Goal: Task Accomplishment & Management: Manage account settings

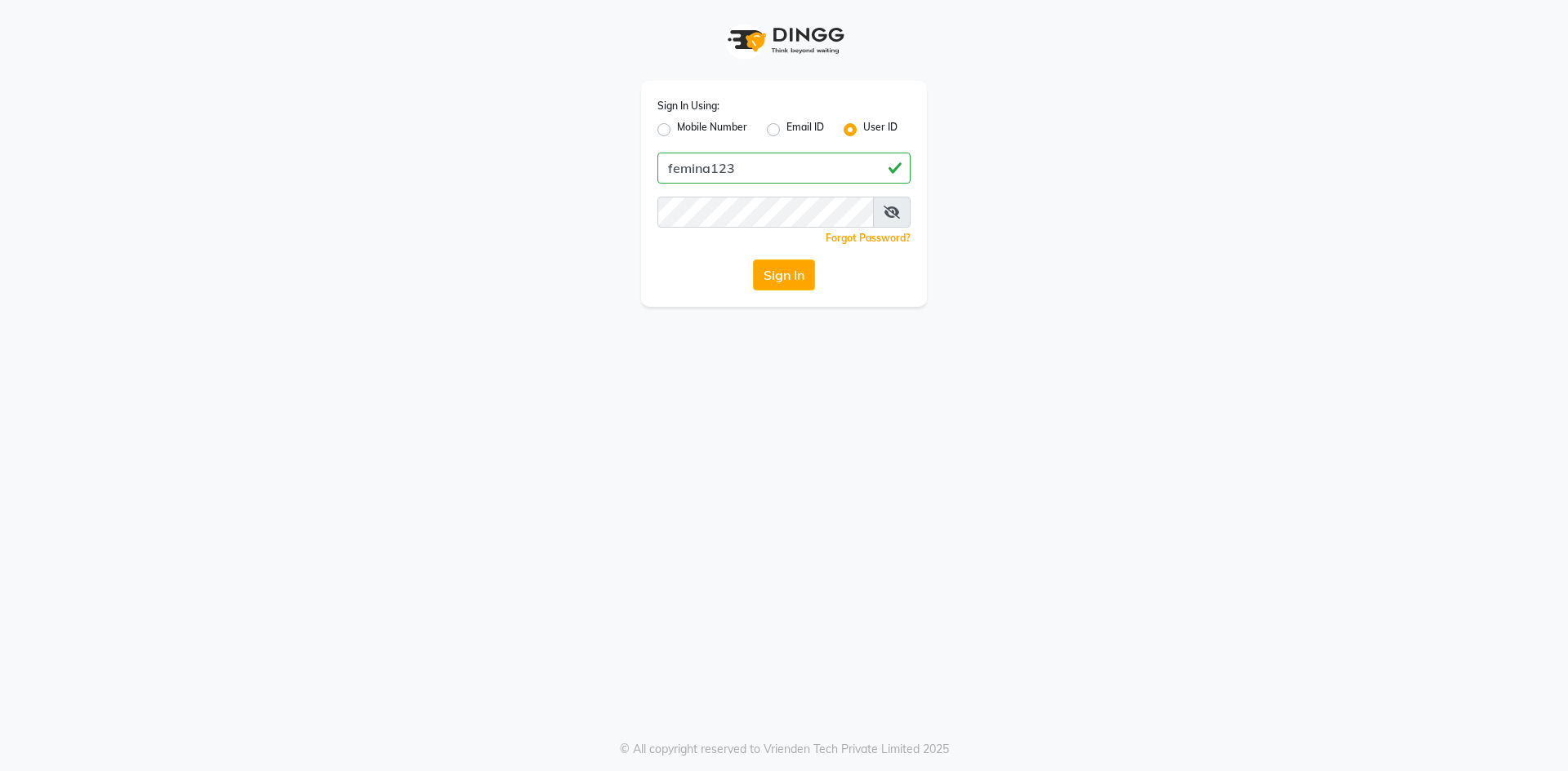
type input "femina123"
click at [753, 260] on button "Sign In" at bounding box center [784, 275] width 62 height 31
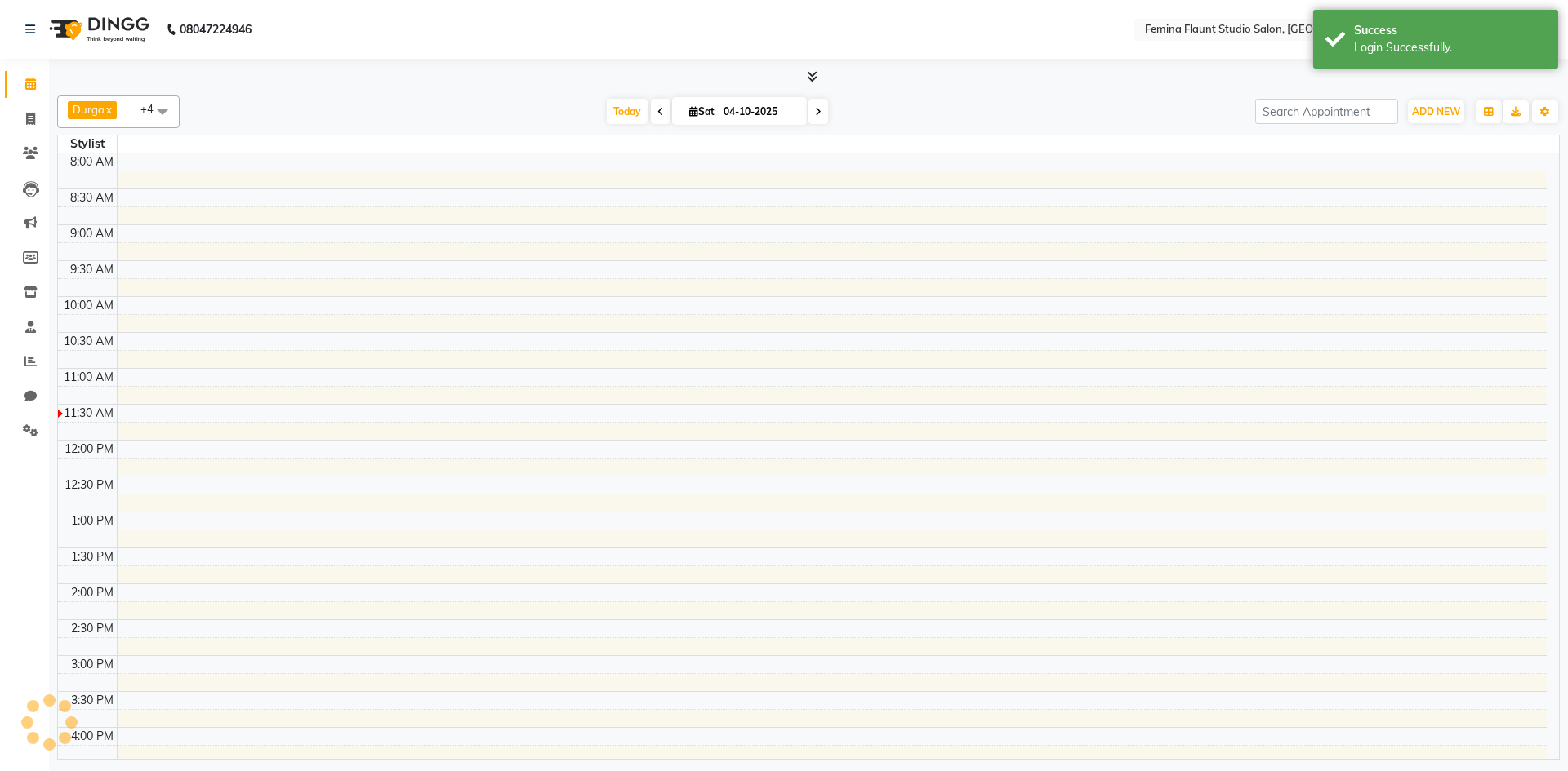
select select "en"
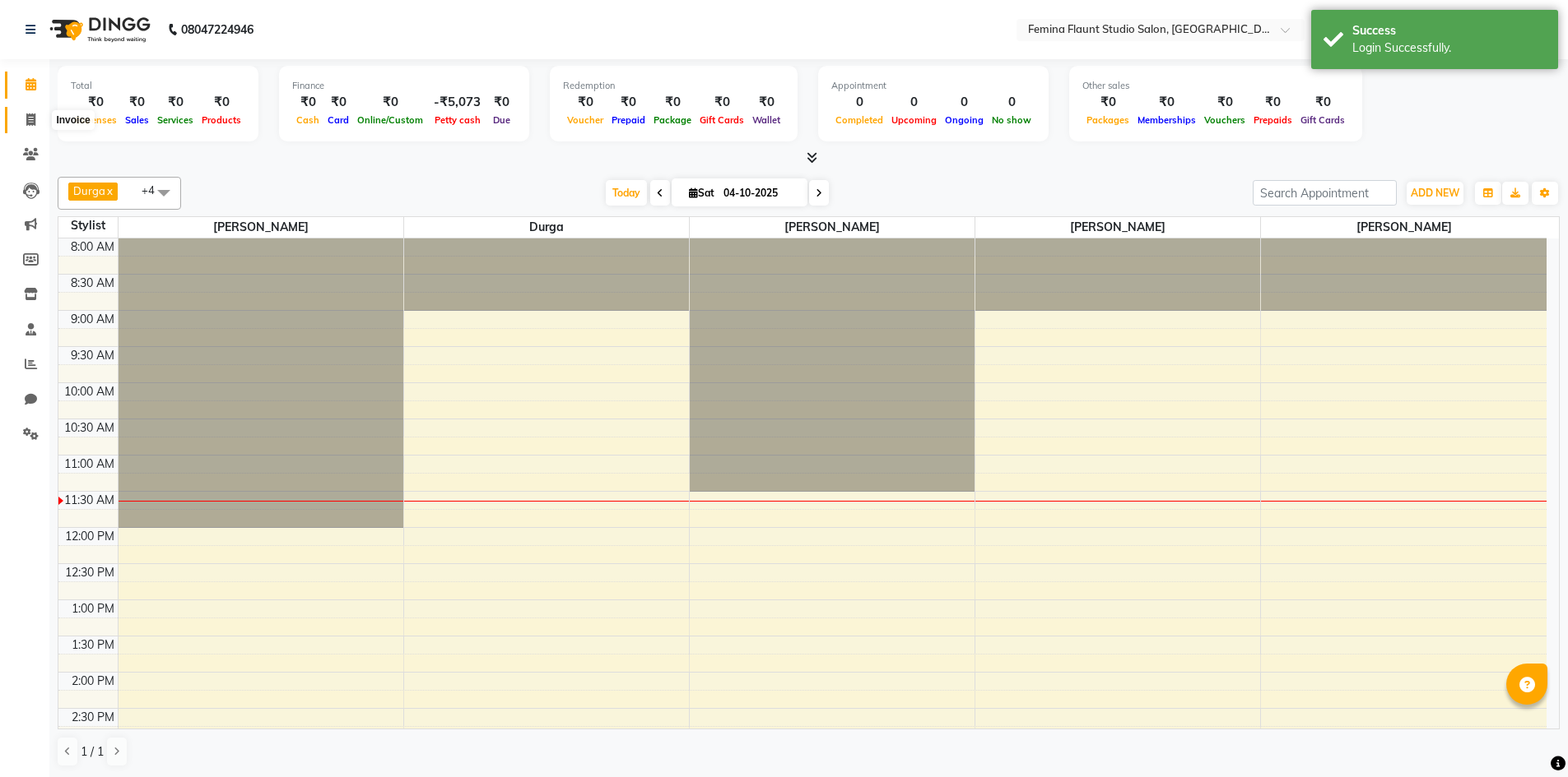
click at [30, 117] on icon at bounding box center [30, 119] width 9 height 12
select select "service"
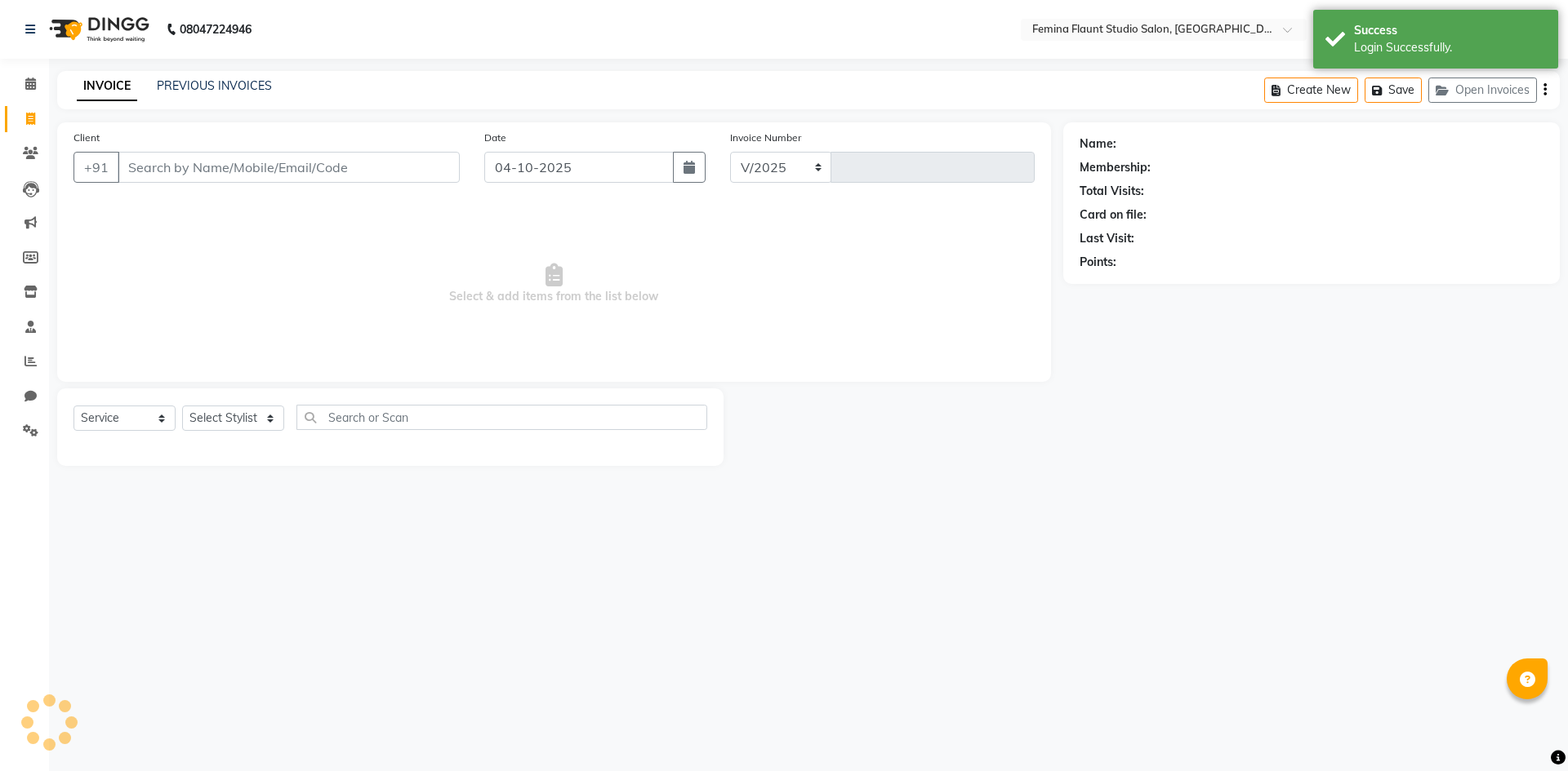
select select "8333"
type input "0678"
click at [210, 84] on link "PREVIOUS INVOICES" at bounding box center [214, 86] width 115 height 15
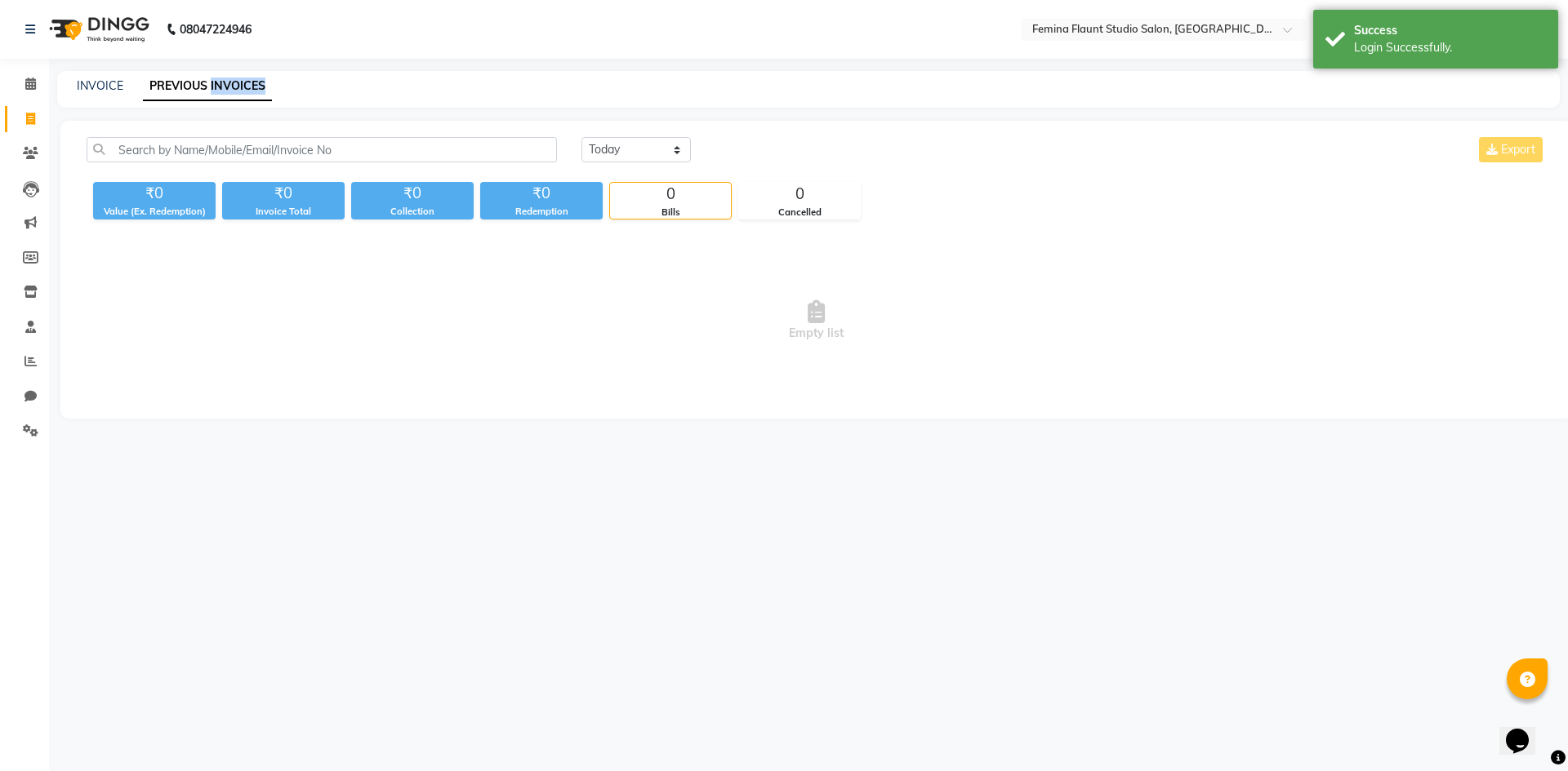
click at [210, 84] on link "PREVIOUS INVOICES" at bounding box center [208, 87] width 129 height 29
click at [168, 85] on link "PREVIOUS INVOICES" at bounding box center [208, 87] width 129 height 29
click at [628, 148] on select "Today Yesterday Custom Range" at bounding box center [637, 149] width 109 height 25
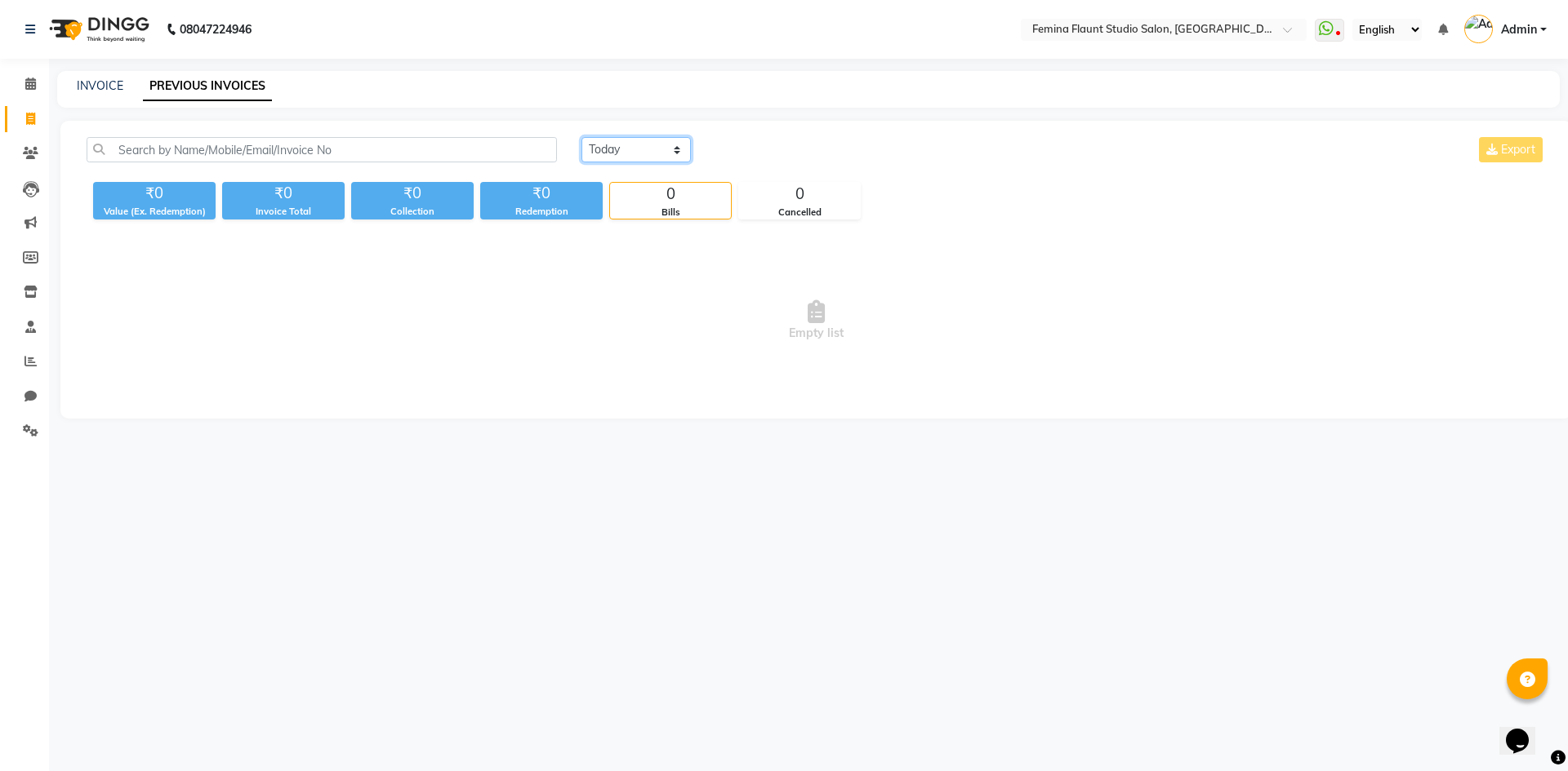
select select "yesterday"
click at [582, 137] on select "Today Yesterday Custom Range" at bounding box center [637, 149] width 109 height 25
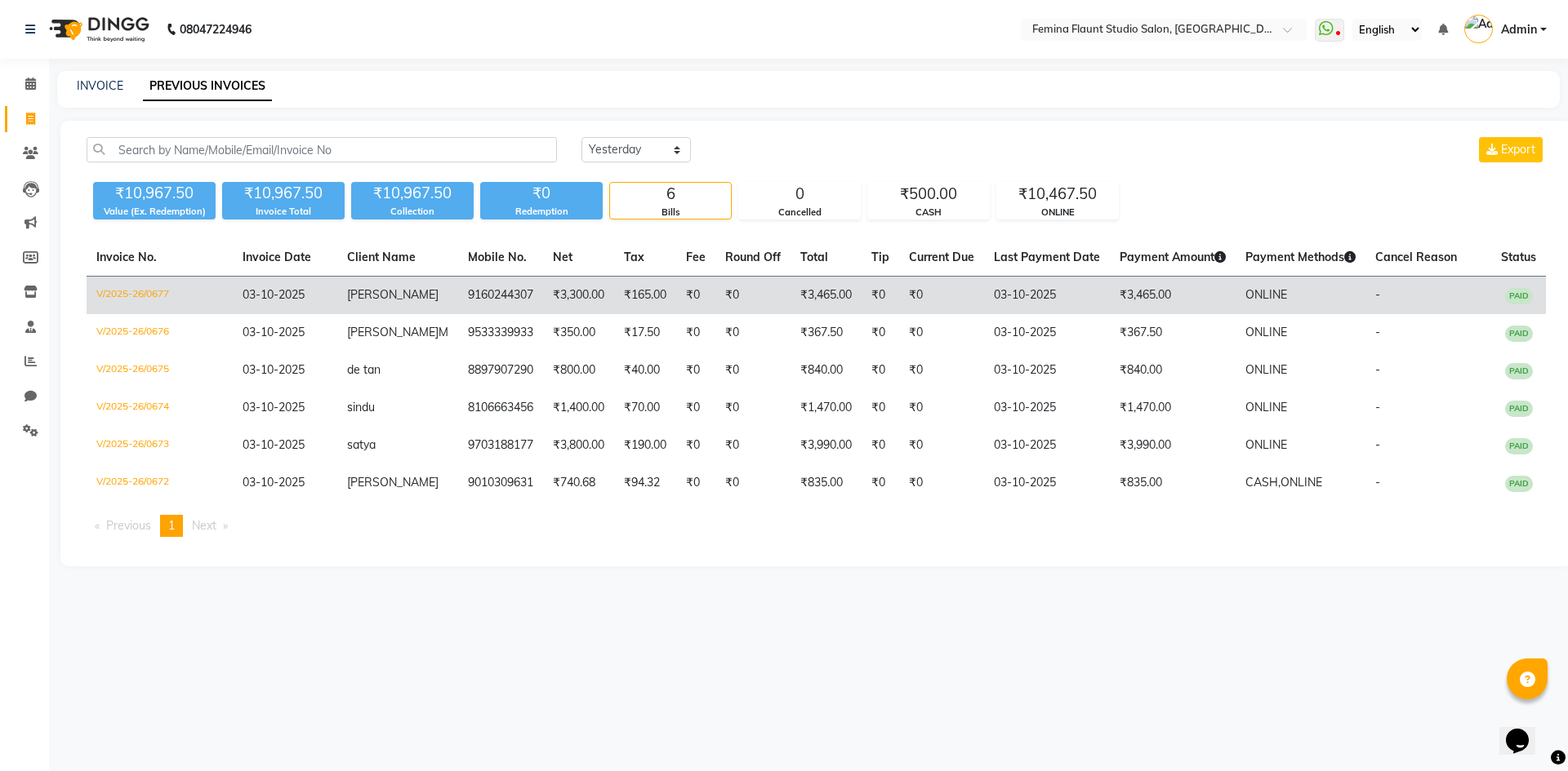
click at [801, 290] on td "₹3,465.00" at bounding box center [825, 296] width 71 height 38
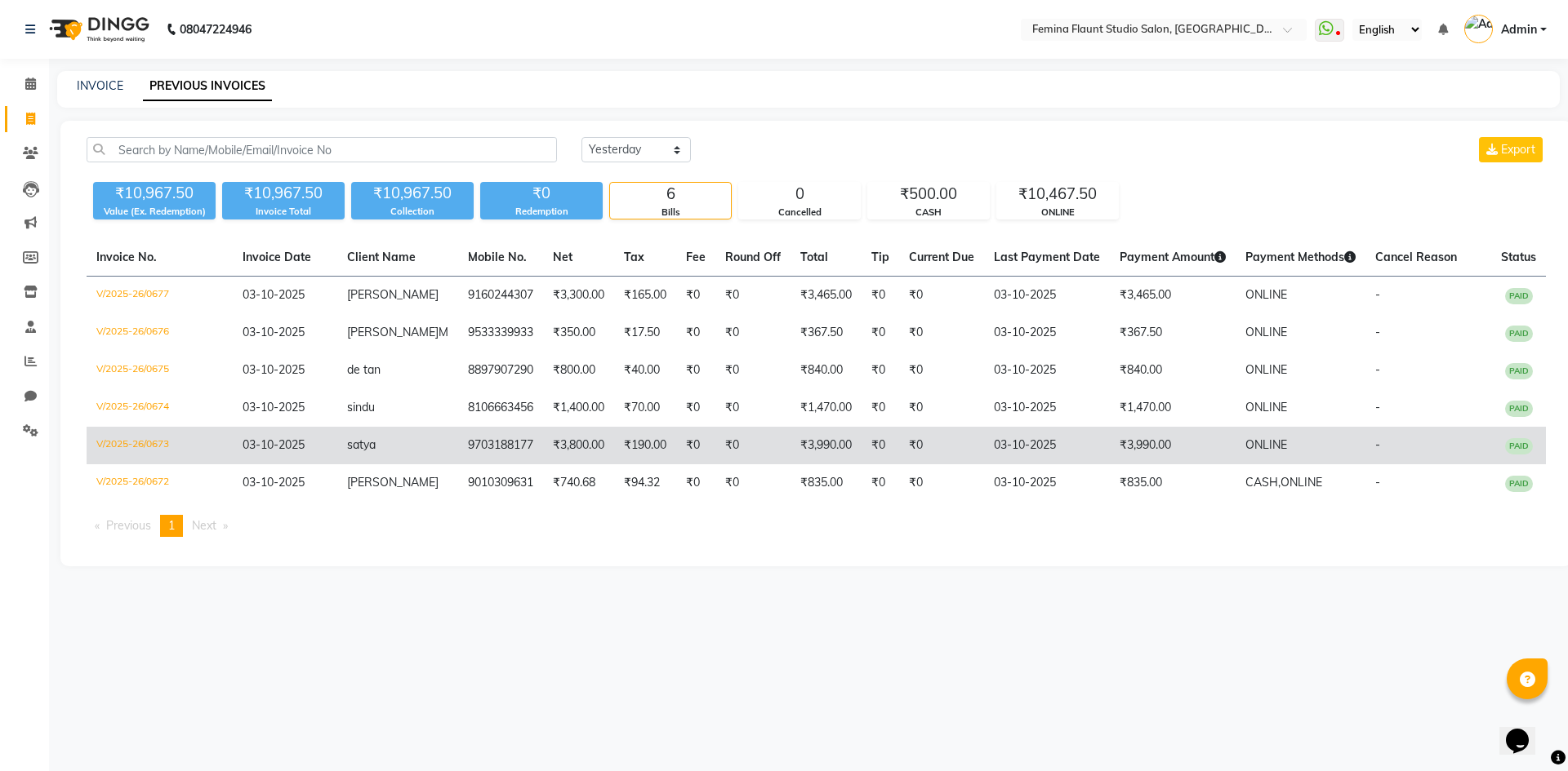
click at [794, 438] on td "₹3,990.00" at bounding box center [825, 446] width 71 height 38
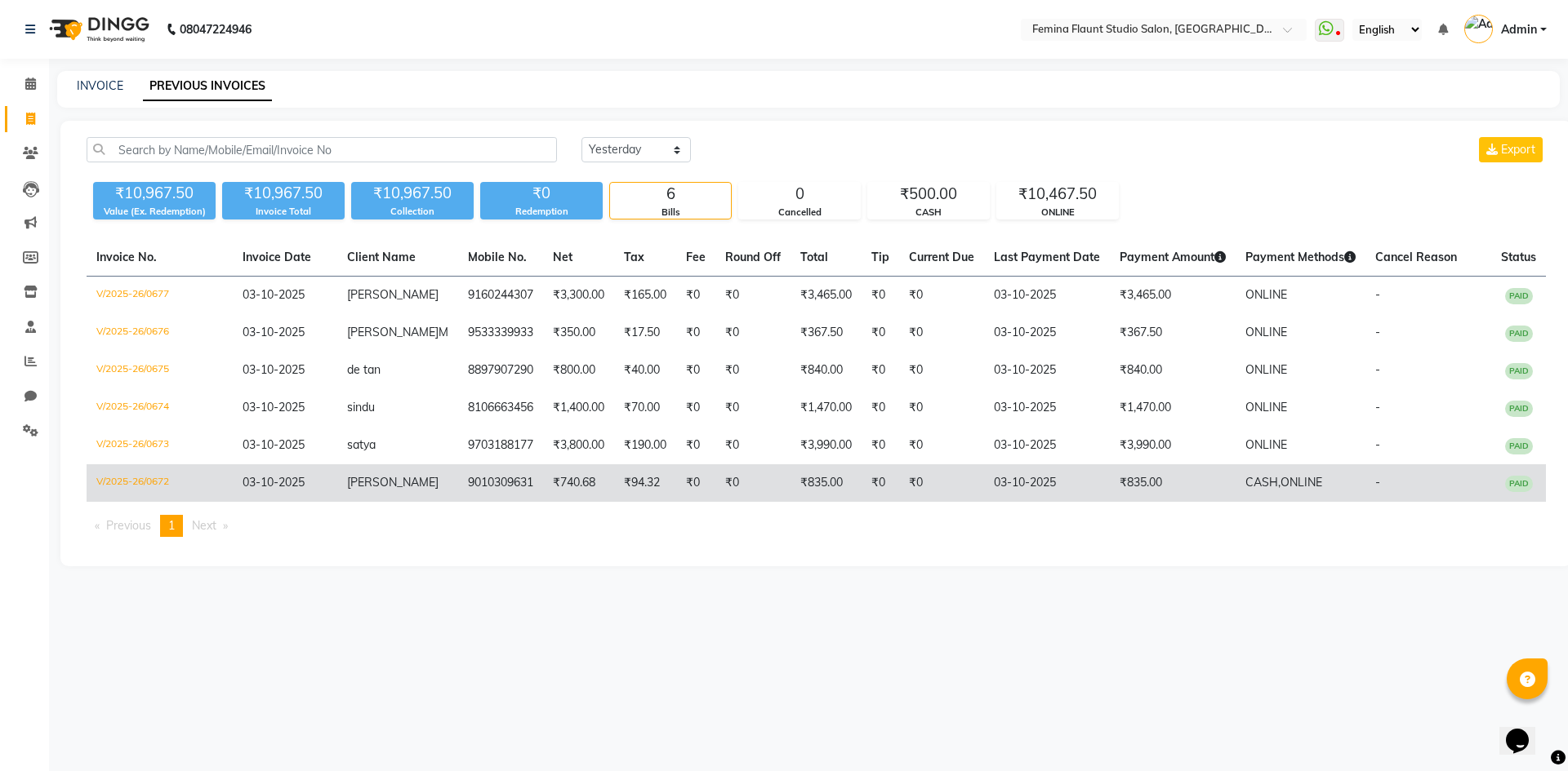
click at [807, 475] on td "₹835.00" at bounding box center [825, 484] width 71 height 38
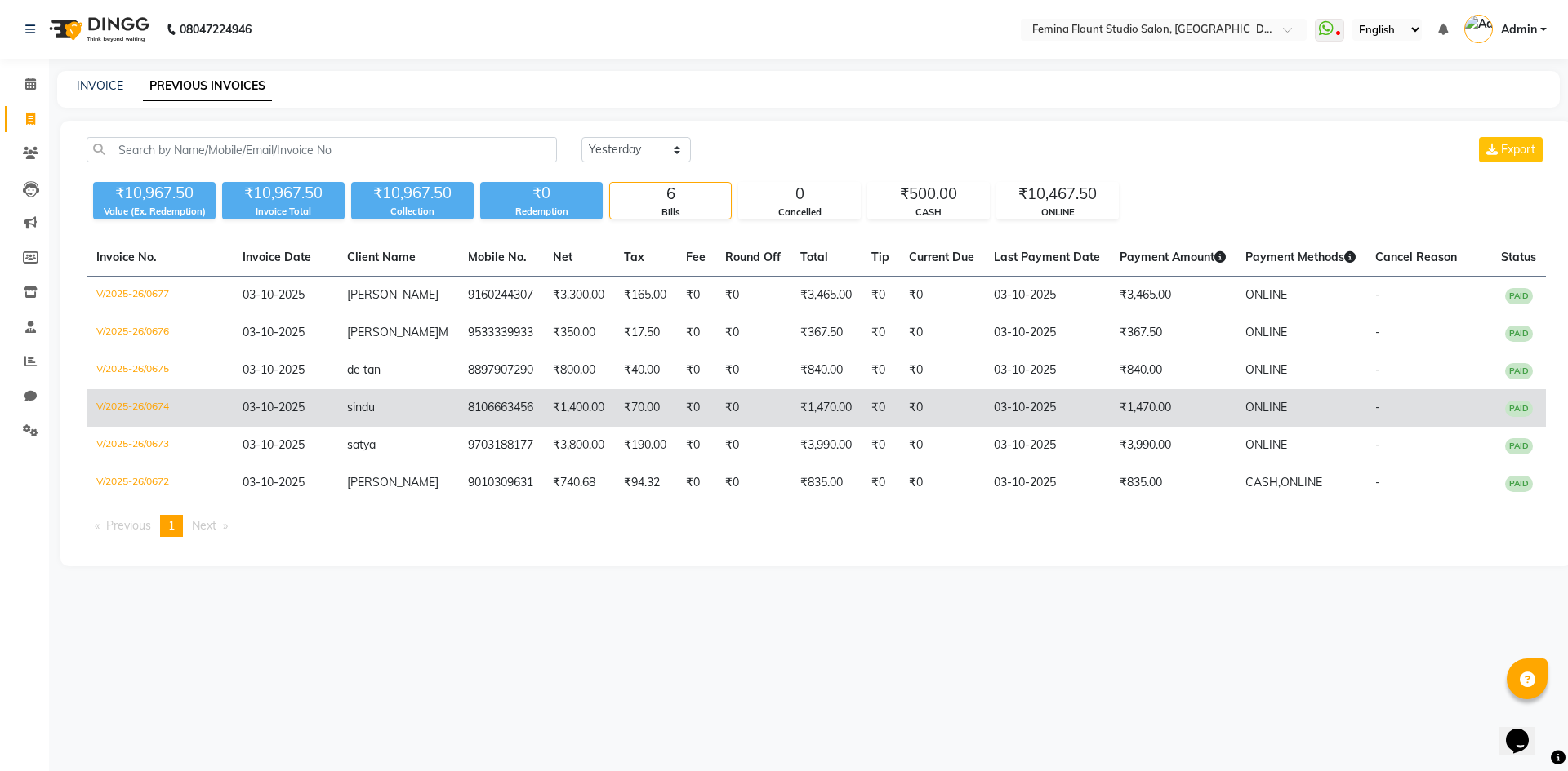
click at [798, 393] on td "₹1,470.00" at bounding box center [825, 408] width 71 height 38
click at [1021, 404] on td "03-10-2025" at bounding box center [1047, 408] width 126 height 38
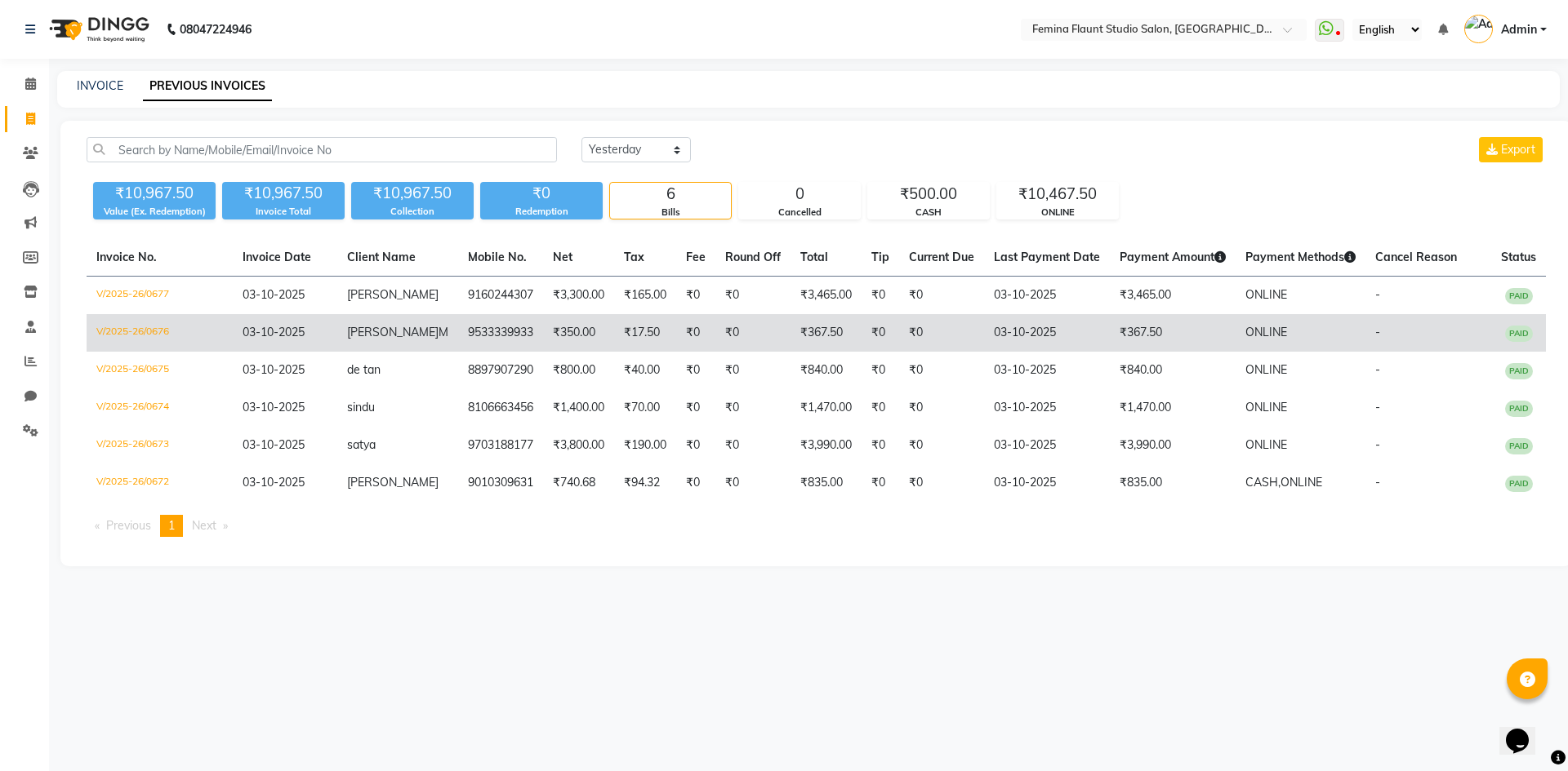
click at [1254, 328] on span "ONLINE" at bounding box center [1266, 332] width 42 height 15
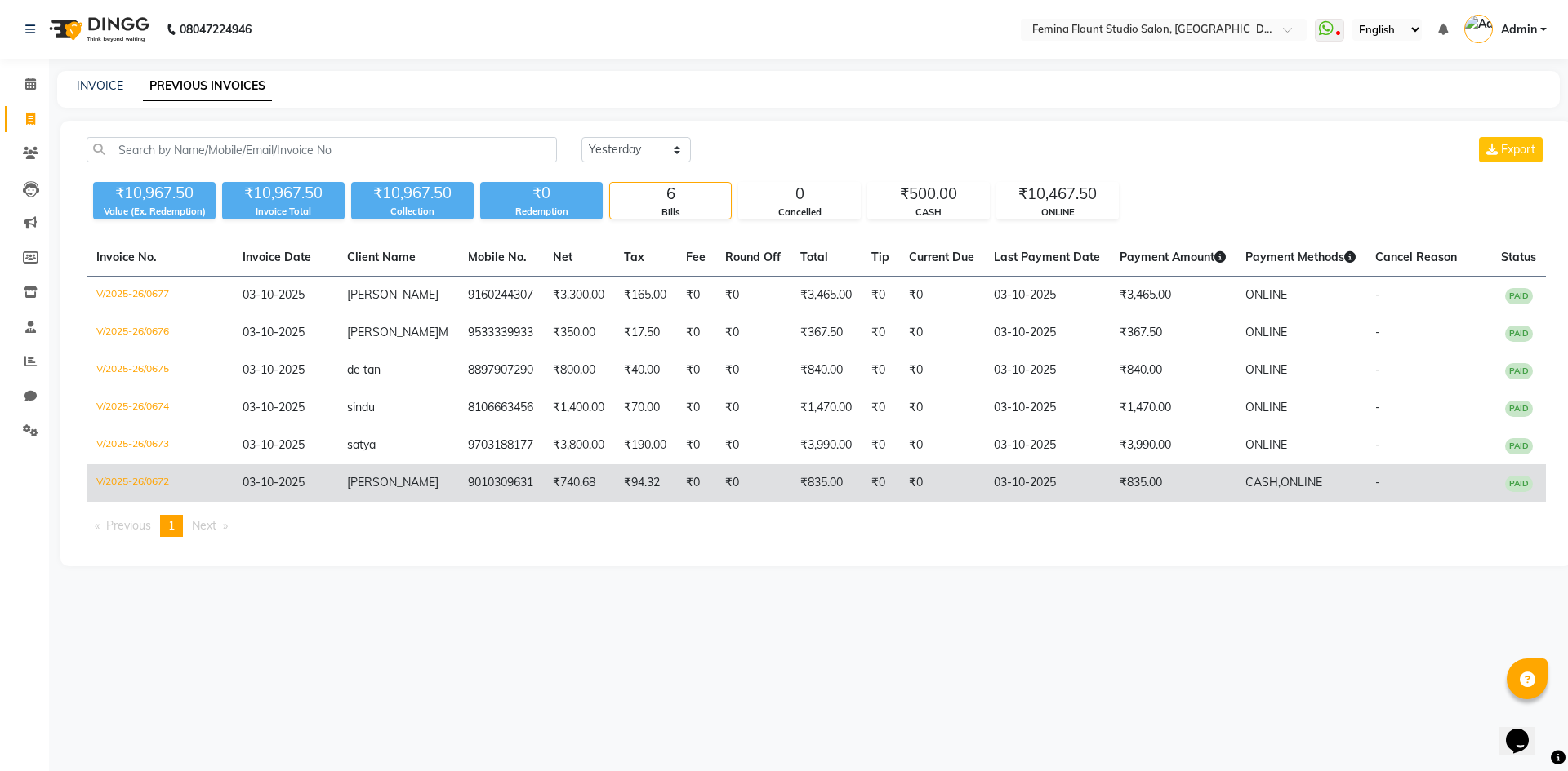
click at [1128, 470] on td "₹835.00" at bounding box center [1173, 484] width 126 height 38
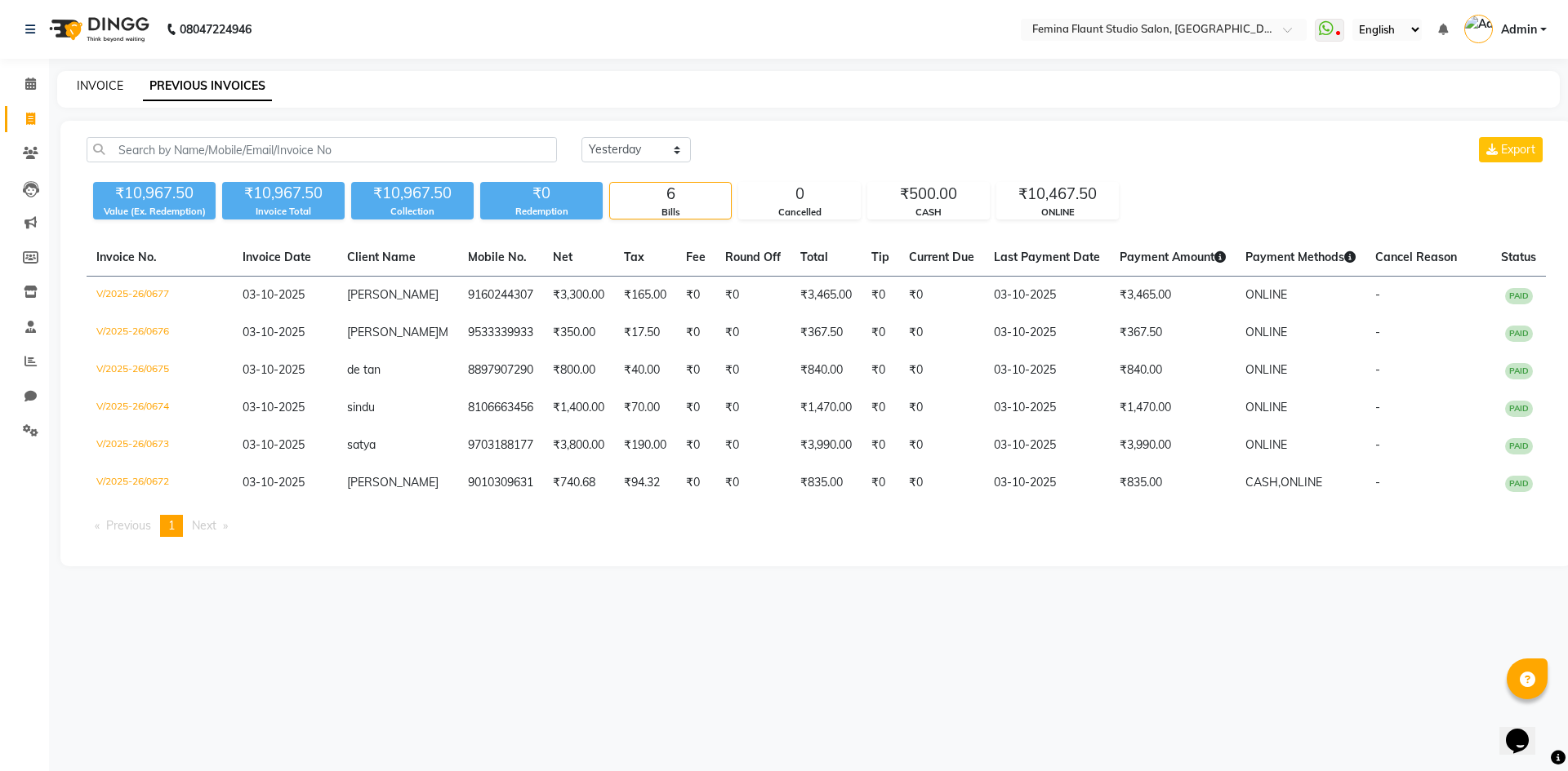
click at [90, 86] on link "INVOICE" at bounding box center [100, 86] width 47 height 15
select select "service"
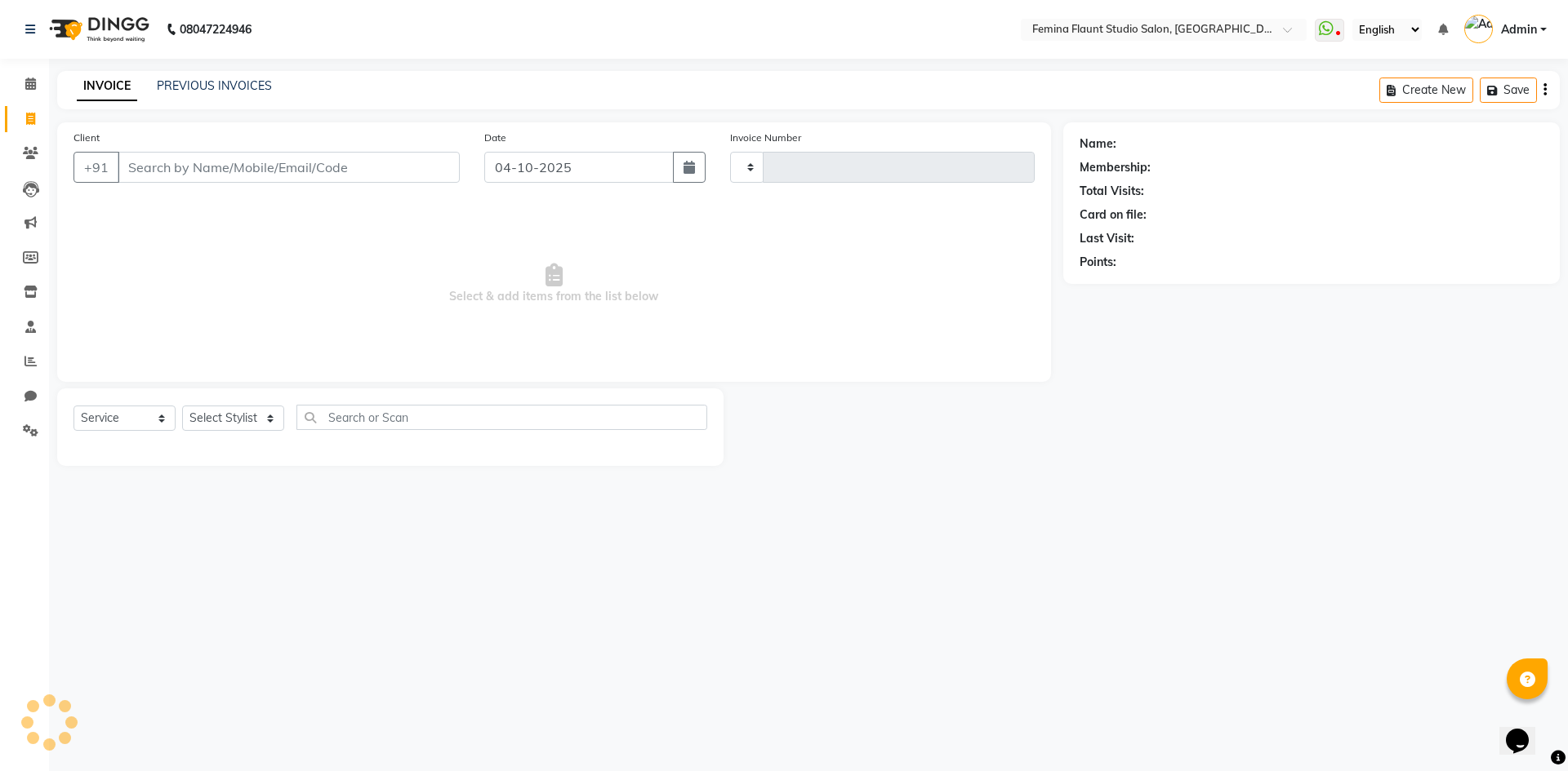
type input "0678"
select select "8333"
click at [27, 86] on icon at bounding box center [30, 83] width 11 height 12
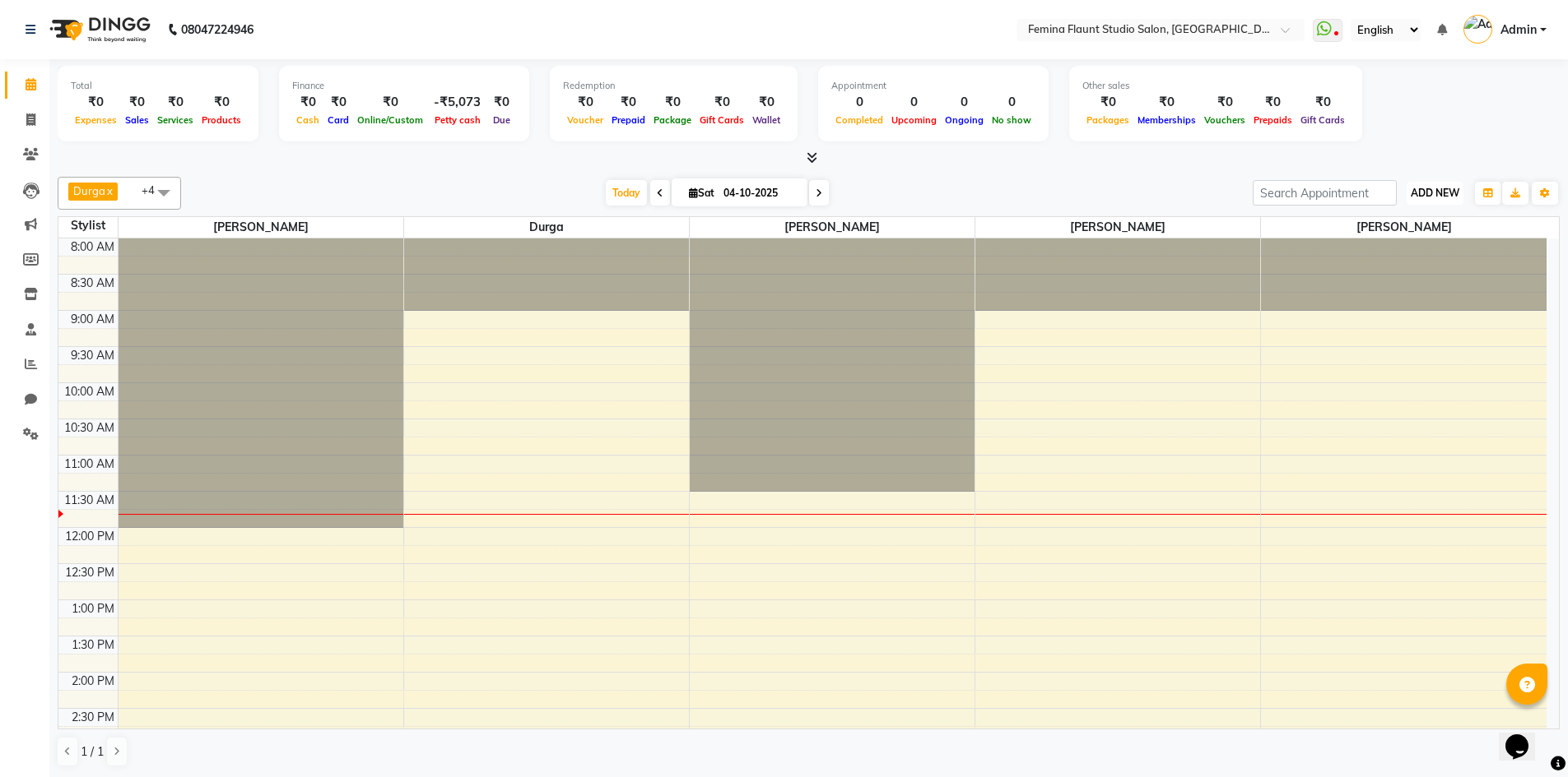
click at [1440, 193] on span "ADD NEW" at bounding box center [1435, 193] width 49 height 12
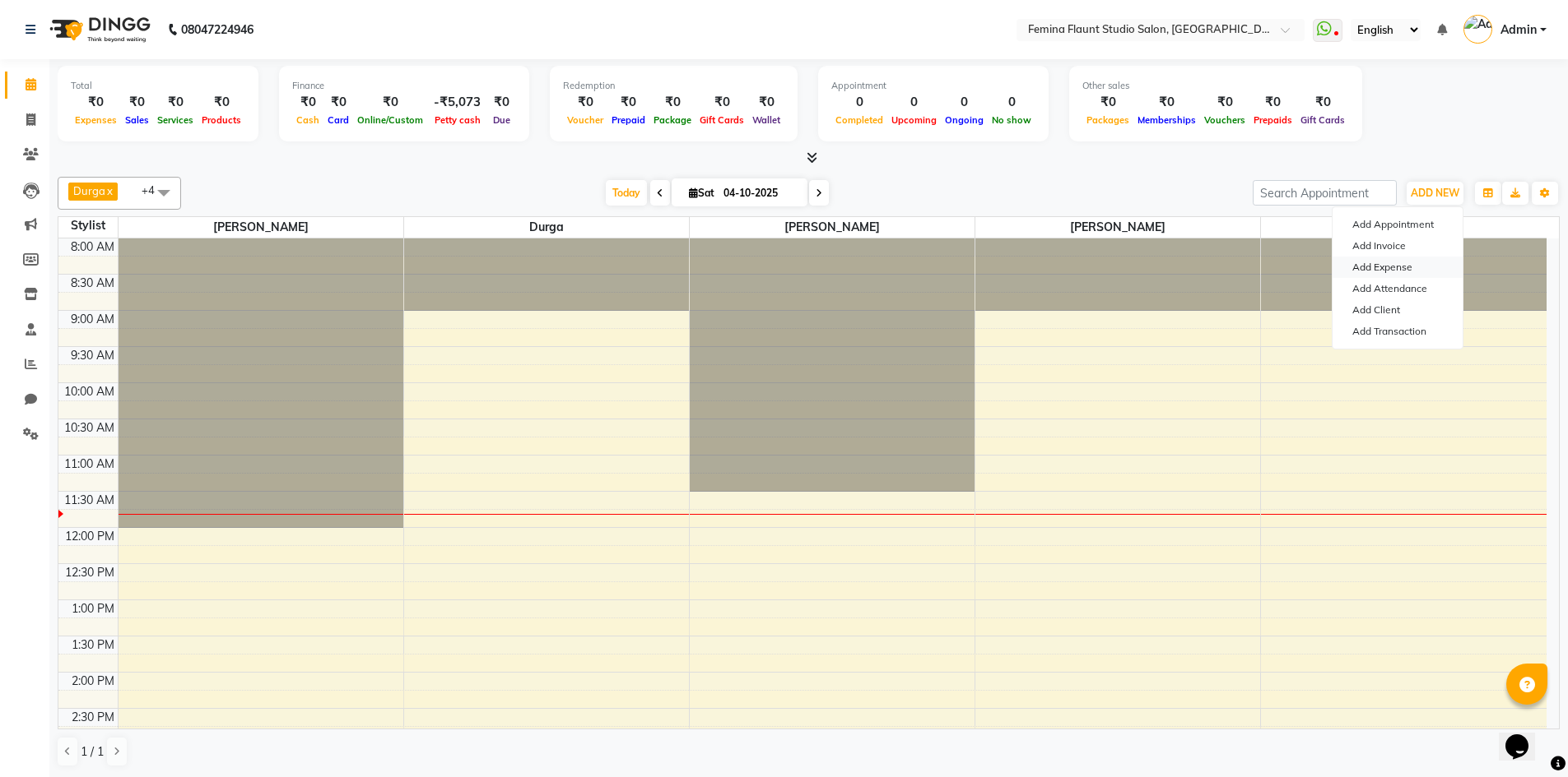
click at [1405, 266] on link "Add Expense" at bounding box center [1398, 268] width 130 height 21
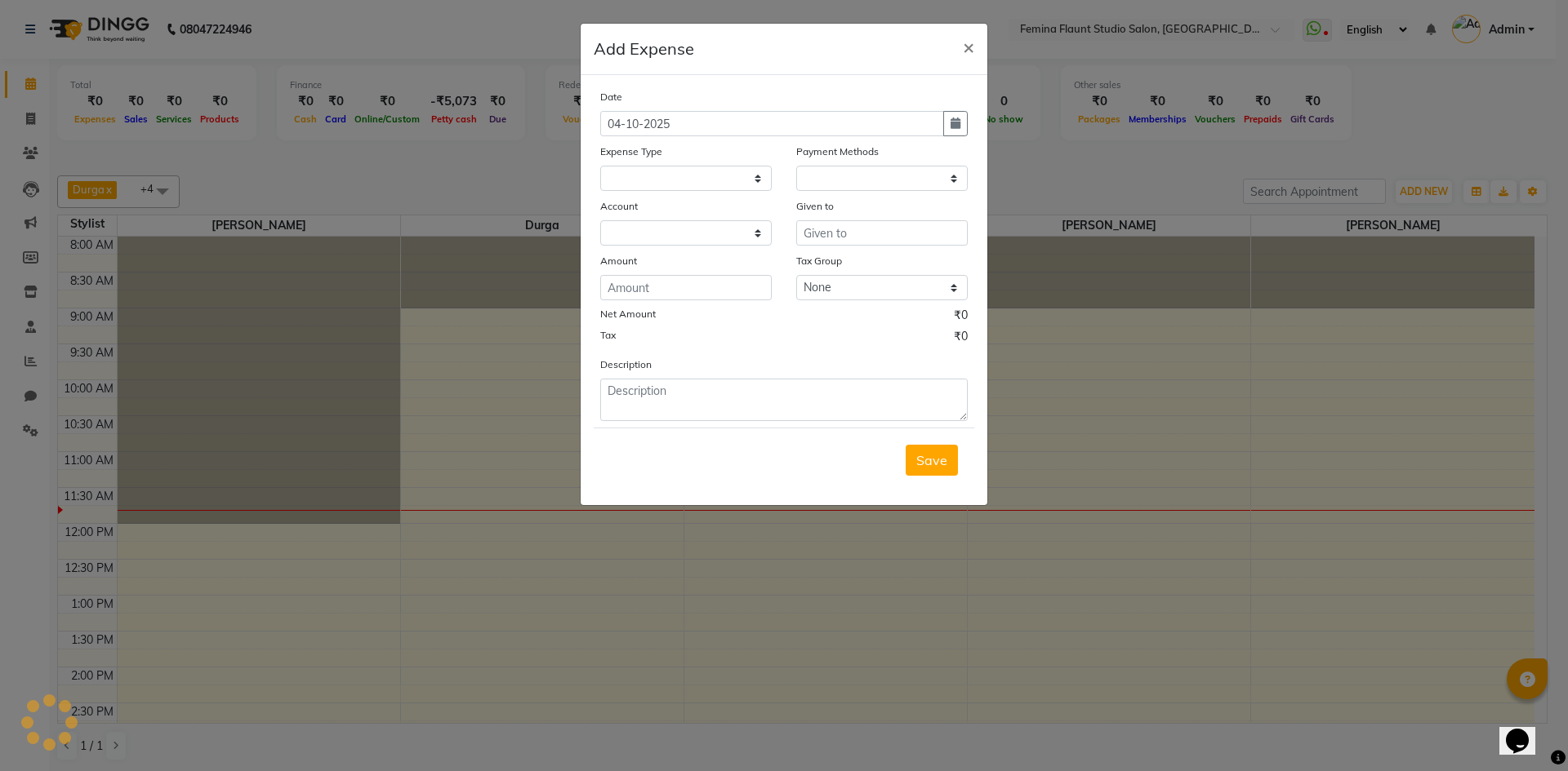
select select
select select "1"
select select "7453"
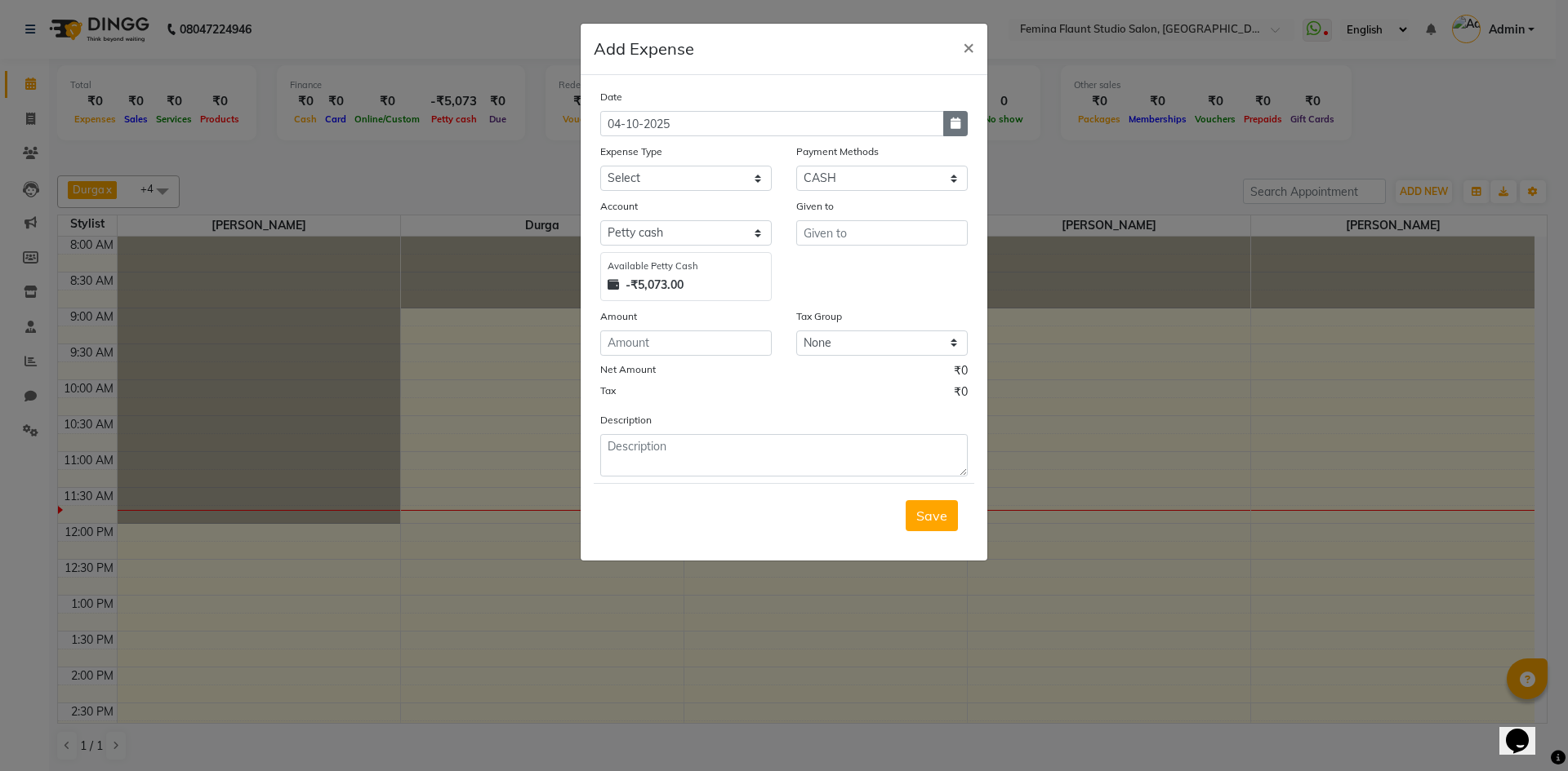
click at [957, 127] on icon "button" at bounding box center [955, 123] width 10 height 11
select select "10"
select select "2025"
click at [721, 198] on div "3" at bounding box center [721, 208] width 26 height 26
type input "03-10-2025"
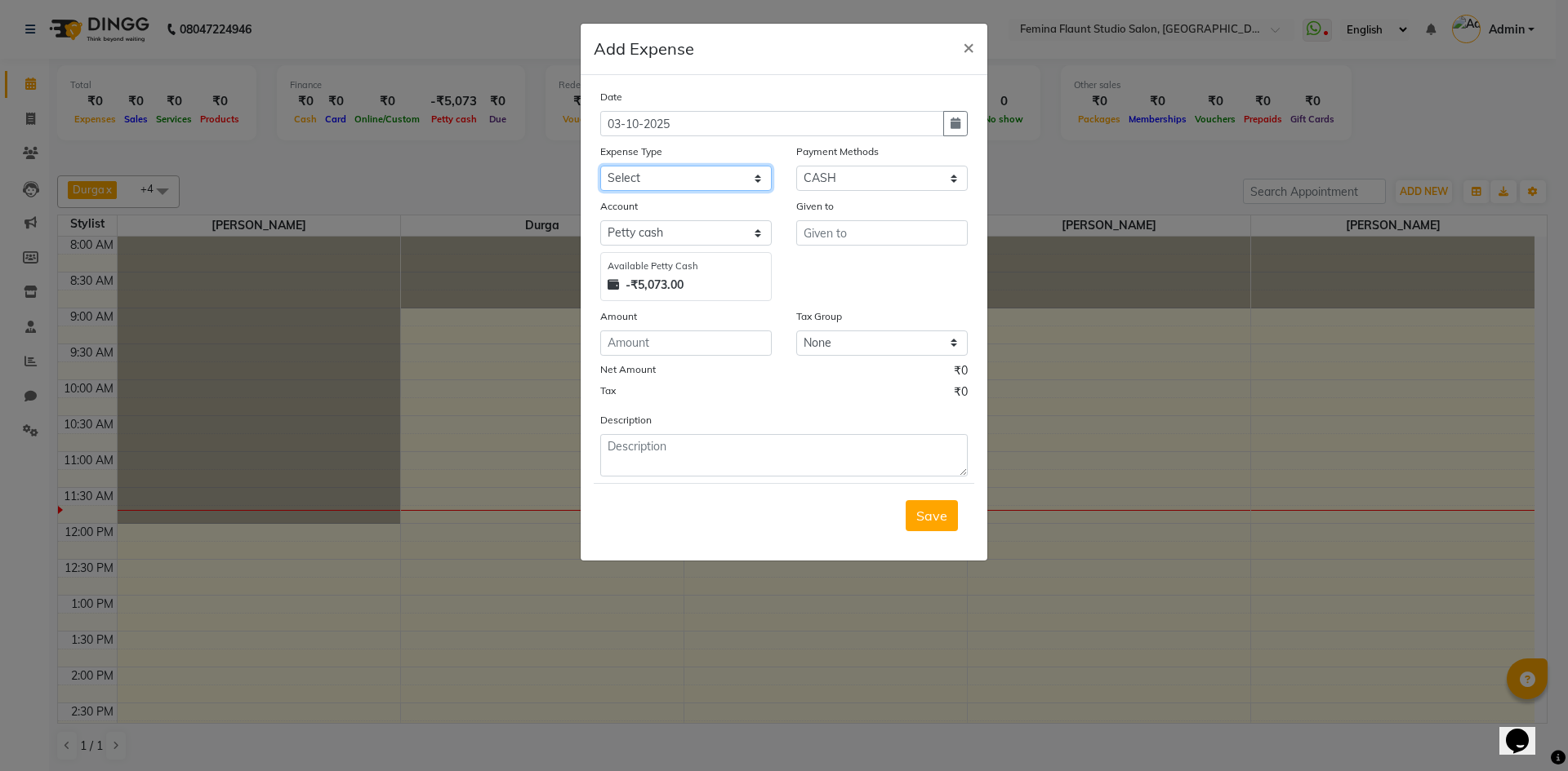
click at [692, 176] on select "Select Advance Salary Bank charges Blinkit Car maintenance Cash transfer to ban…" at bounding box center [686, 178] width 172 height 25
select select "23328"
click at [601, 166] on select "Select Advance Salary Bank charges Blinkit Car maintenance Cash transfer to ban…" at bounding box center [686, 178] width 172 height 25
click at [824, 233] on input "text" at bounding box center [882, 233] width 172 height 25
click at [819, 271] on span "Ad" at bounding box center [825, 268] width 18 height 16
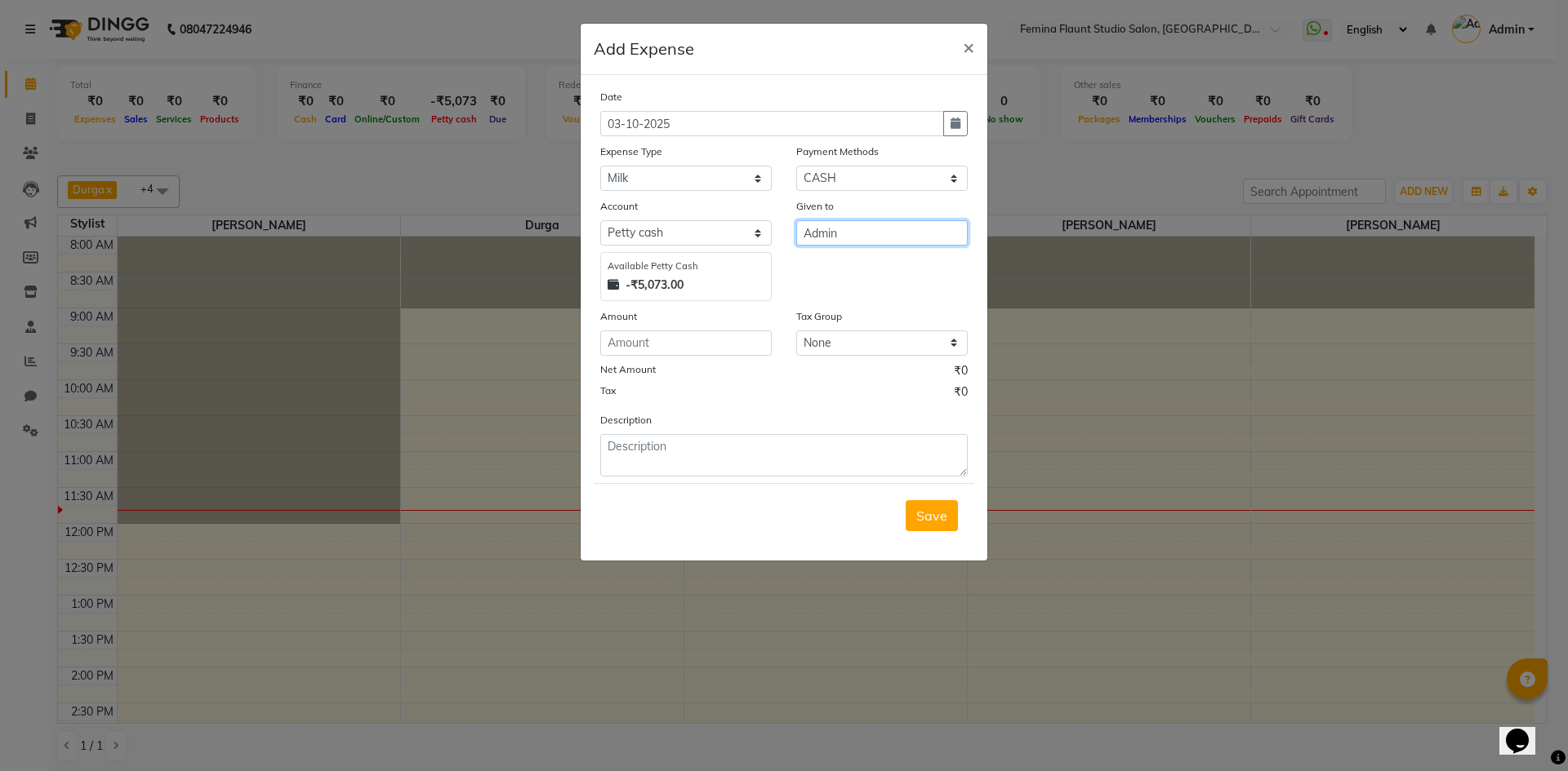
type input "Admin"
click at [708, 354] on input "number" at bounding box center [686, 343] width 172 height 25
type input "92"
click at [717, 451] on textarea at bounding box center [784, 456] width 368 height 42
type textarea "MILK AND MATCH BOX"
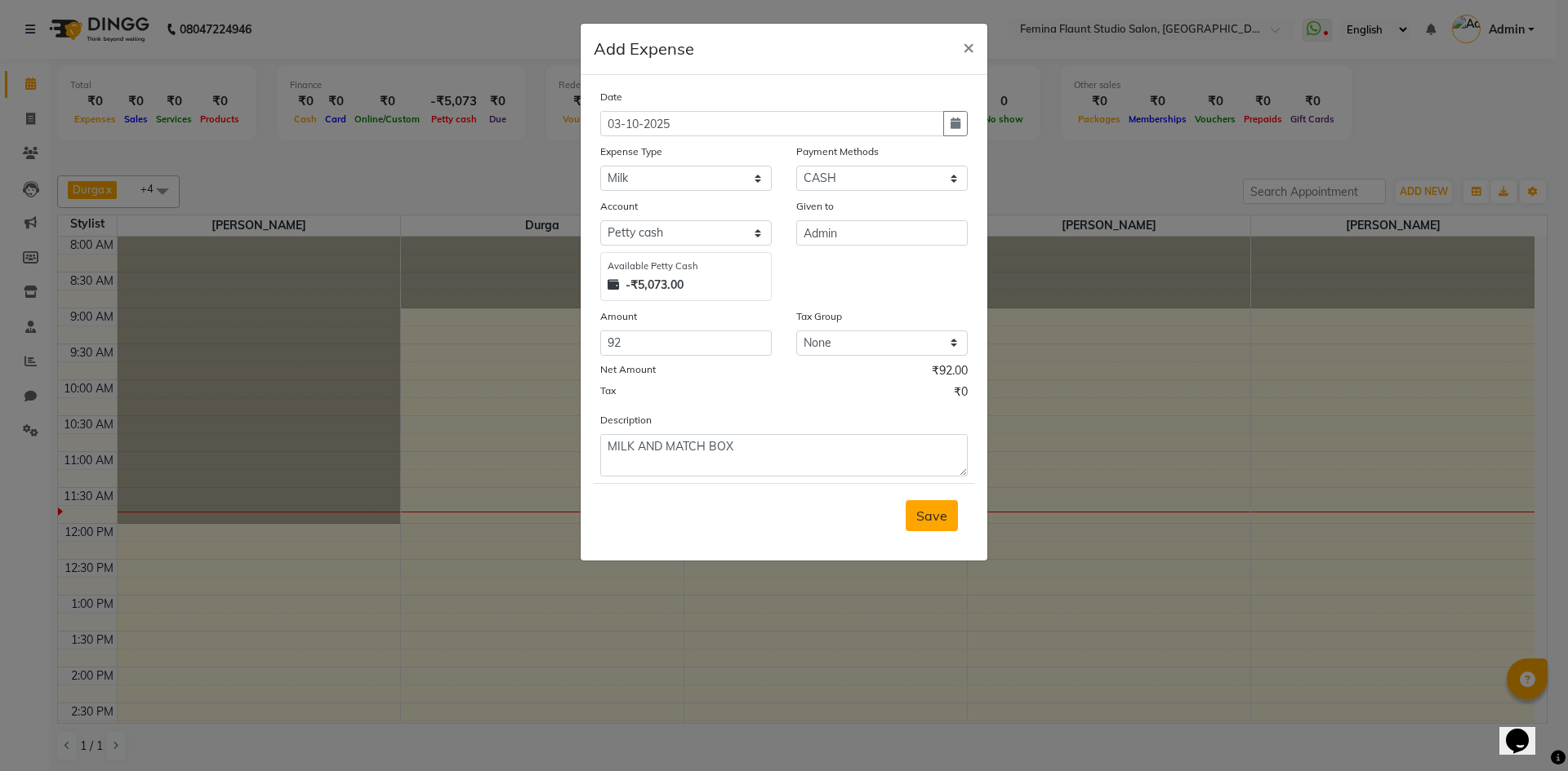
click at [935, 504] on button "Save" at bounding box center [931, 516] width 52 height 31
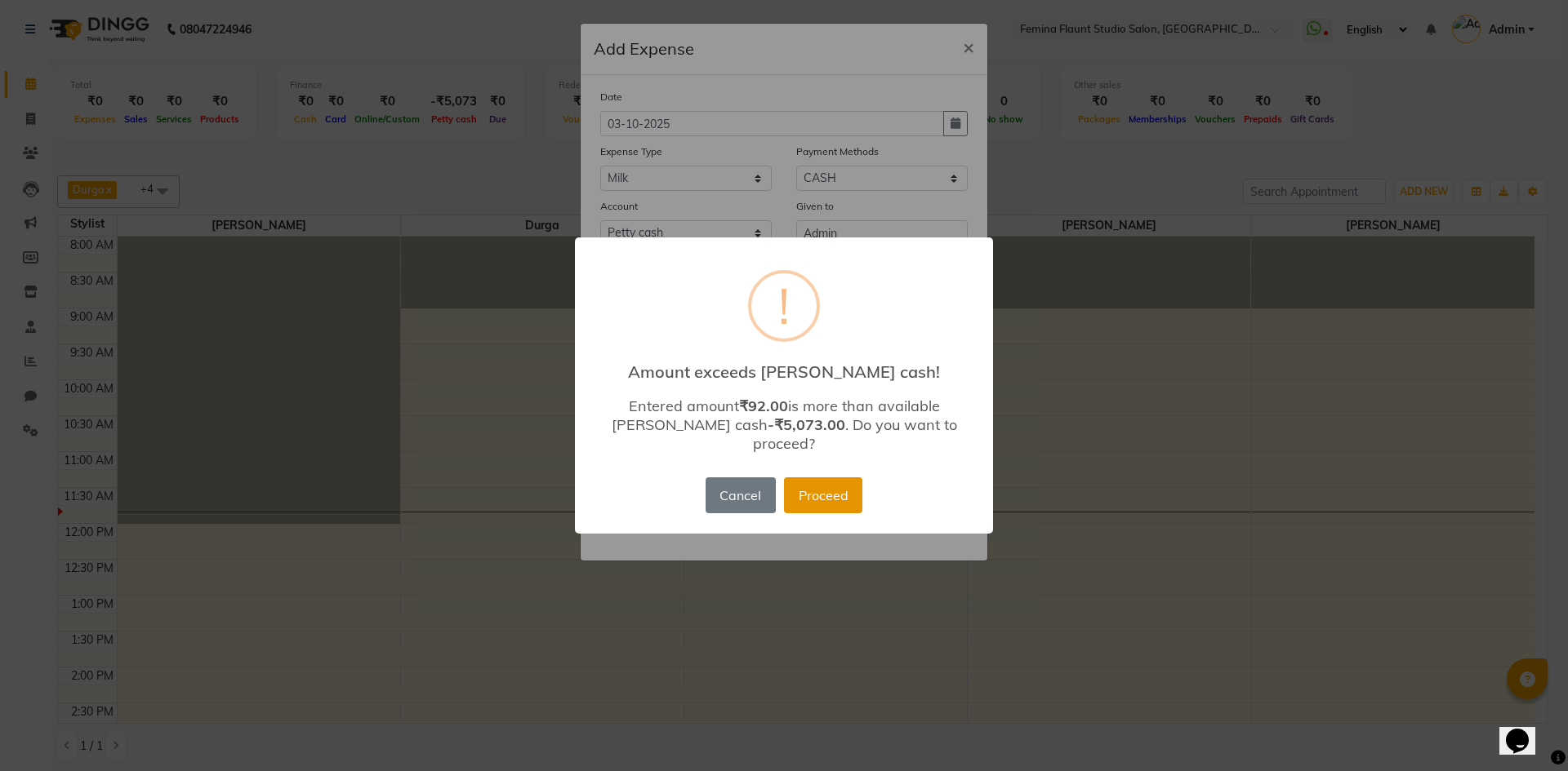
click at [840, 496] on button "Proceed" at bounding box center [823, 496] width 78 height 36
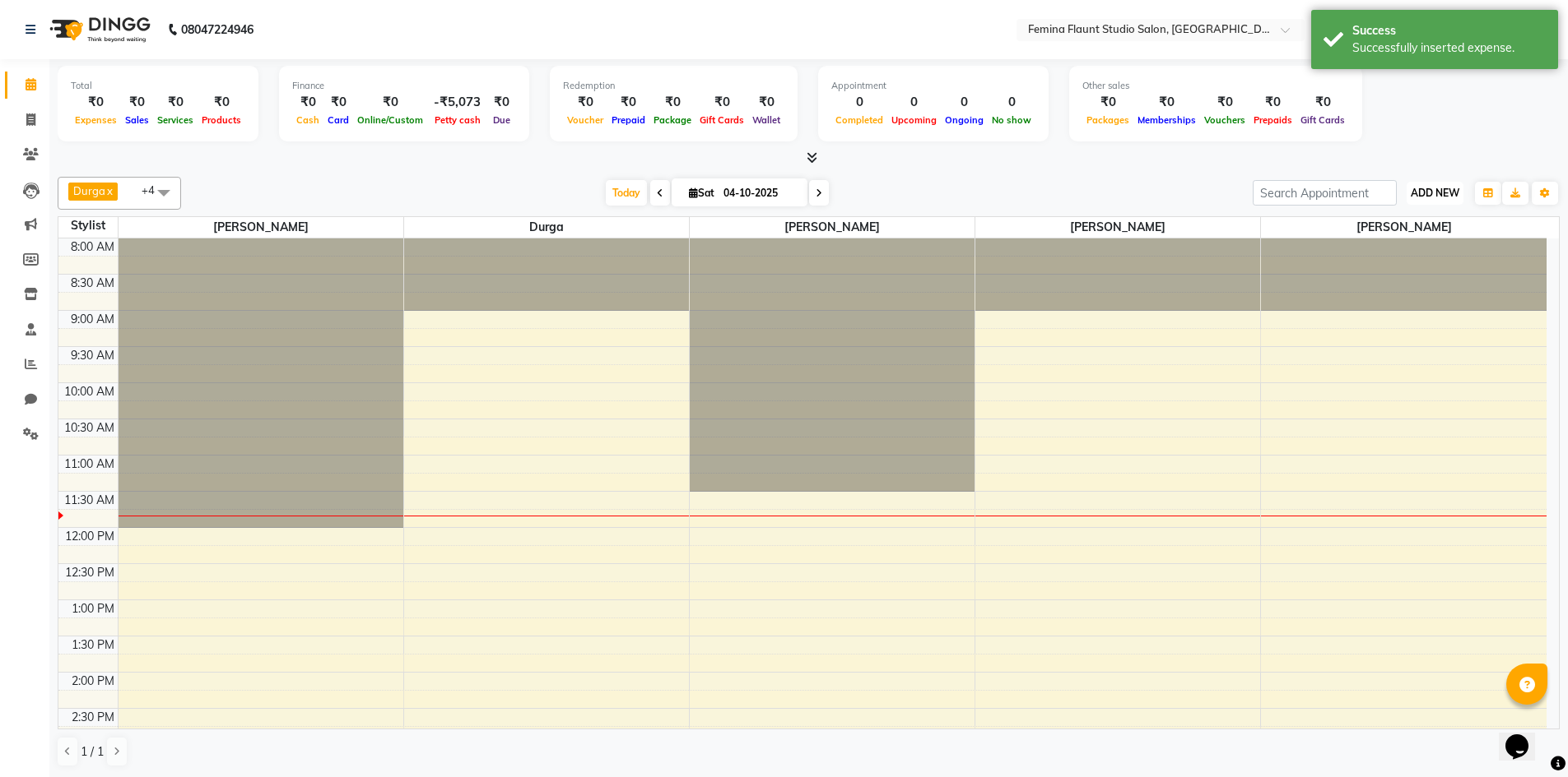
click at [1424, 194] on span "ADD NEW" at bounding box center [1435, 193] width 49 height 12
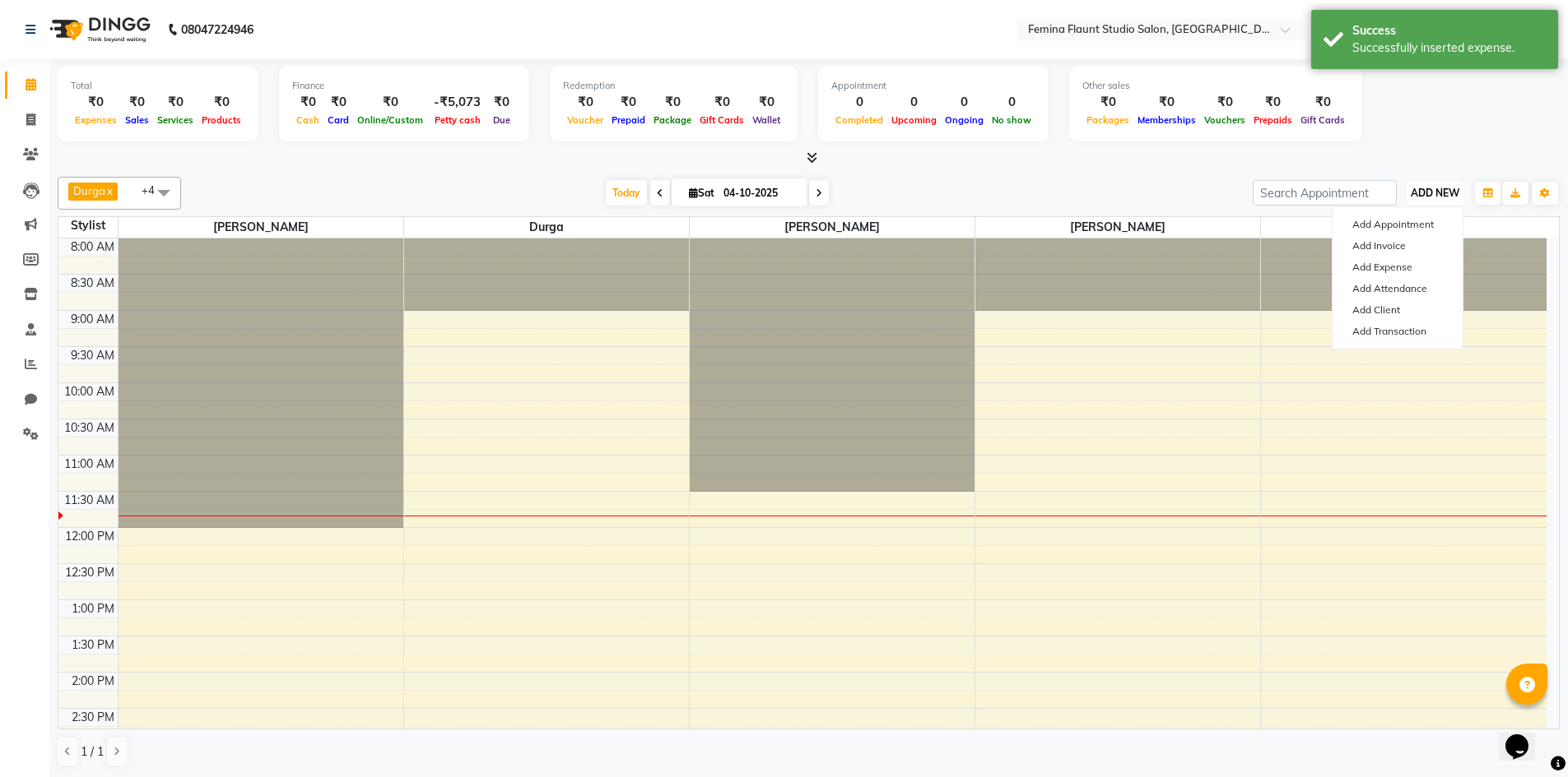
click at [1424, 194] on span "ADD NEW" at bounding box center [1435, 193] width 49 height 12
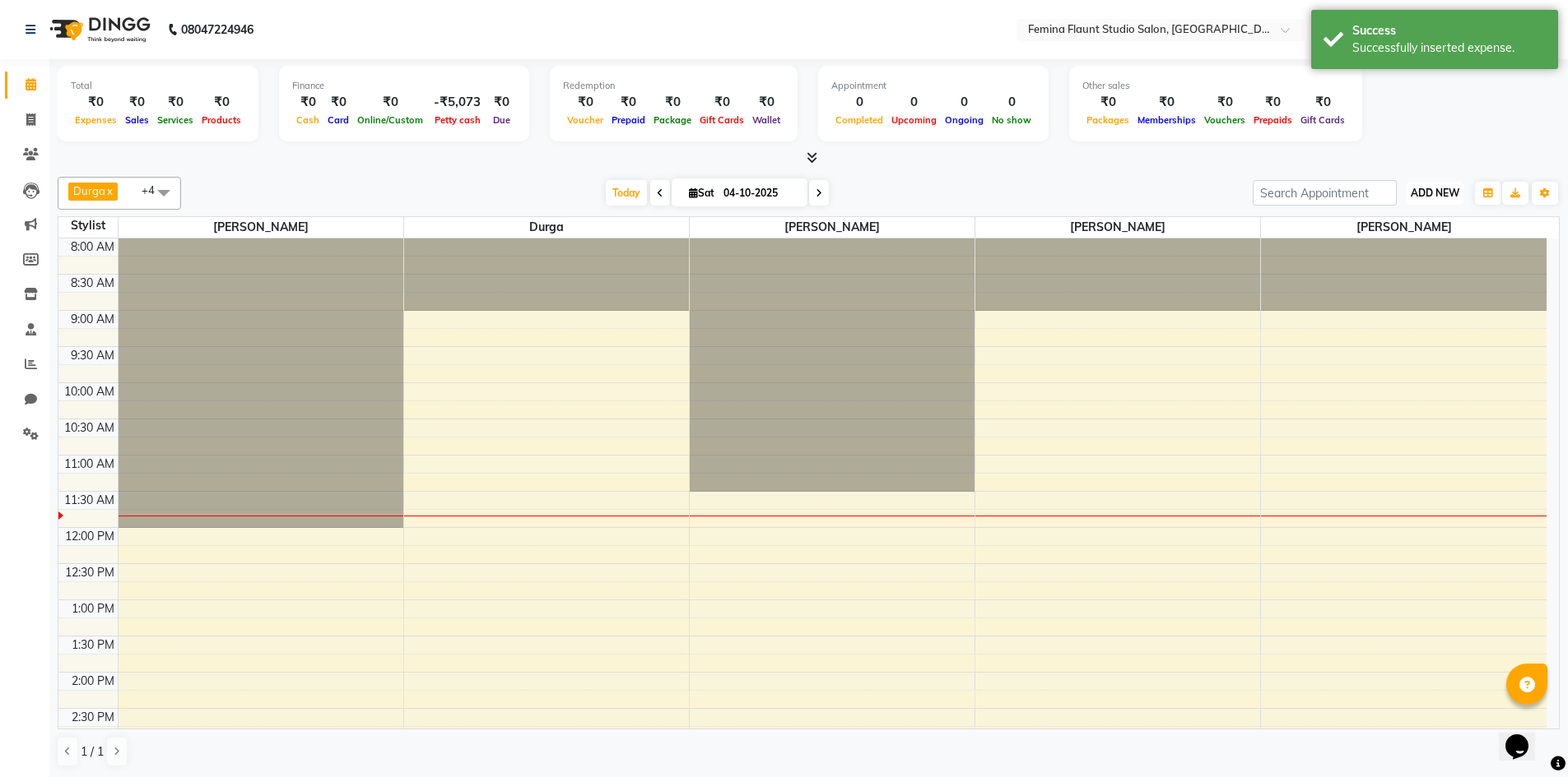
click at [1423, 190] on span "ADD NEW" at bounding box center [1435, 193] width 49 height 12
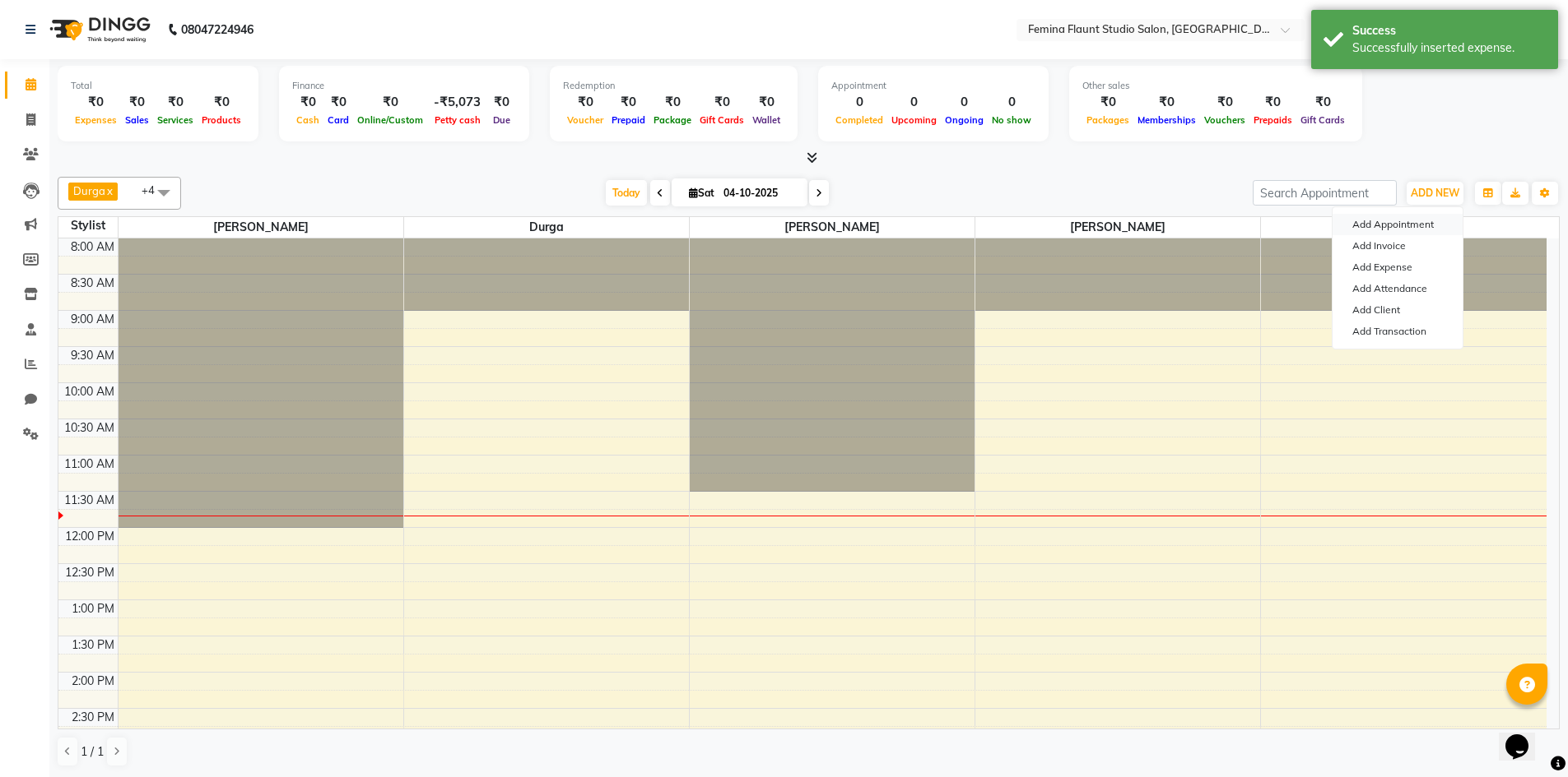
click at [1416, 225] on button "Add Appointment" at bounding box center [1398, 225] width 130 height 21
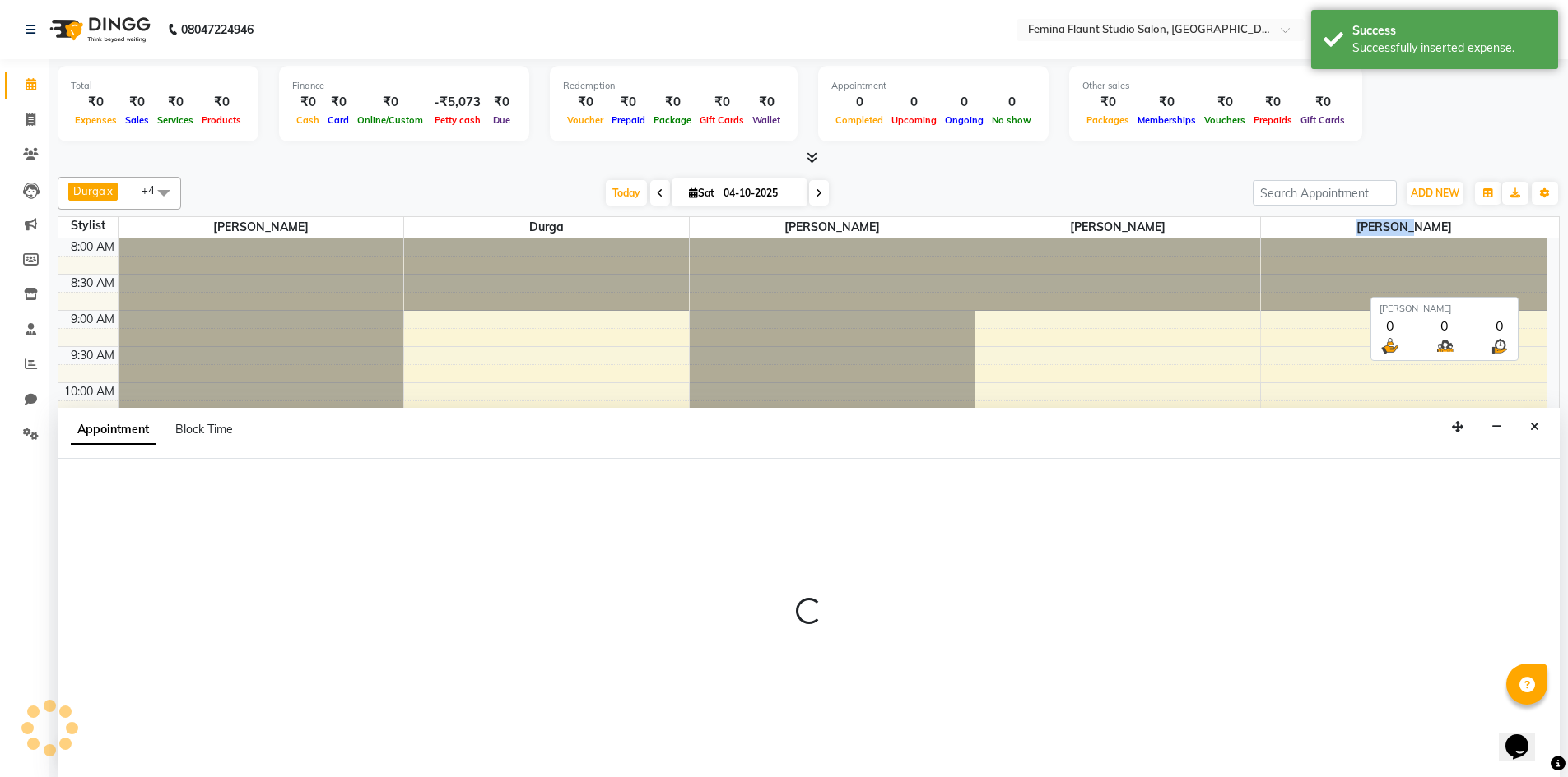
click at [1416, 225] on span "SRILATHA" at bounding box center [1403, 227] width 286 height 21
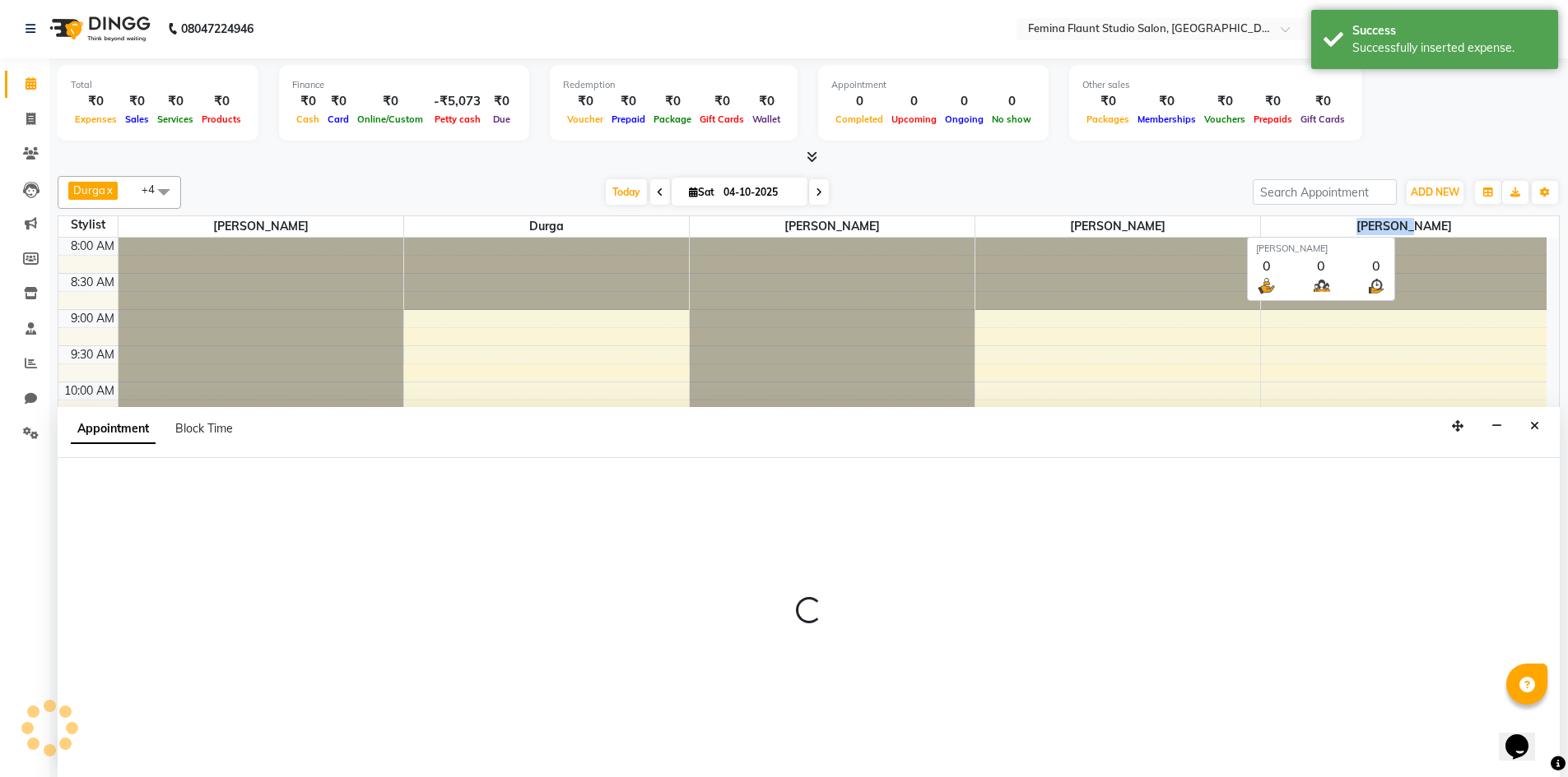
select select "540"
select select "tentative"
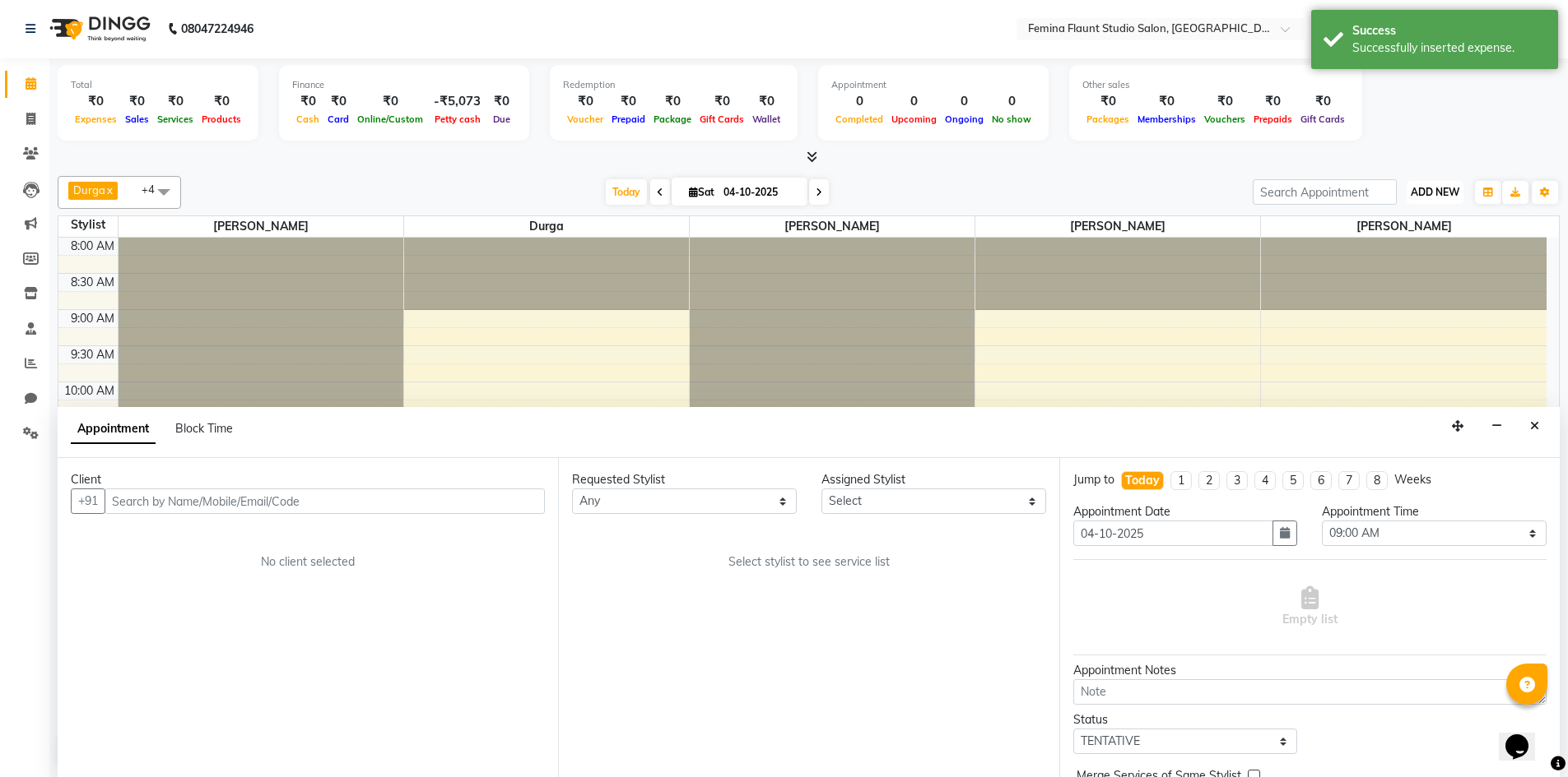
click at [1443, 183] on button "ADD NEW Toggle Dropdown" at bounding box center [1435, 193] width 57 height 23
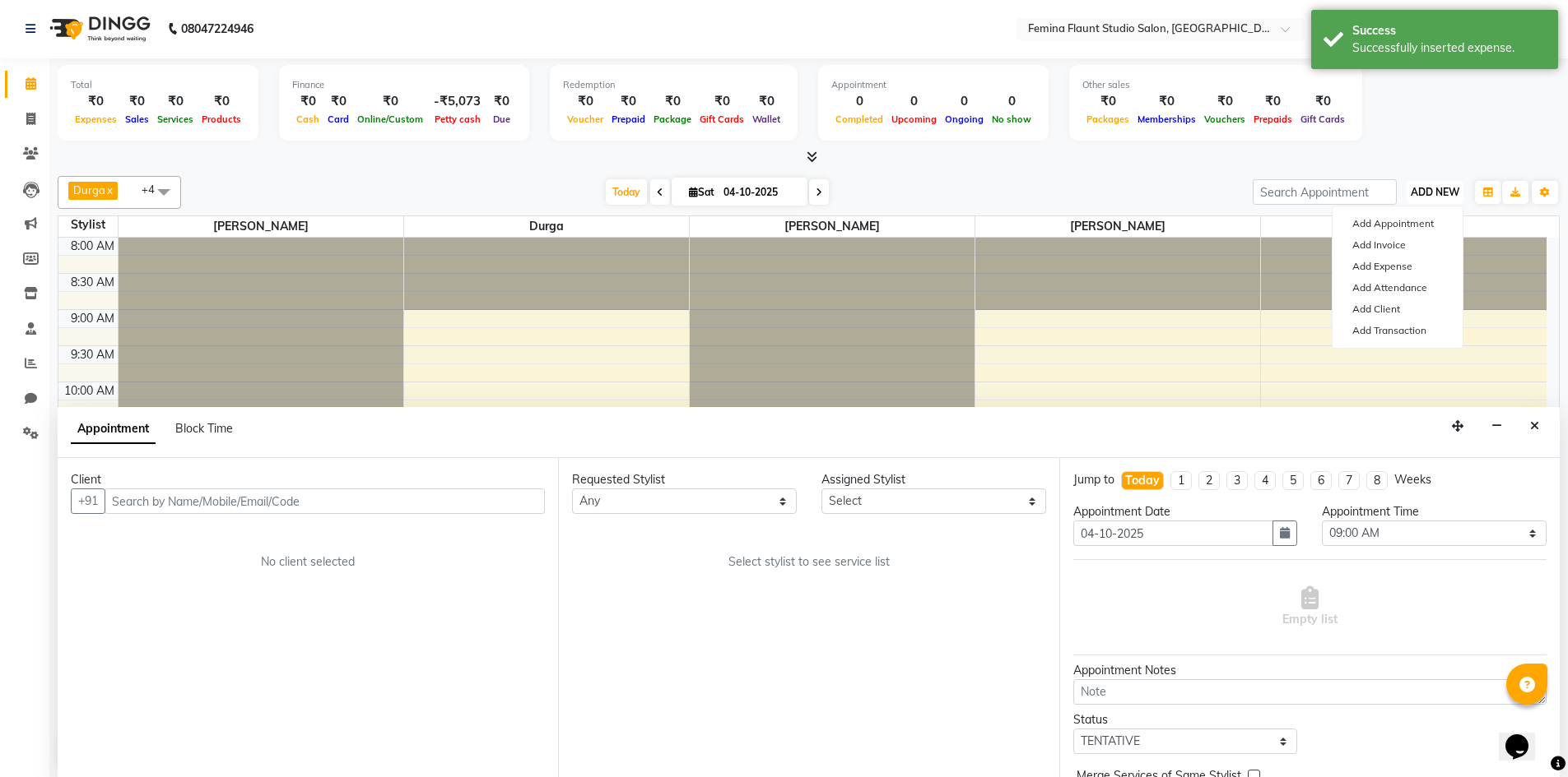
click at [1443, 183] on button "ADD NEW Toggle Dropdown" at bounding box center [1435, 193] width 57 height 23
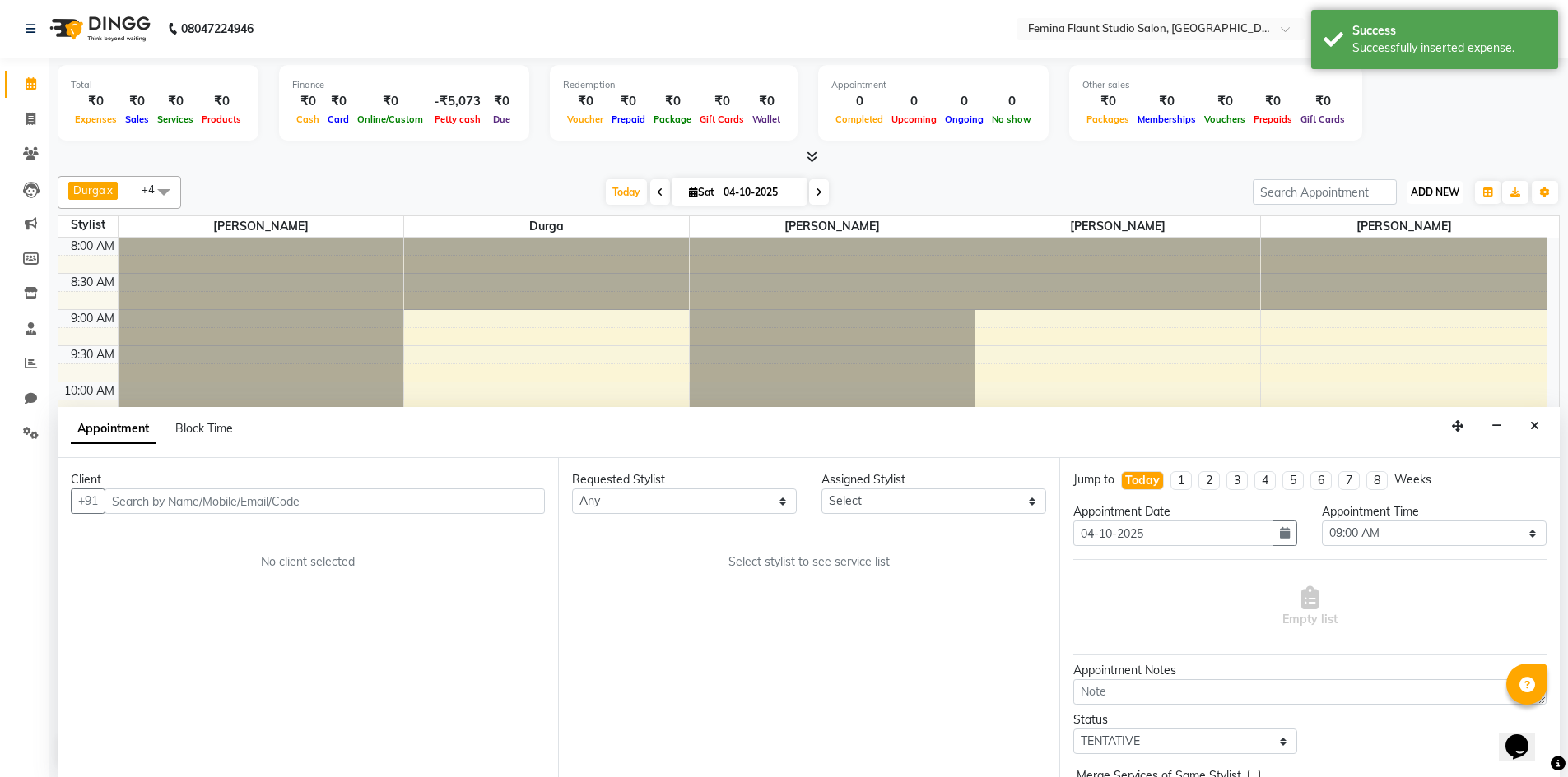
click at [1440, 190] on span "ADD NEW" at bounding box center [1435, 192] width 49 height 12
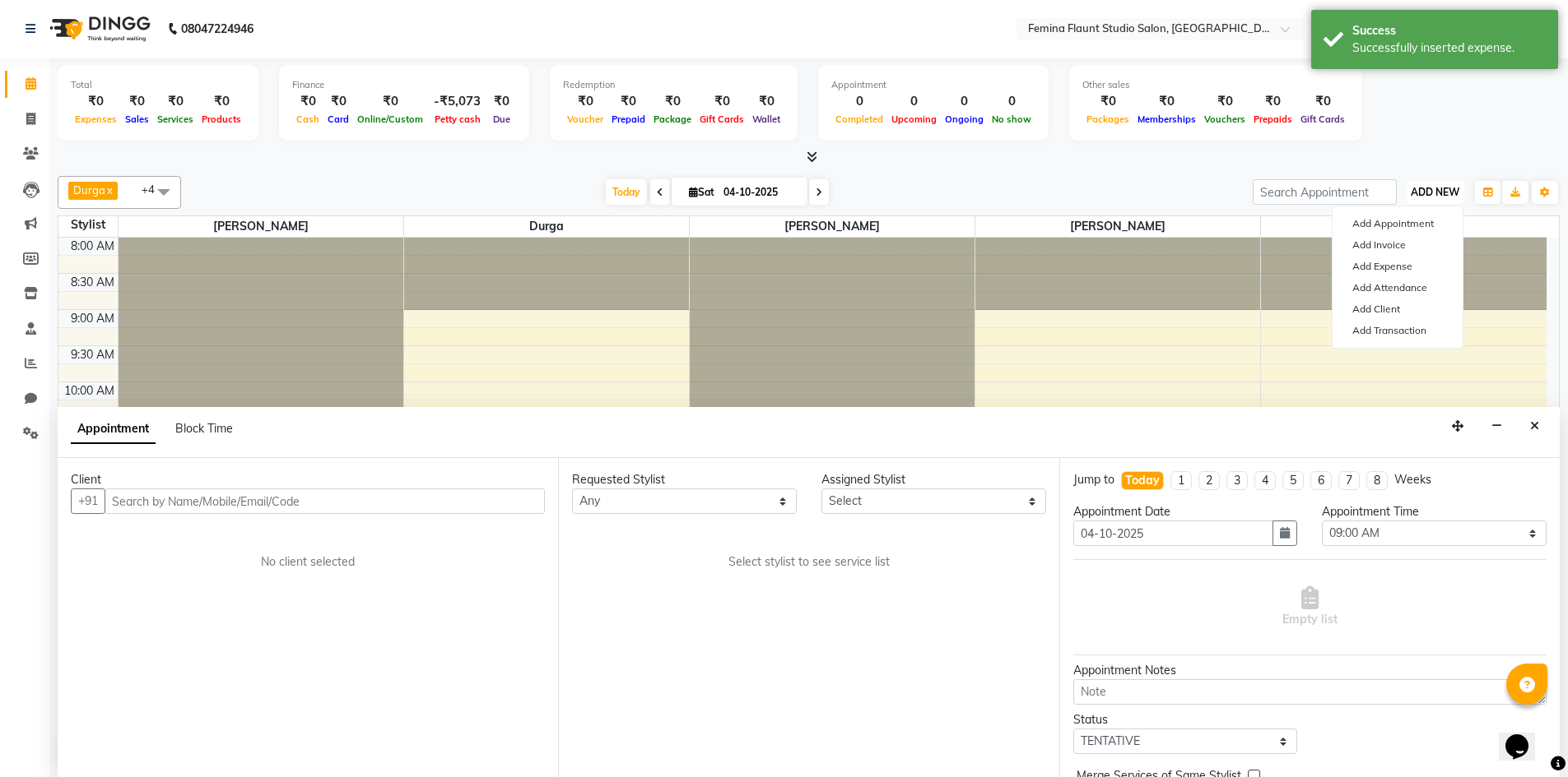
click at [1440, 190] on span "ADD NEW" at bounding box center [1435, 192] width 49 height 12
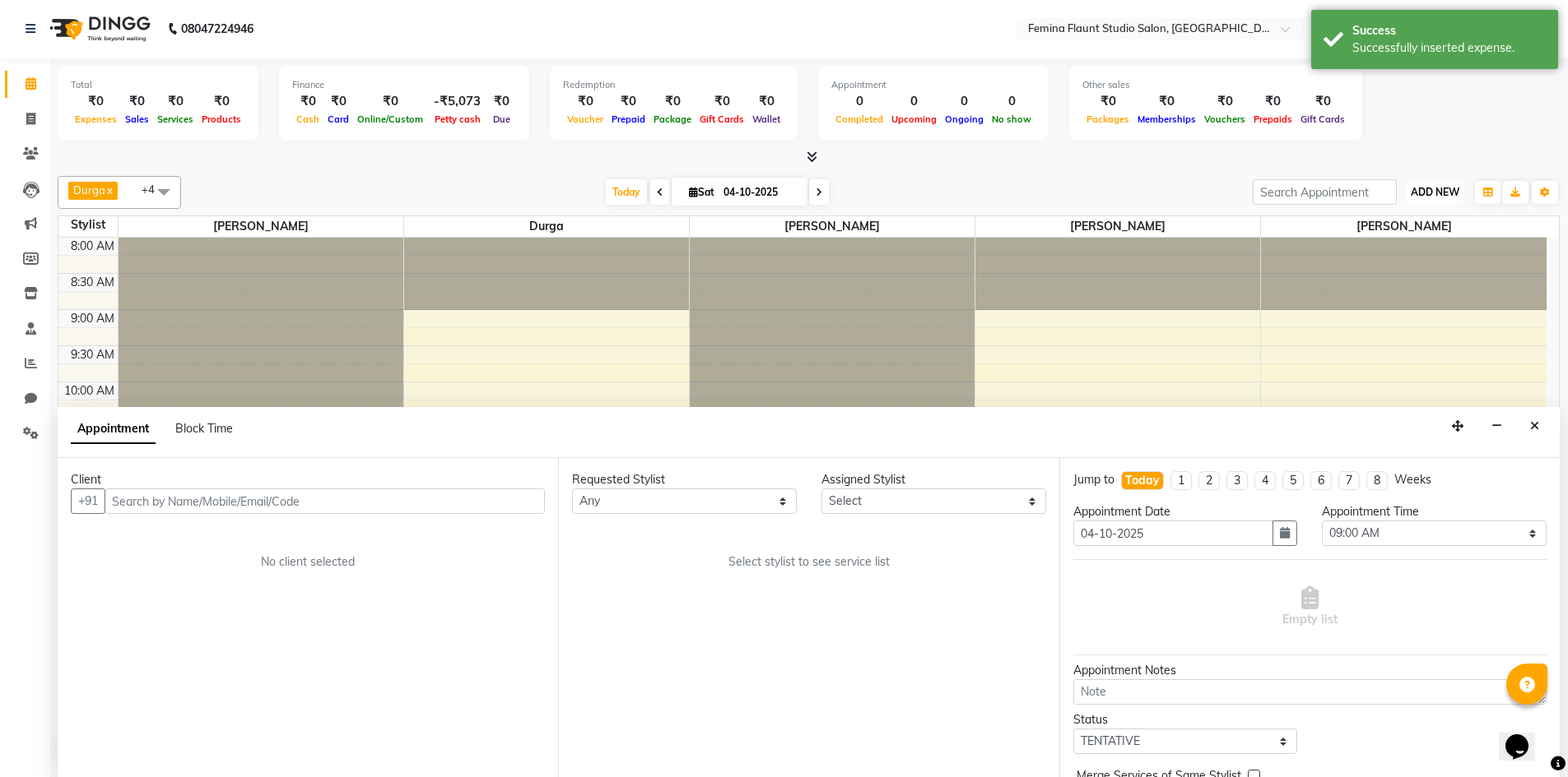
click at [1440, 190] on span "ADD NEW" at bounding box center [1435, 192] width 49 height 12
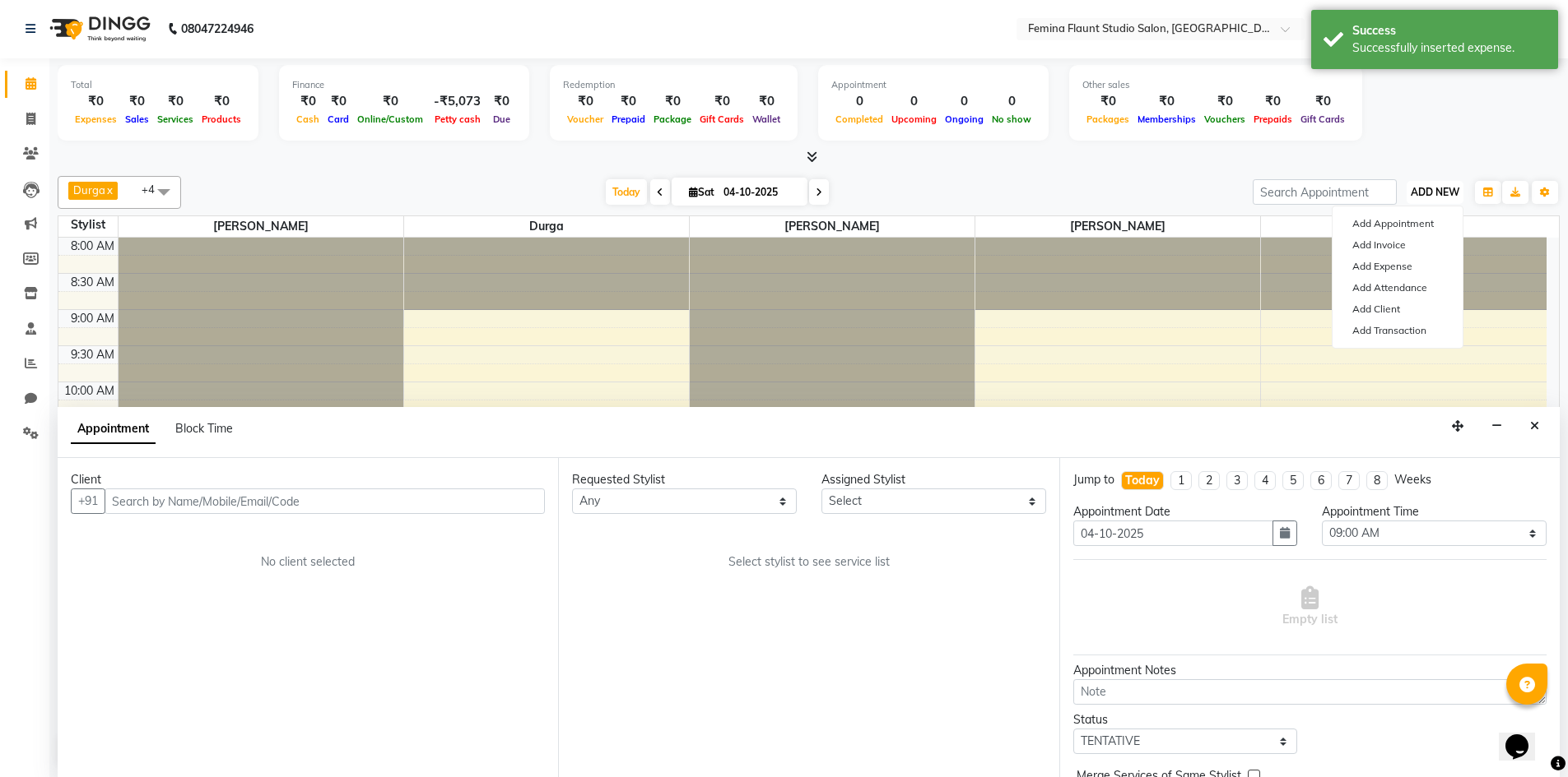
click at [1440, 190] on span "ADD NEW" at bounding box center [1435, 192] width 49 height 12
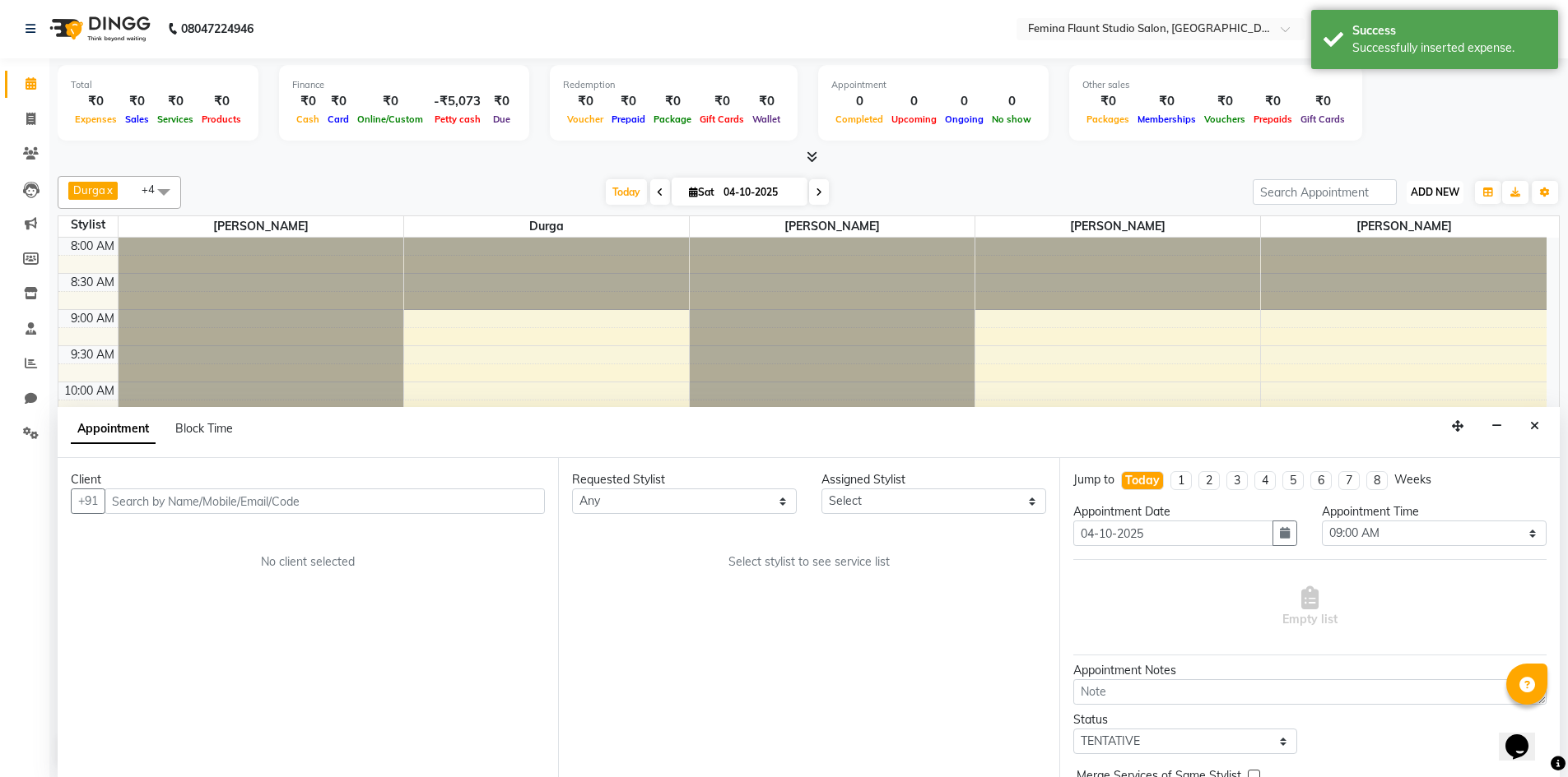
click at [1440, 190] on span "ADD NEW" at bounding box center [1435, 192] width 49 height 12
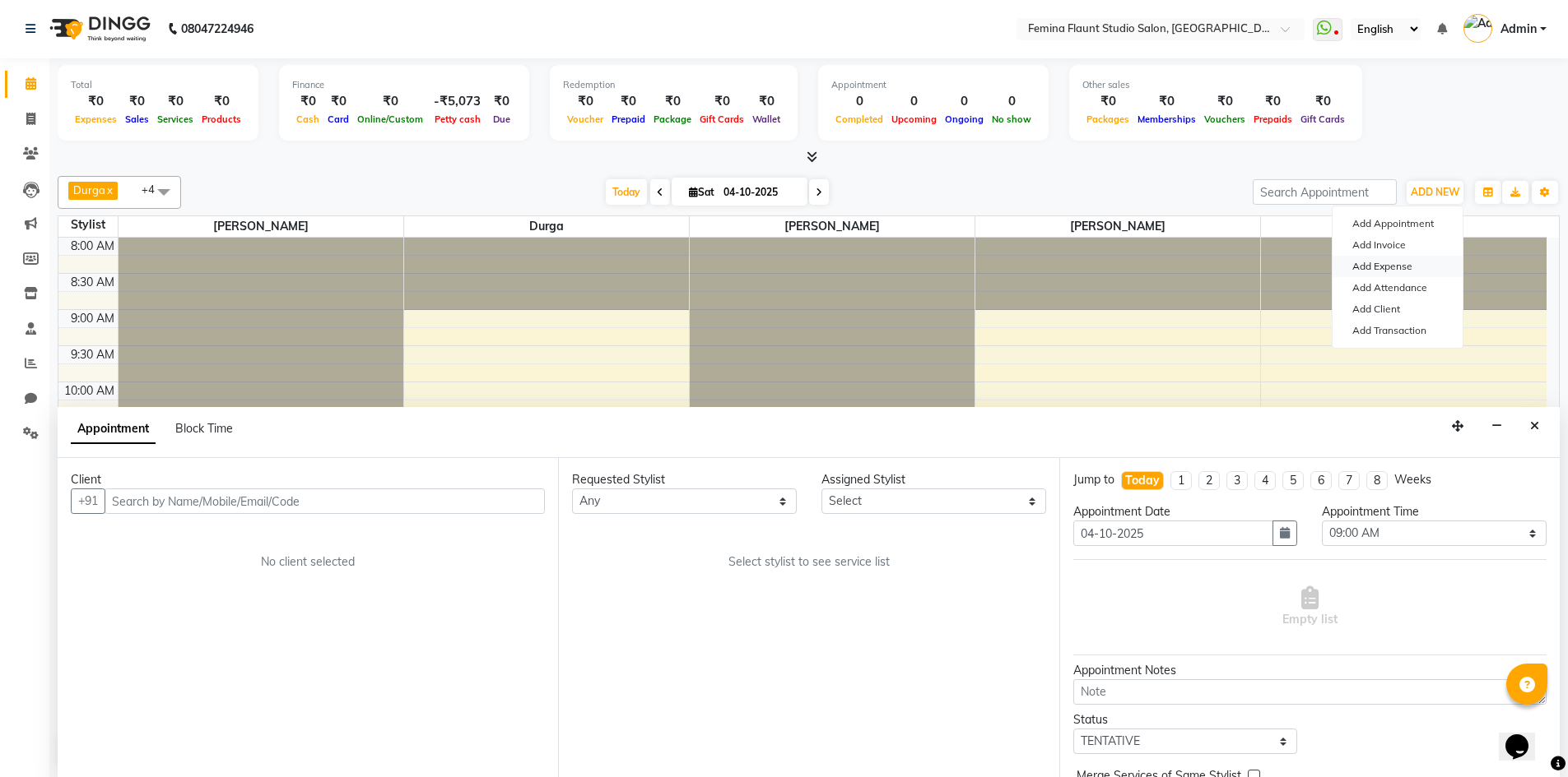
click at [1426, 266] on link "Add Expense" at bounding box center [1398, 267] width 130 height 21
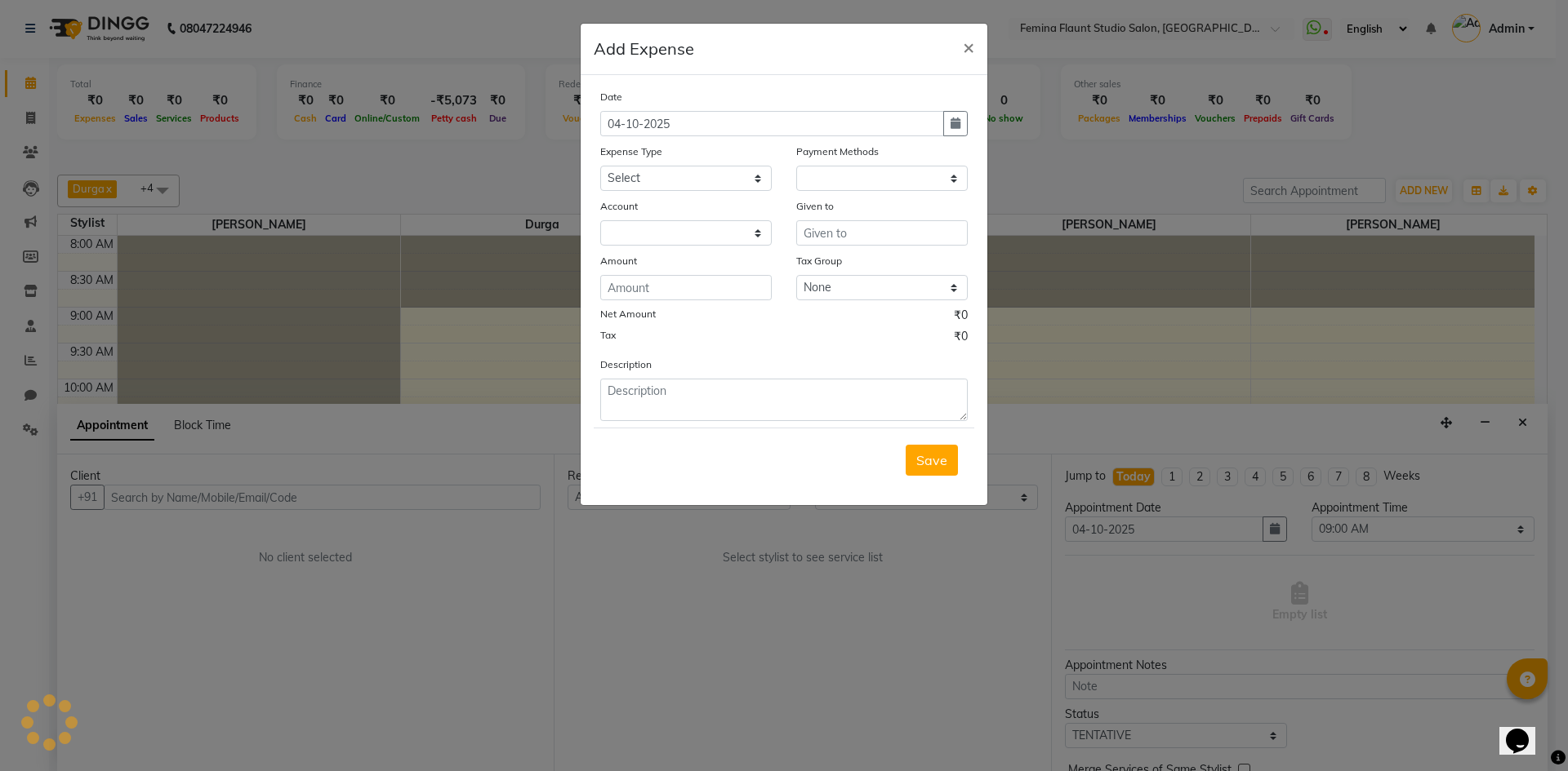
select select "1"
select select "7453"
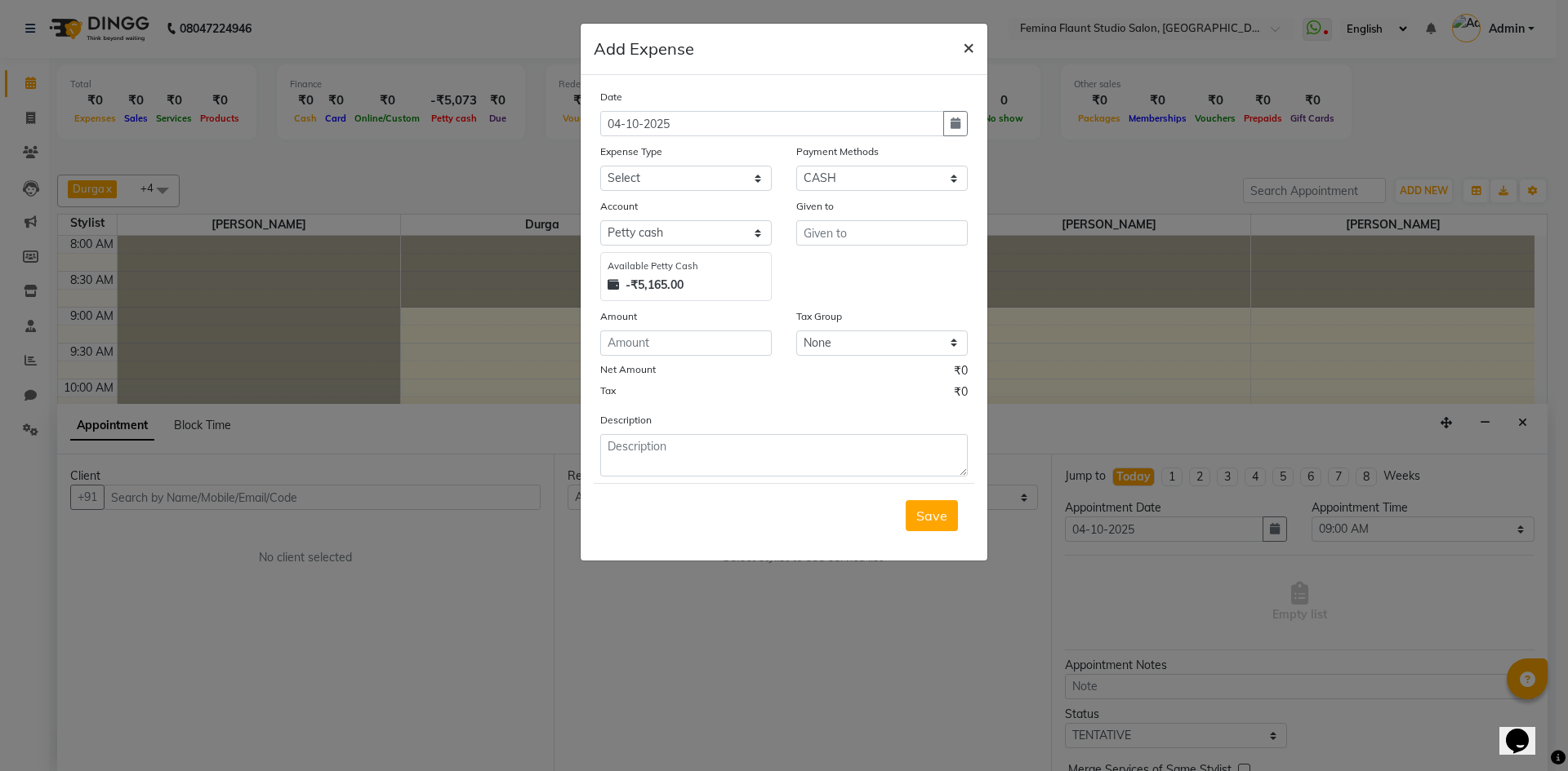
click at [972, 44] on span "×" at bounding box center [968, 47] width 11 height 25
click at [972, 44] on button "×" at bounding box center [968, 47] width 38 height 46
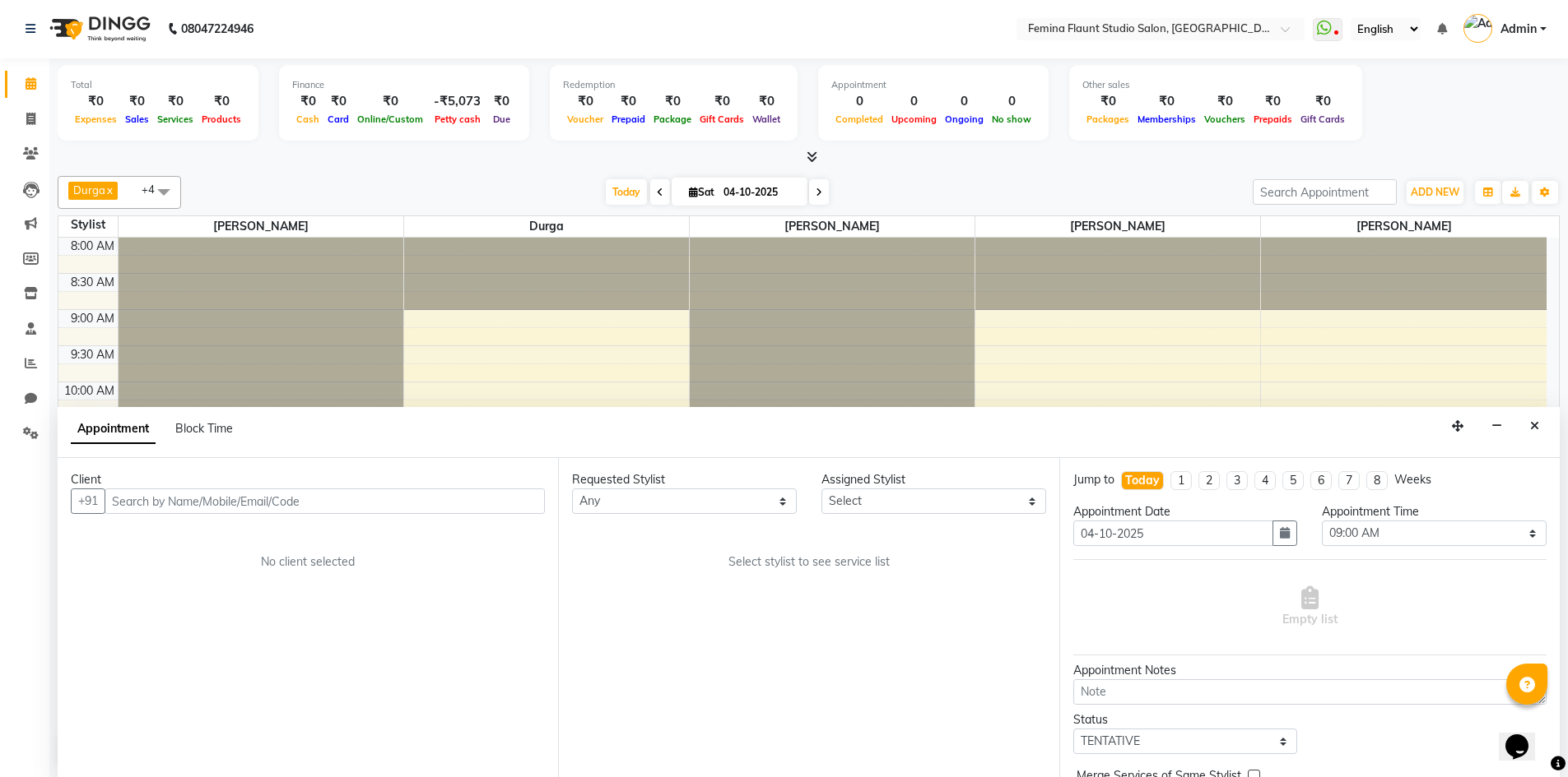
scroll to position [0, 0]
click at [1535, 424] on icon "Close" at bounding box center [1534, 427] width 9 height 12
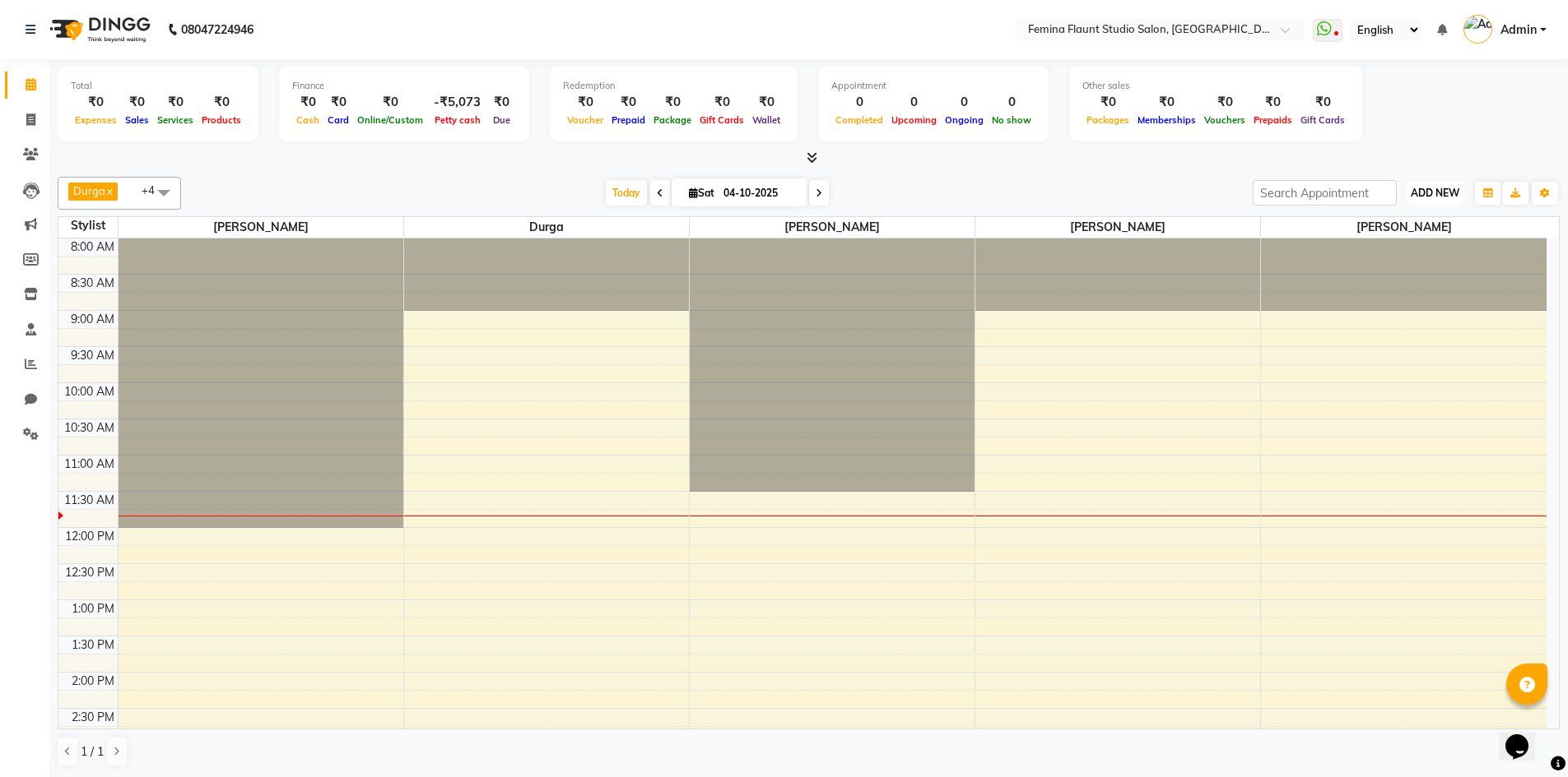
click at [1446, 193] on span "ADD NEW" at bounding box center [1435, 193] width 49 height 12
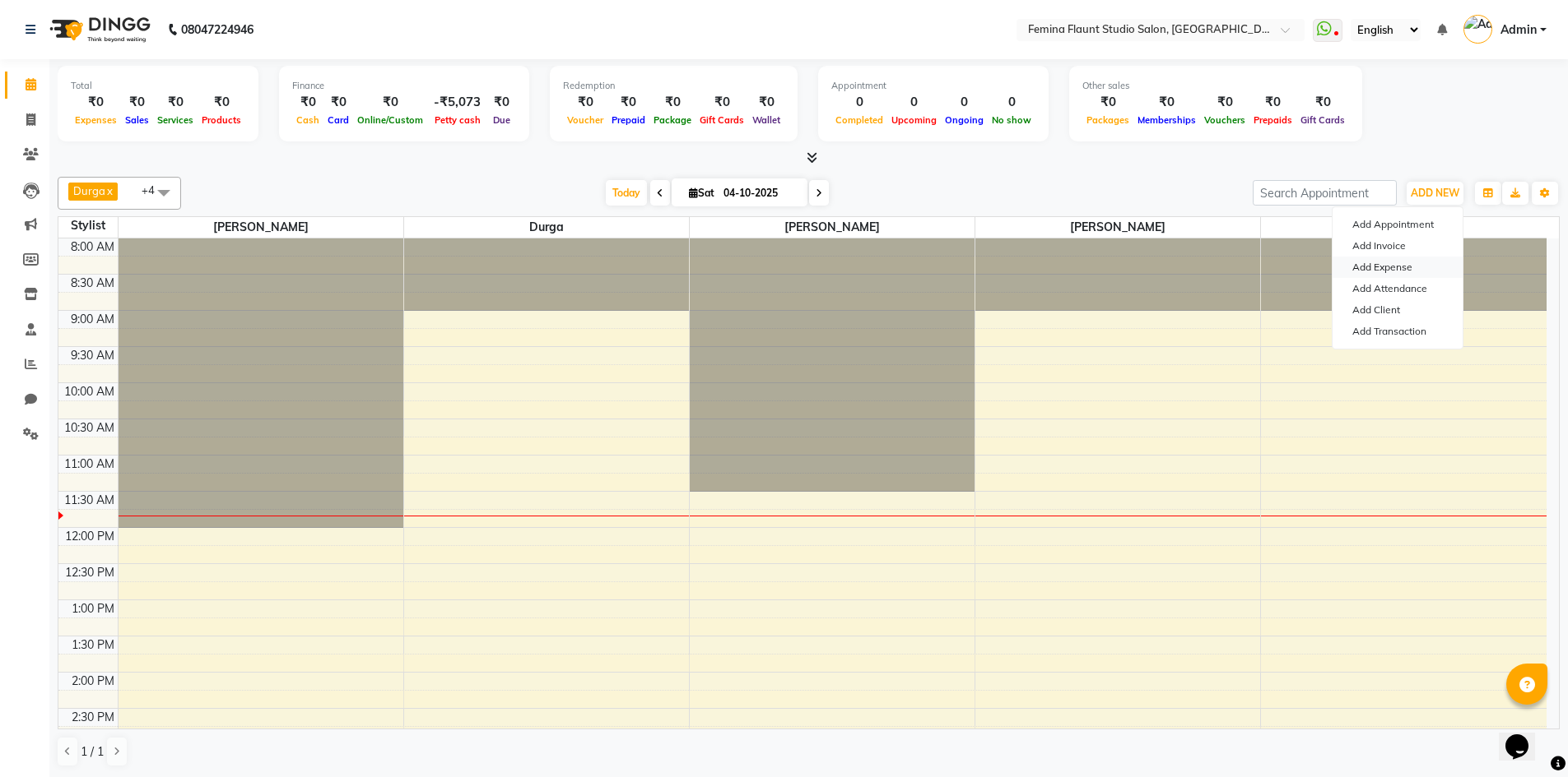
click at [1407, 264] on link "Add Expense" at bounding box center [1398, 268] width 130 height 21
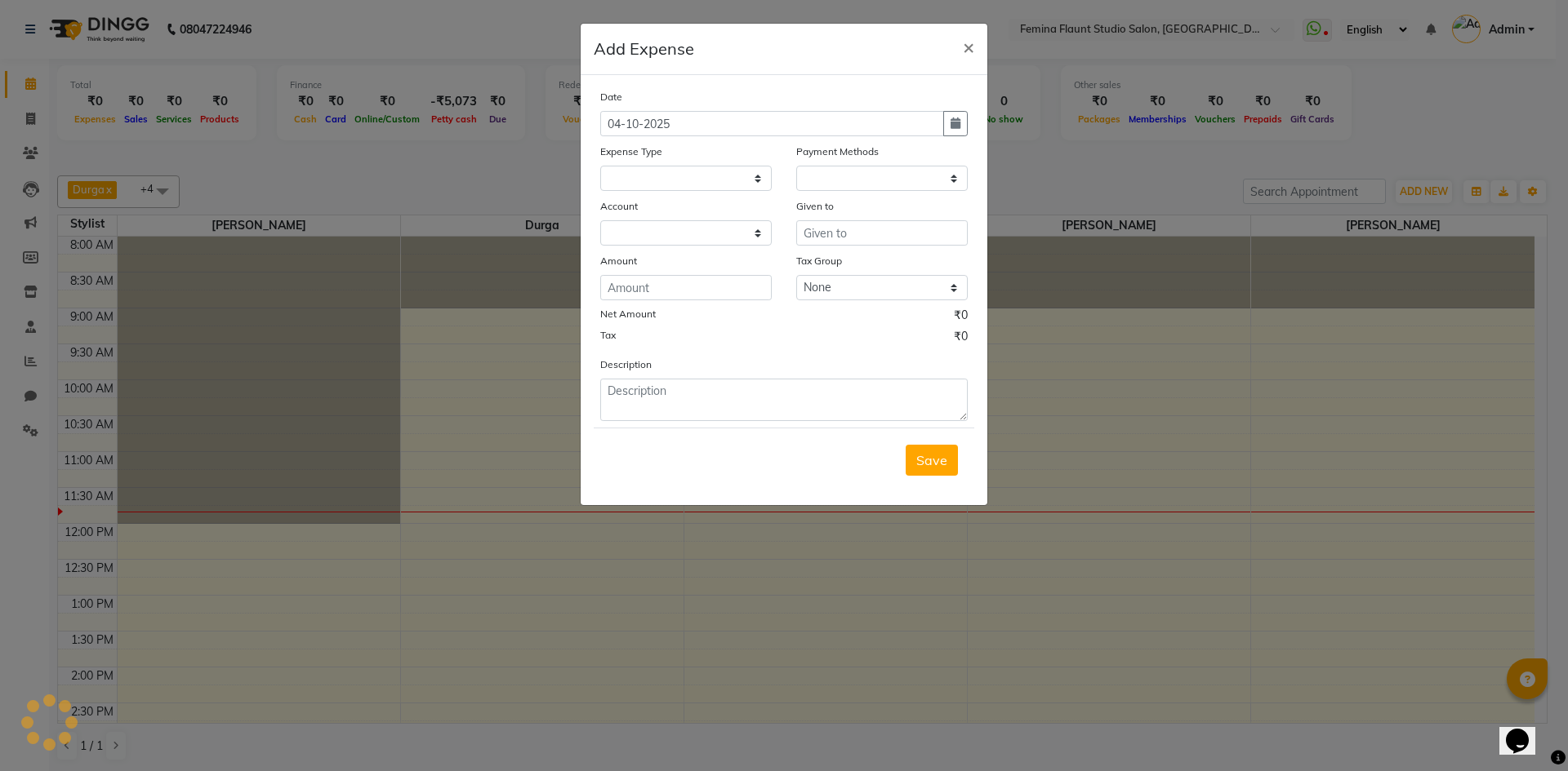
select select
select select "1"
select select "7453"
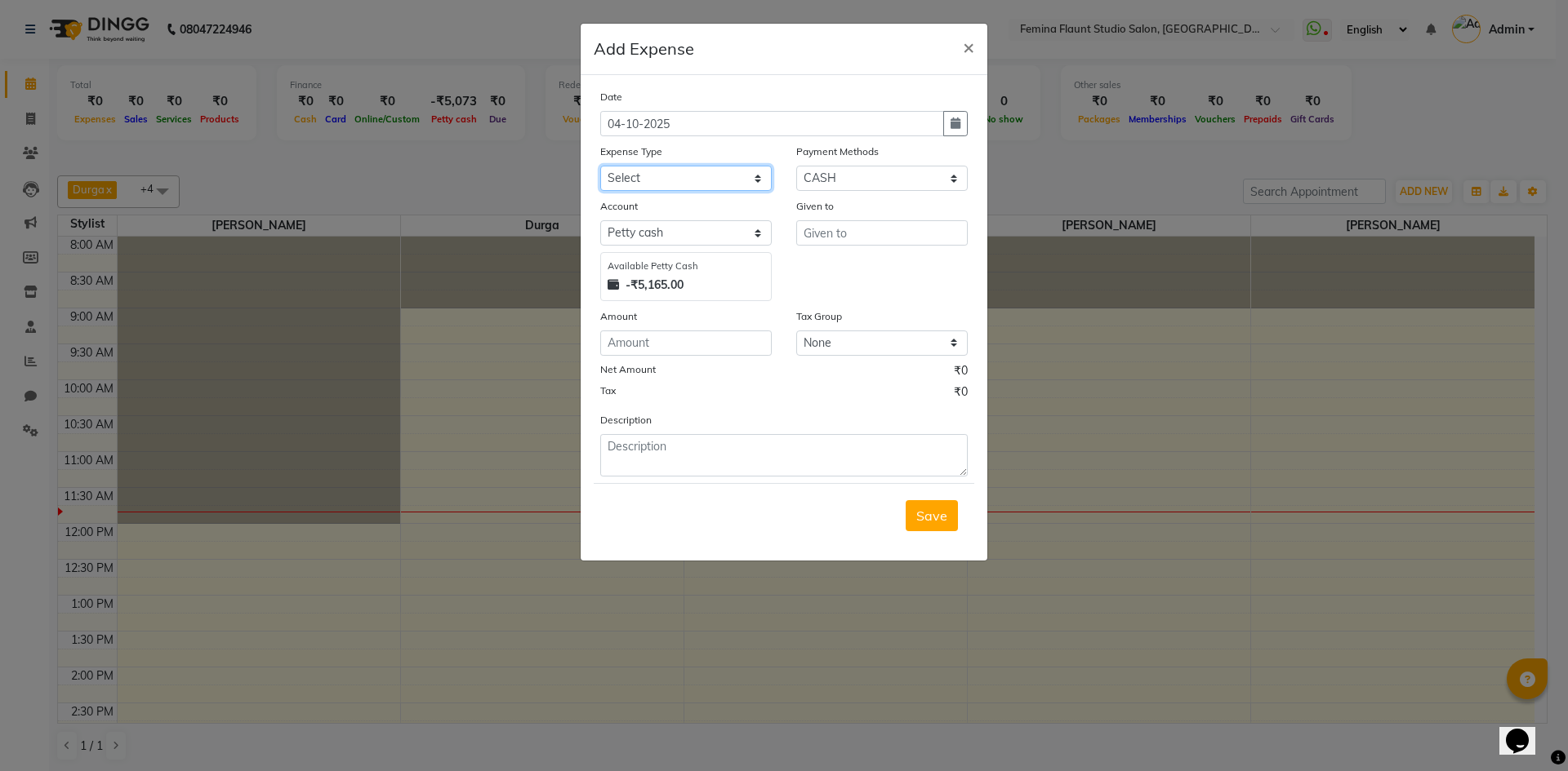
click at [726, 176] on select "Select Advance Salary Bank charges Blinkit Car maintenance Cash transfer to ban…" at bounding box center [686, 178] width 172 height 25
select select "23328"
click at [601, 166] on select "Select Advance Salary Bank charges Blinkit Car maintenance Cash transfer to ban…" at bounding box center [686, 178] width 172 height 25
click at [839, 235] on input "text" at bounding box center [882, 233] width 172 height 25
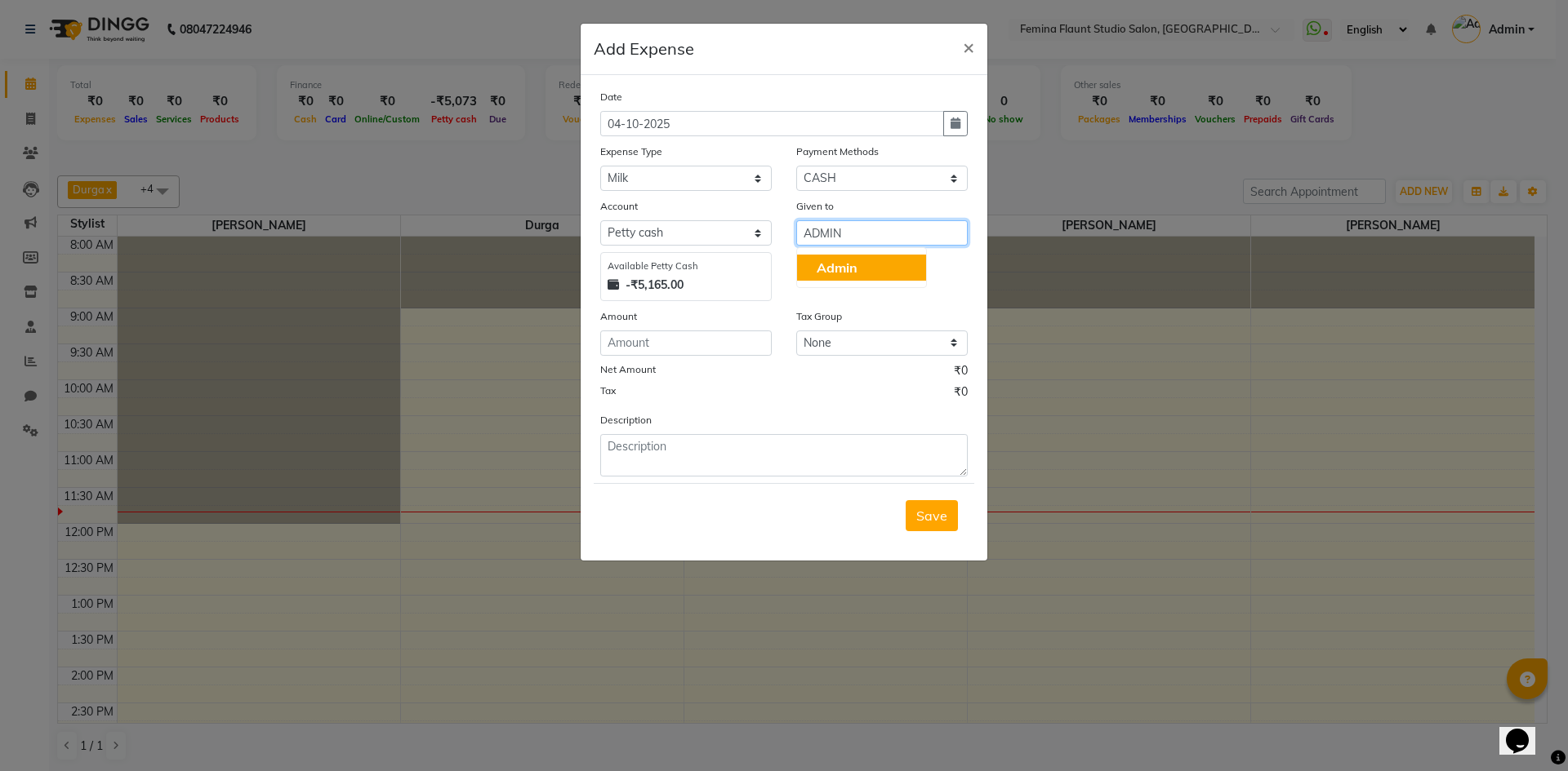
click at [866, 261] on button "Admin" at bounding box center [861, 268] width 129 height 26
type input "Admin"
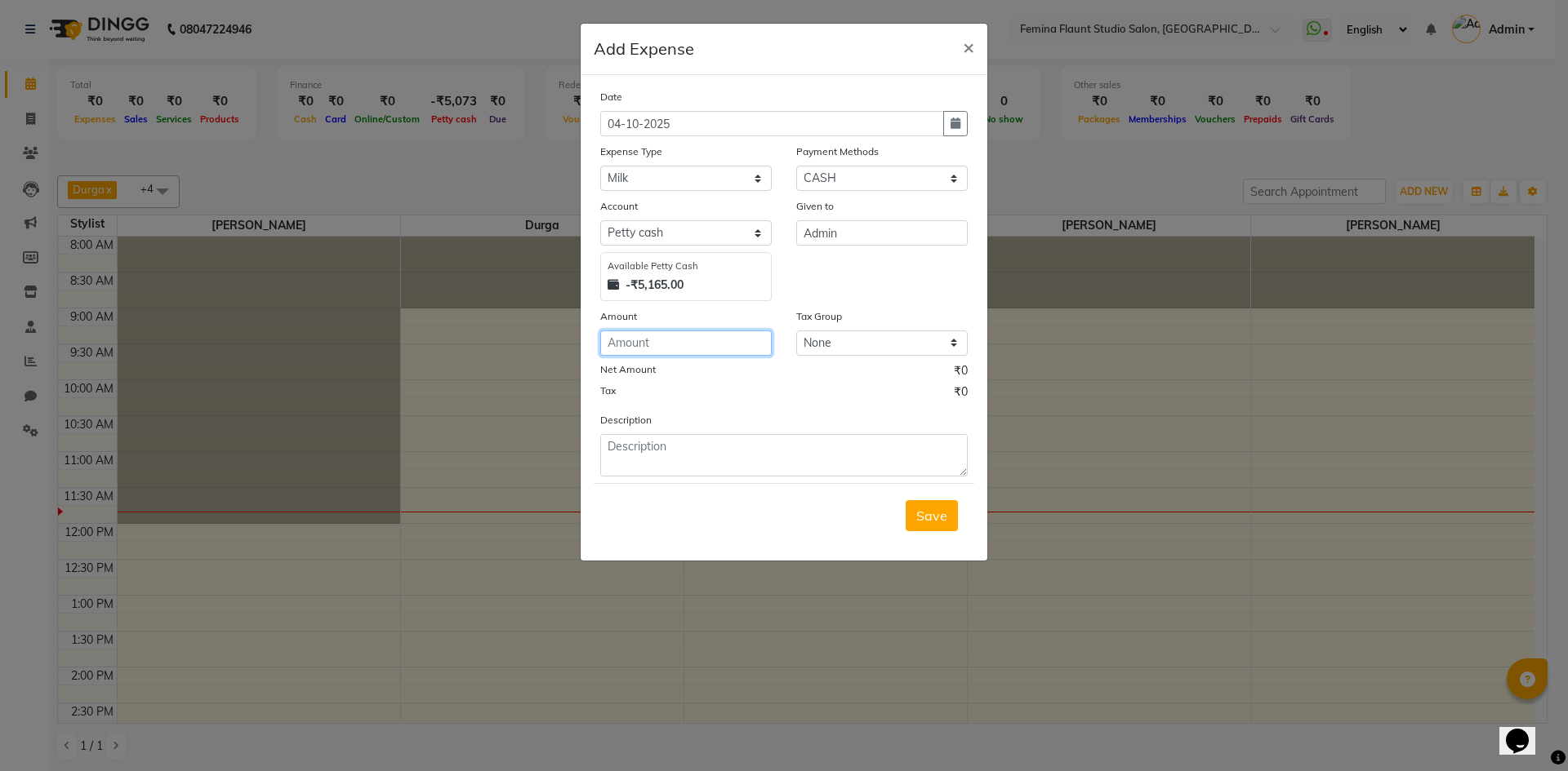
click at [706, 341] on input "number" at bounding box center [686, 343] width 172 height 25
type input "72"
click at [755, 445] on textarea at bounding box center [784, 456] width 368 height 42
type textarea "FOR MILK"
click at [931, 515] on span "Save" at bounding box center [931, 516] width 31 height 16
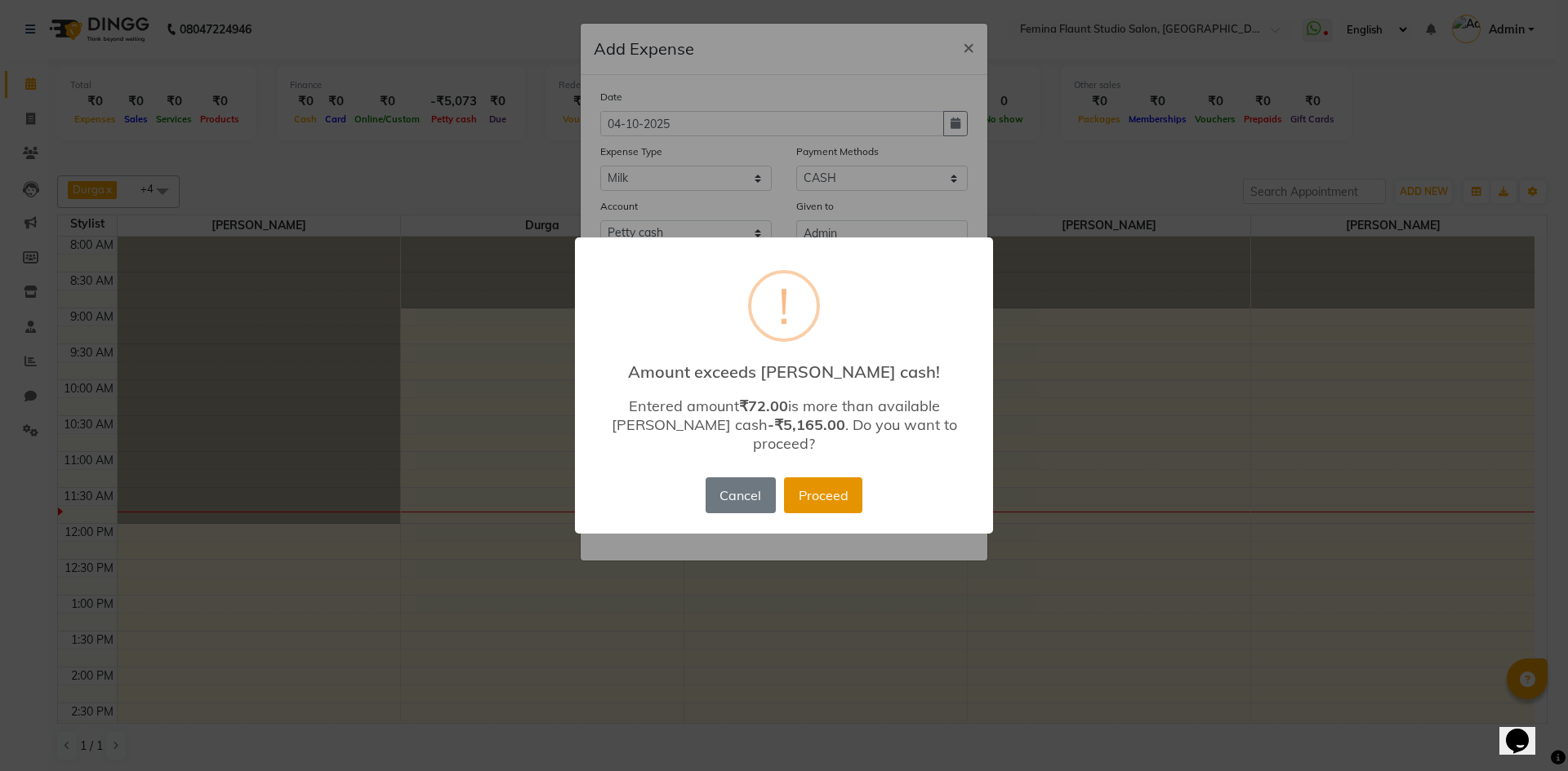
click at [803, 487] on button "Proceed" at bounding box center [823, 496] width 78 height 36
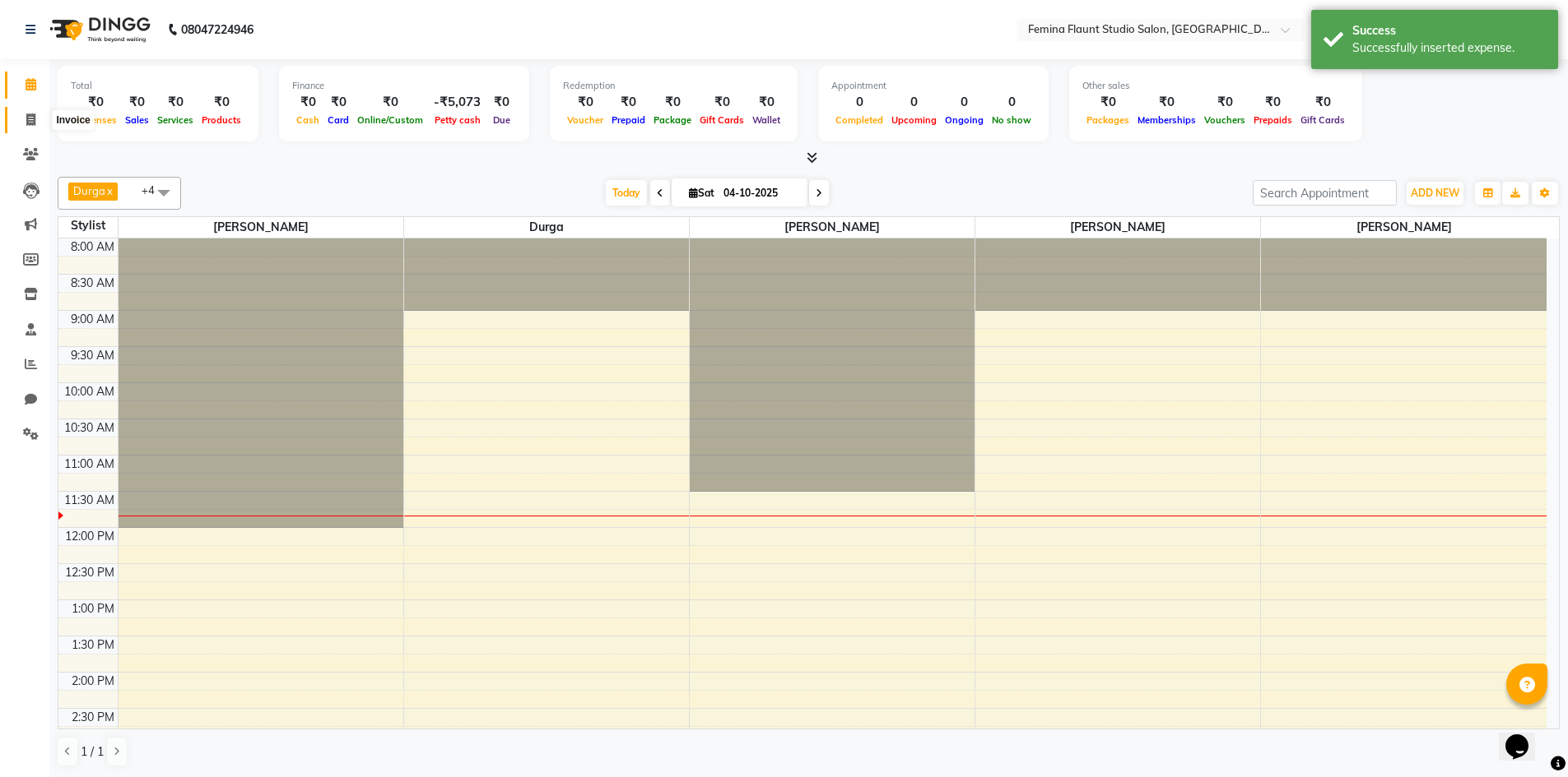
click at [38, 120] on span at bounding box center [30, 120] width 29 height 19
select select "service"
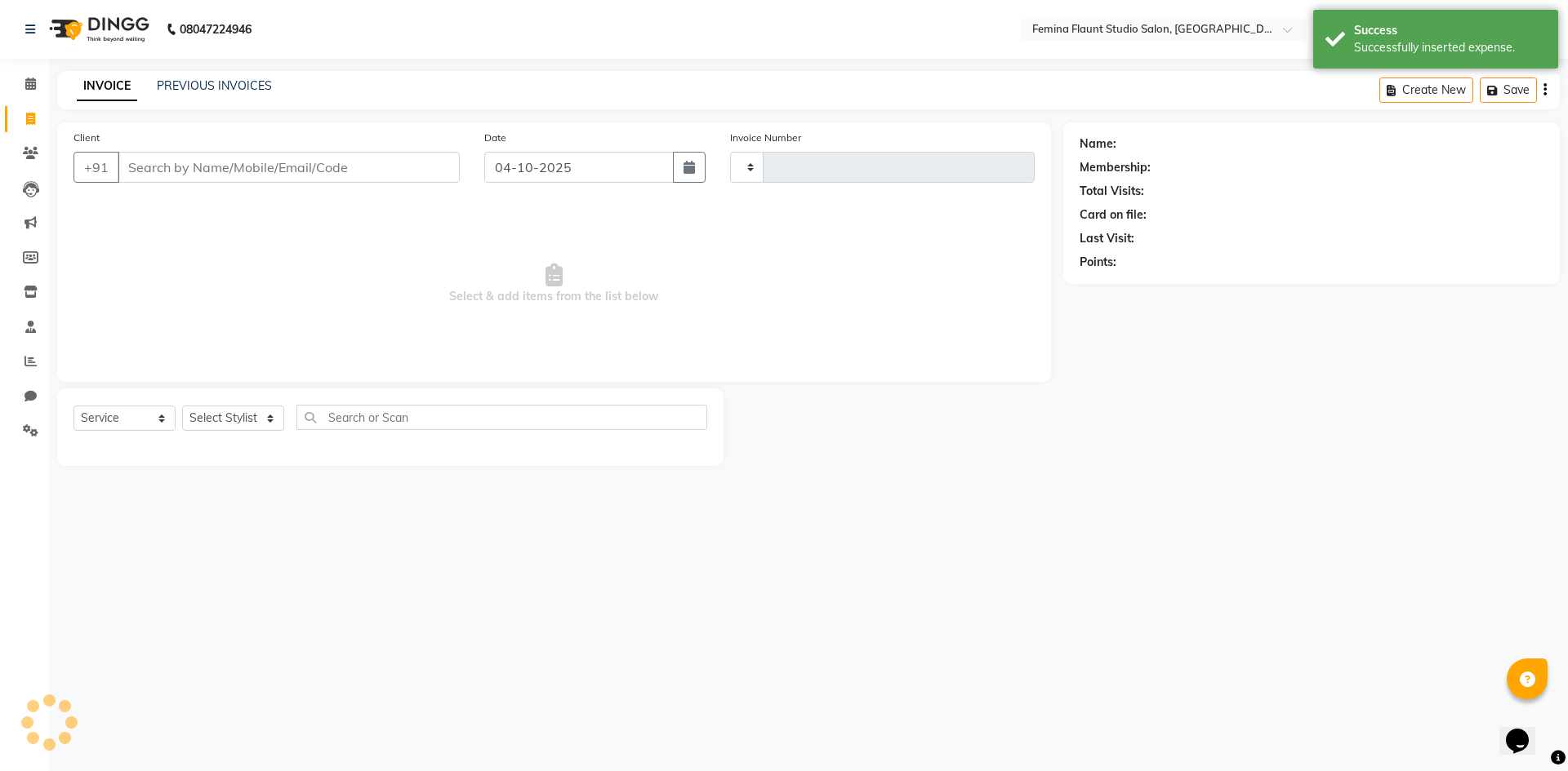
click at [38, 119] on span at bounding box center [30, 119] width 29 height 19
select select "service"
select select "8333"
type input "0678"
click at [41, 81] on span at bounding box center [30, 84] width 29 height 19
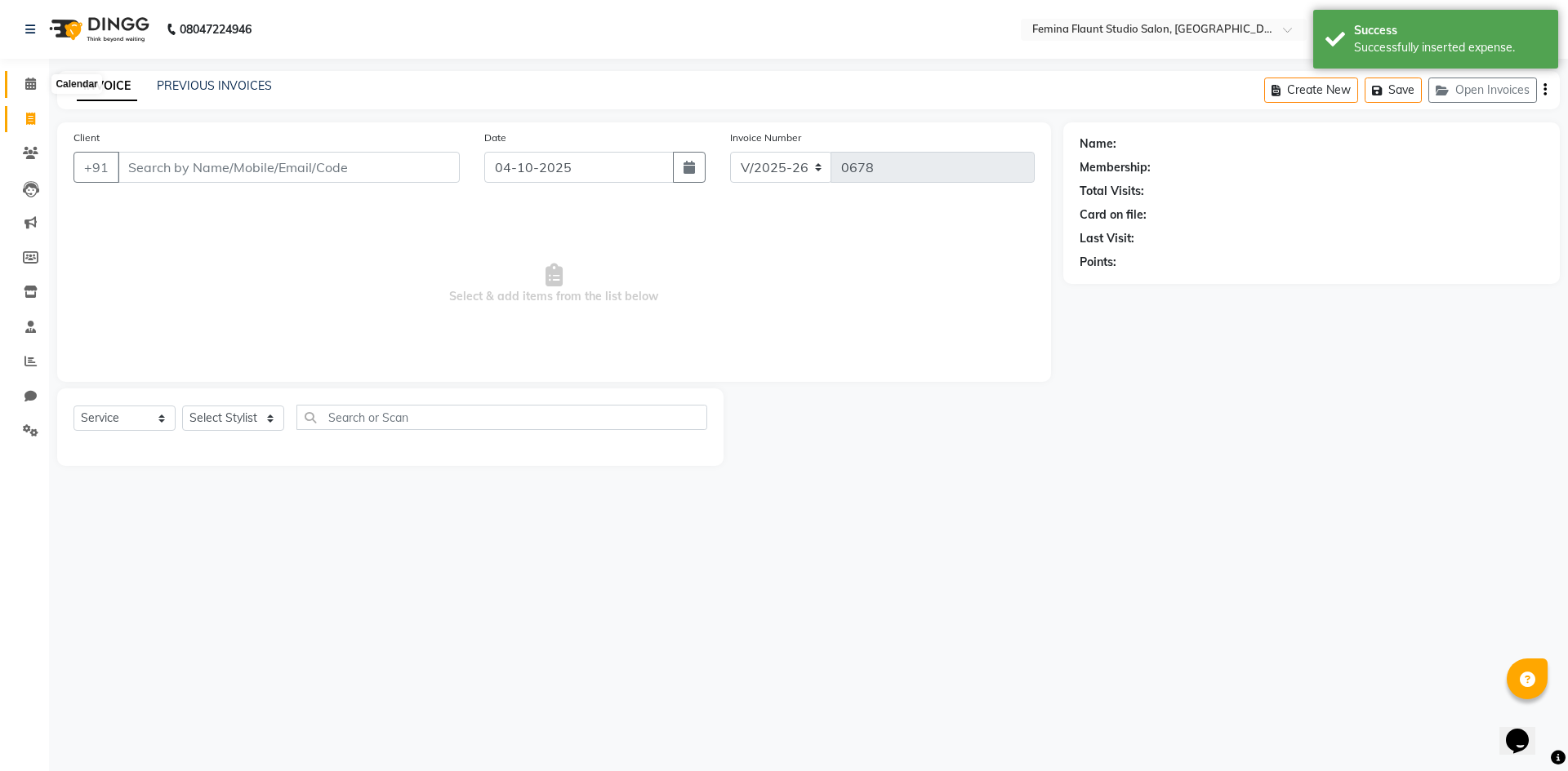
click at [41, 81] on span at bounding box center [30, 84] width 29 height 19
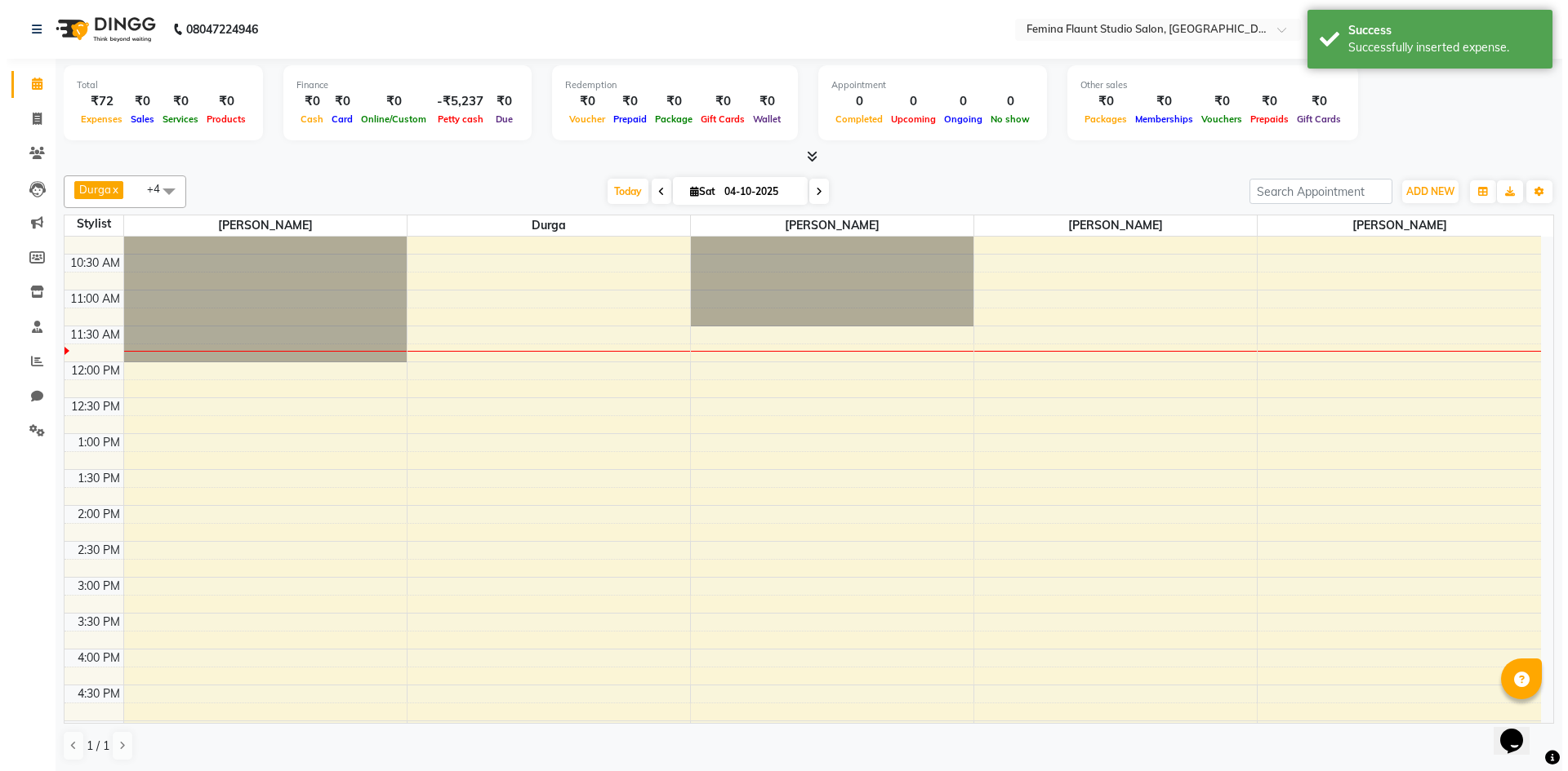
scroll to position [163, 0]
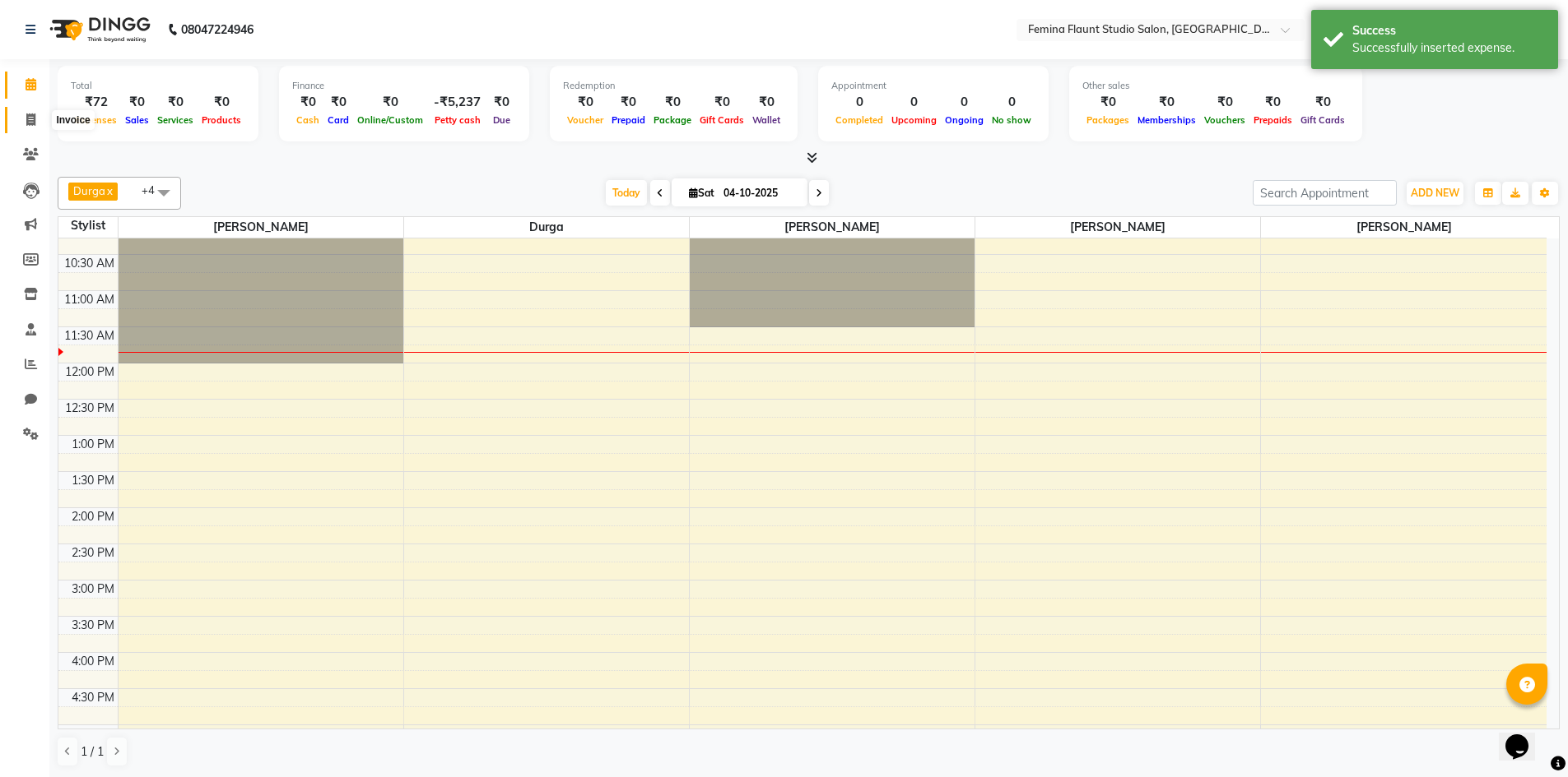
click at [34, 112] on span at bounding box center [30, 120] width 29 height 19
select select "service"
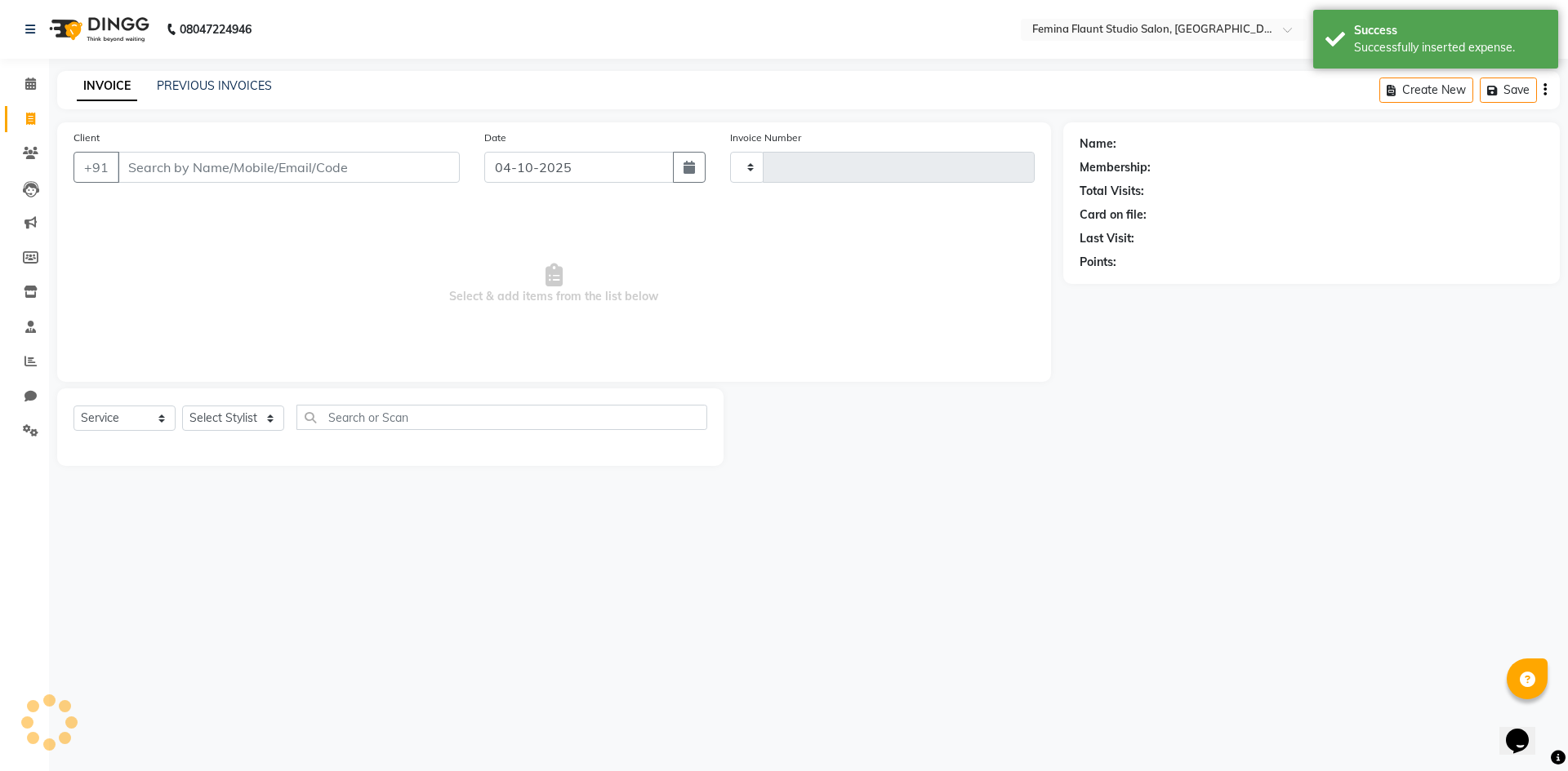
click at [34, 111] on span at bounding box center [30, 119] width 29 height 19
select select "service"
type input "0678"
select select "8333"
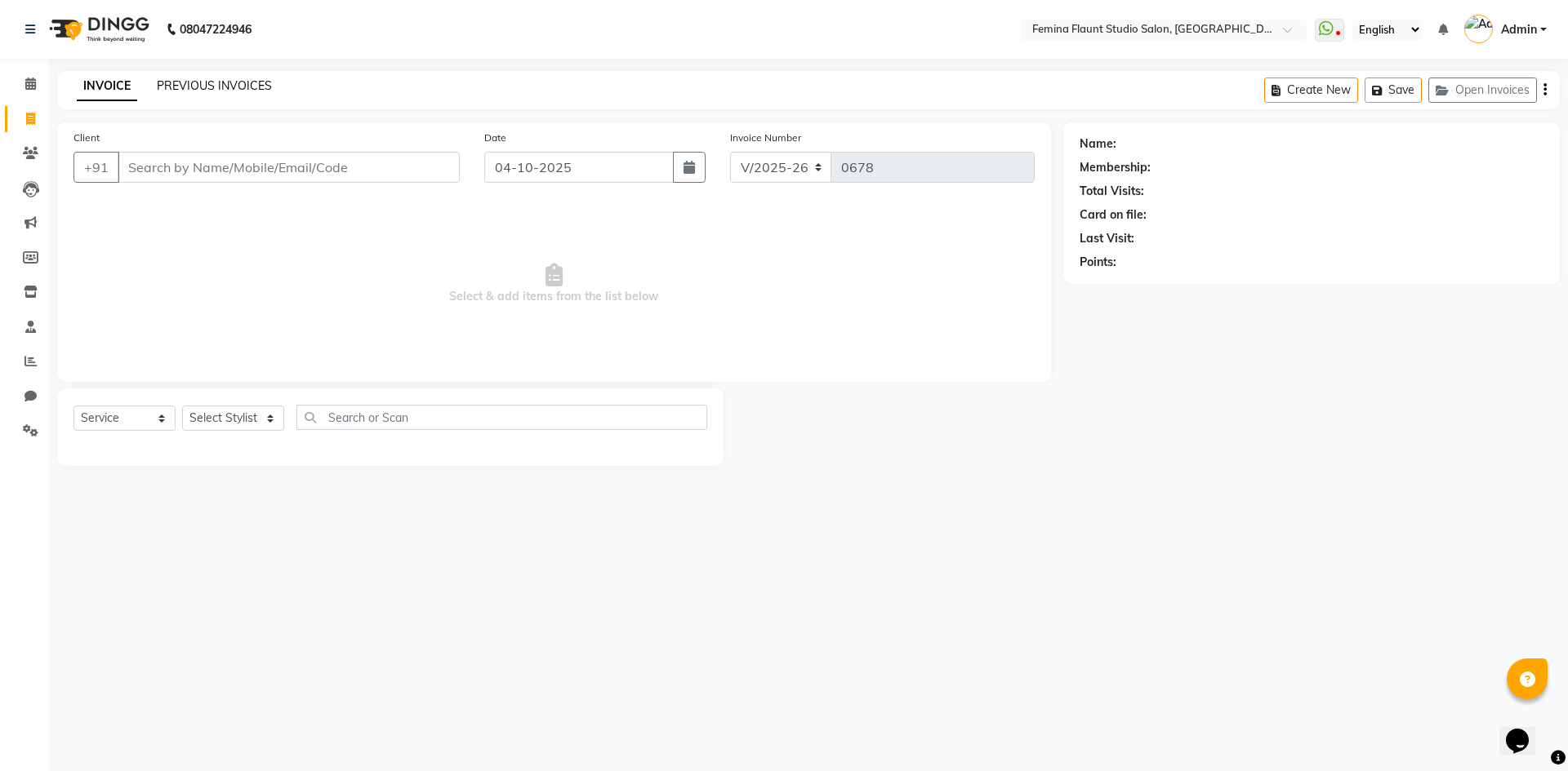
click at [252, 82] on link "PREVIOUS INVOICES" at bounding box center [214, 86] width 115 height 15
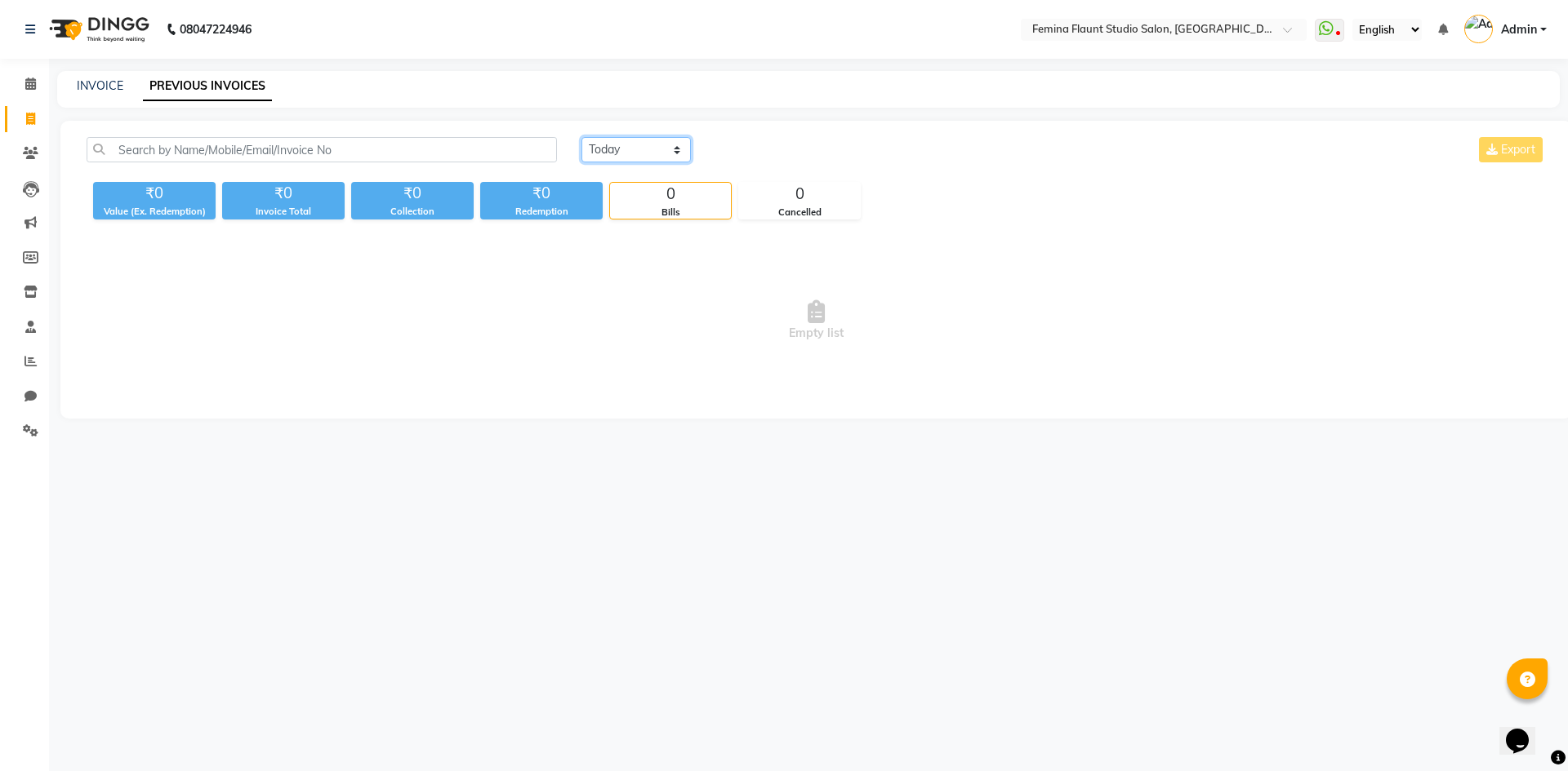
click at [620, 149] on select "Today Yesterday Custom Range" at bounding box center [637, 149] width 109 height 25
select select "yesterday"
click at [582, 137] on select "Today Yesterday Custom Range" at bounding box center [637, 149] width 109 height 25
click at [618, 199] on div "0" at bounding box center [671, 194] width 121 height 23
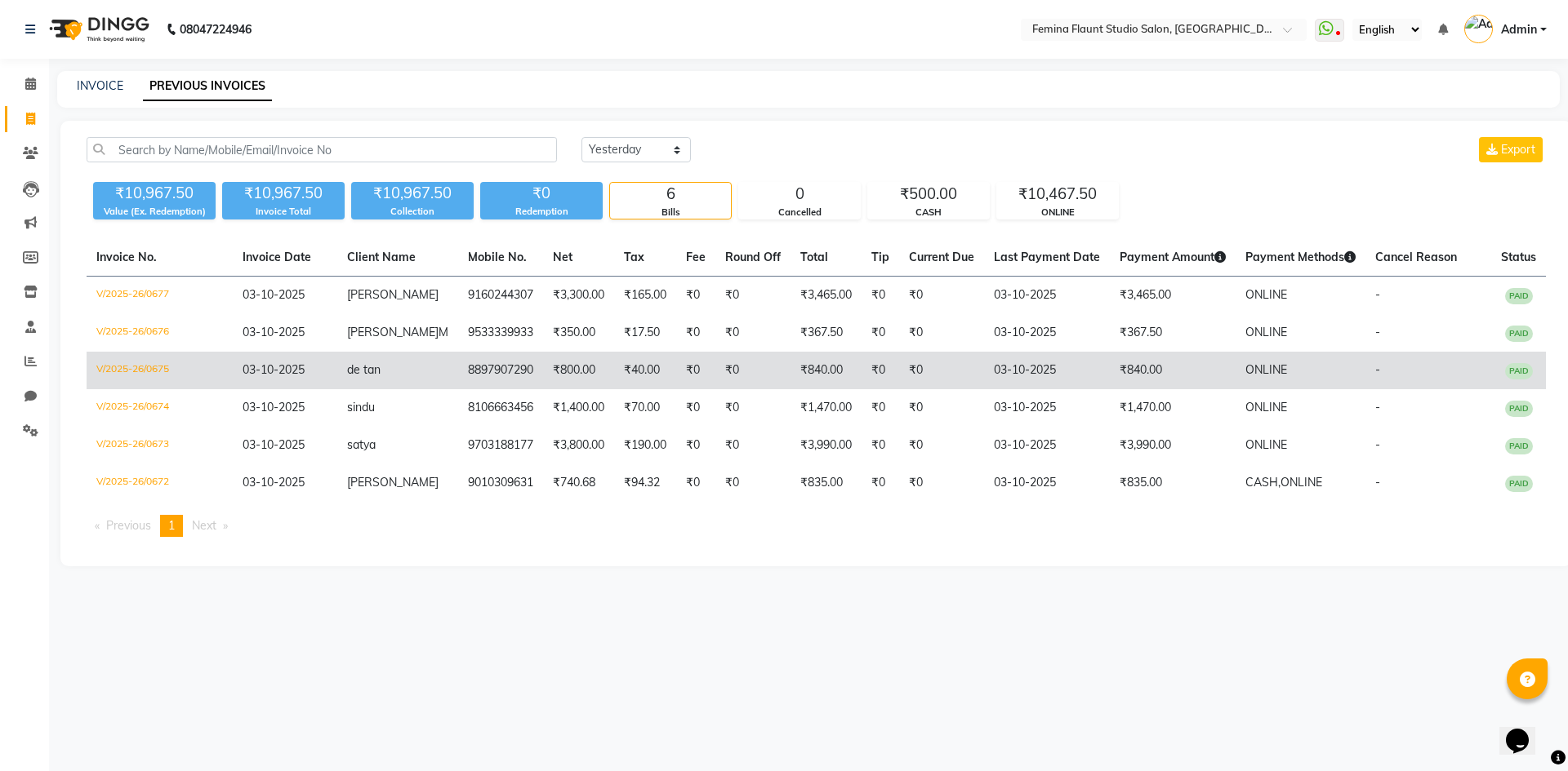
click at [899, 362] on td "₹0" at bounding box center [941, 371] width 85 height 38
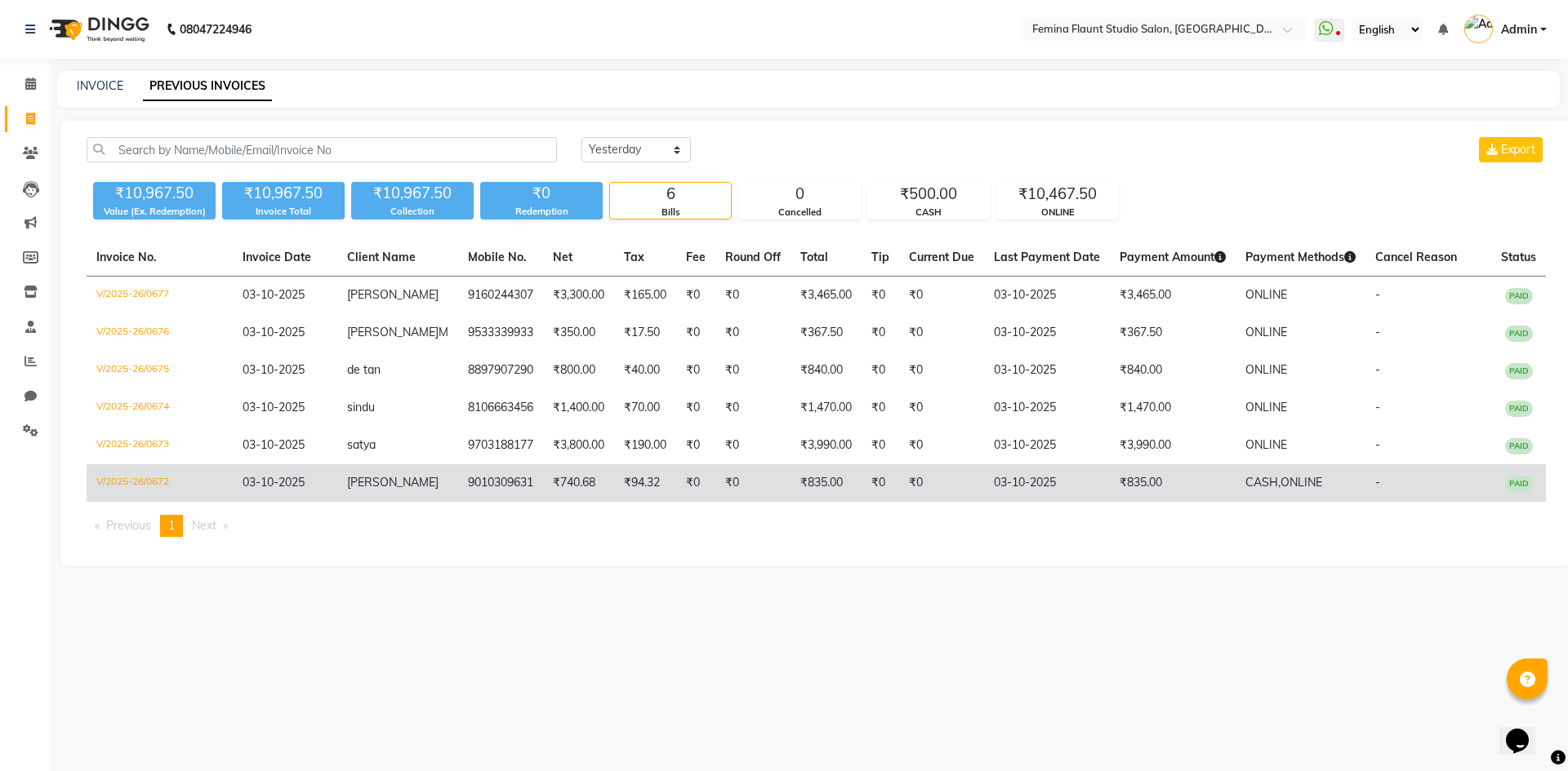
click at [392, 473] on td "Sathvik" at bounding box center [398, 484] width 121 height 38
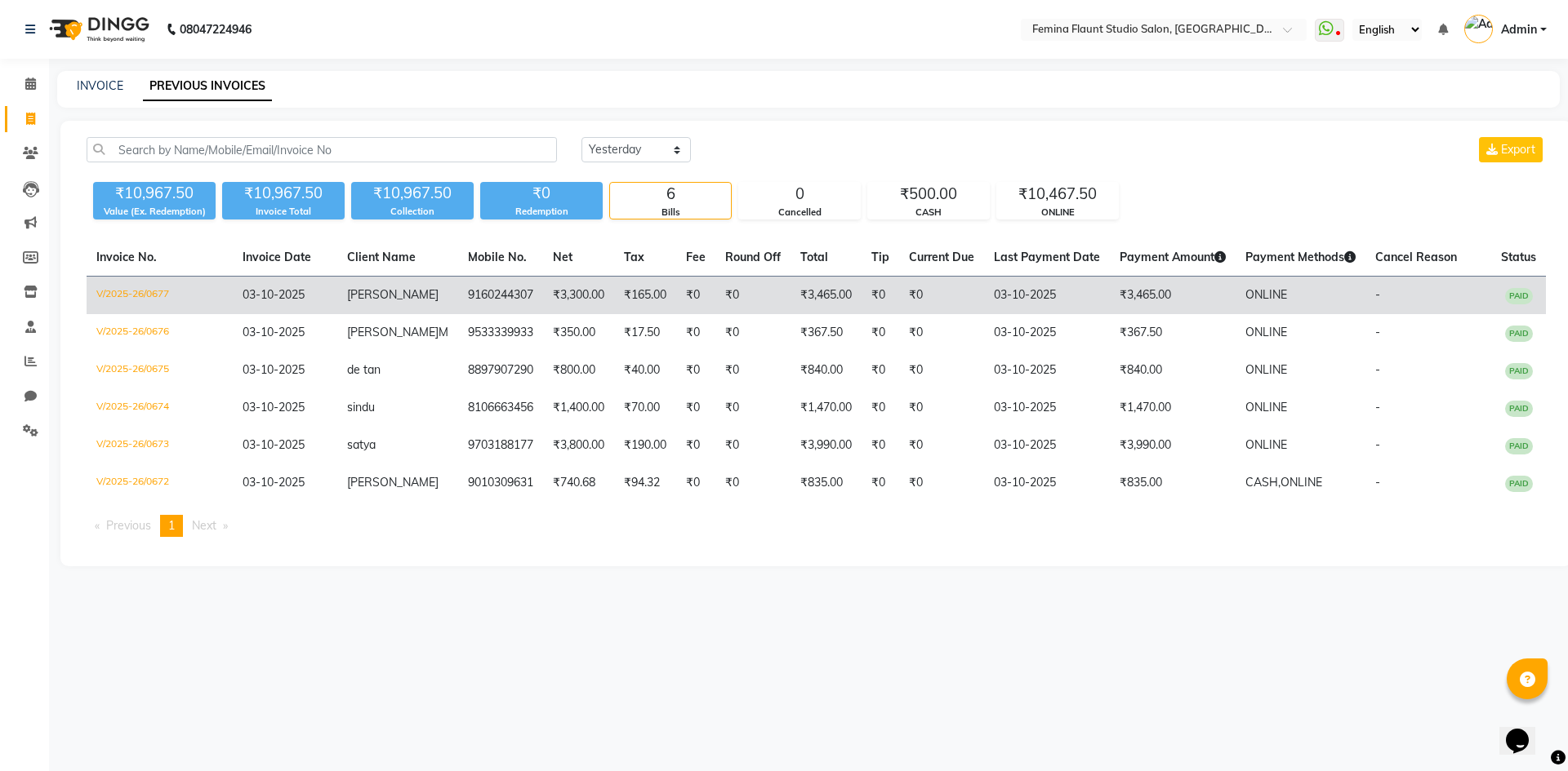
click at [1153, 296] on td "₹3,465.00" at bounding box center [1173, 296] width 126 height 38
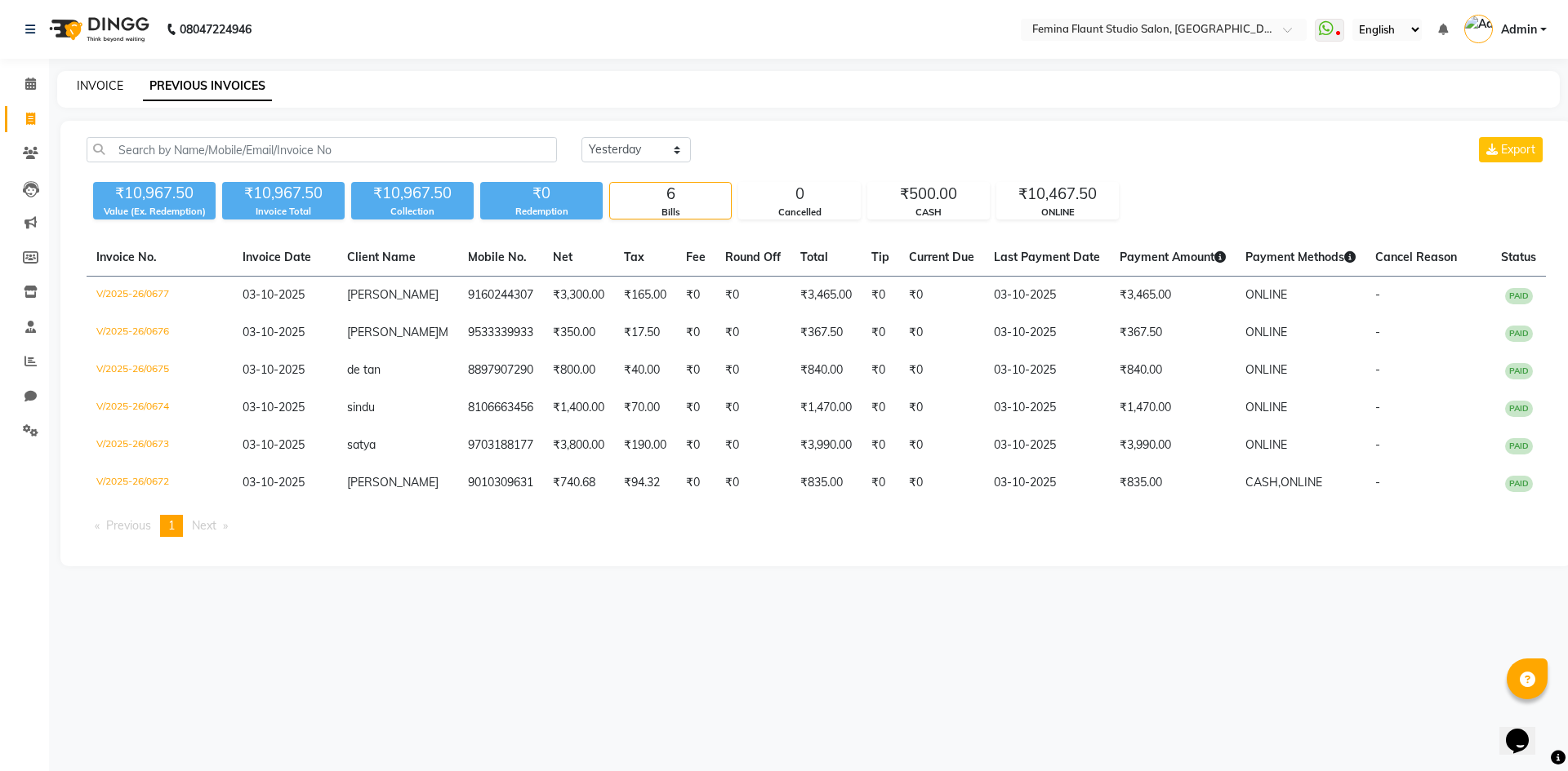
click at [96, 81] on link "INVOICE" at bounding box center [100, 86] width 47 height 15
select select "service"
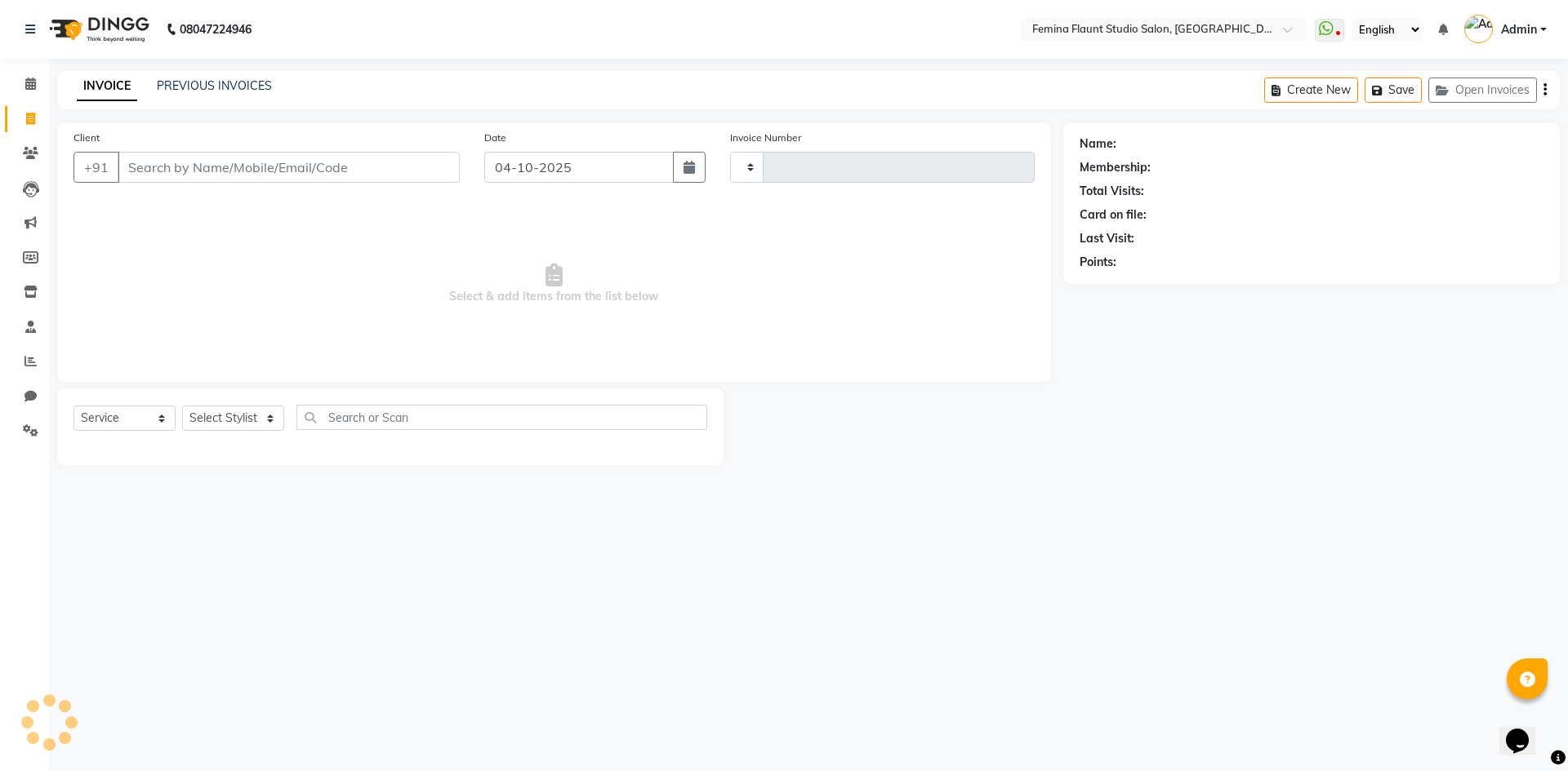
type input "0678"
select select "8333"
click at [212, 159] on input "Client" at bounding box center [288, 167] width 342 height 31
type input "8500411312"
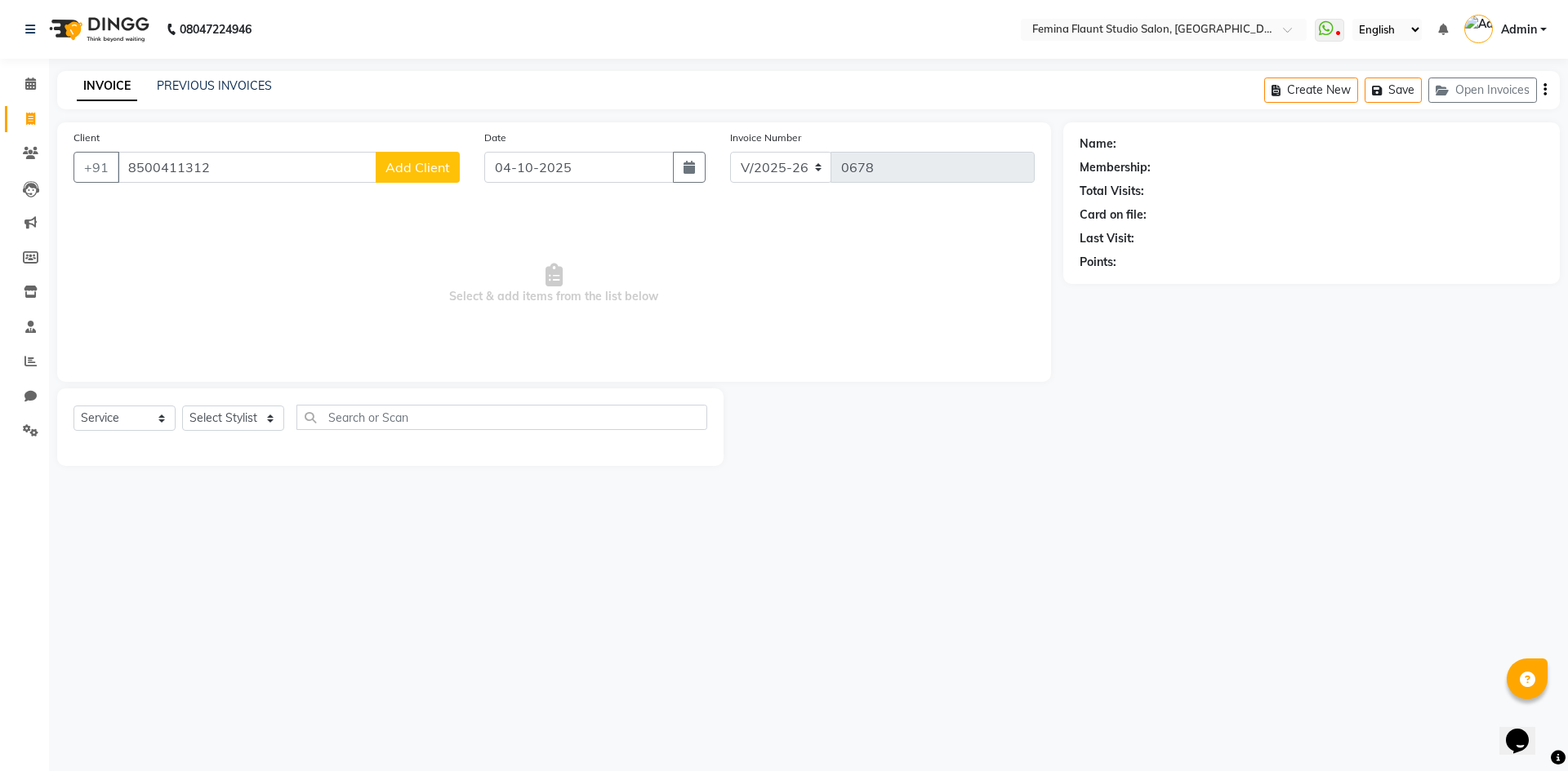
click at [423, 170] on span "Add Client" at bounding box center [418, 167] width 65 height 16
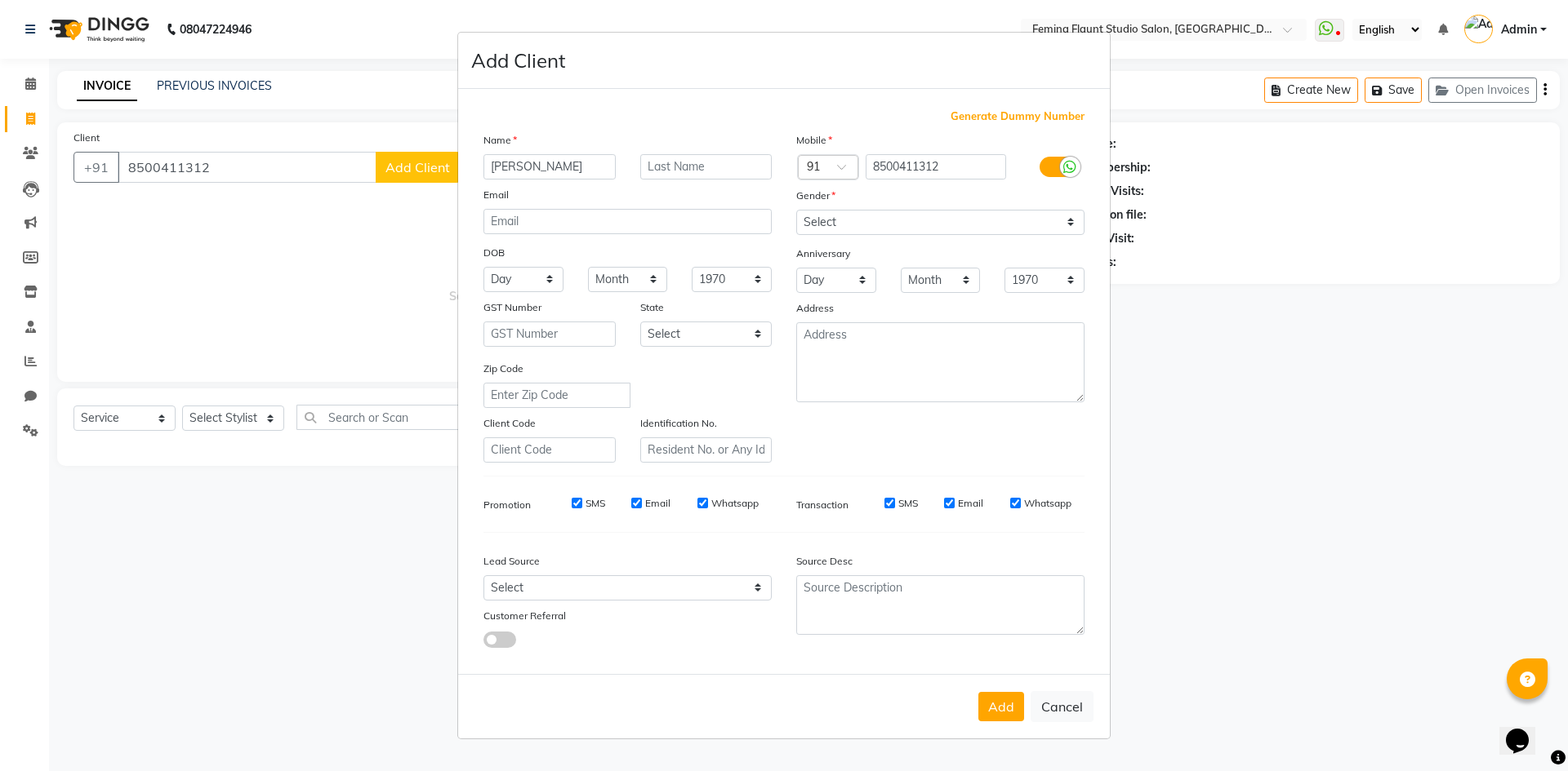
type input "SUJATHA"
click at [975, 228] on select "Select Male Female Other Prefer Not To Say" at bounding box center [940, 222] width 288 height 25
select select "female"
click at [796, 210] on select "Select Male Female Other Prefer Not To Say" at bounding box center [940, 222] width 288 height 25
click at [1015, 708] on button "Add" at bounding box center [1001, 707] width 46 height 29
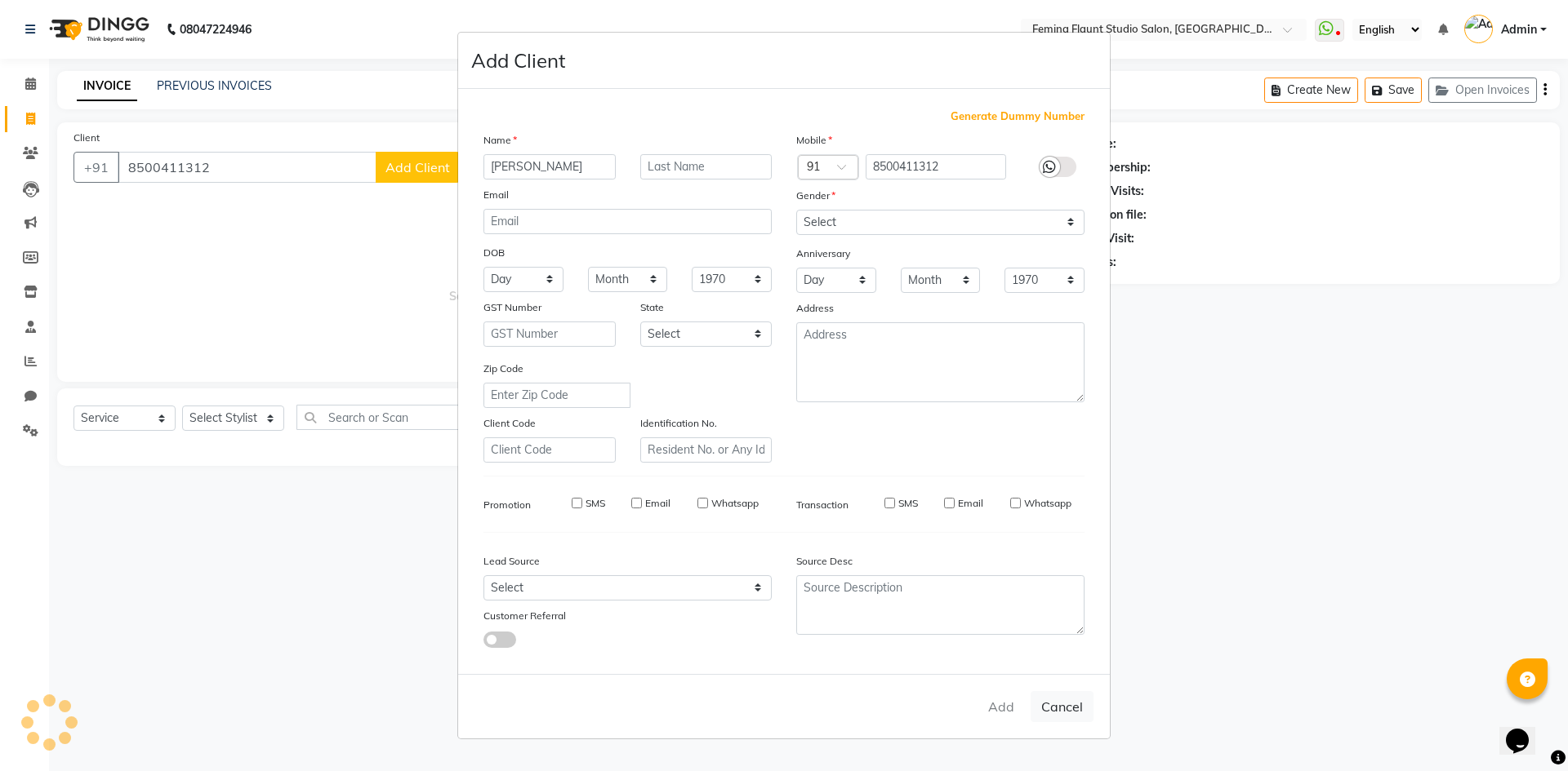
select select
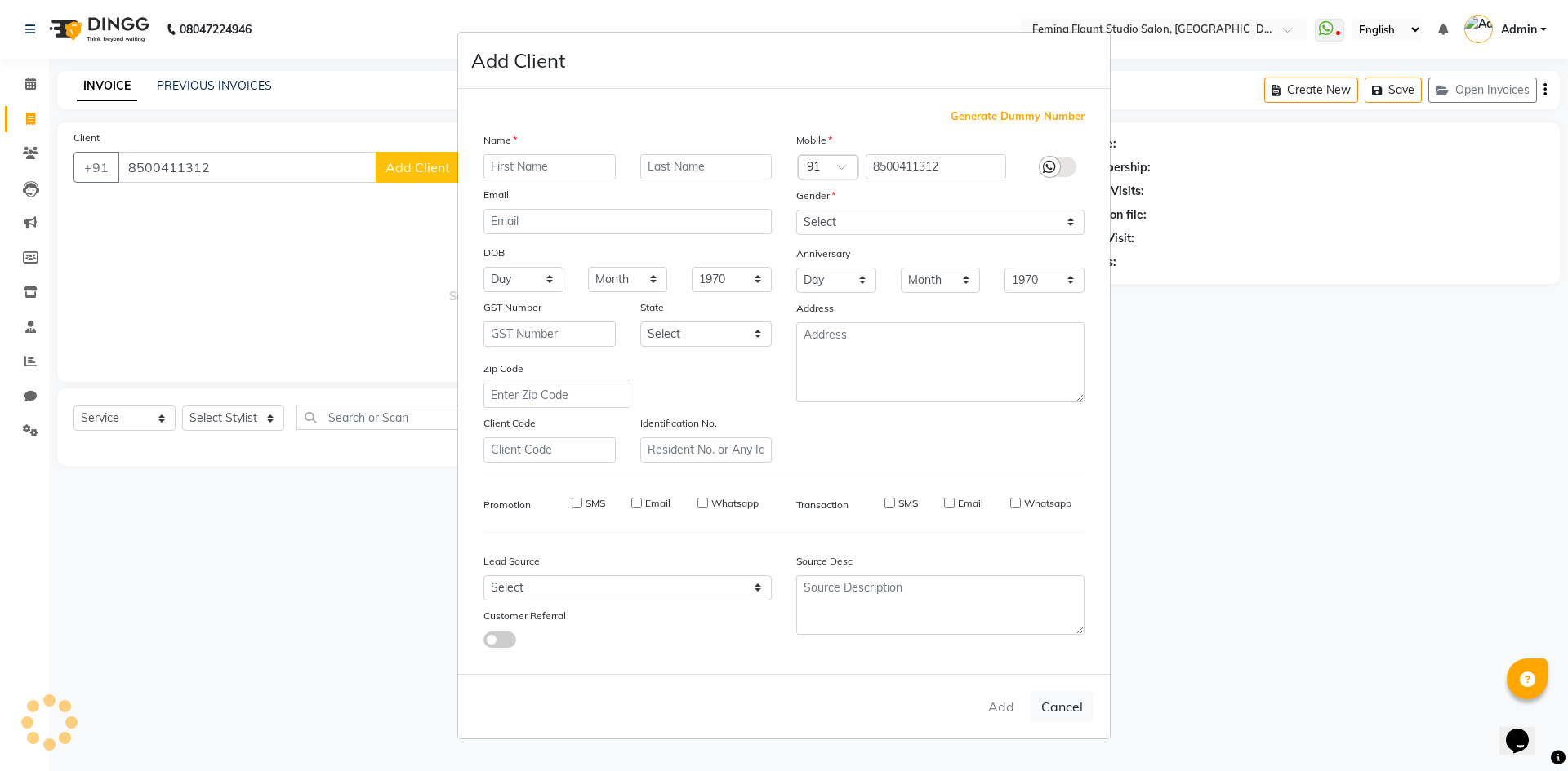
select select
checkbox input "false"
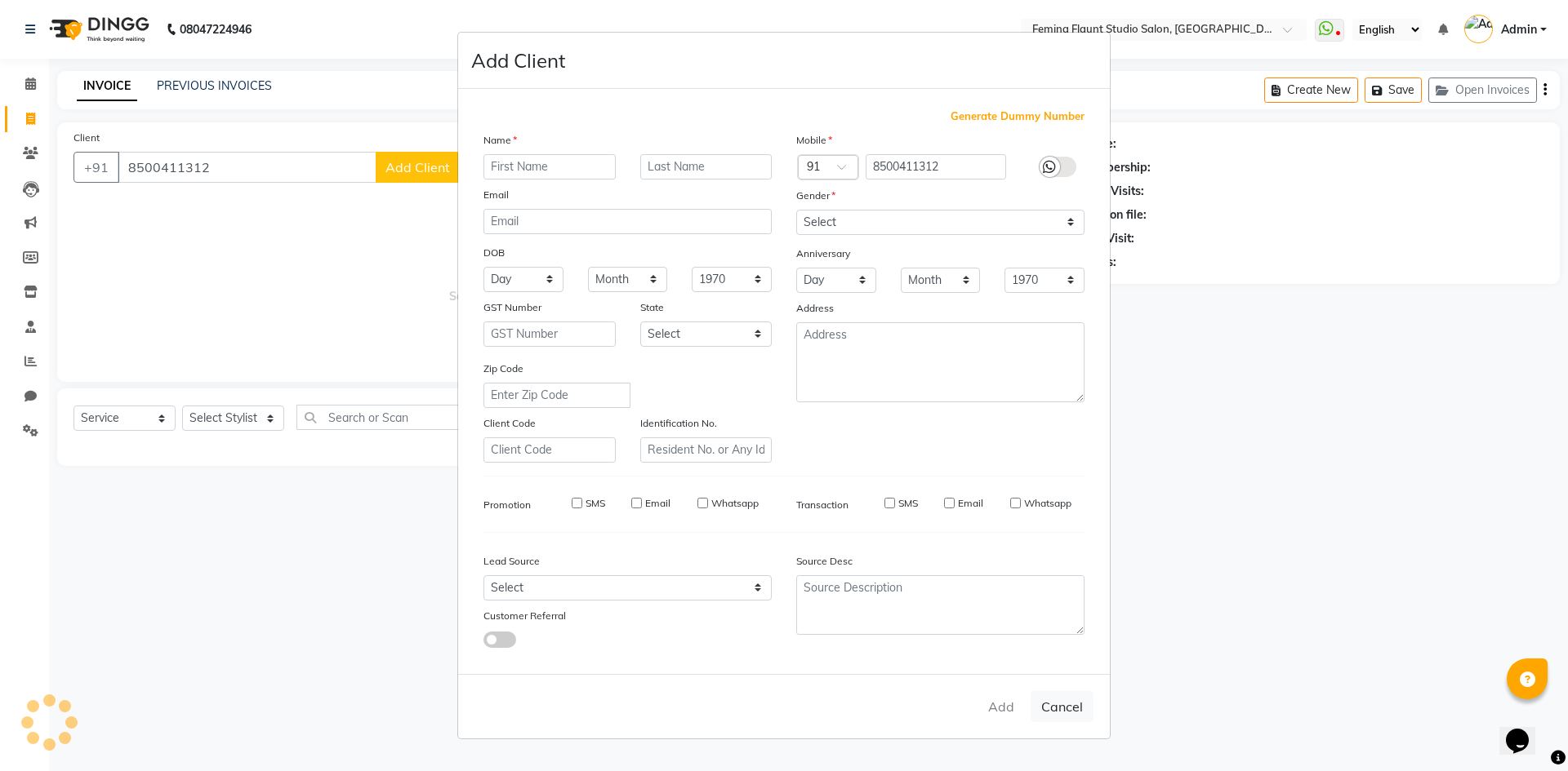
checkbox input "false"
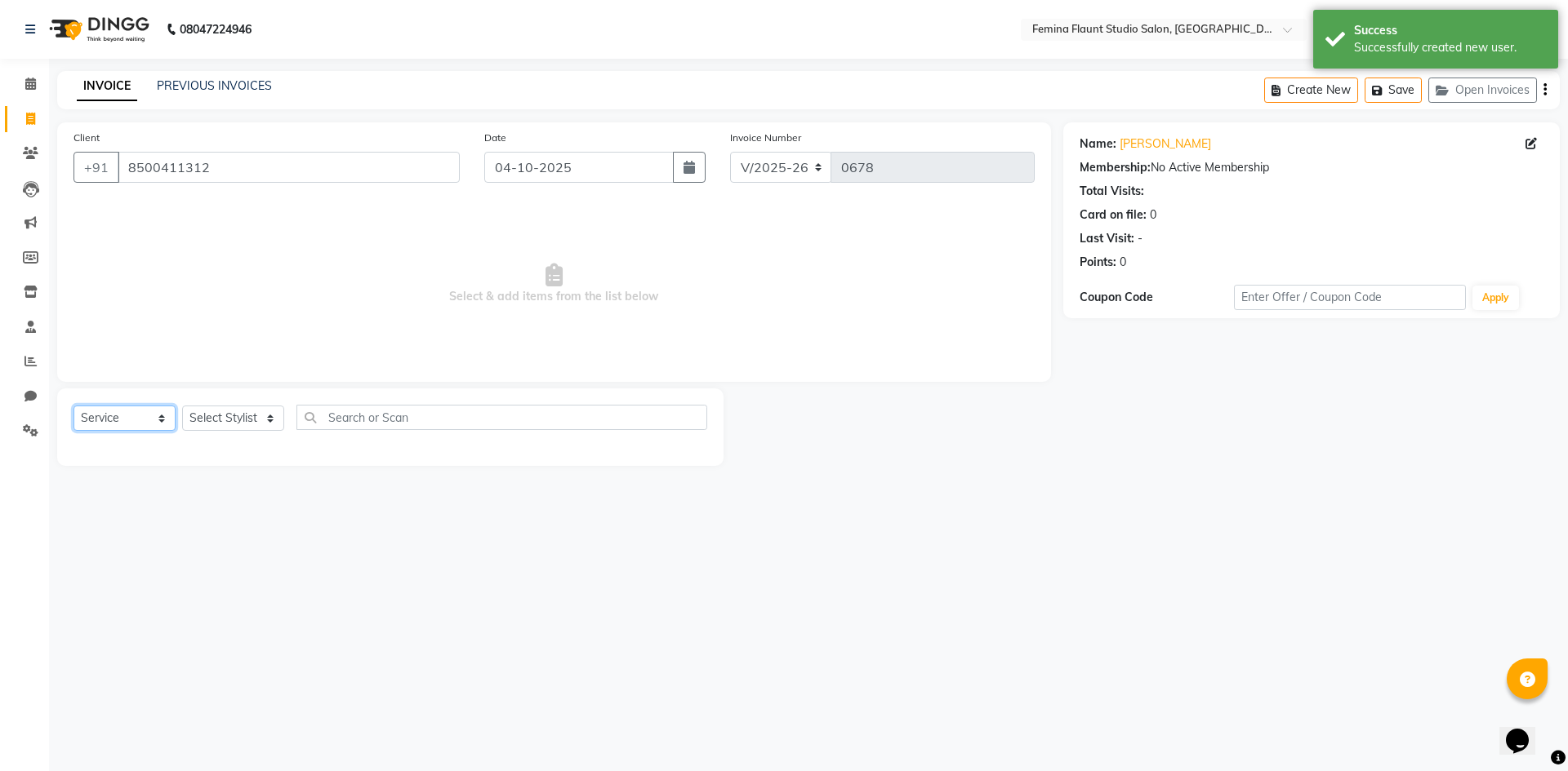
click at [150, 420] on select "Select Service Product Membership Package Voucher Prepaid Gift Card" at bounding box center [124, 418] width 102 height 25
click at [74, 406] on select "Select Service Product Membership Package Voucher Prepaid Gift Card" at bounding box center [124, 418] width 102 height 25
click at [246, 417] on select "Select Stylist Admin Durga Jyothi Bandi Keerthi Sri Mohd Akib Mohd Faizan Prami…" at bounding box center [233, 418] width 102 height 25
select select "91625"
click at [182, 406] on select "Select Stylist Admin Durga Jyothi Bandi Keerthi Sri Mohd Akib Mohd Faizan Prami…" at bounding box center [233, 418] width 102 height 25
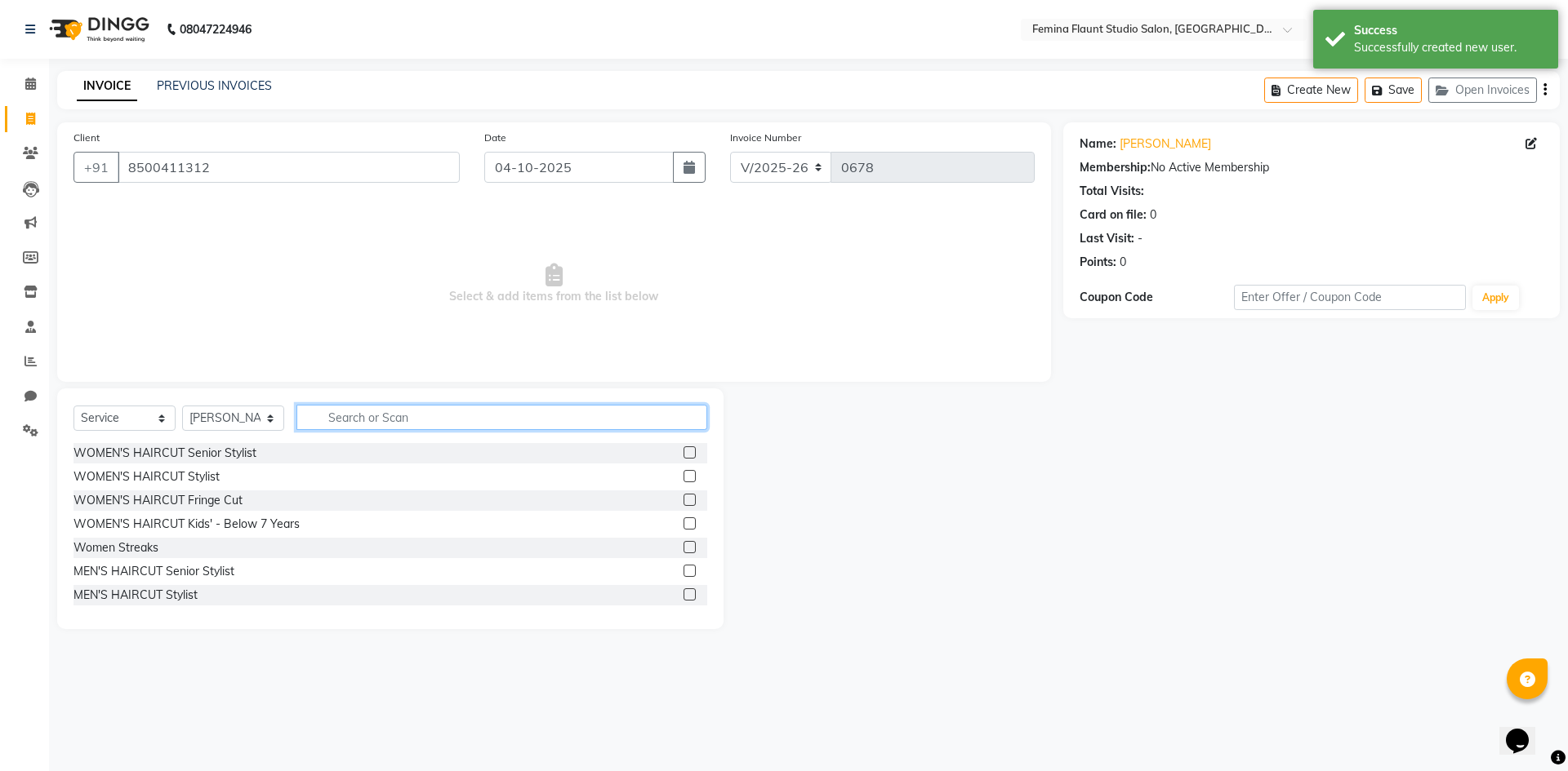
click at [418, 420] on input "text" at bounding box center [502, 417] width 411 height 25
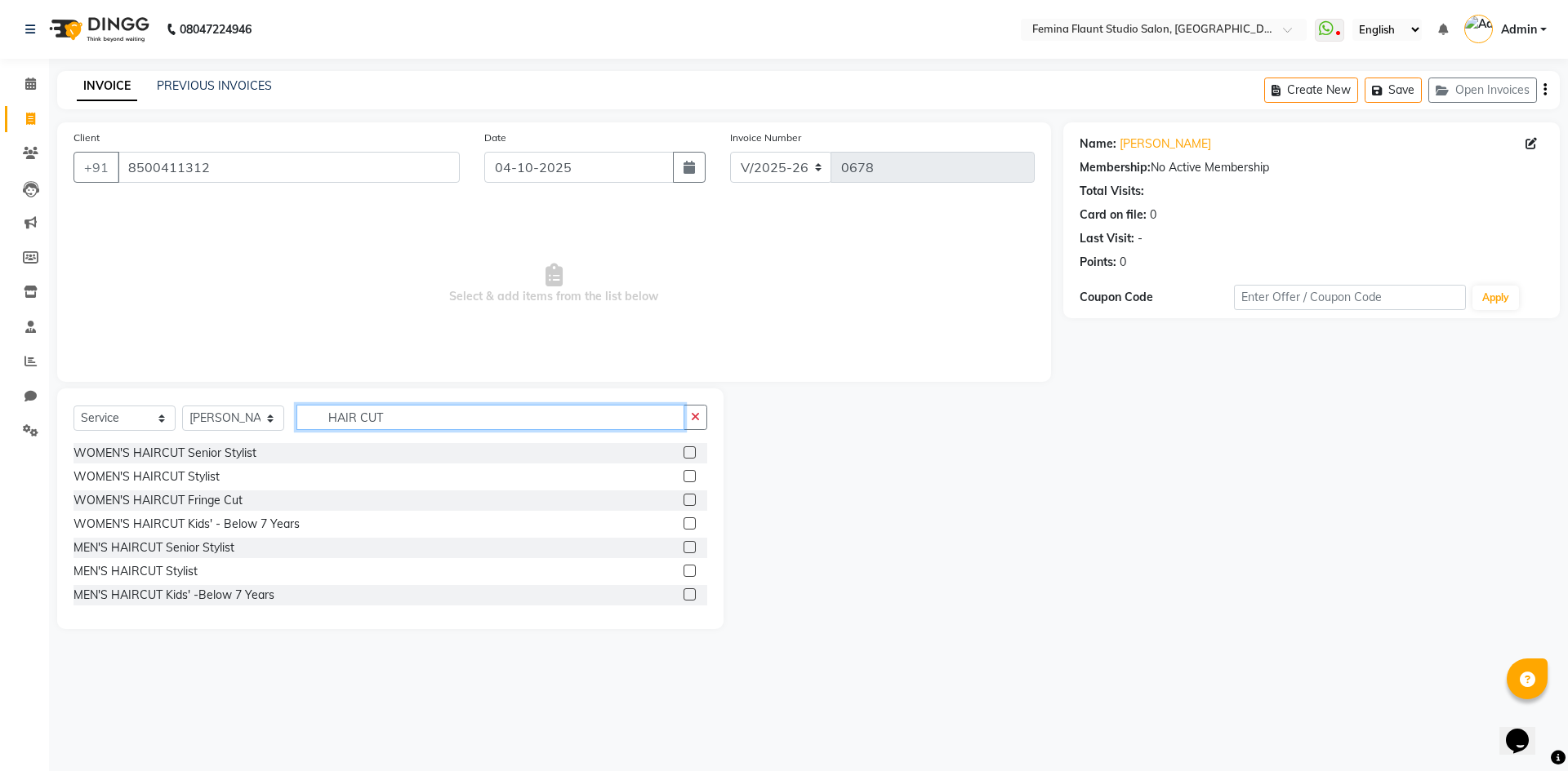
type input "HAIR CUT"
click at [684, 475] on label at bounding box center [690, 476] width 12 height 12
click at [684, 475] on input "checkbox" at bounding box center [689, 477] width 11 height 11
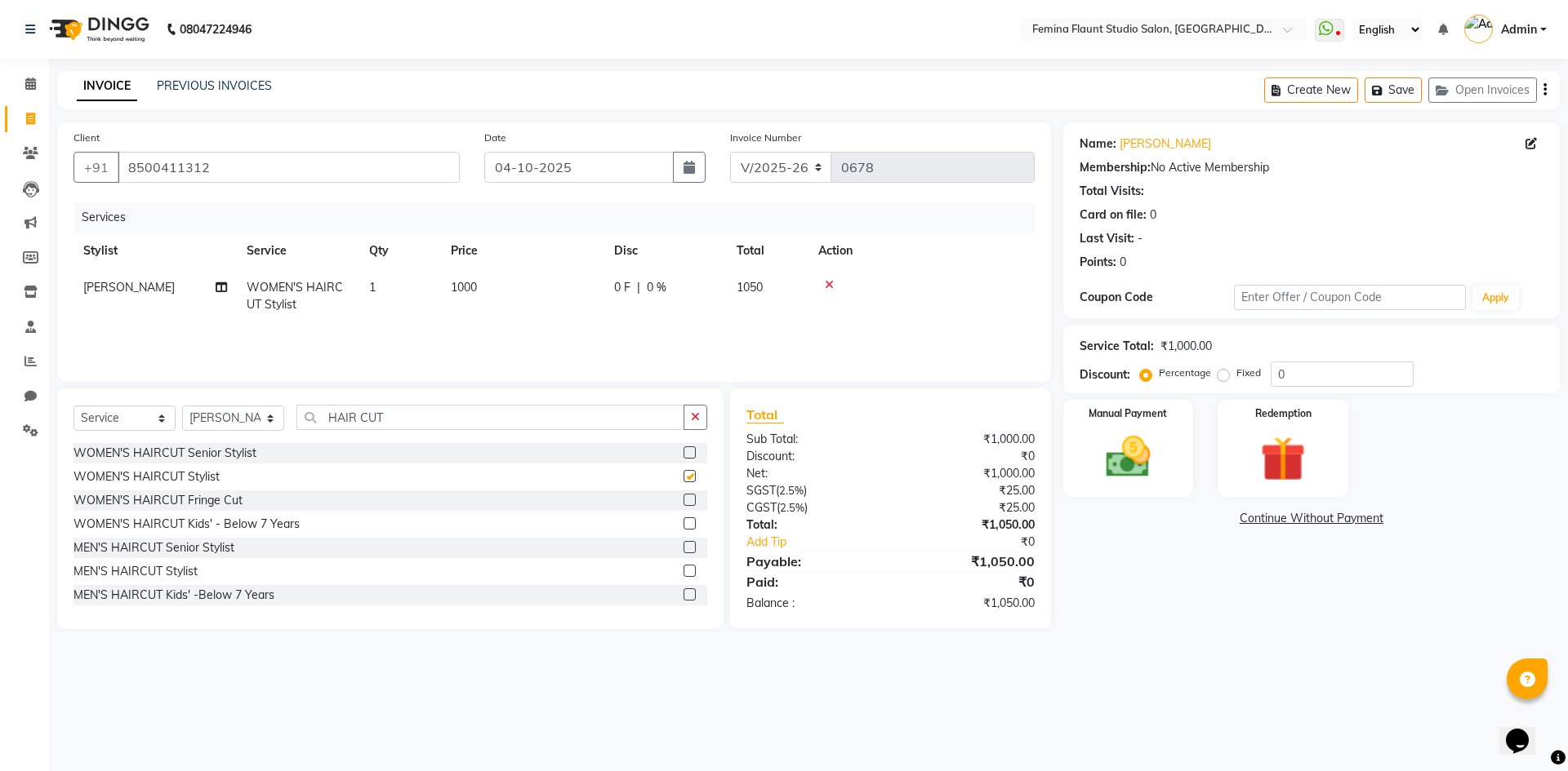
click at [684, 475] on label at bounding box center [690, 476] width 12 height 12
click at [684, 475] on input "checkbox" at bounding box center [689, 477] width 11 height 11
checkbox input "false"
click at [1308, 377] on input "0" at bounding box center [1342, 374] width 143 height 25
click at [1236, 376] on label "Fixed" at bounding box center [1249, 373] width 25 height 15
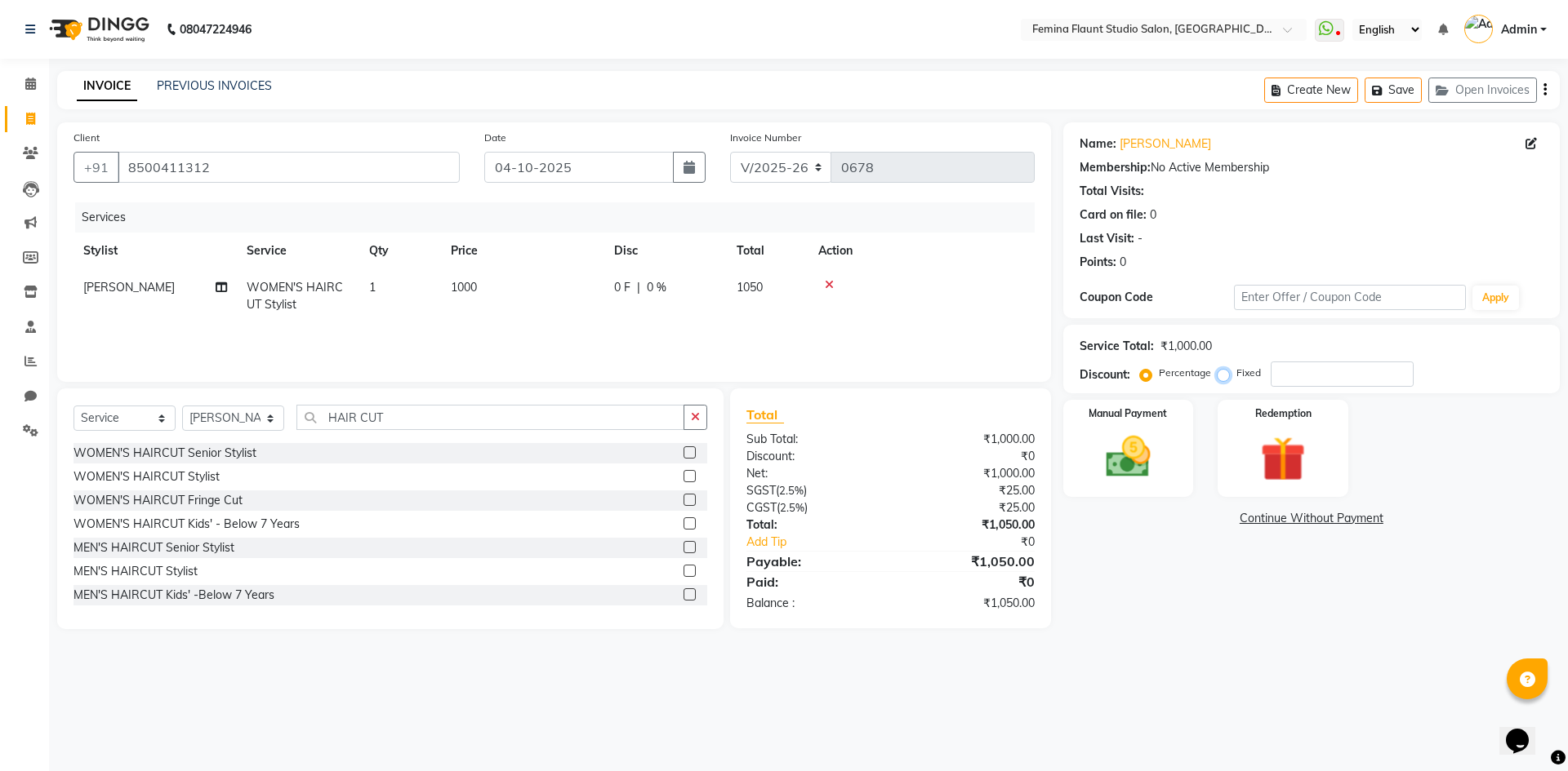
click at [1223, 376] on input "Fixed" at bounding box center [1226, 373] width 11 height 11
radio input "true"
click at [1289, 374] on input "number" at bounding box center [1342, 374] width 143 height 25
type input "300"
click at [1097, 452] on img at bounding box center [1128, 457] width 76 height 54
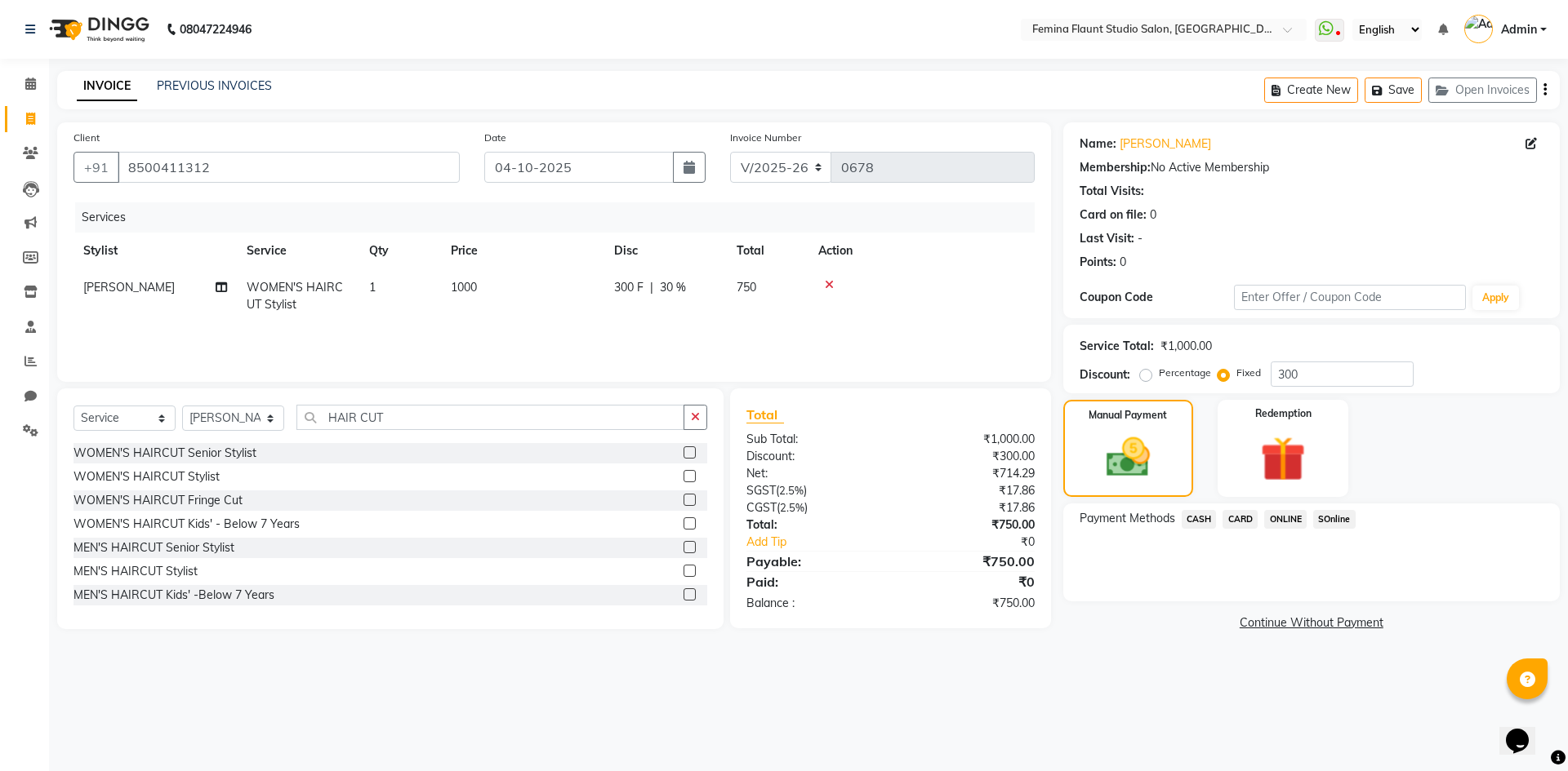
click at [1326, 517] on span "SOnline" at bounding box center [1334, 519] width 42 height 19
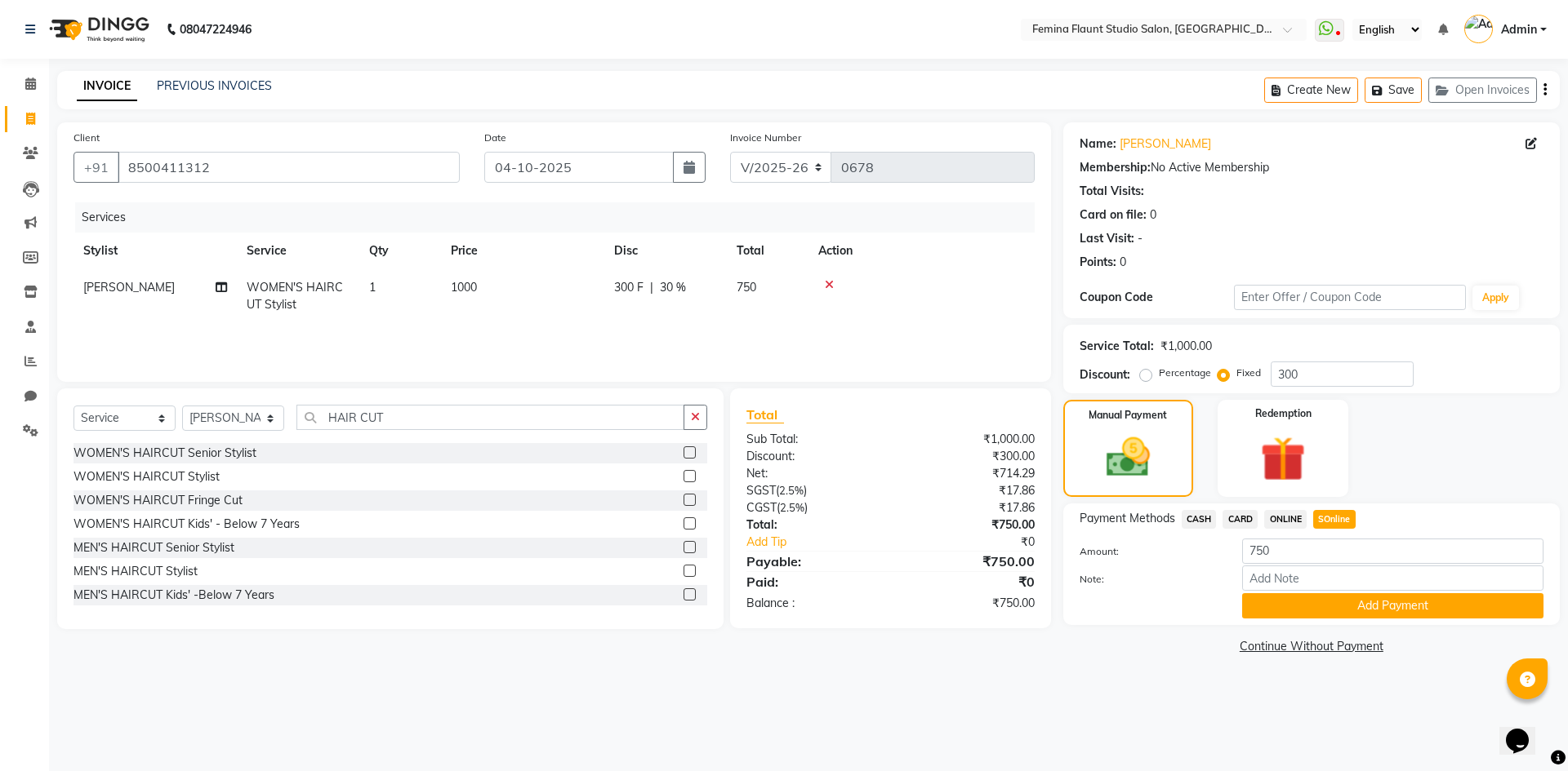
click at [1326, 517] on span "SOnline" at bounding box center [1334, 519] width 42 height 19
click at [1329, 605] on button "Add Payment" at bounding box center [1392, 606] width 302 height 25
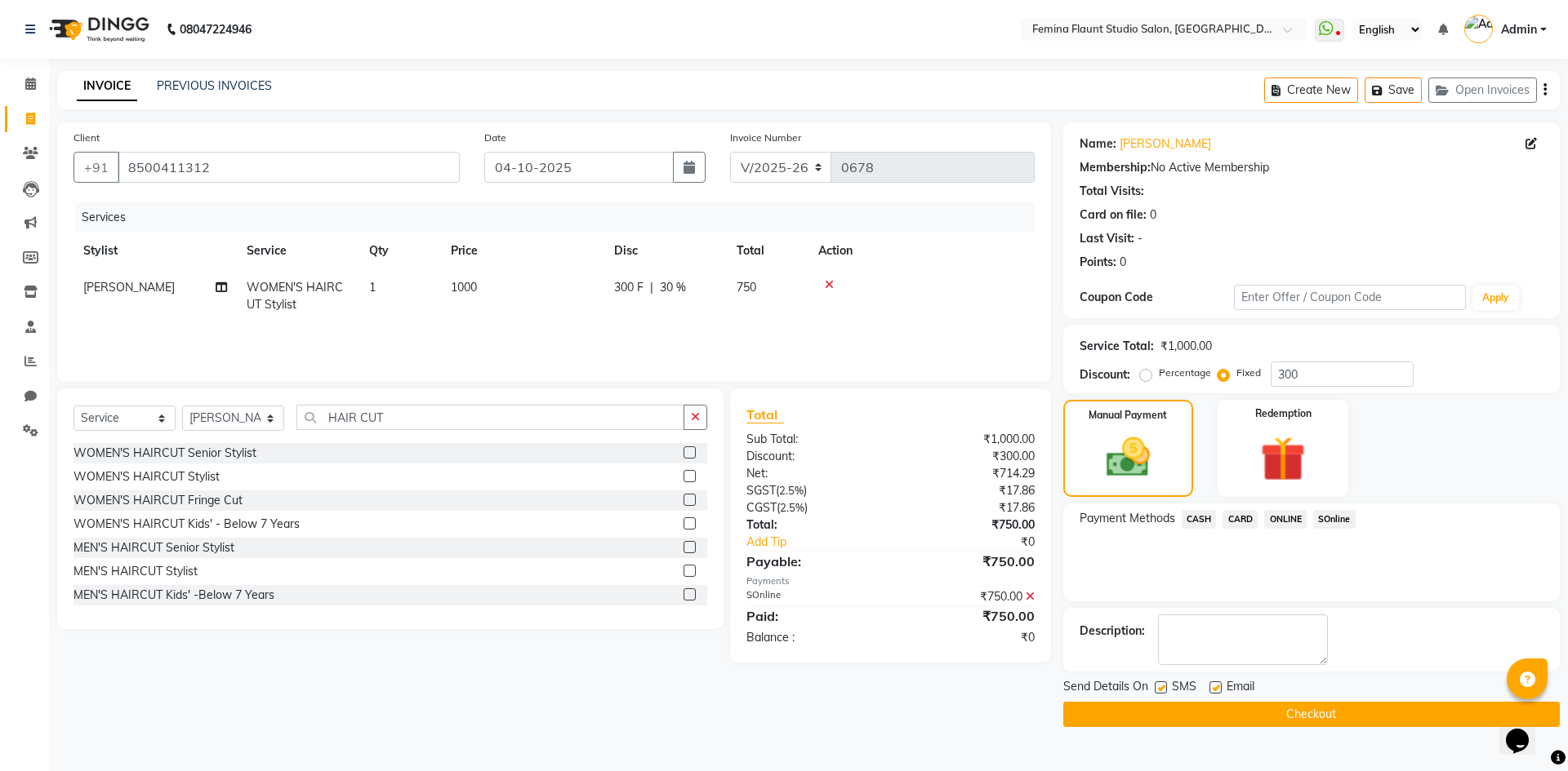
click at [1280, 707] on button "Checkout" at bounding box center [1311, 715] width 497 height 25
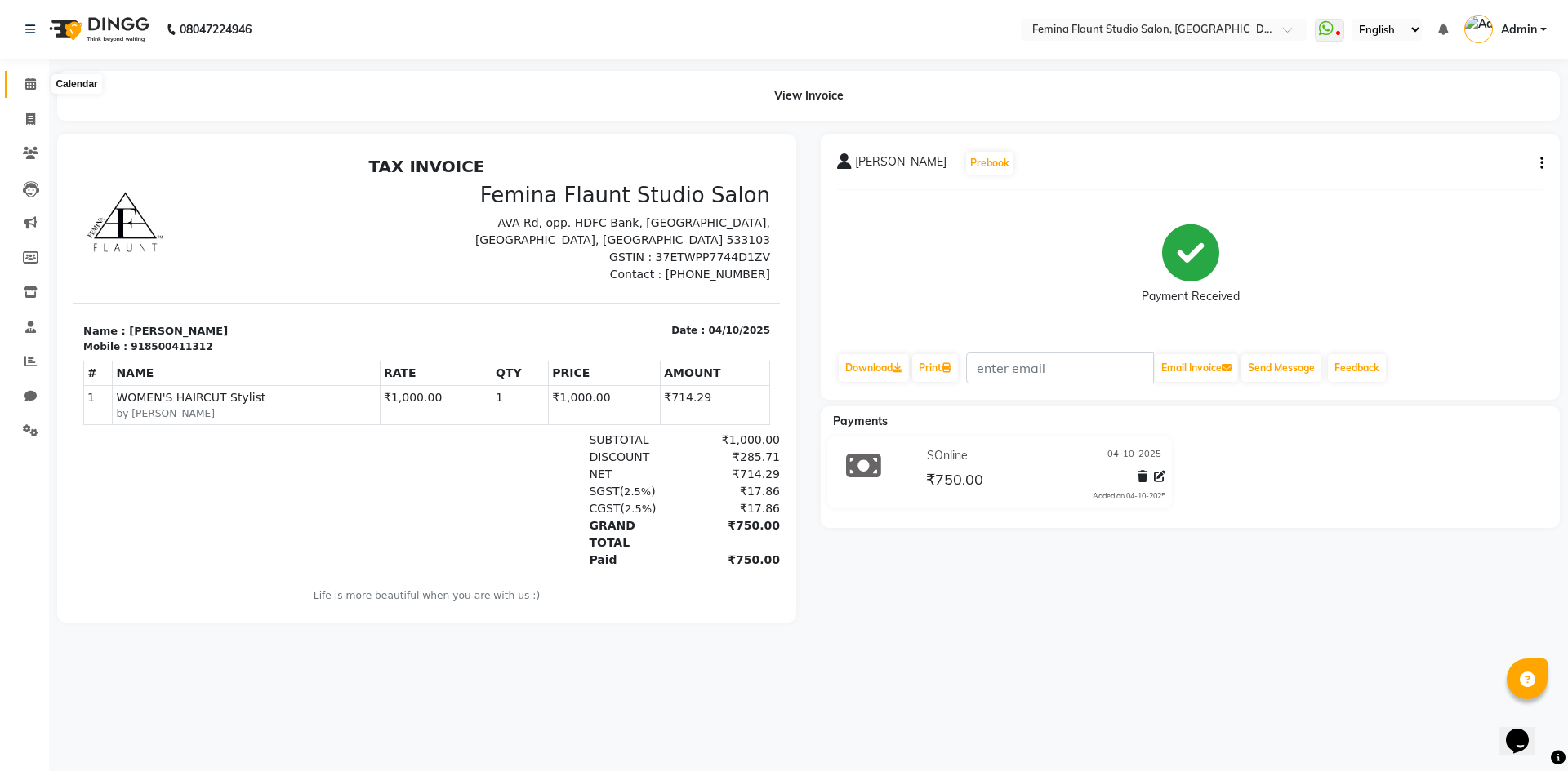
click at [31, 82] on icon at bounding box center [30, 83] width 11 height 12
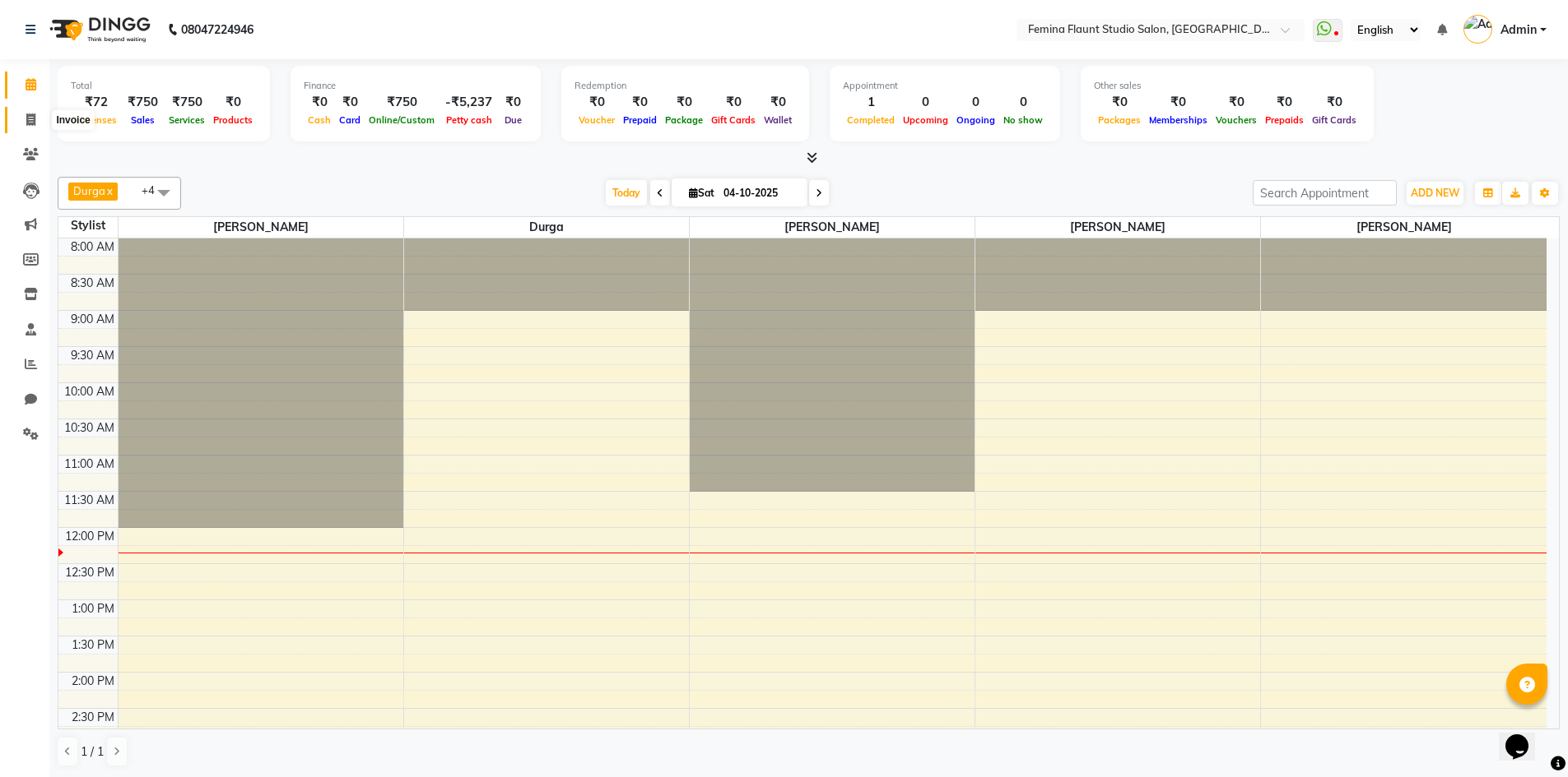
click at [16, 124] on span at bounding box center [30, 120] width 29 height 19
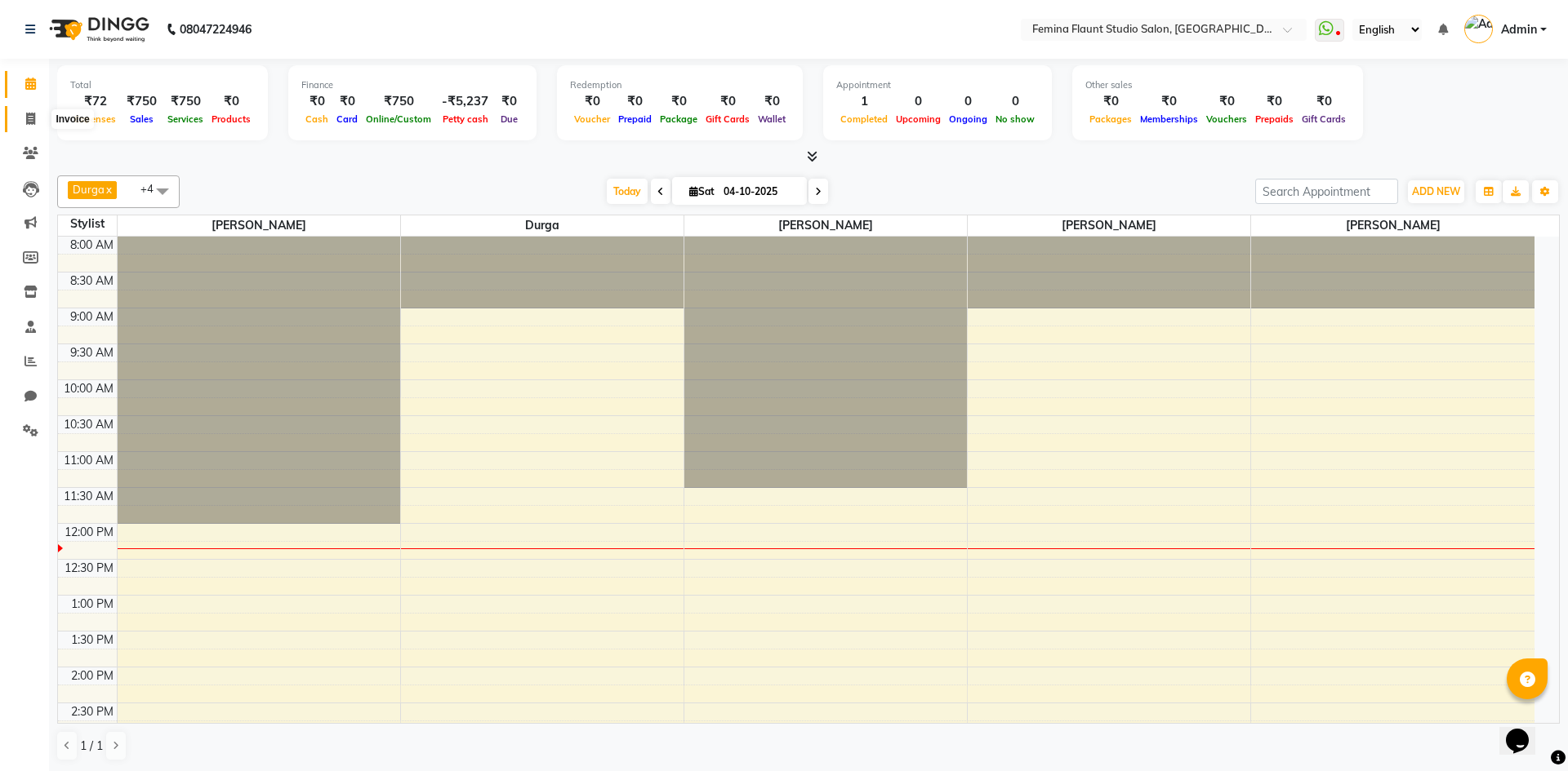
select select "service"
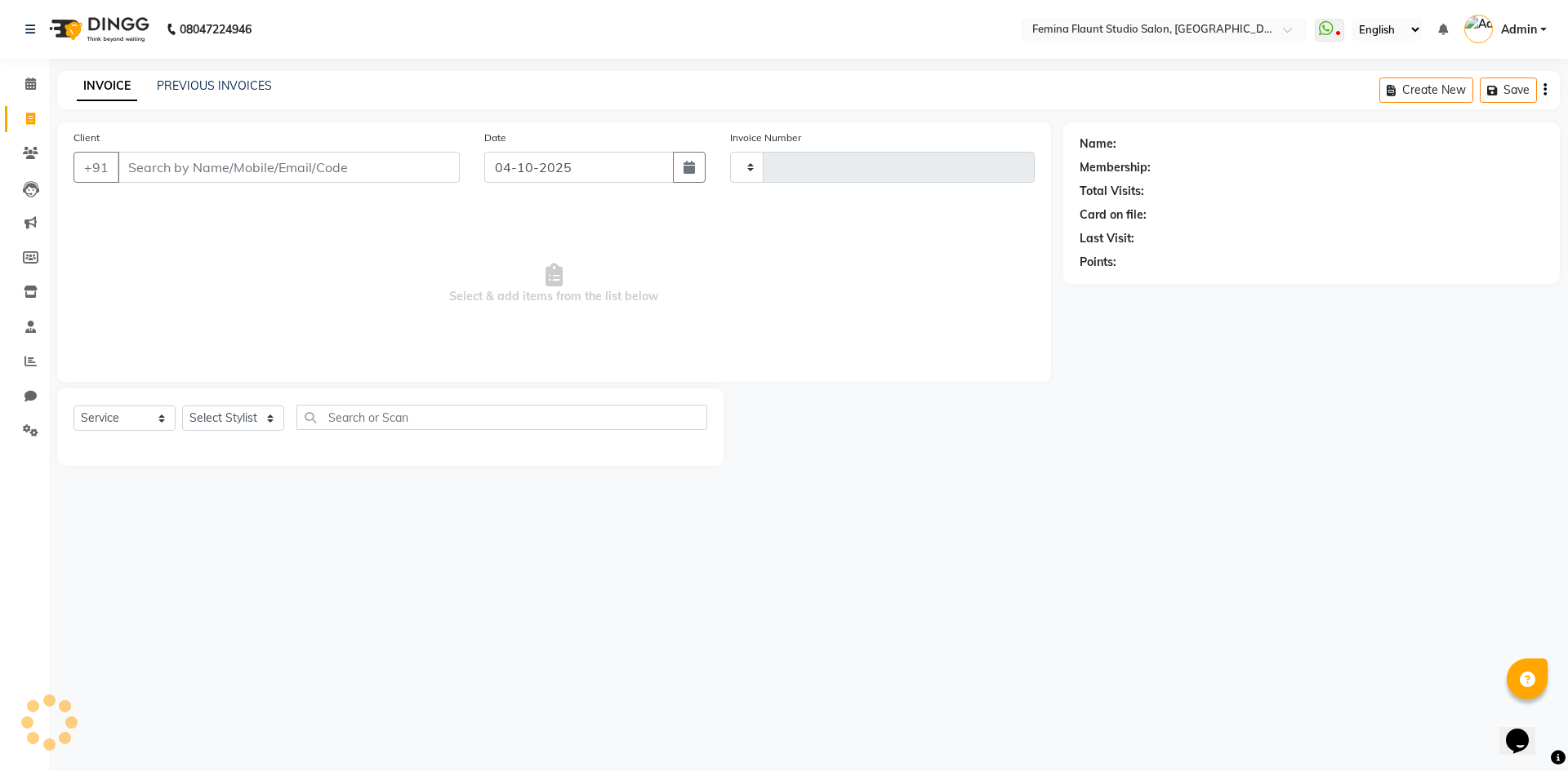
type input "0679"
select select "8333"
click at [198, 81] on link "PREVIOUS INVOICES" at bounding box center [214, 86] width 115 height 15
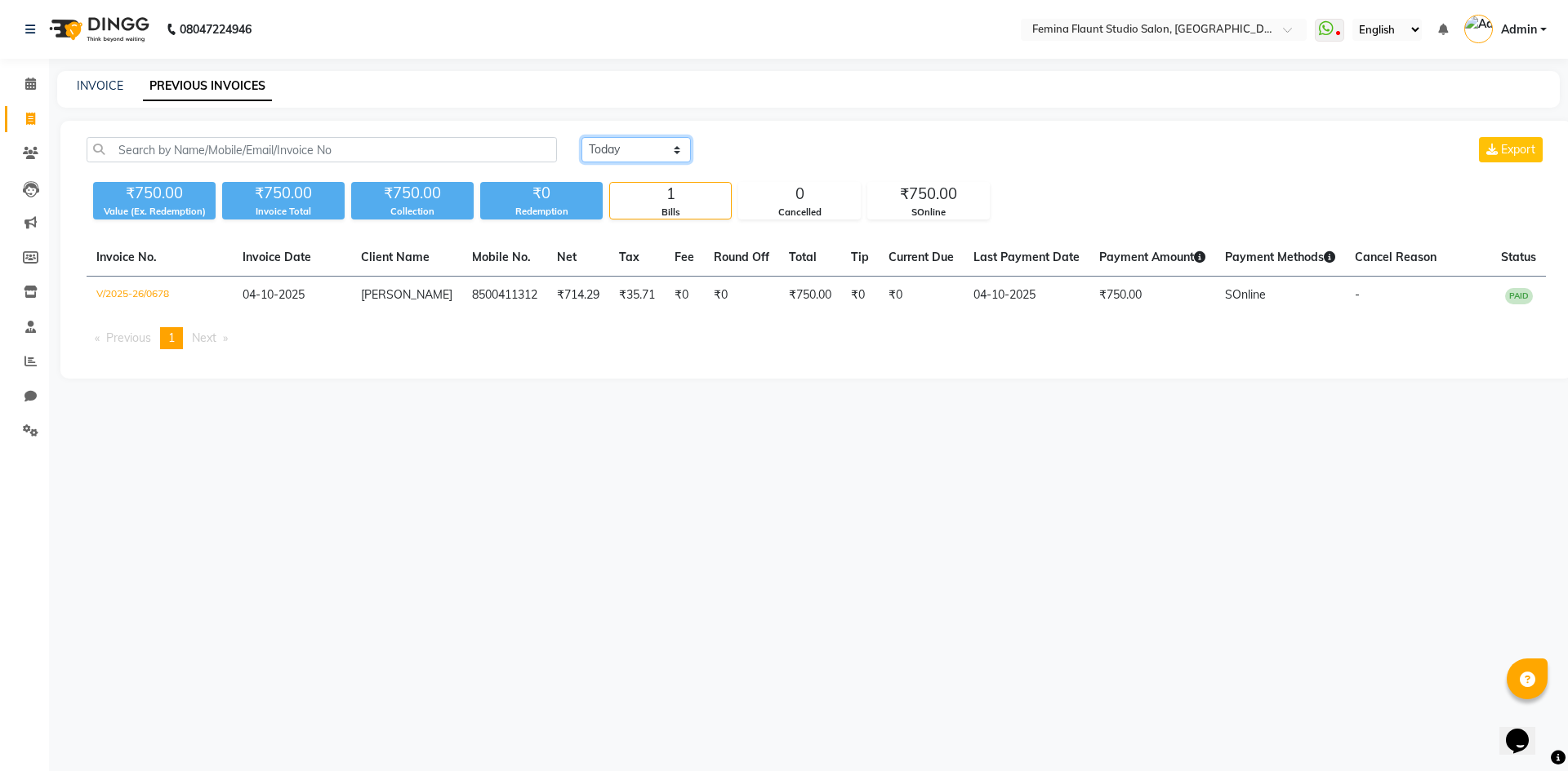
click at [672, 146] on select "Today Yesterday Custom Range" at bounding box center [637, 149] width 109 height 25
select select "range"
click at [582, 137] on select "Today Yesterday Custom Range" at bounding box center [637, 149] width 109 height 25
click at [785, 149] on input "04-10-2025" at bounding box center [769, 150] width 114 height 23
select select "10"
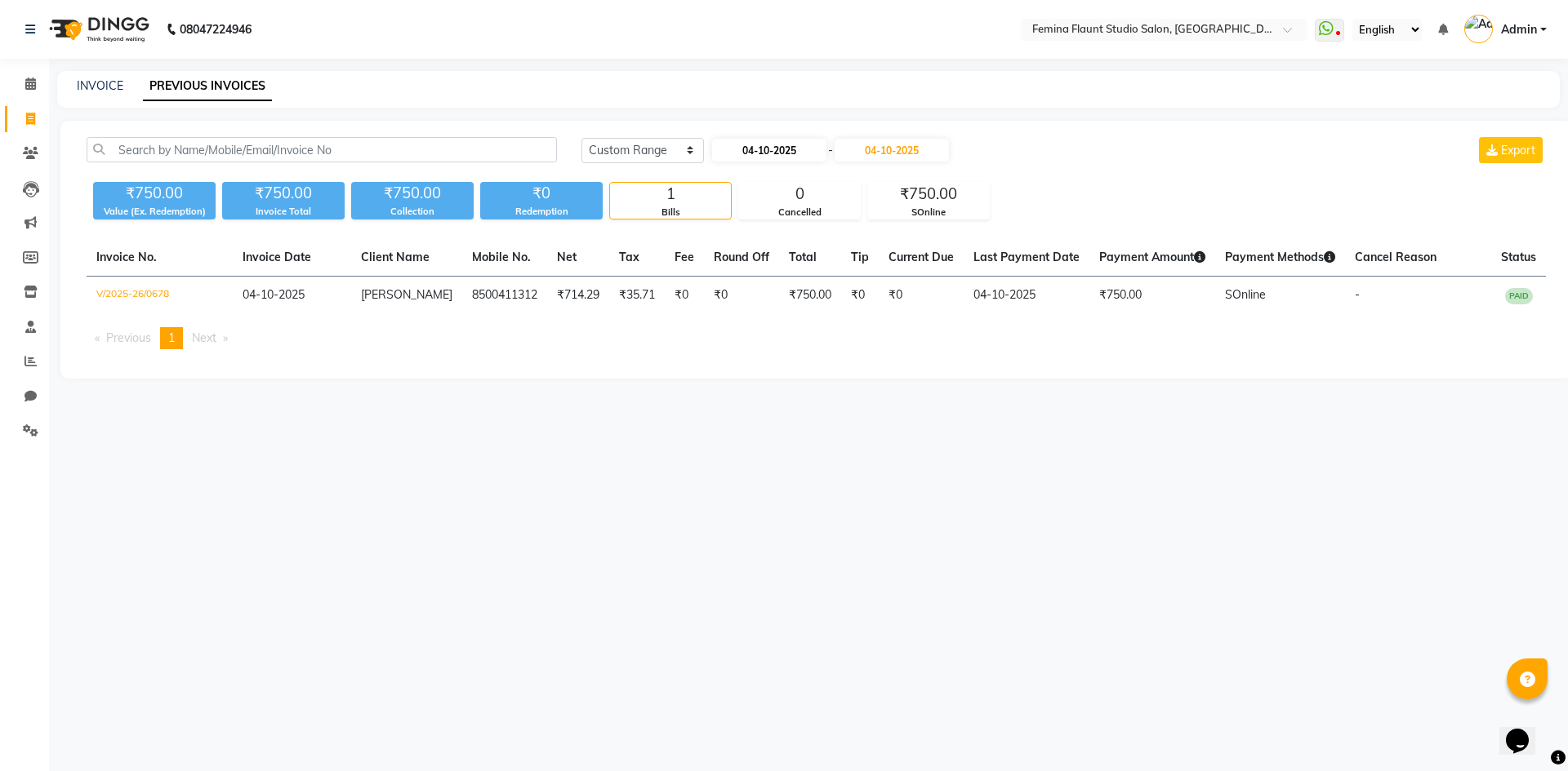
select select "2025"
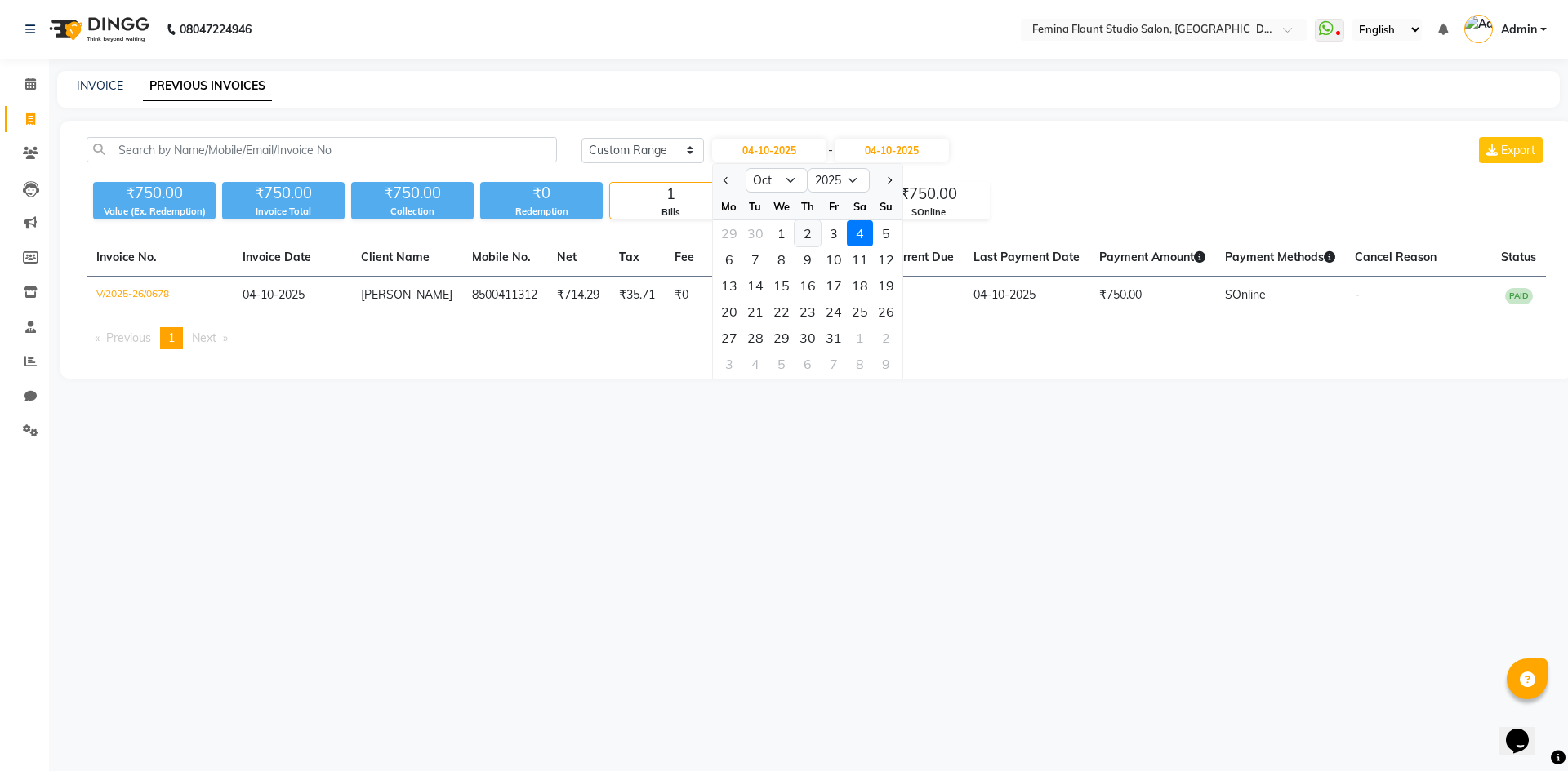
click at [804, 230] on div "2" at bounding box center [807, 234] width 26 height 26
type input "02-10-2025"
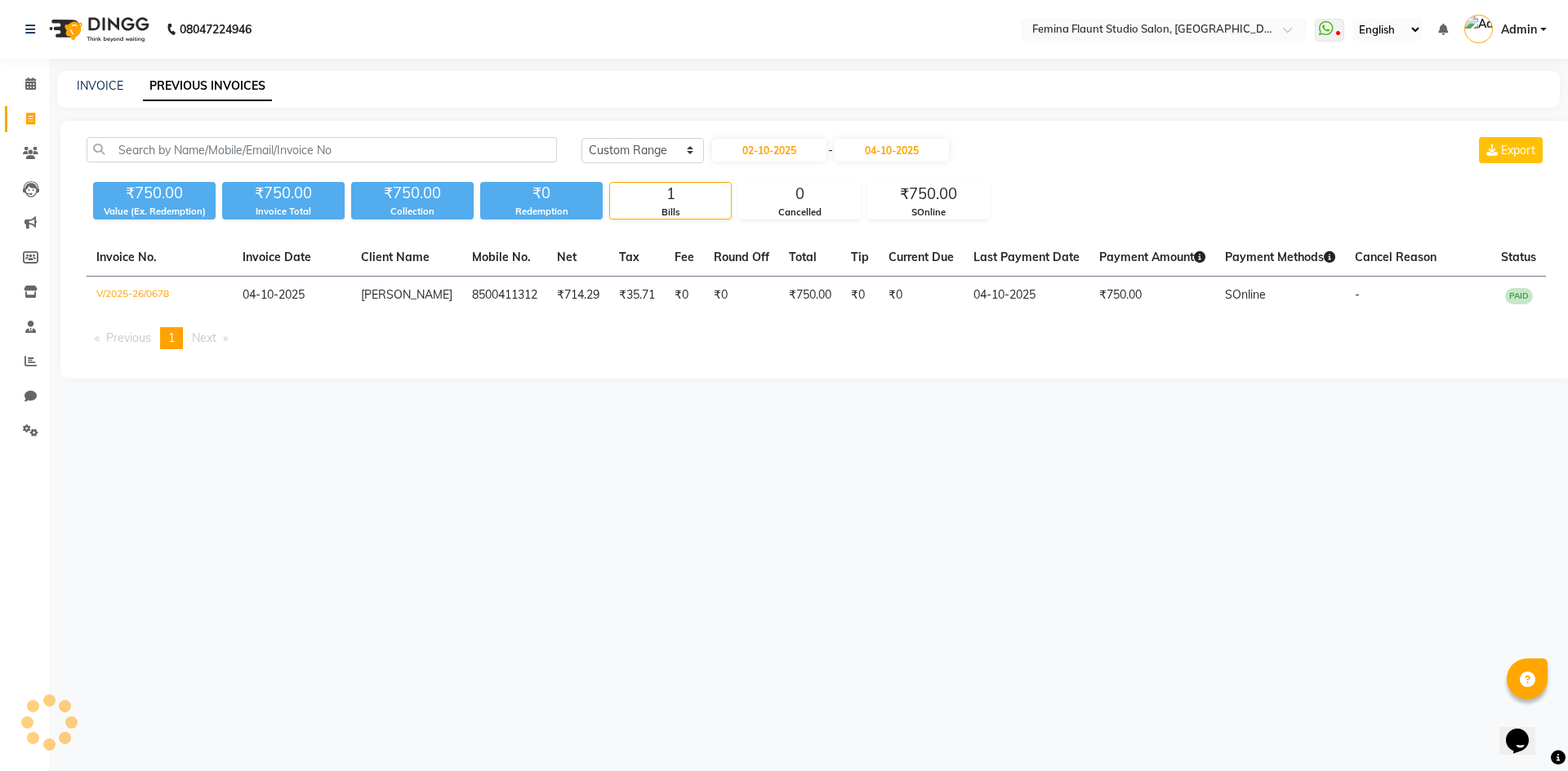
click at [804, 230] on div "Today Yesterday Custom Range 02-10-2025 - 04-10-2025 Export ₹750.00 Value (Ex. …" at bounding box center [816, 250] width 1512 height 258
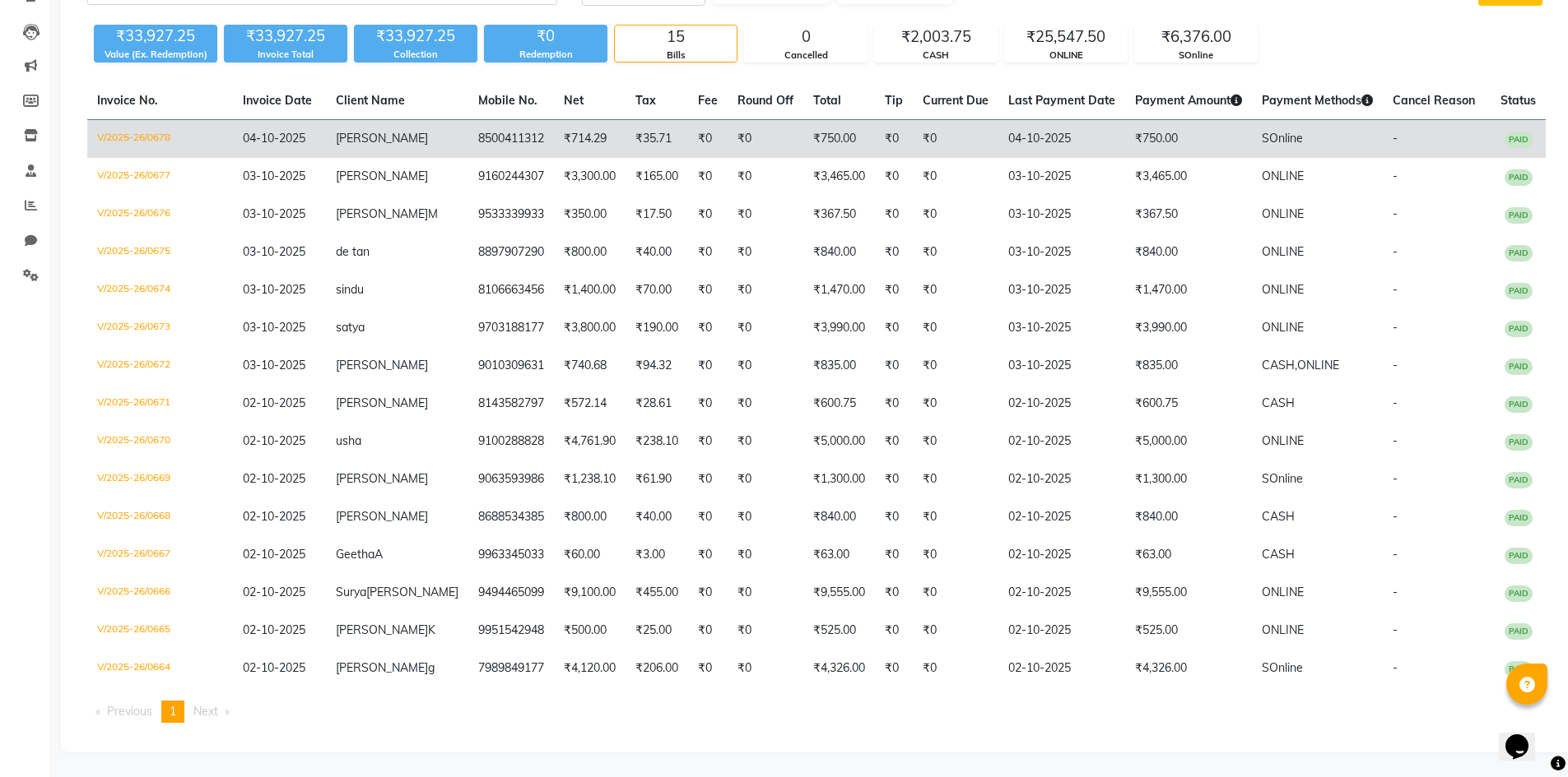
scroll to position [175, 0]
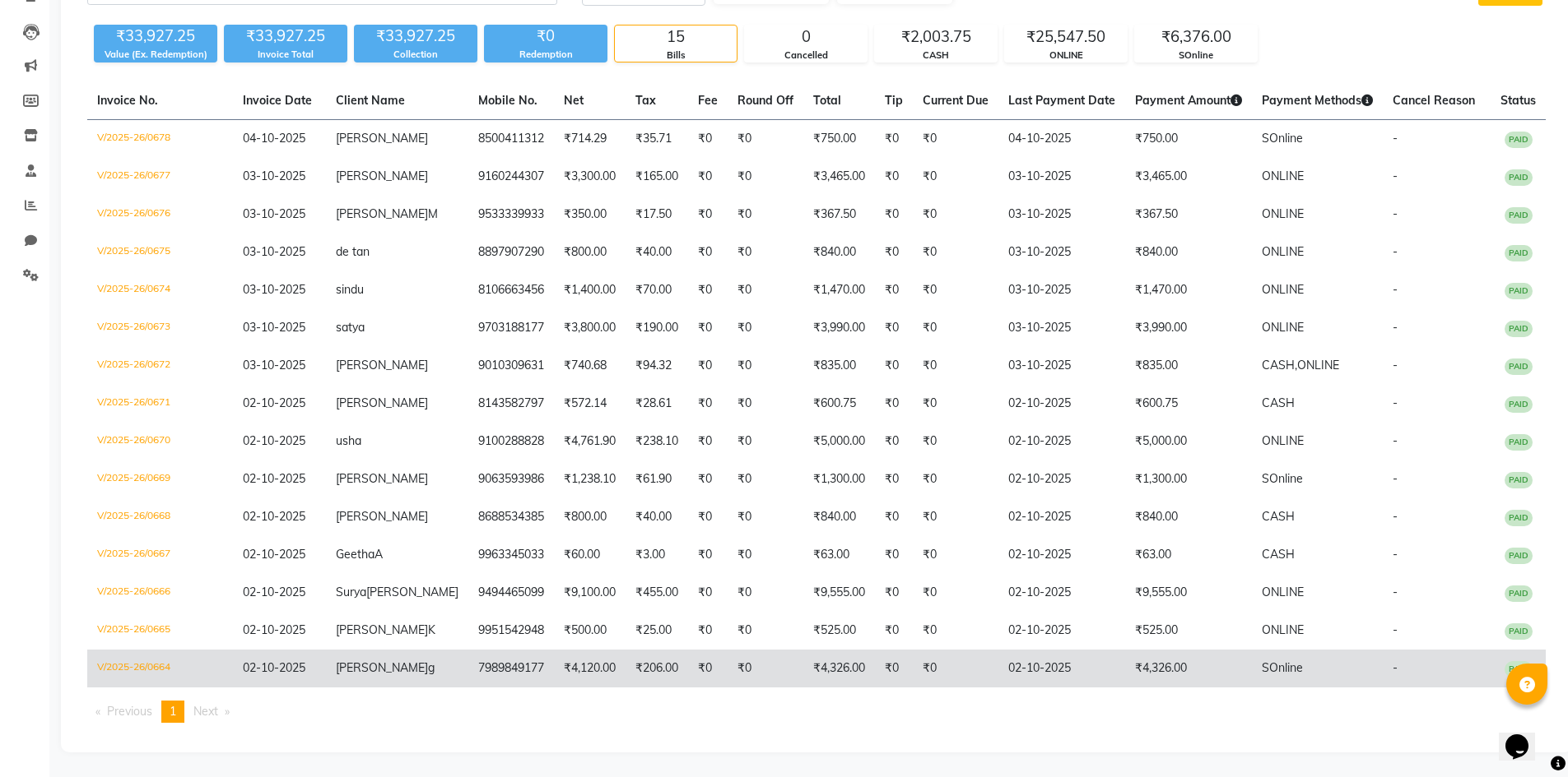
click at [1125, 670] on td "₹4,326.00" at bounding box center [1188, 669] width 127 height 38
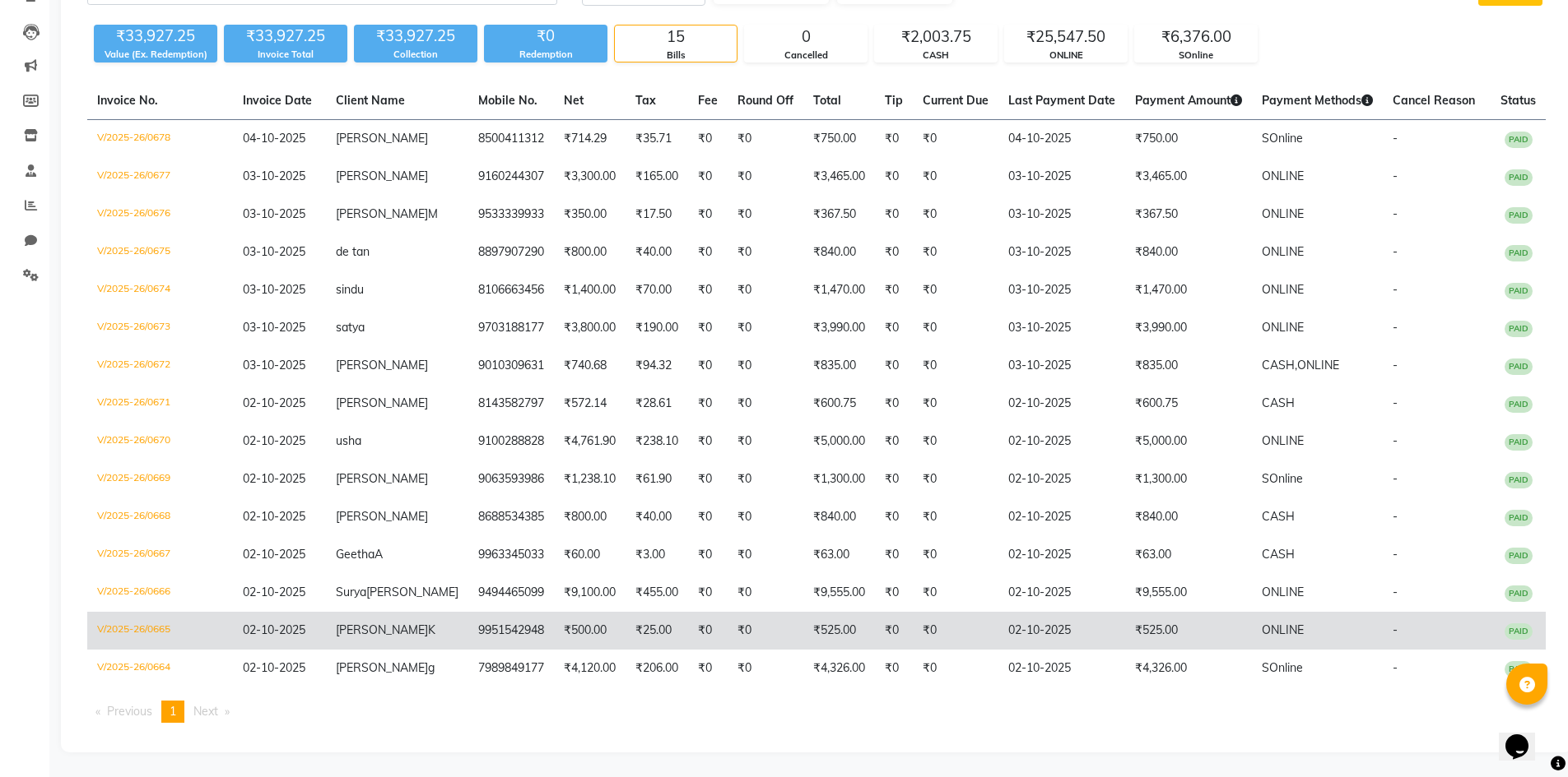
click at [1133, 625] on td "₹525.00" at bounding box center [1188, 631] width 127 height 38
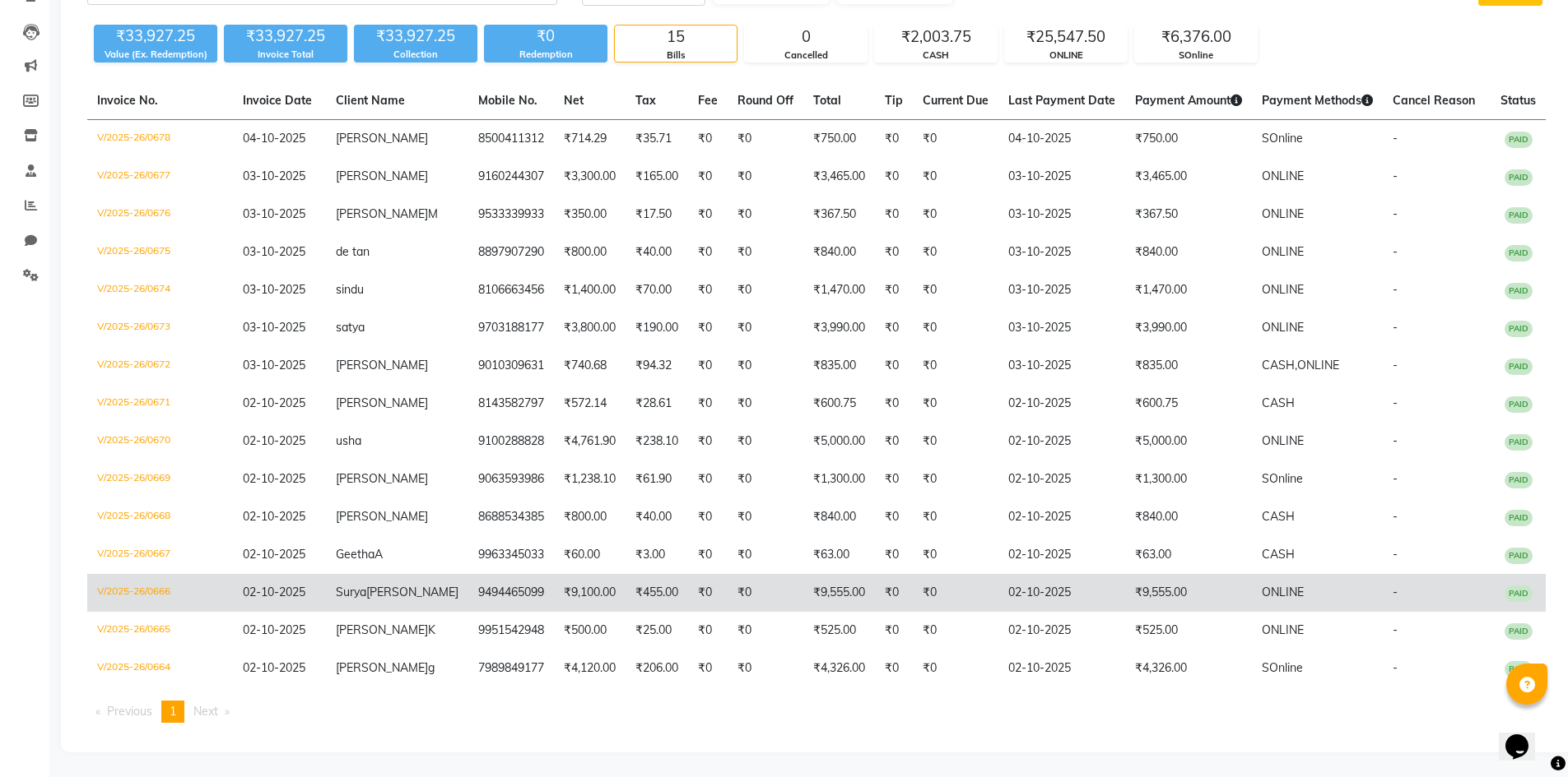
click at [1147, 576] on td "₹9,555.00" at bounding box center [1188, 593] width 127 height 38
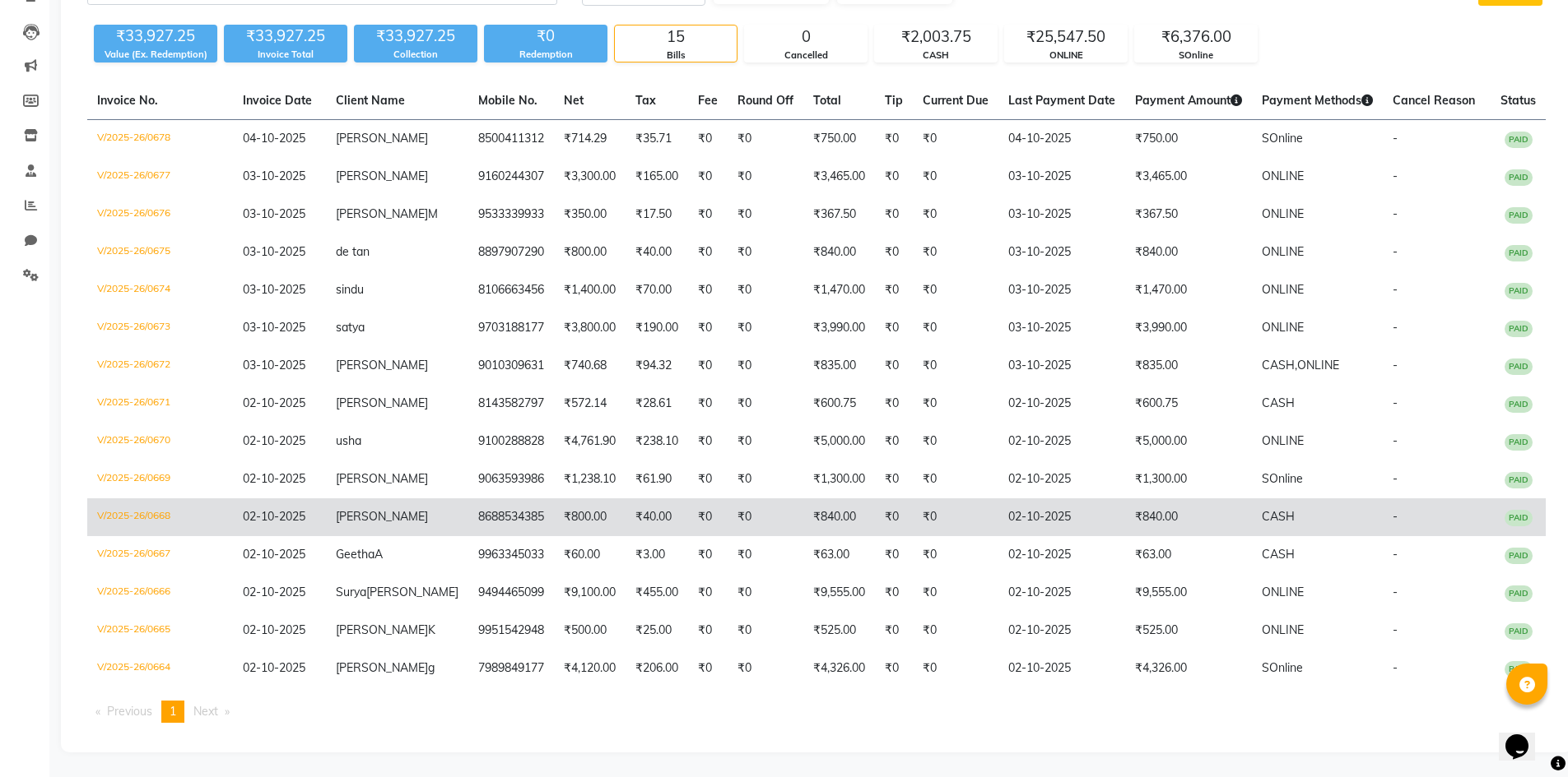
click at [1125, 499] on td "₹840.00" at bounding box center [1188, 518] width 127 height 38
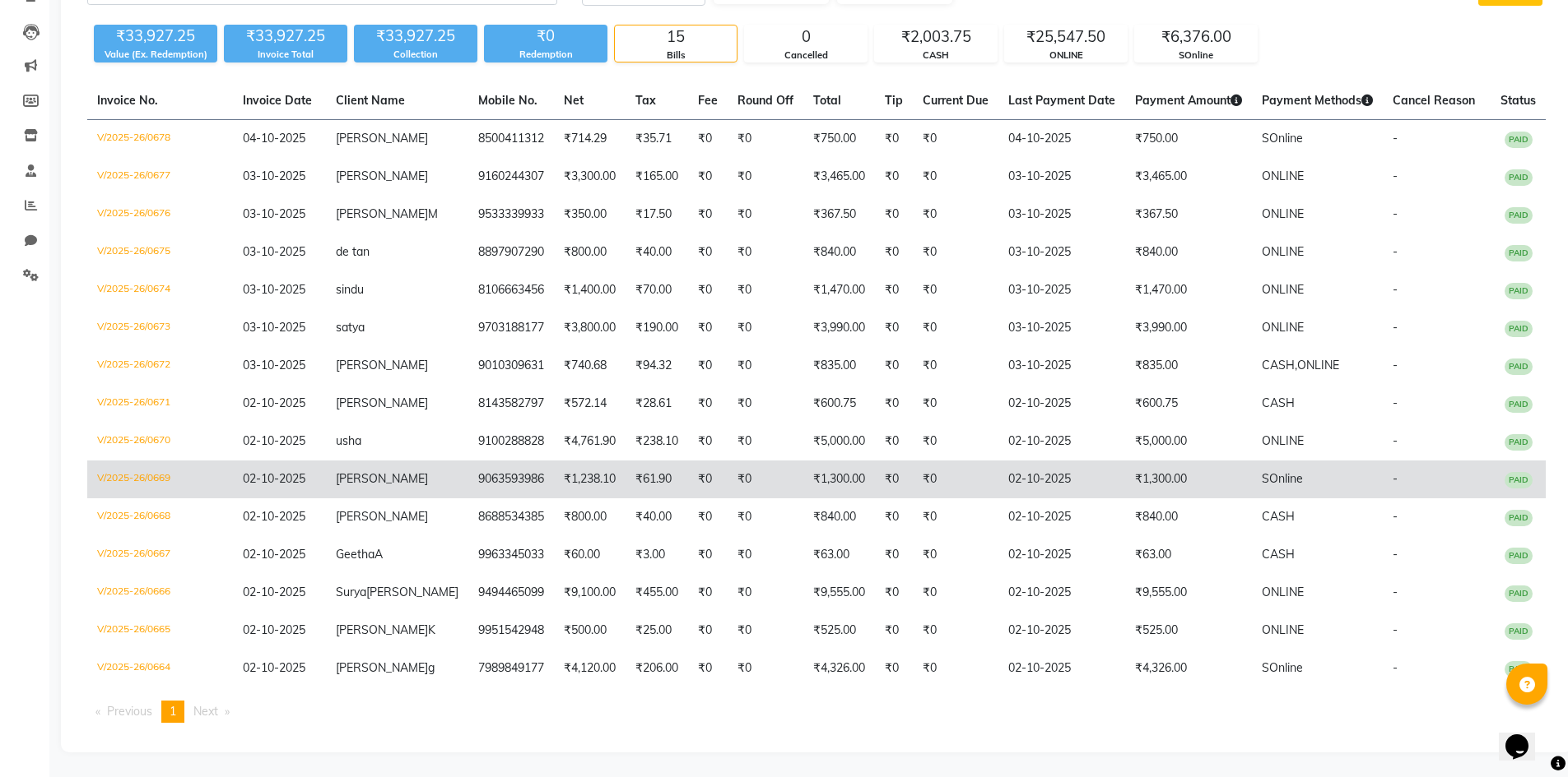
click at [1133, 461] on td "₹1,300.00" at bounding box center [1188, 480] width 127 height 38
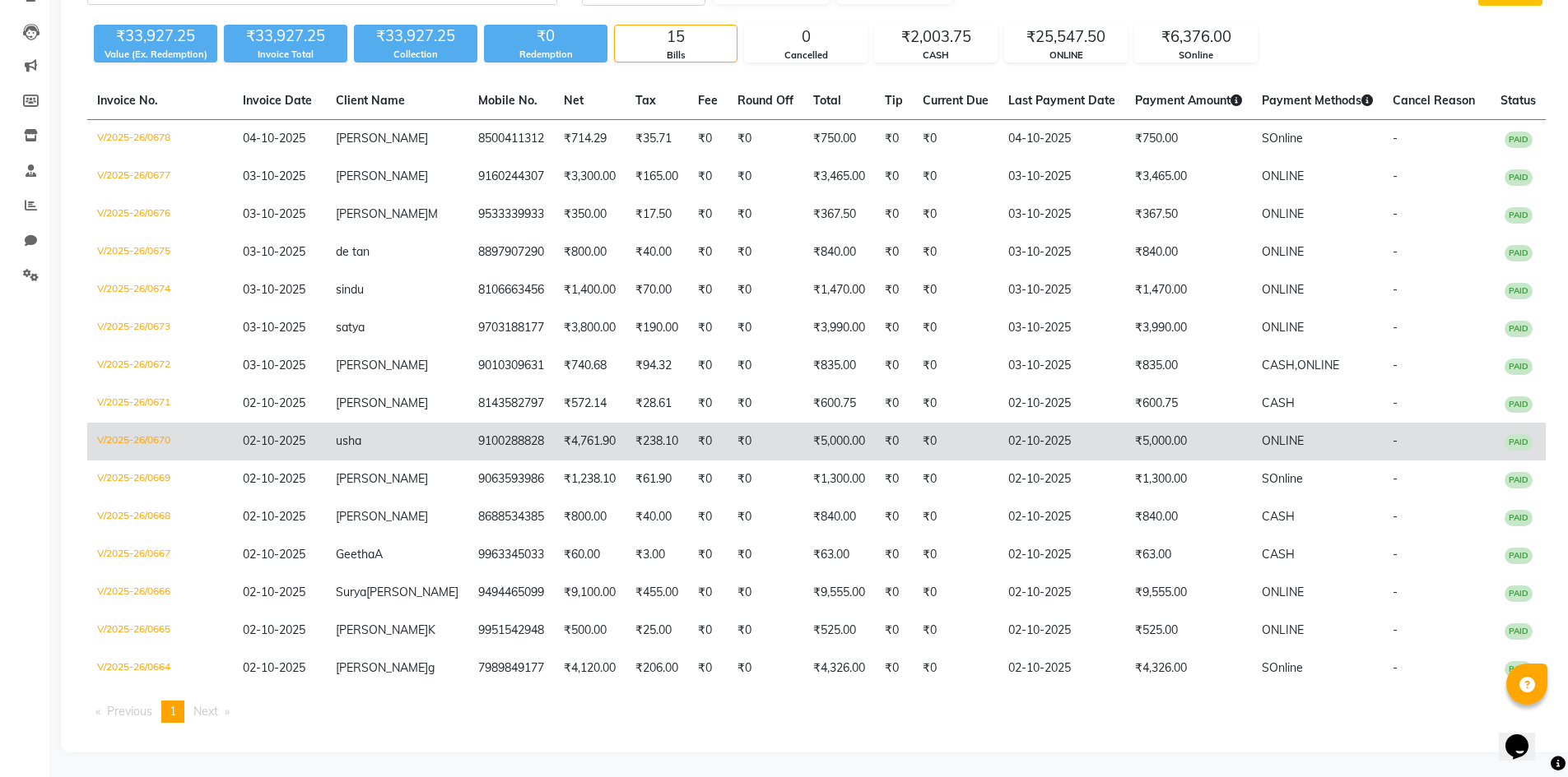
click at [1125, 423] on td "₹5,000.00" at bounding box center [1188, 442] width 127 height 38
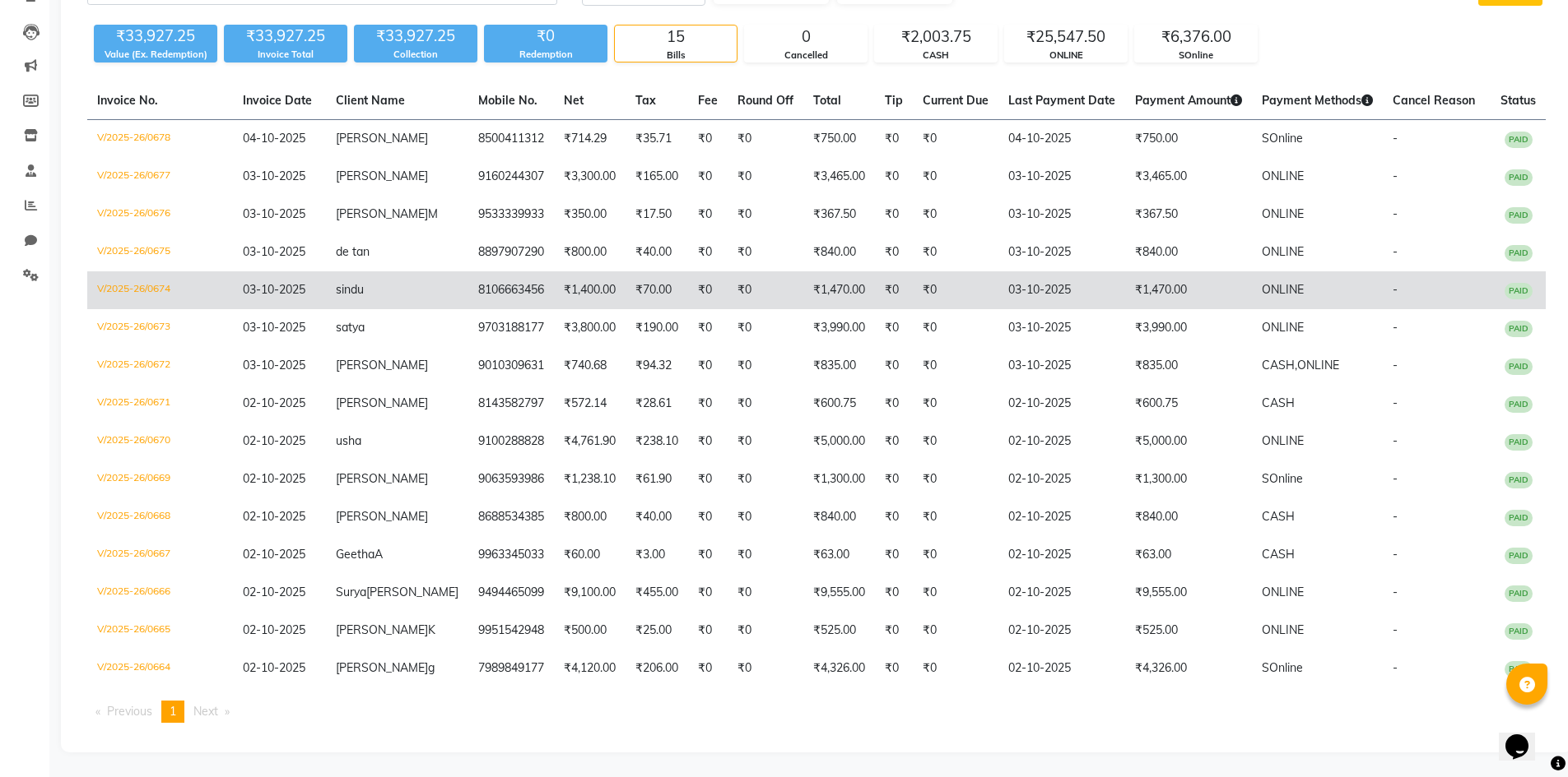
scroll to position [0, 0]
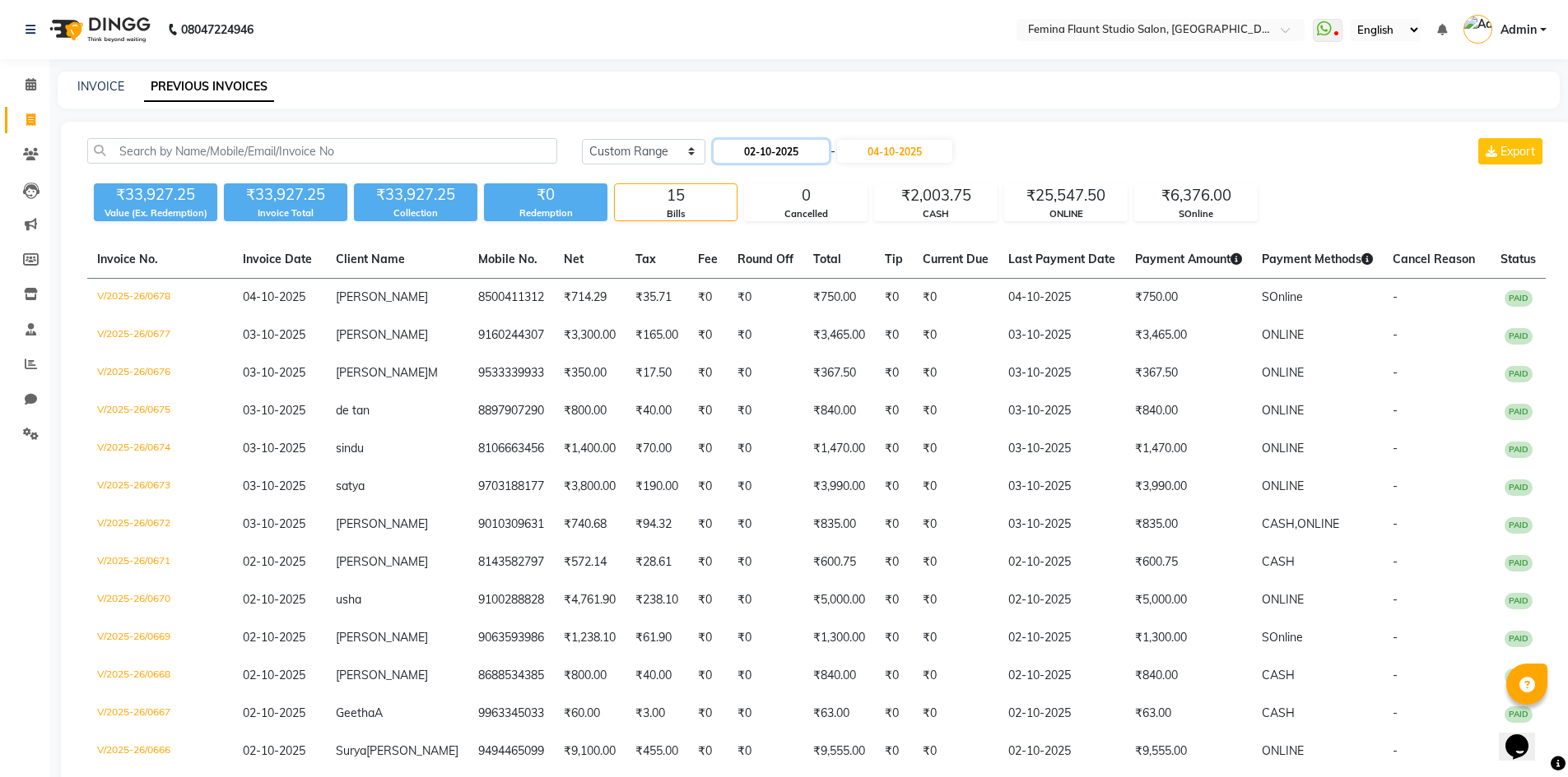
click at [760, 149] on input "02-10-2025" at bounding box center [772, 151] width 115 height 23
select select "10"
select select "2025"
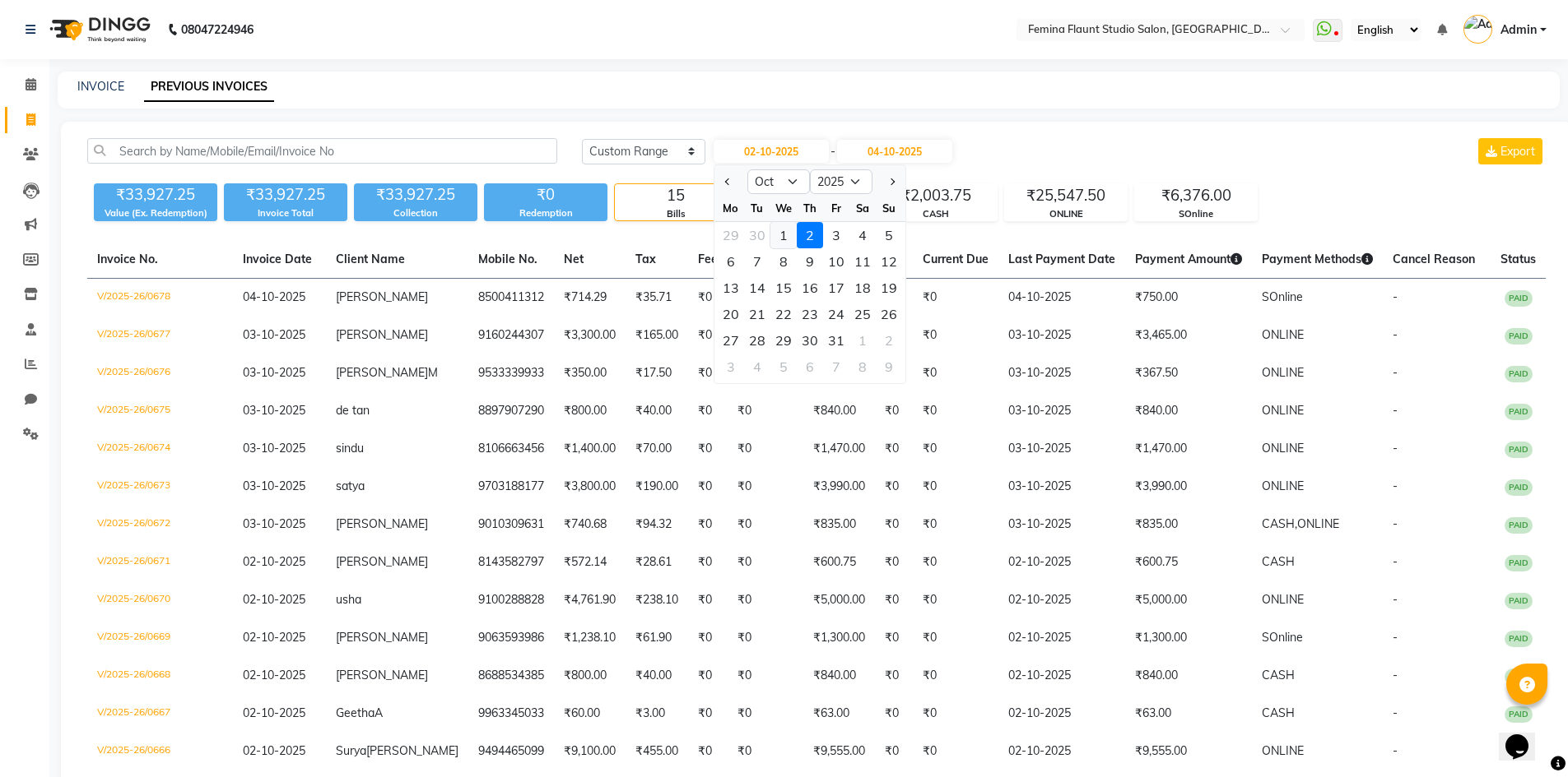
click at [787, 236] on div "1" at bounding box center [783, 235] width 26 height 26
type input "01-10-2025"
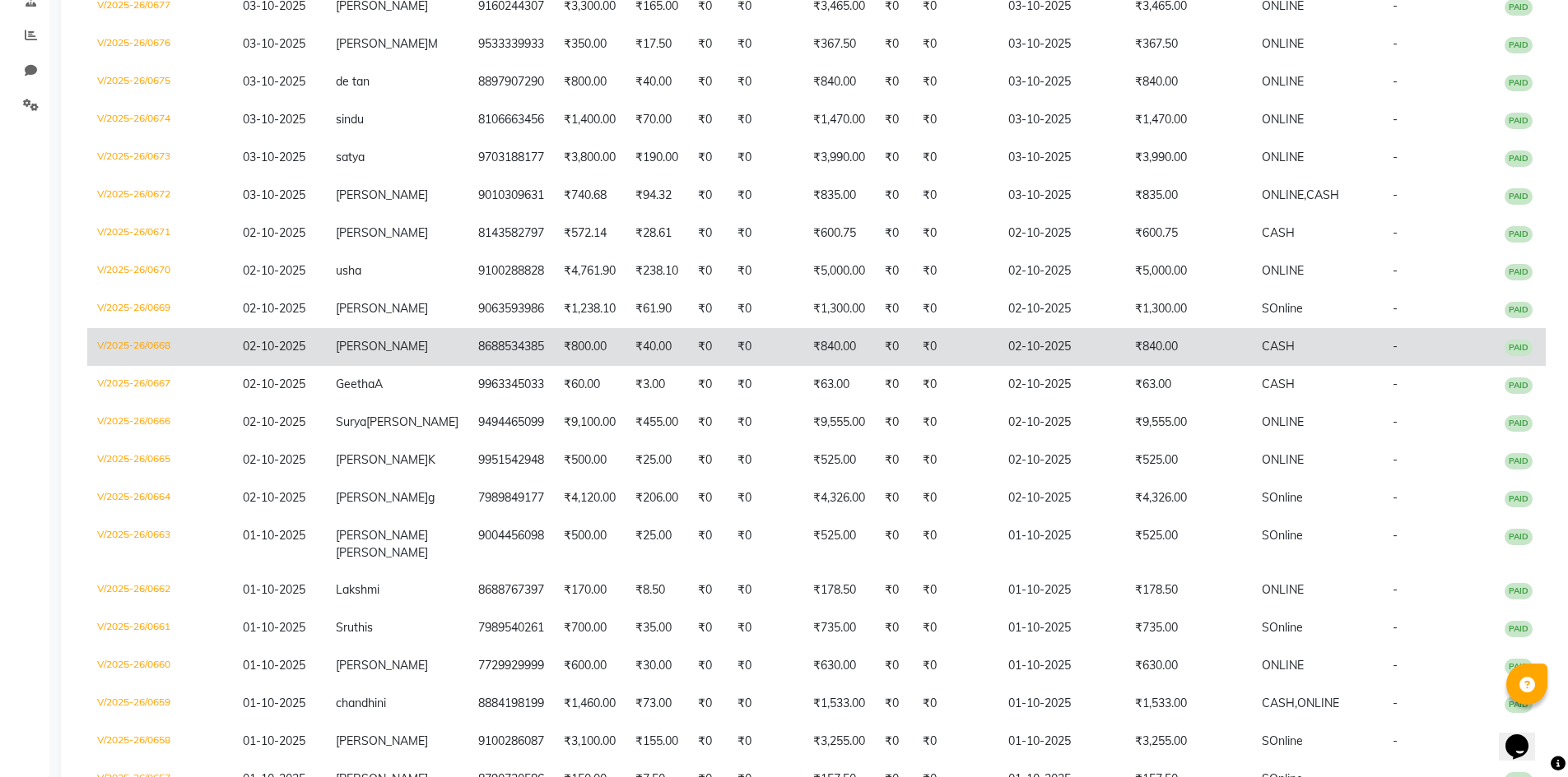
scroll to position [473, 0]
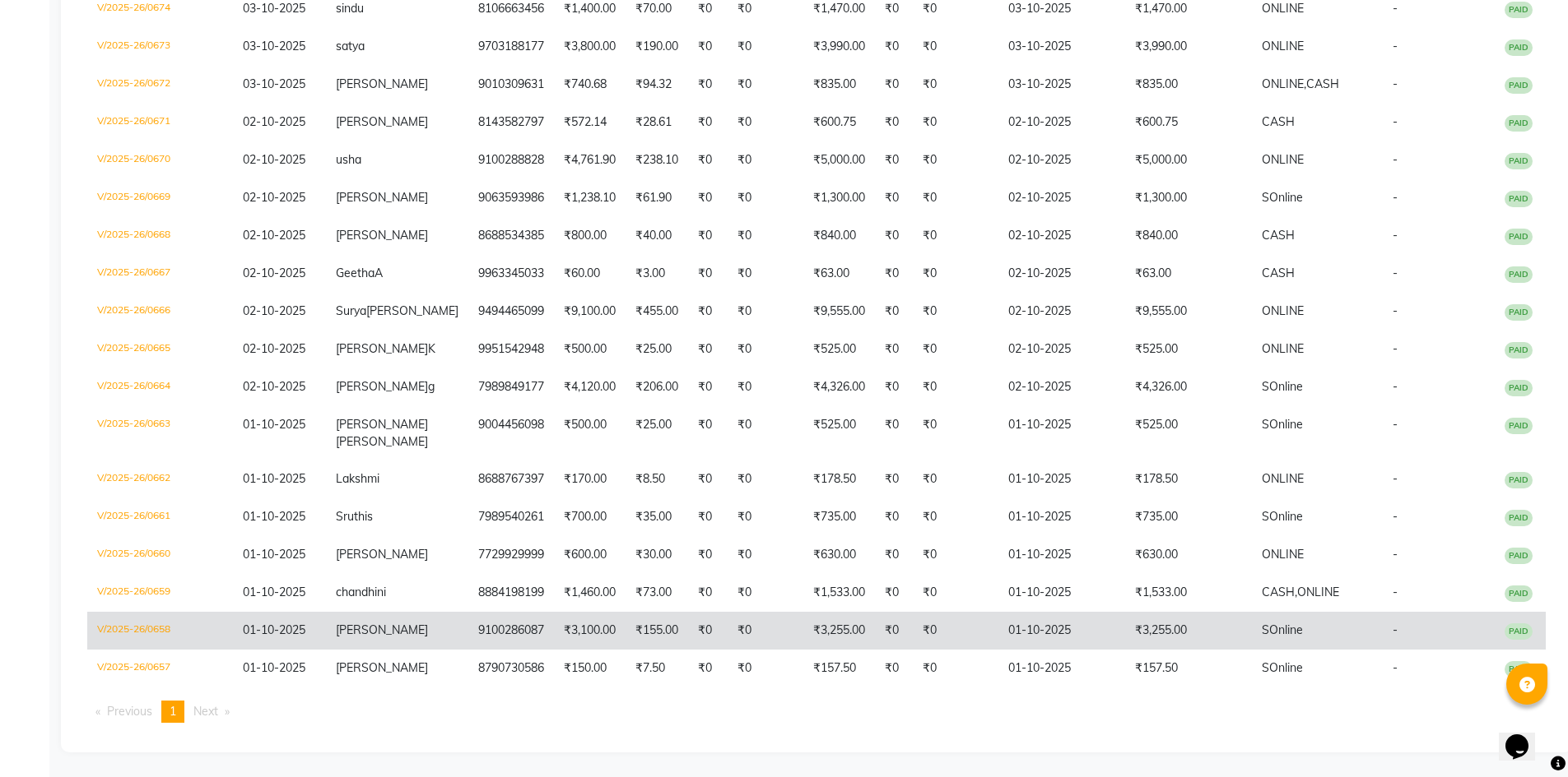
click at [1132, 627] on td "₹3,255.00" at bounding box center [1188, 631] width 127 height 38
click at [1137, 634] on td "₹3,255.00" at bounding box center [1188, 631] width 127 height 38
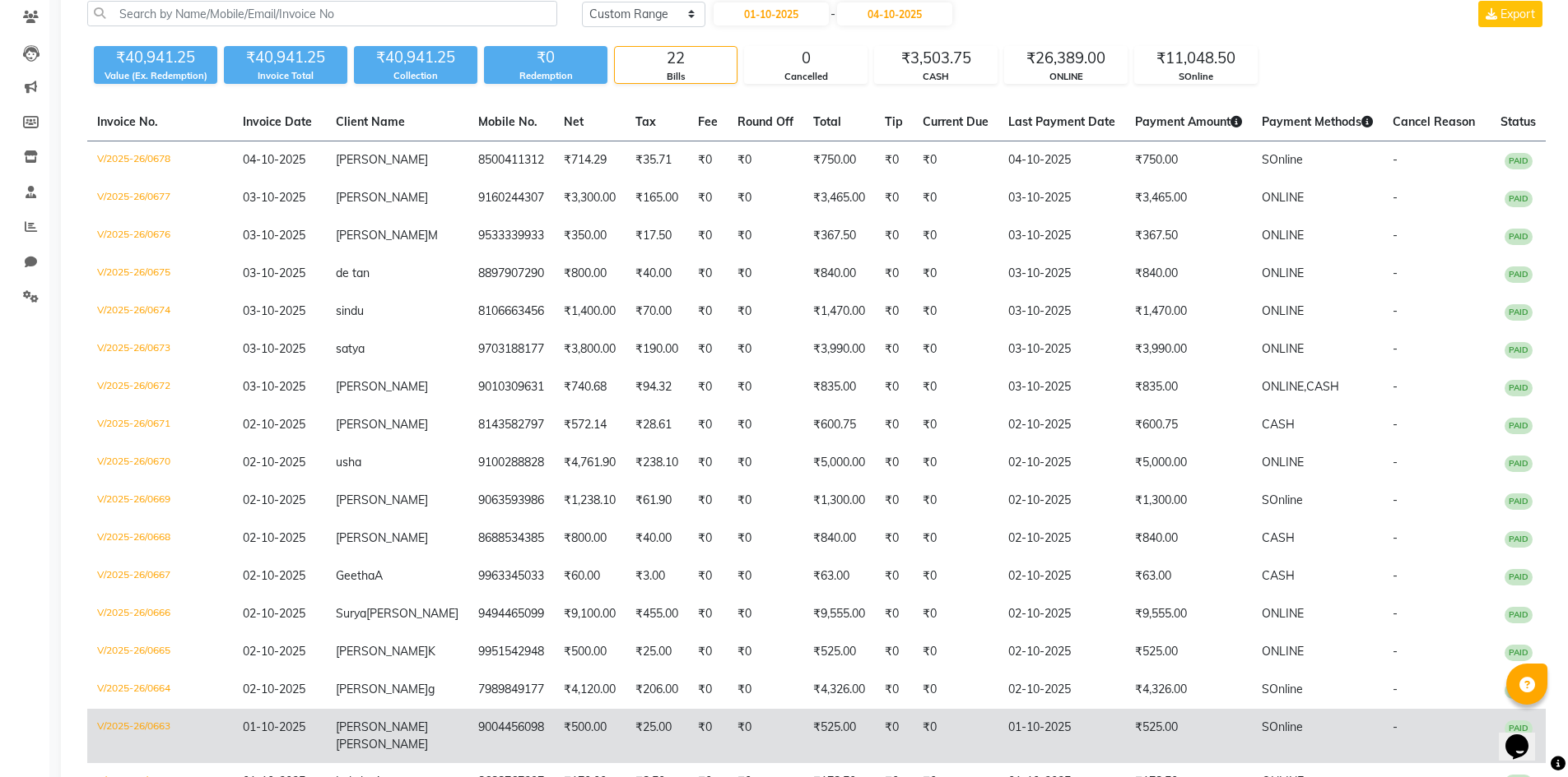
scroll to position [0, 0]
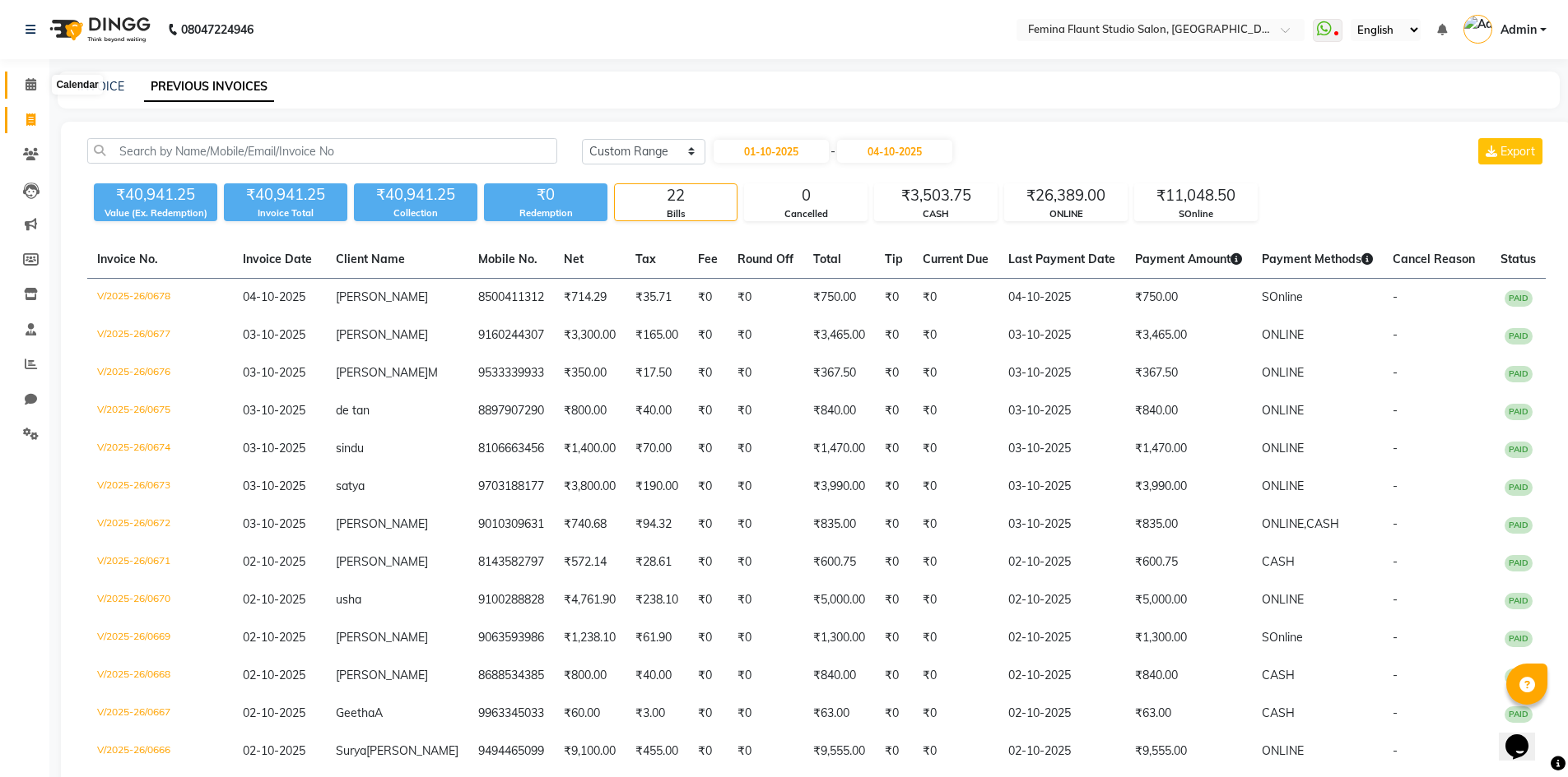
click at [26, 88] on icon at bounding box center [30, 84] width 11 height 12
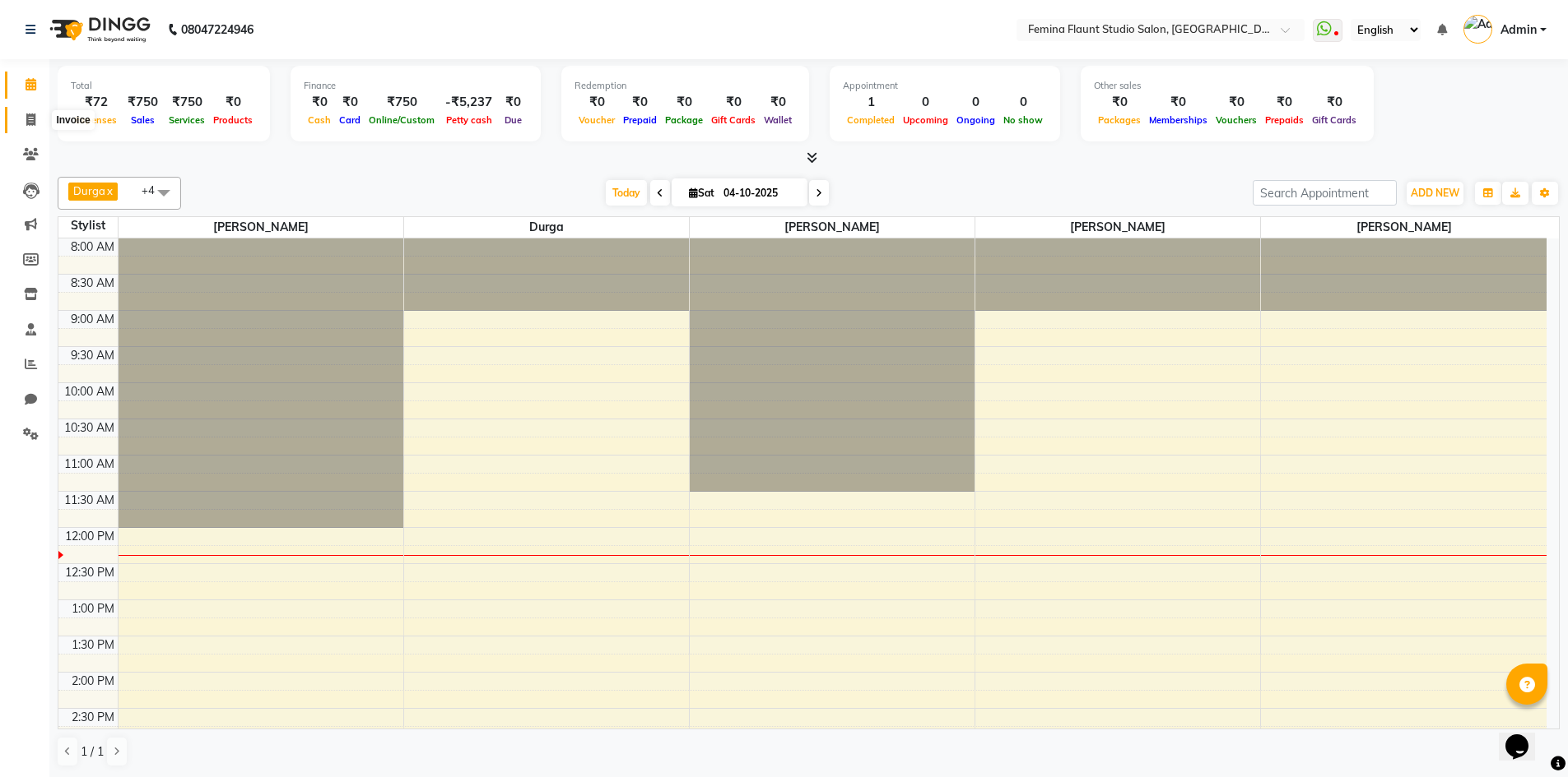
click at [33, 116] on icon at bounding box center [30, 119] width 9 height 12
select select "service"
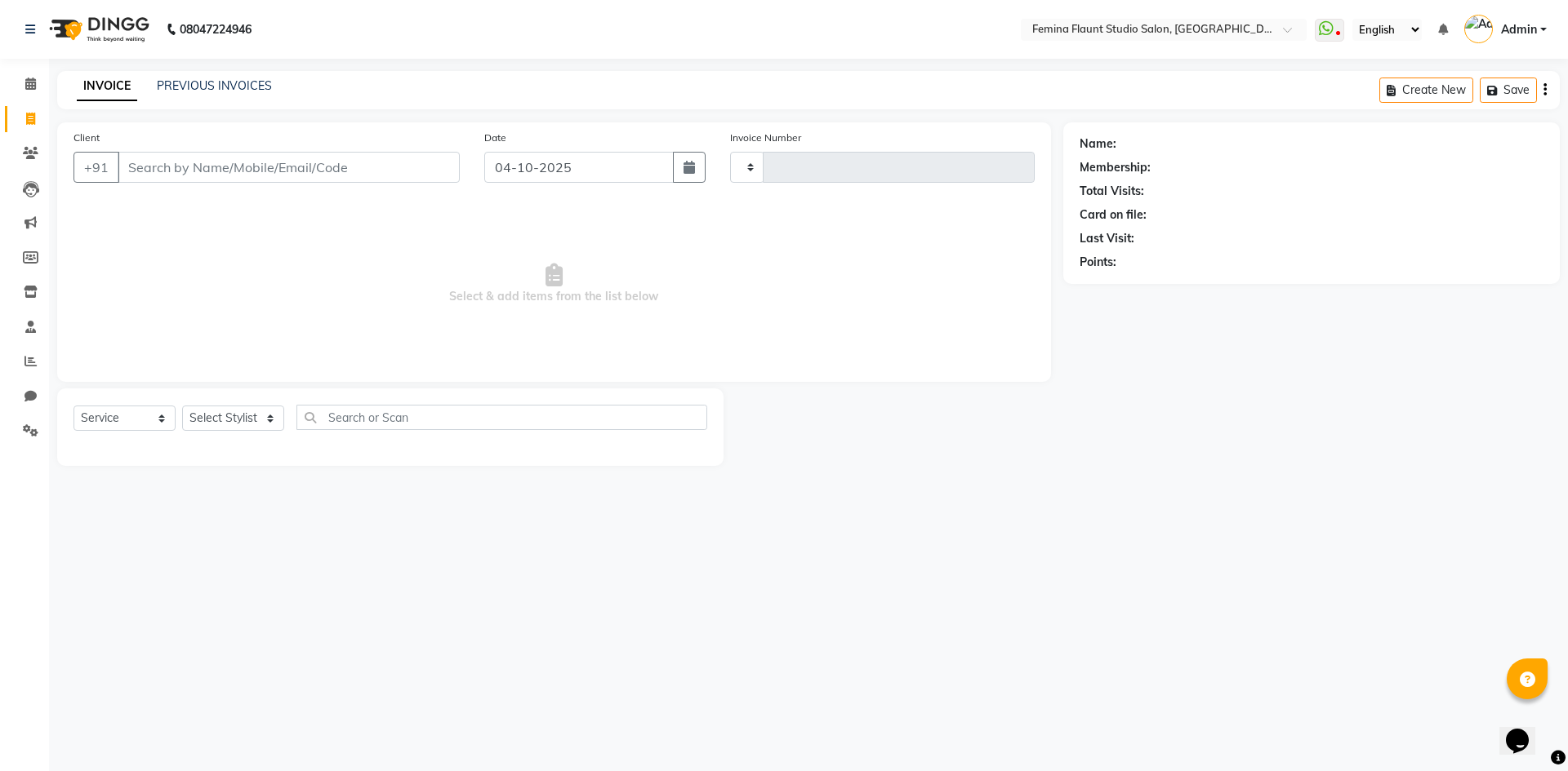
type input "0679"
select select "8333"
click at [252, 151] on div "Client +91" at bounding box center [266, 163] width 411 height 67
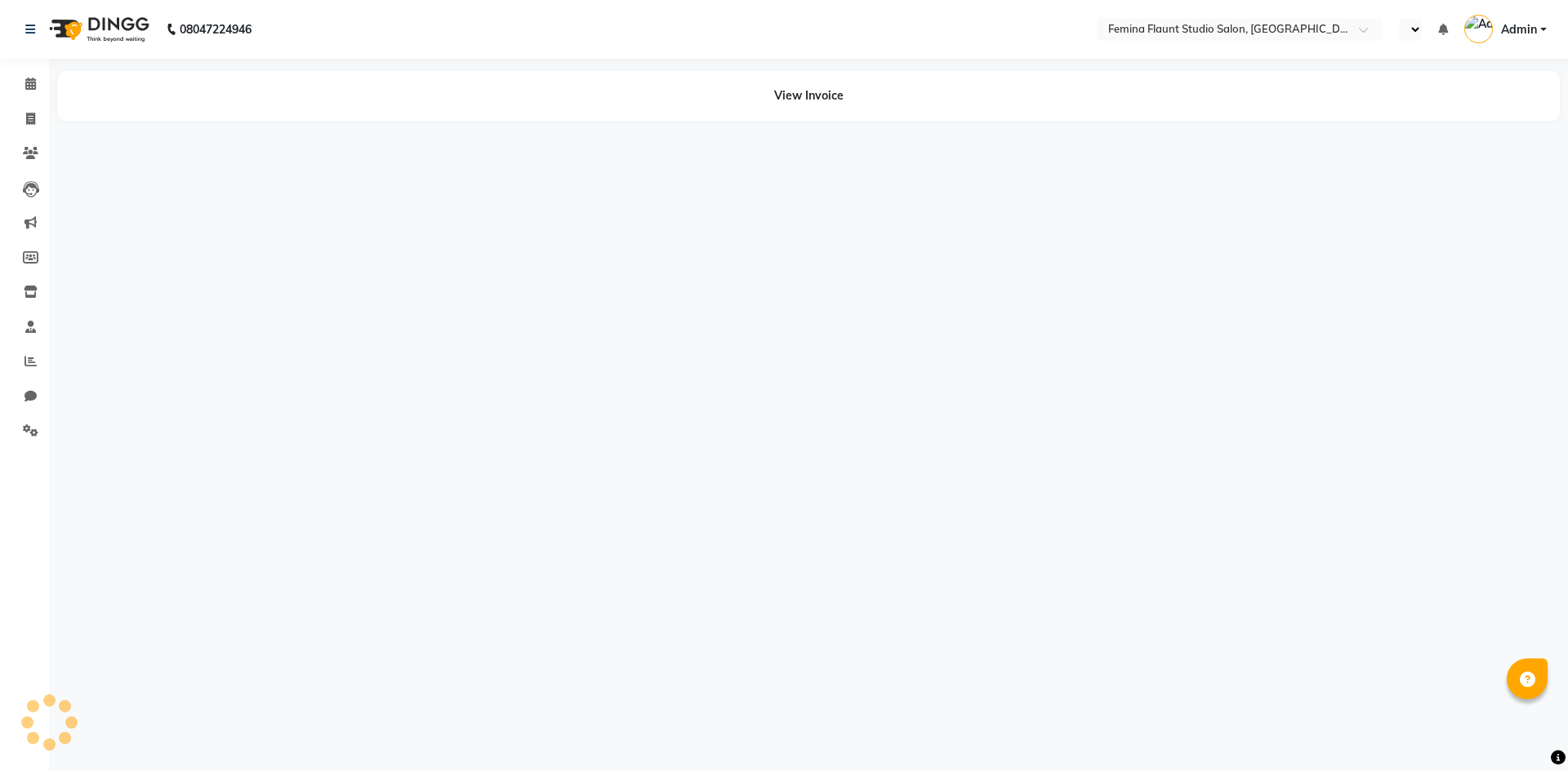
select select "en"
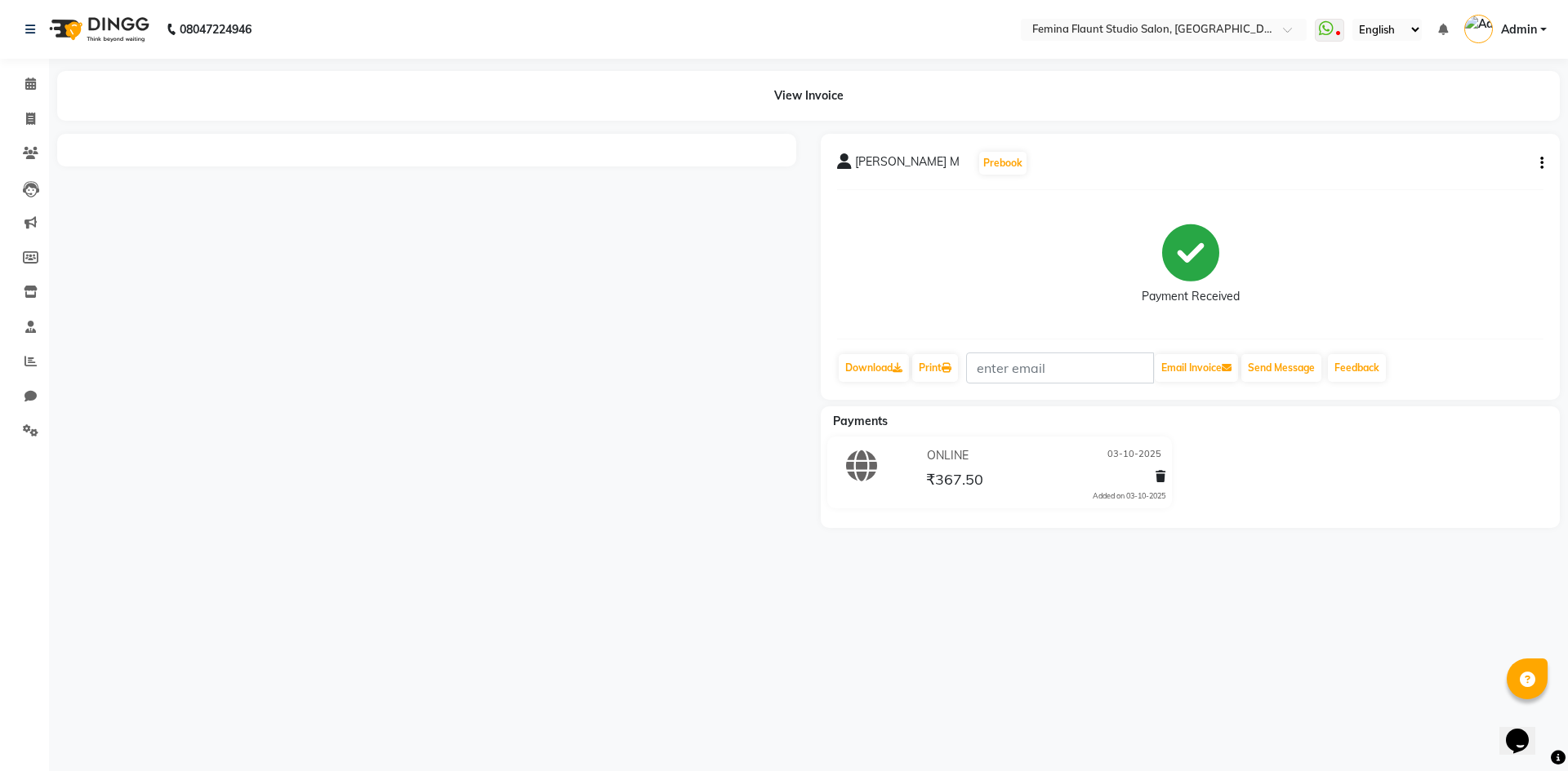
click at [1544, 163] on div "[PERSON_NAME] M Prebook Payment Received Download Print Email Invoice Send Mess…" at bounding box center [1190, 267] width 739 height 266
click at [1542, 163] on icon "button" at bounding box center [1542, 163] width 3 height 1
click at [1432, 185] on div "Edit Invoice" at bounding box center [1432, 184] width 168 height 20
select select "service"
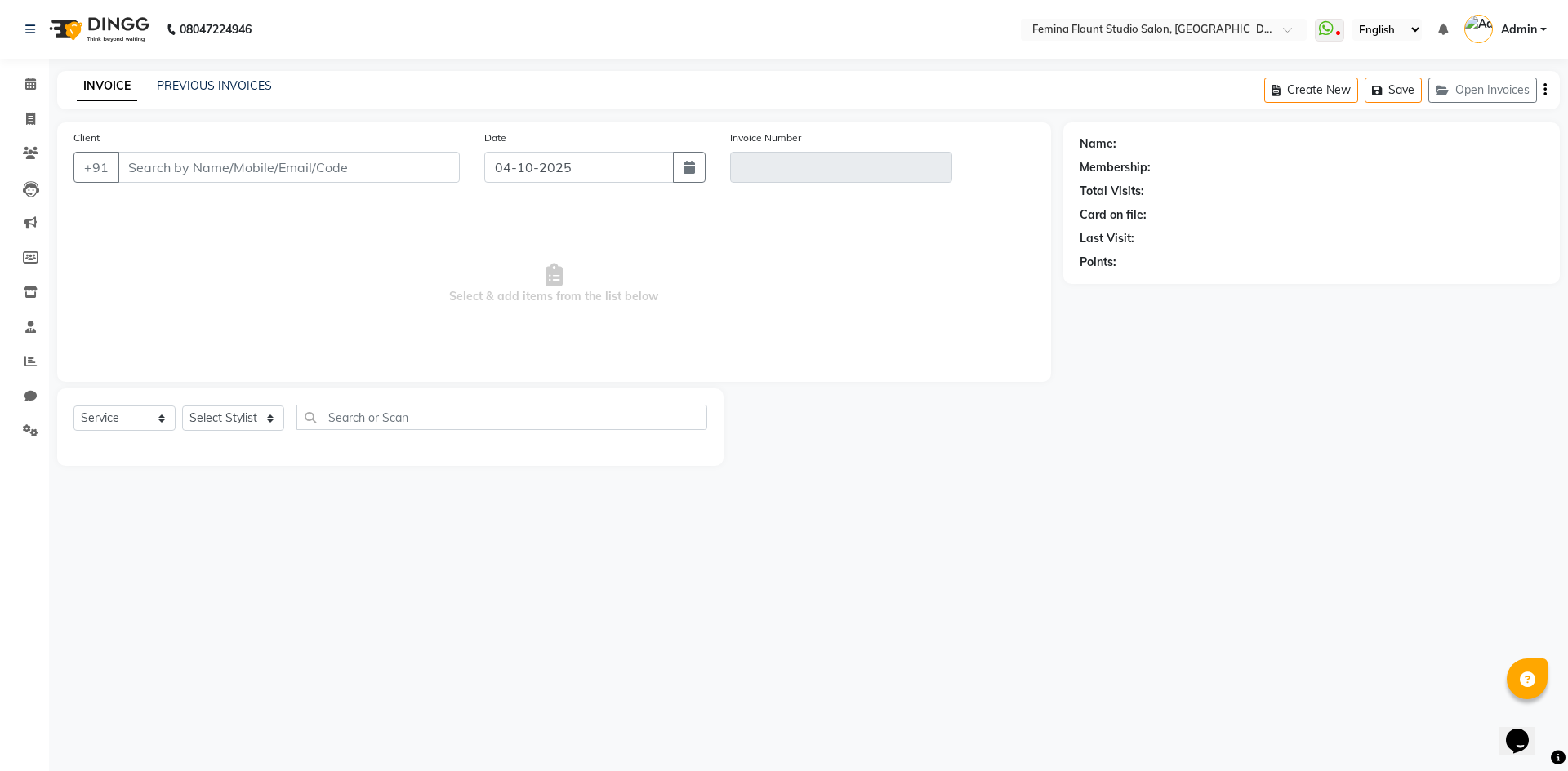
type input "9533339933"
type input "V/2025-26/0676"
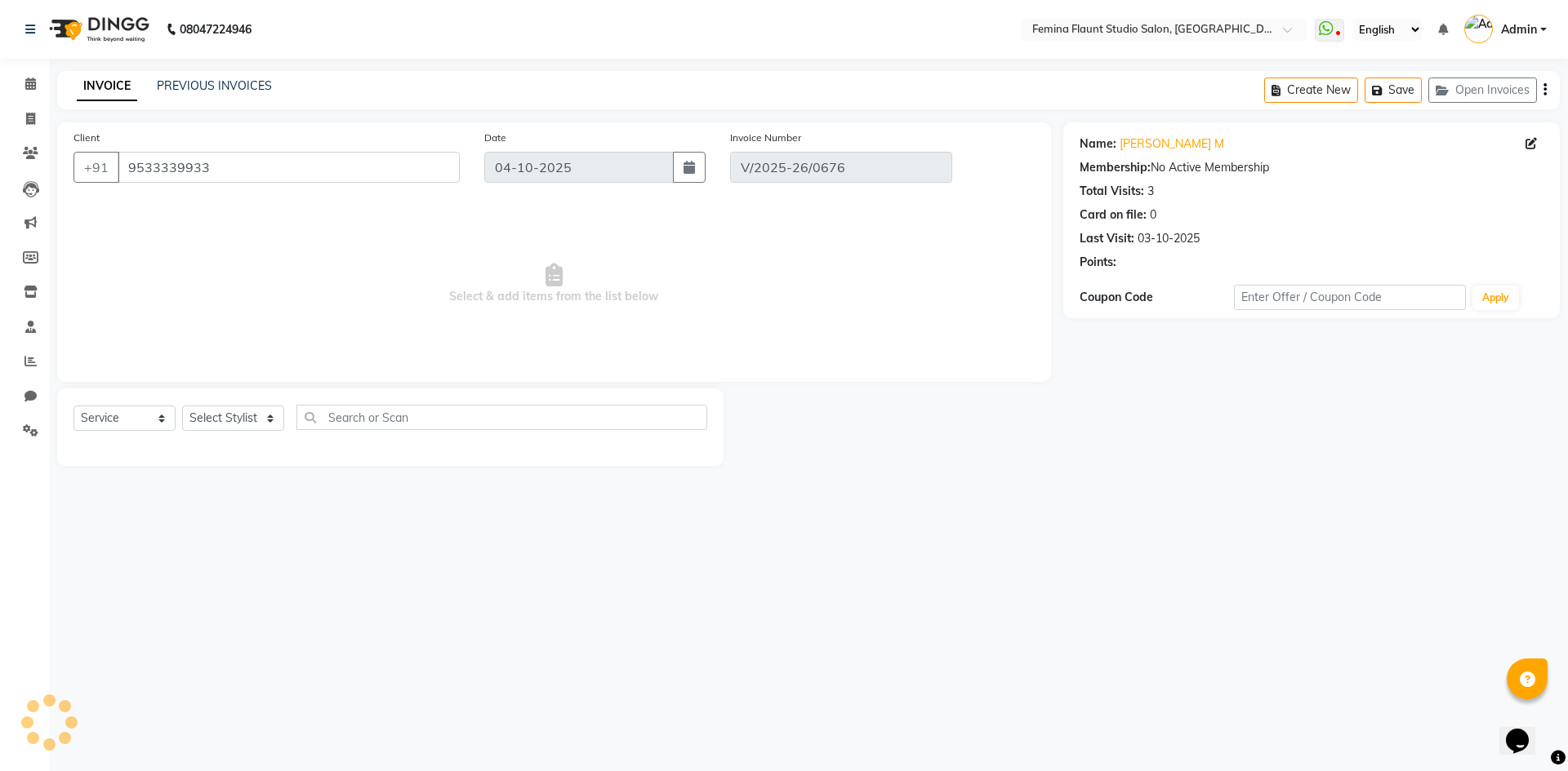
type input "03-10-2025"
select select "select"
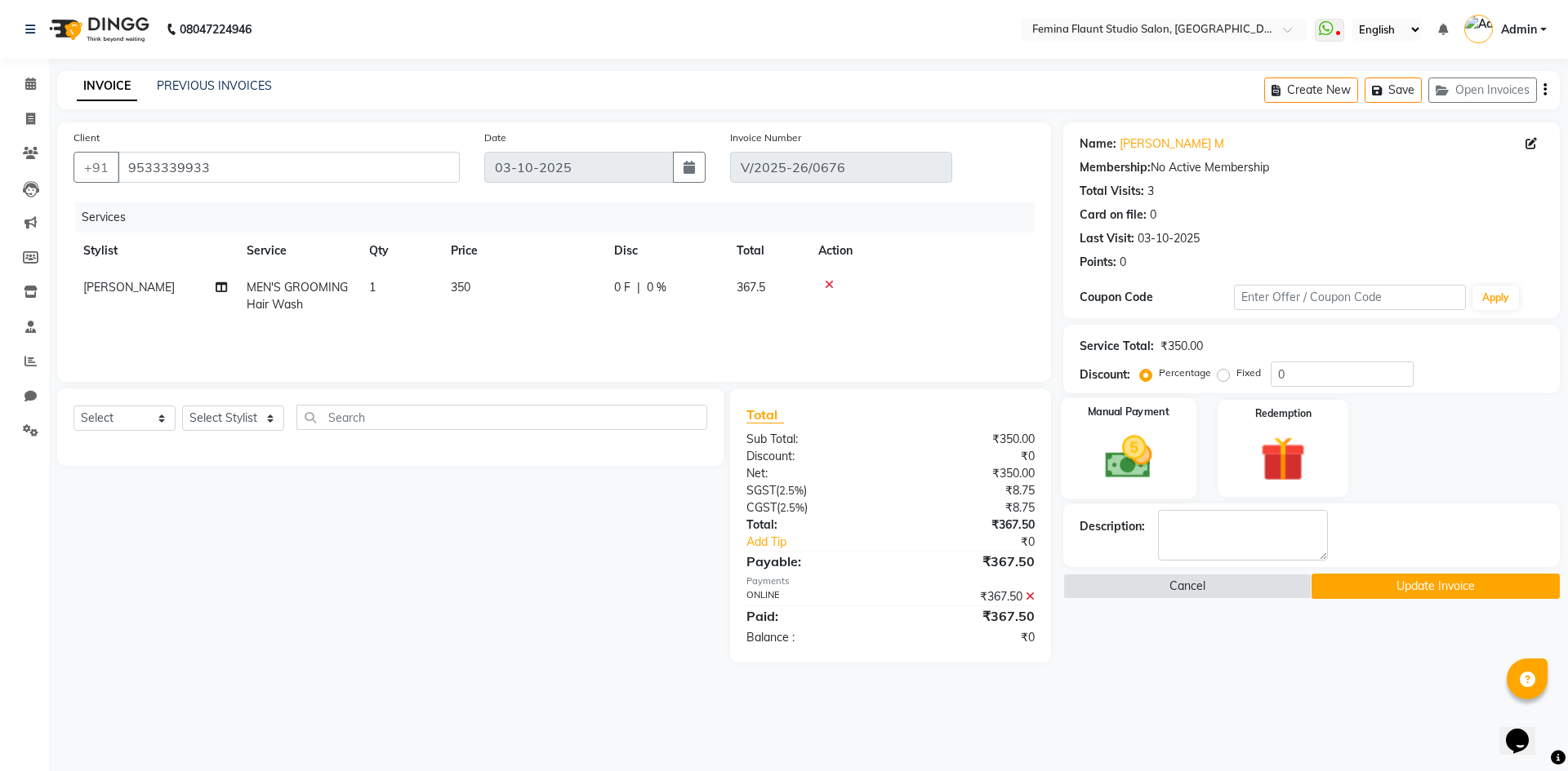
click at [1122, 438] on img at bounding box center [1128, 457] width 76 height 54
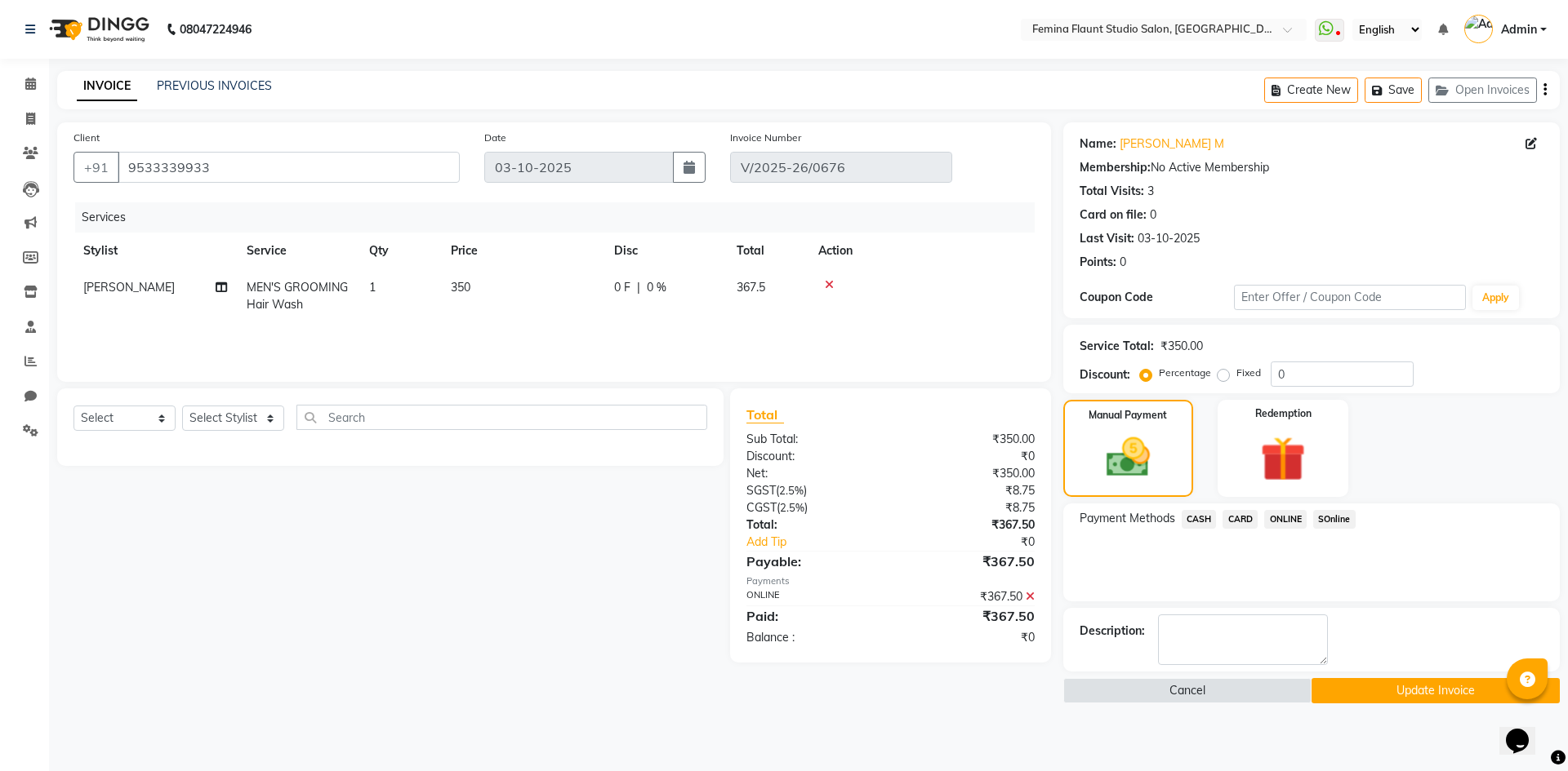
click at [1341, 515] on span "SOnline" at bounding box center [1334, 519] width 42 height 19
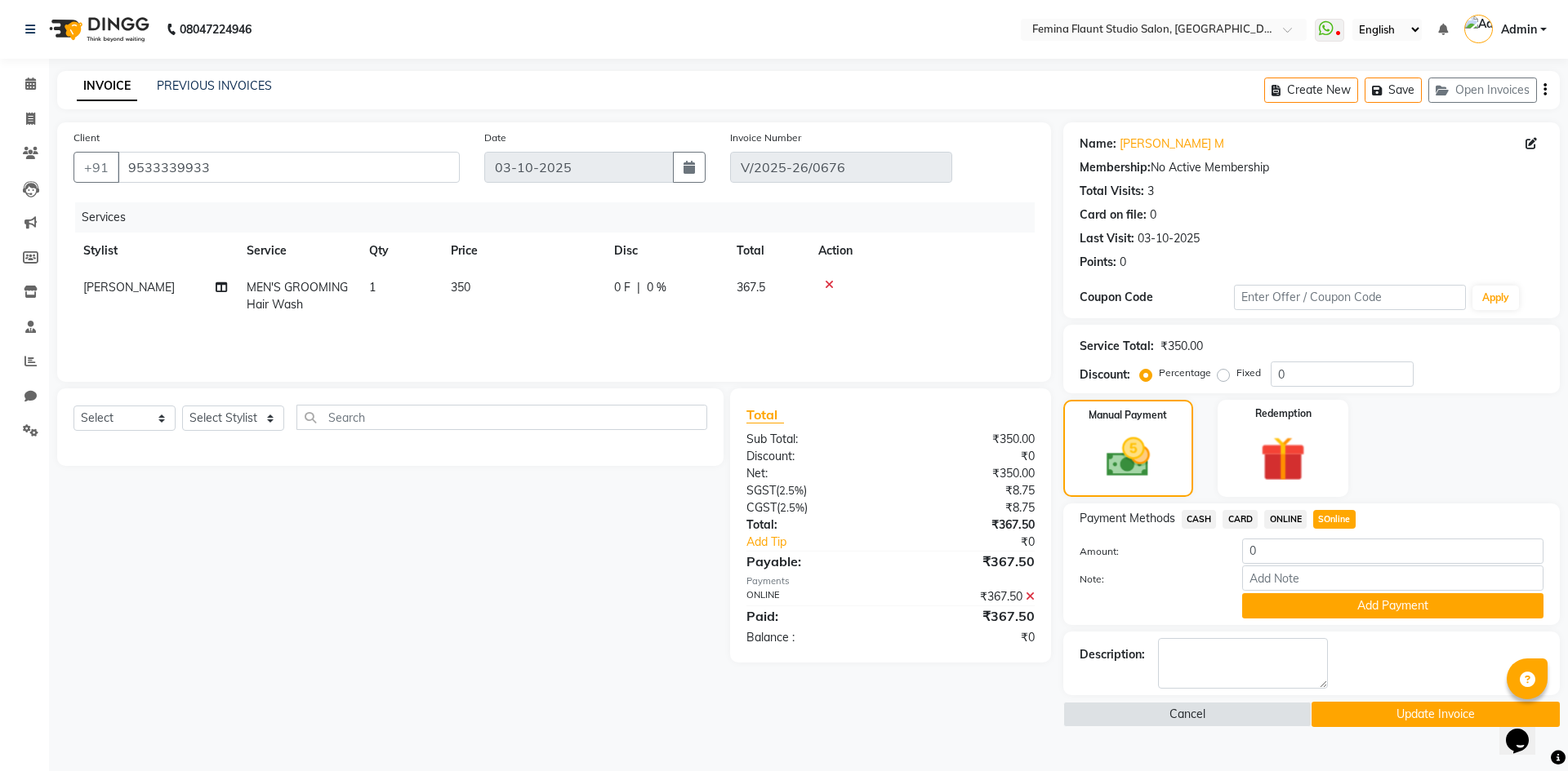
click at [1403, 711] on button "Update Invoice" at bounding box center [1436, 715] width 248 height 25
click at [1403, 711] on div "Cancel Update Invoice" at bounding box center [1311, 715] width 497 height 25
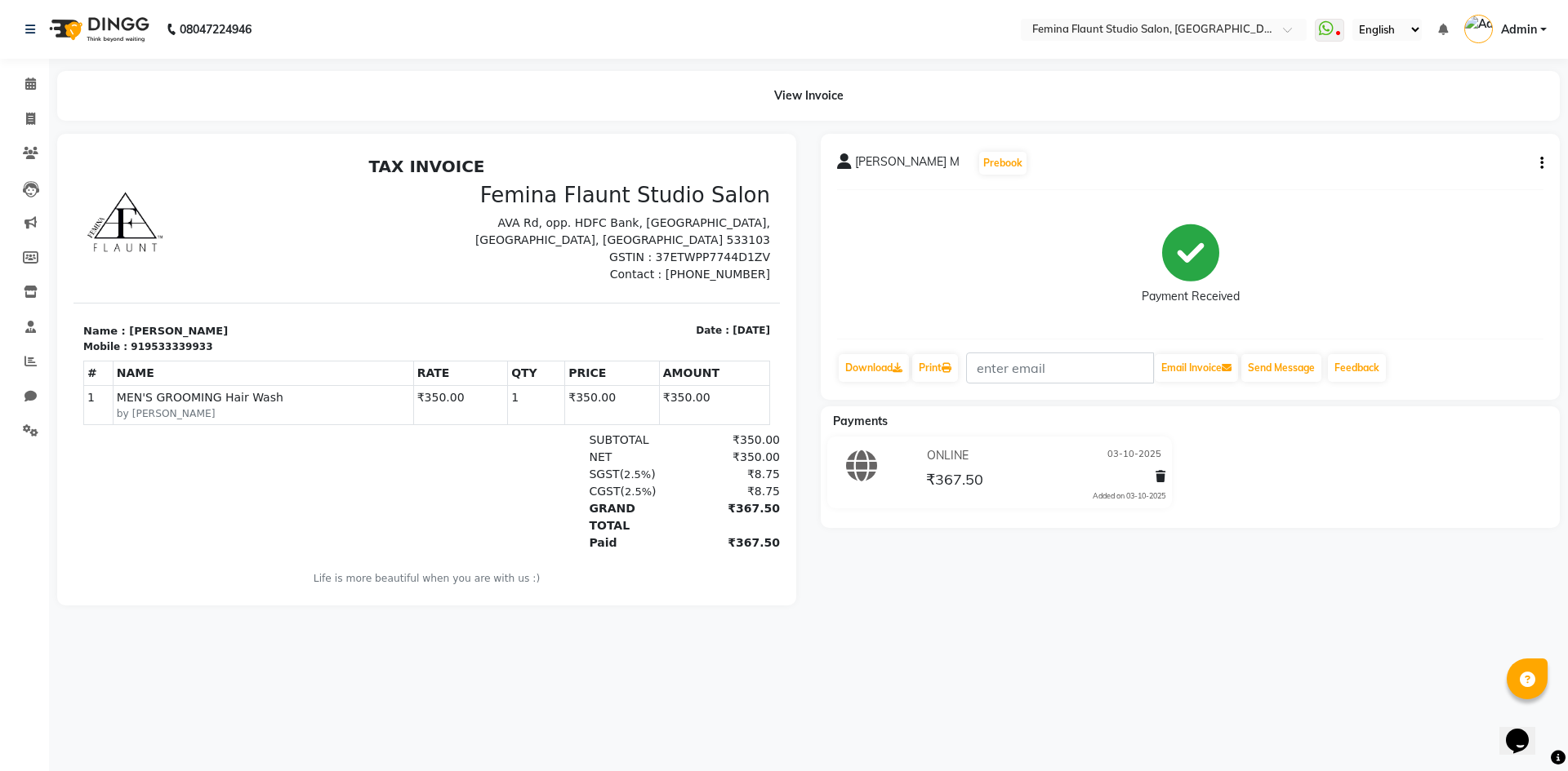
click at [1541, 163] on icon "button" at bounding box center [1542, 163] width 3 height 1
click at [1479, 182] on div "Edit Invoice" at bounding box center [1432, 184] width 168 height 20
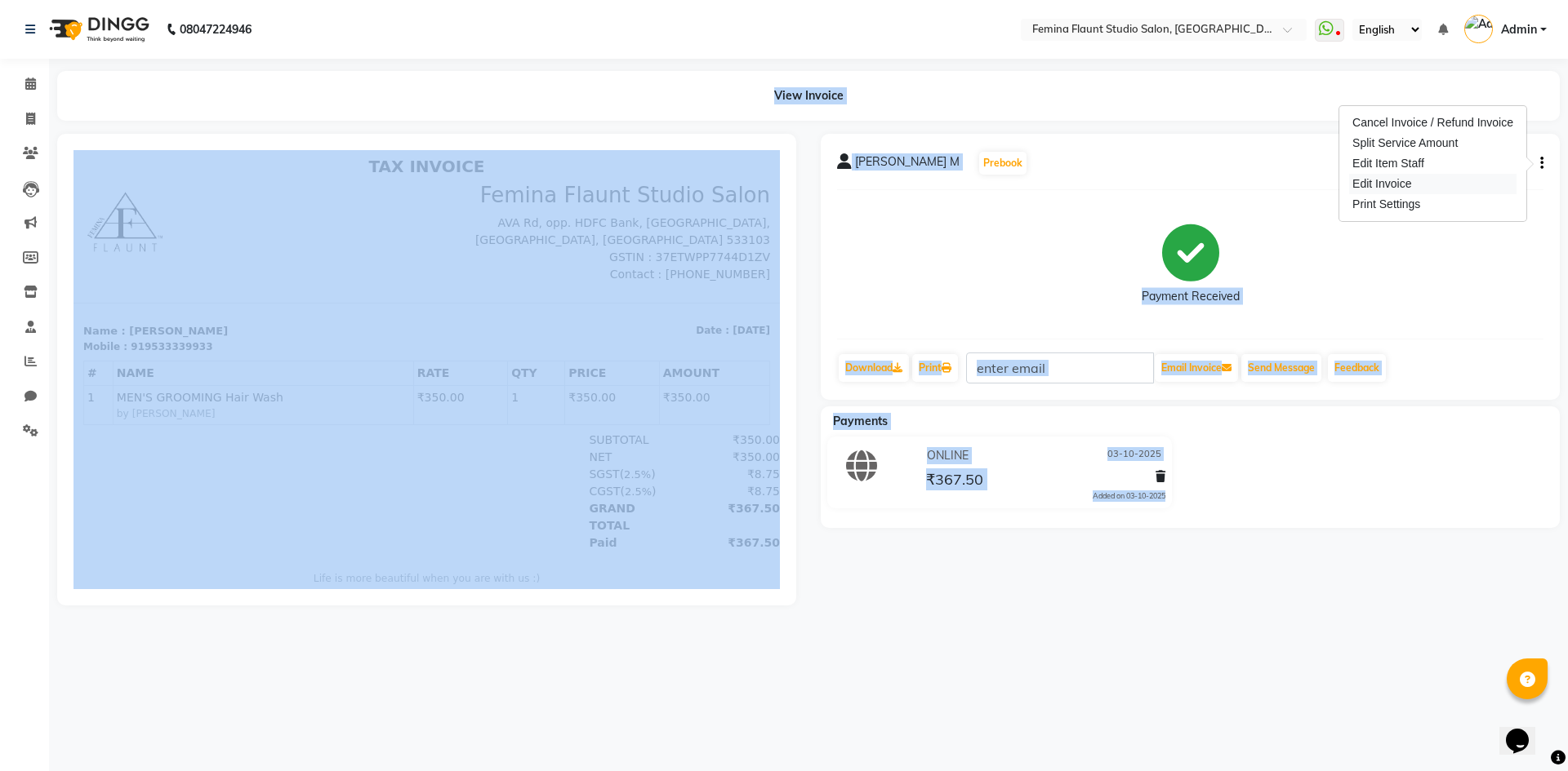
select select "service"
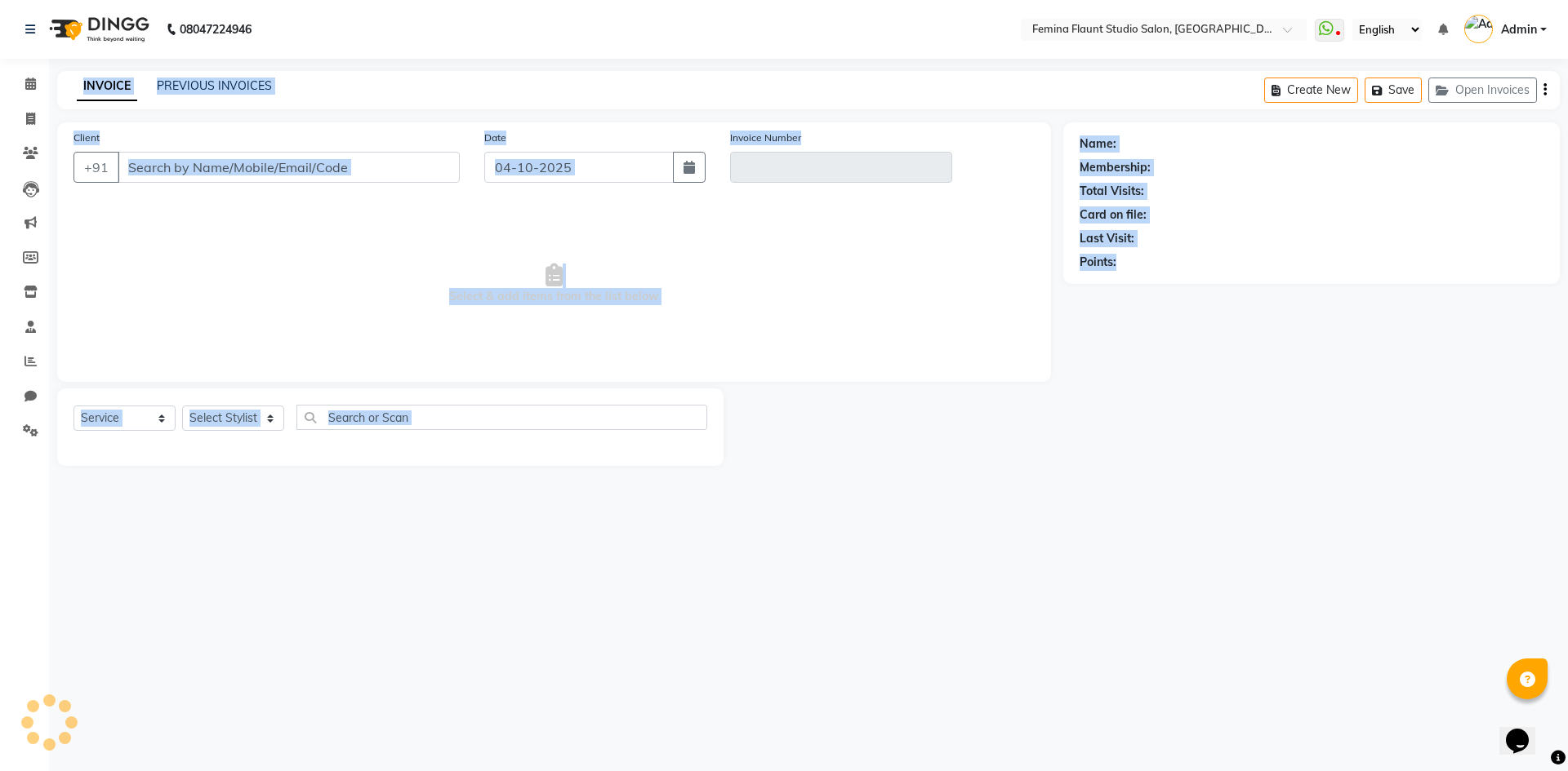
type input "9533339933"
type input "V/2025-26/0676"
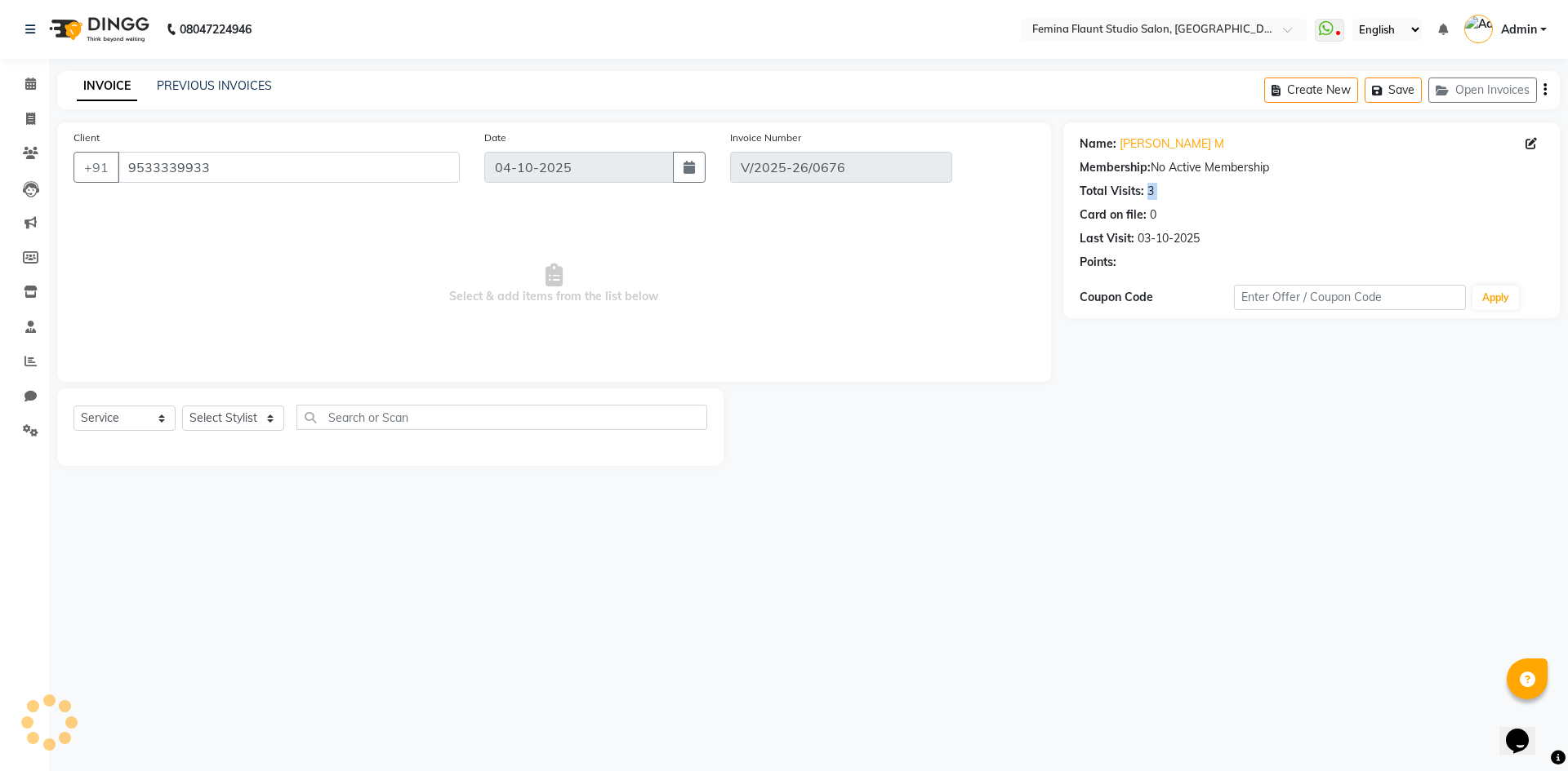
type input "03-10-2025"
select select "select"
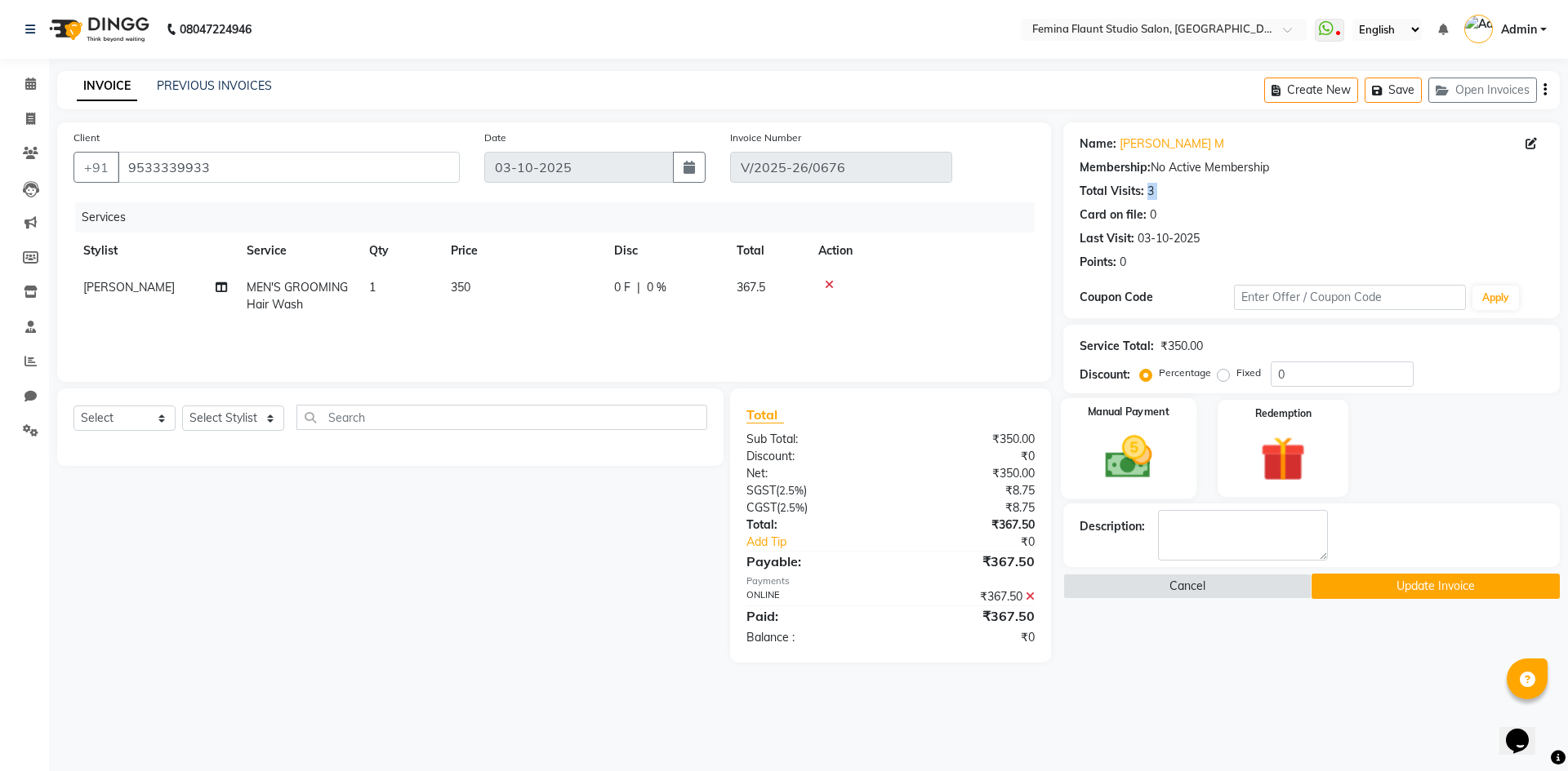
click at [1137, 464] on img at bounding box center [1128, 457] width 76 height 54
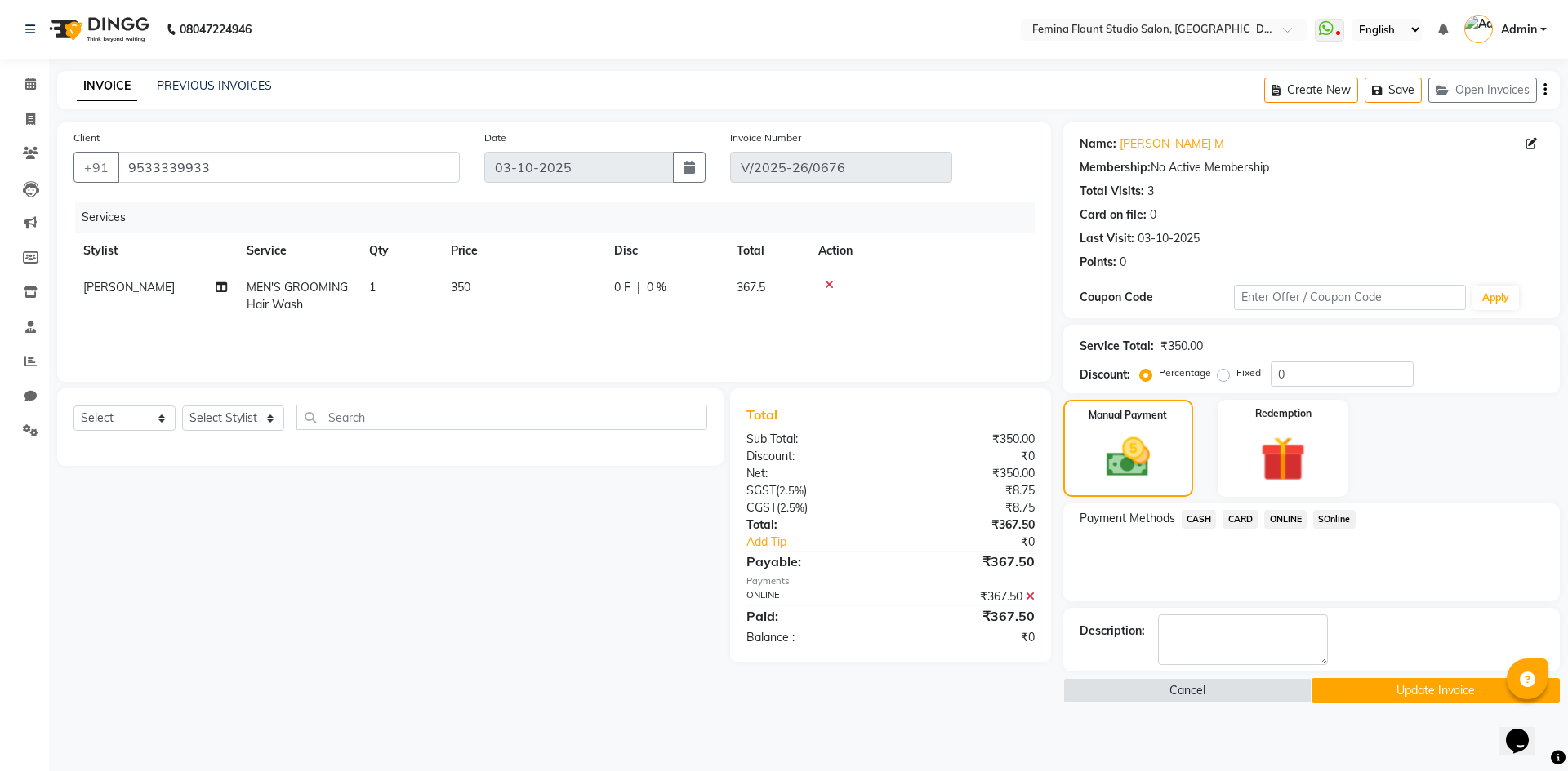
click at [1291, 517] on span "ONLINE" at bounding box center [1285, 519] width 42 height 19
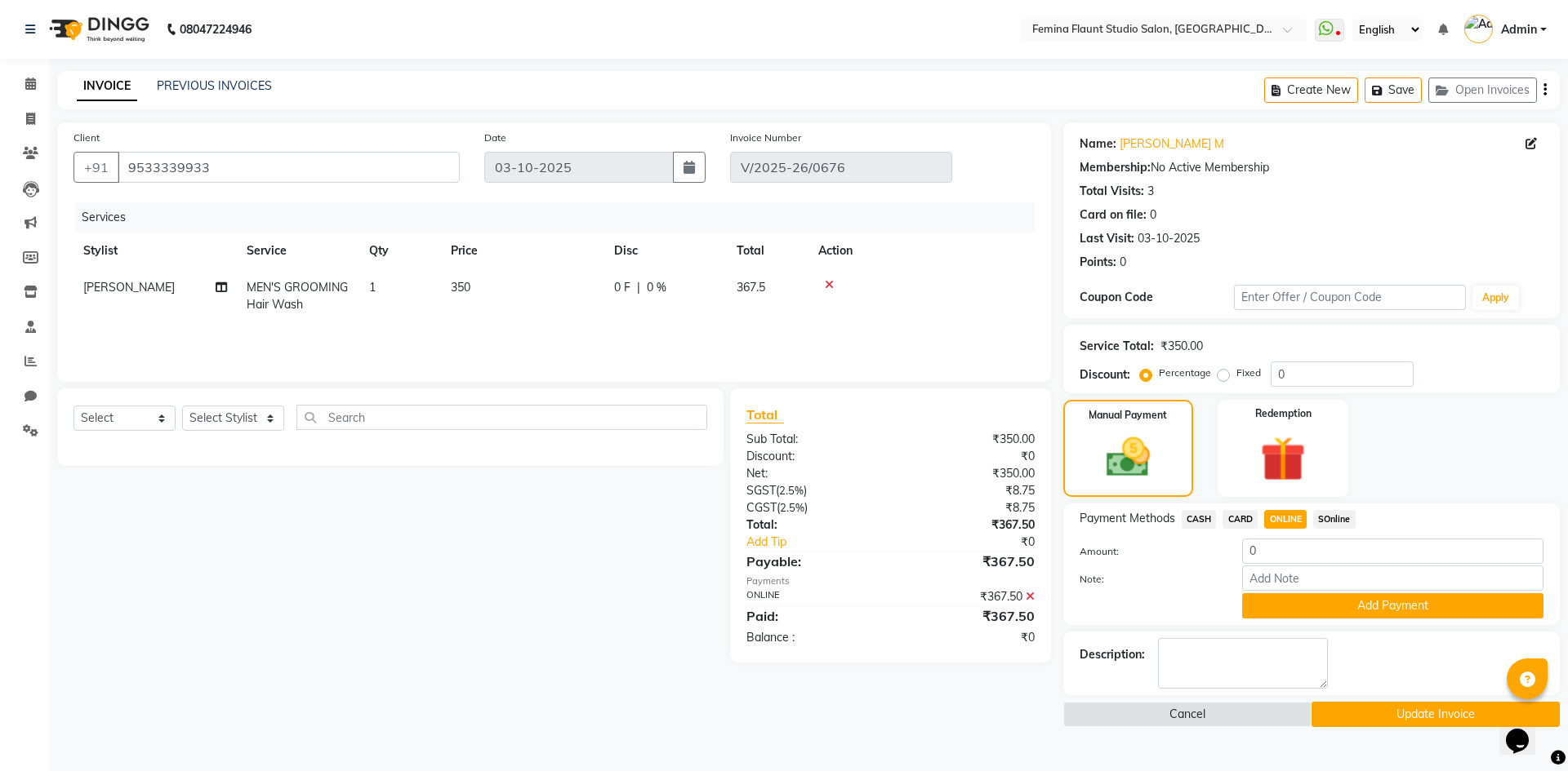
click at [1391, 708] on button "Update Invoice" at bounding box center [1436, 715] width 248 height 25
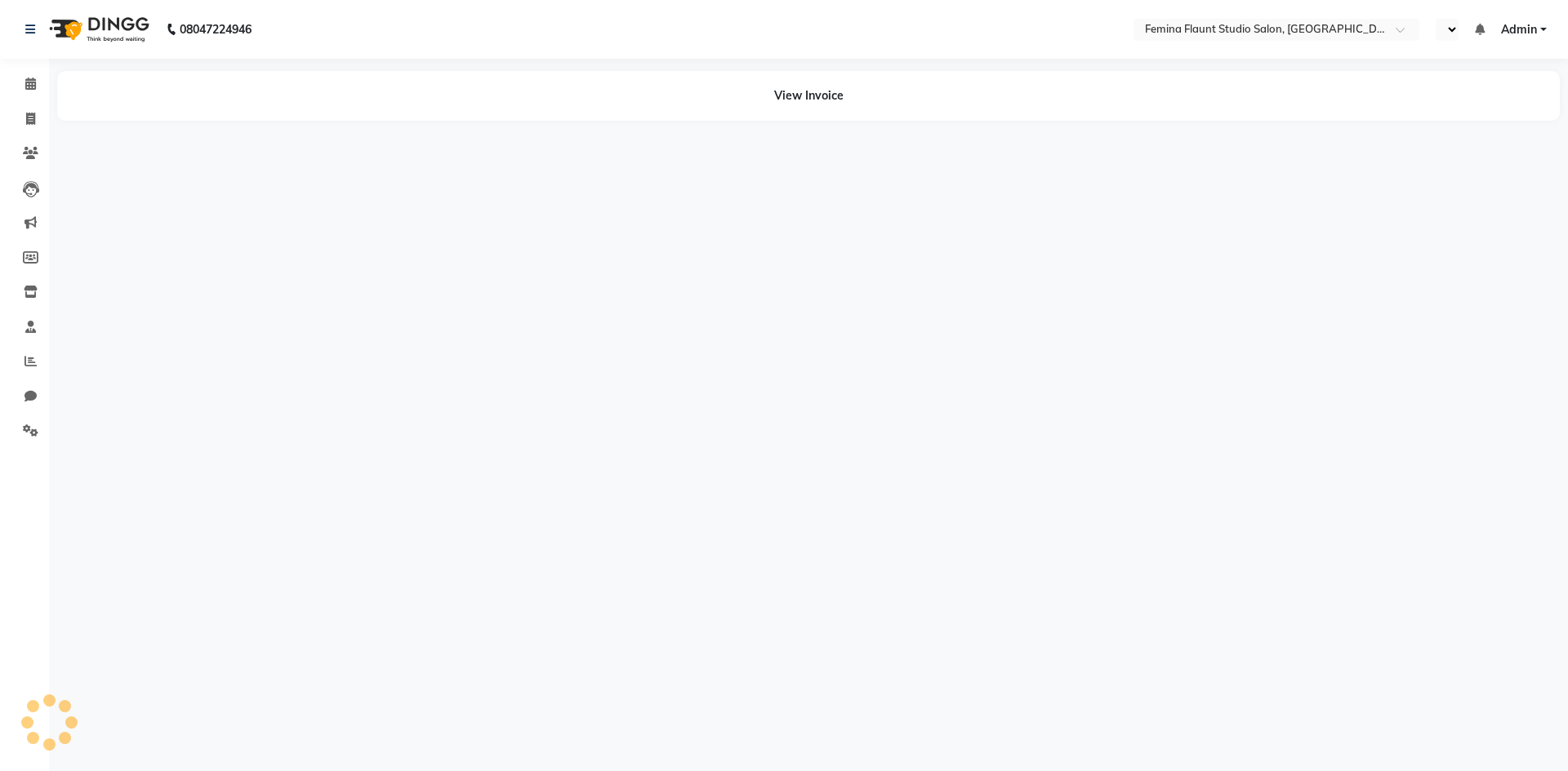
select select "en"
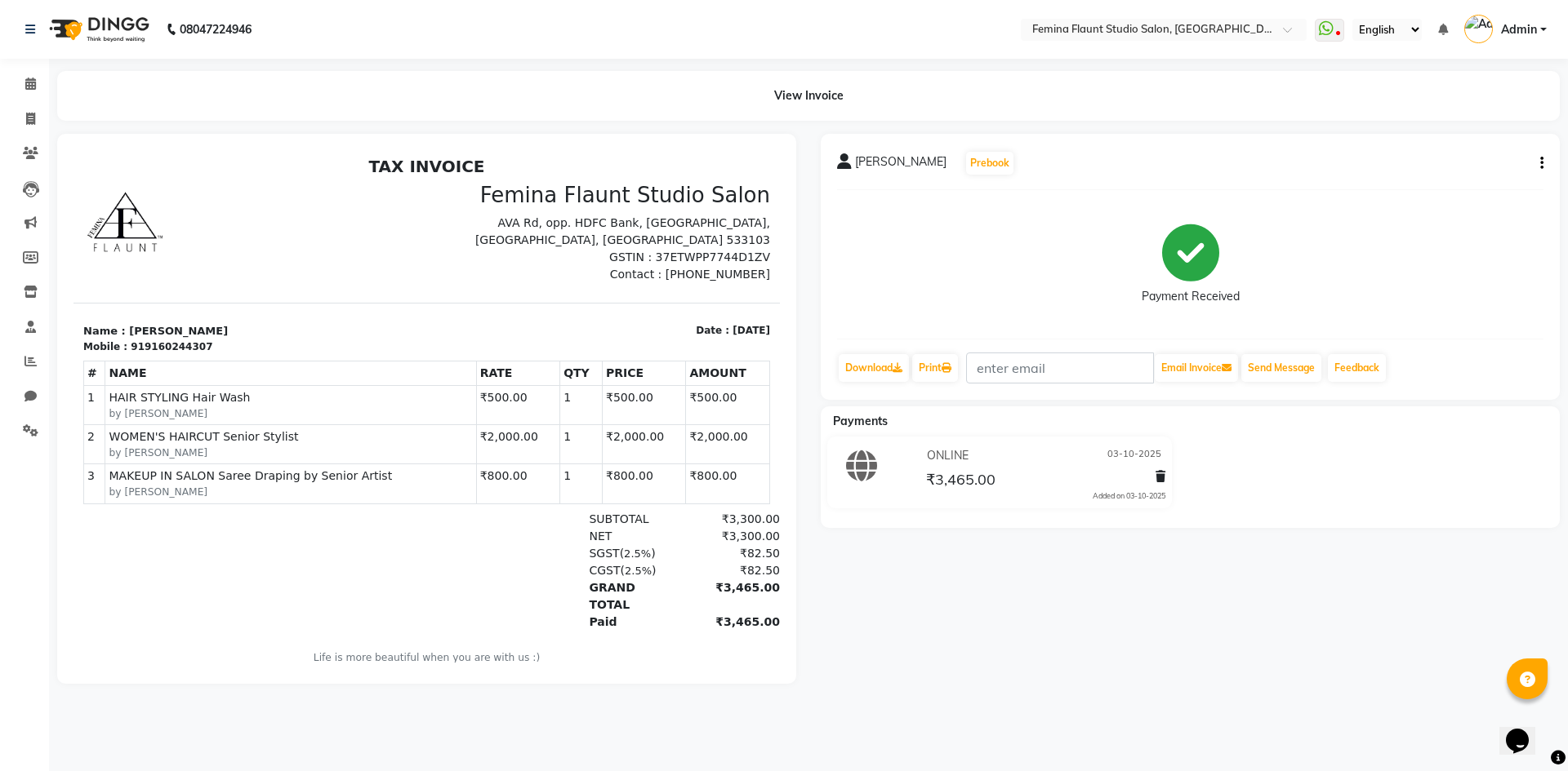
click at [1540, 163] on icon "button" at bounding box center [1542, 163] width 3 height 1
click at [1449, 179] on div "Edit Invoice" at bounding box center [1432, 184] width 168 height 20
select select "service"
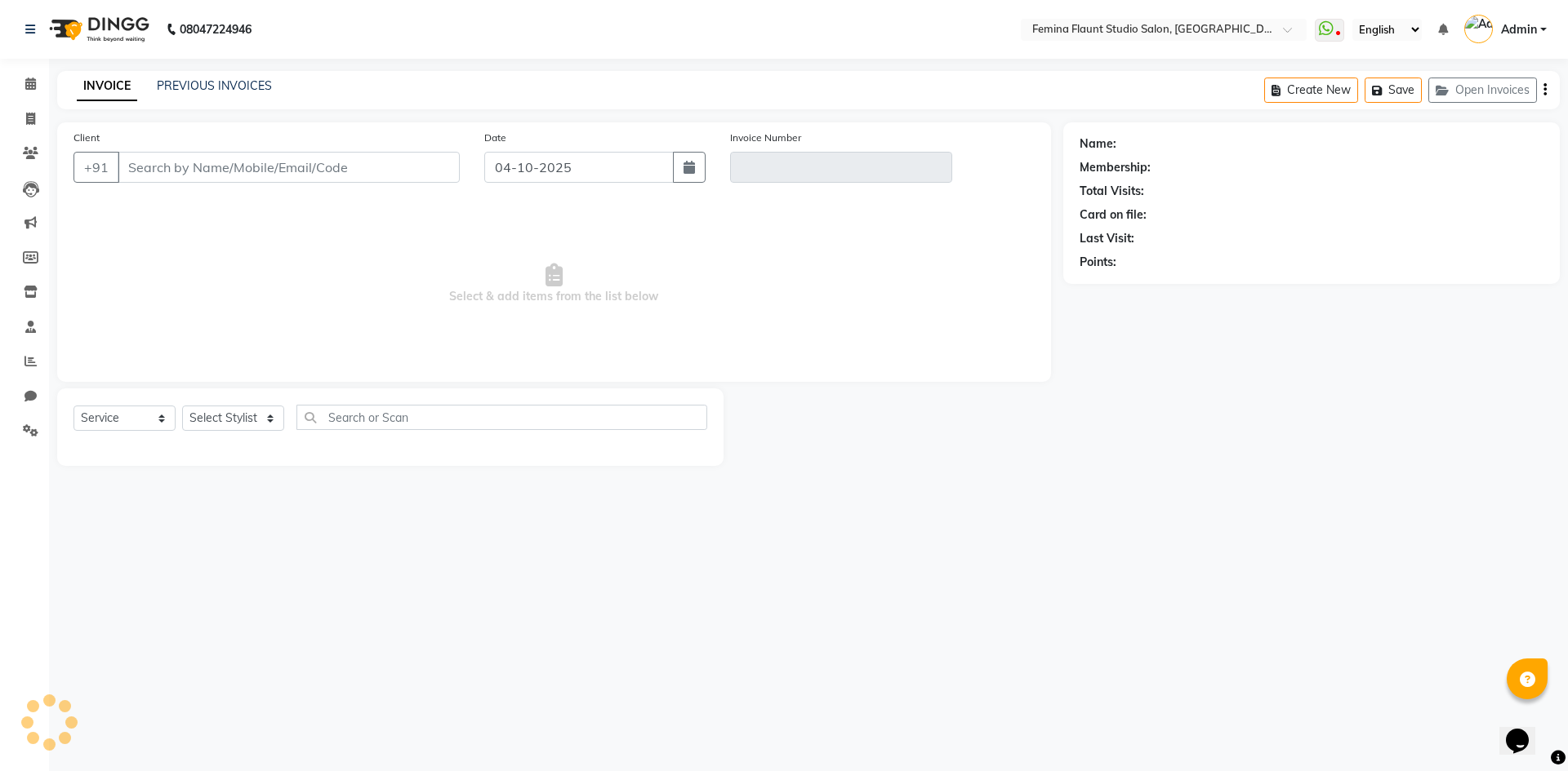
type input "9160244307"
type input "V/2025-26/0677"
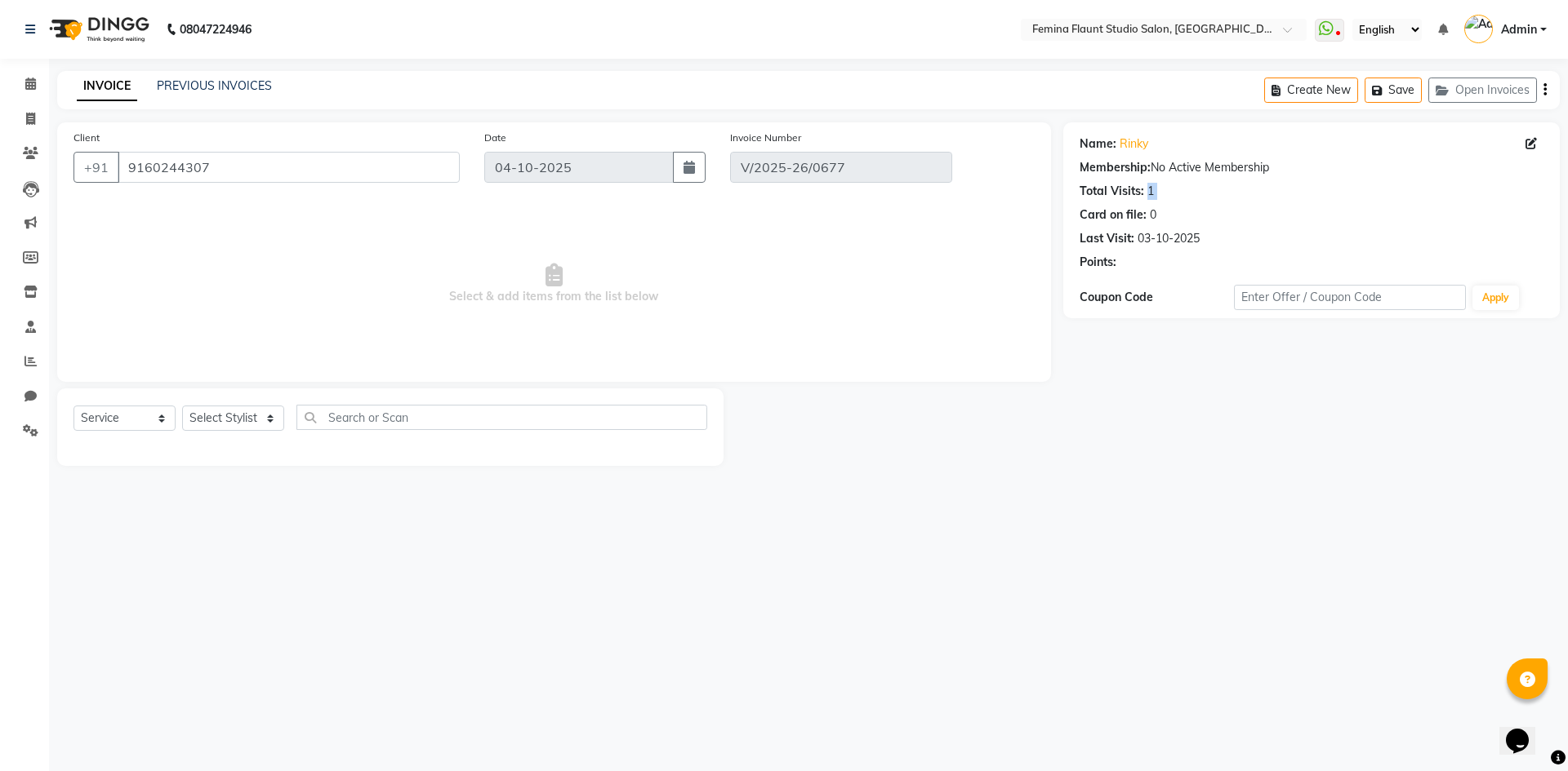
type input "03-10-2025"
select select "select"
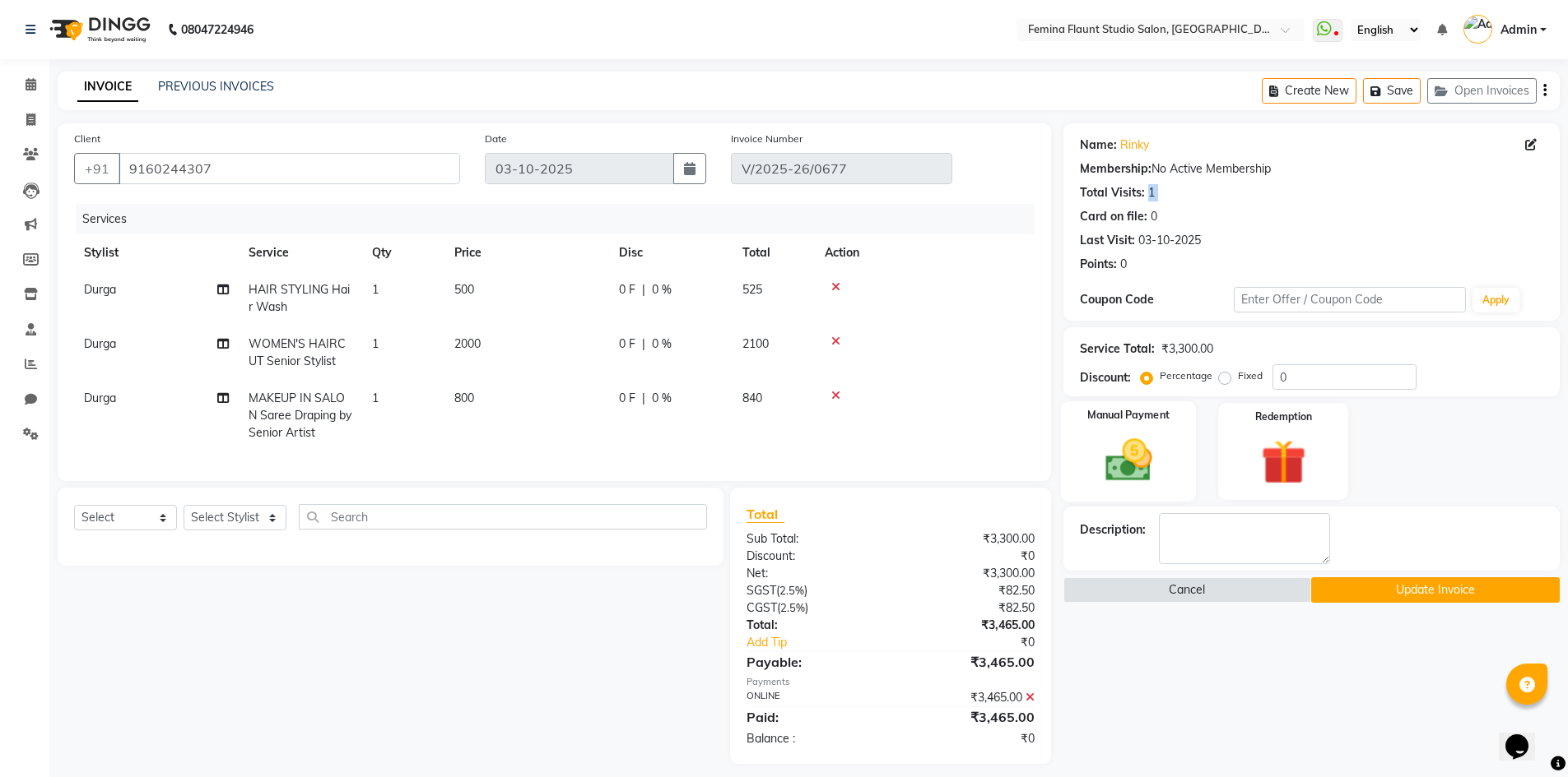
click at [1130, 444] on img at bounding box center [1128, 460] width 76 height 54
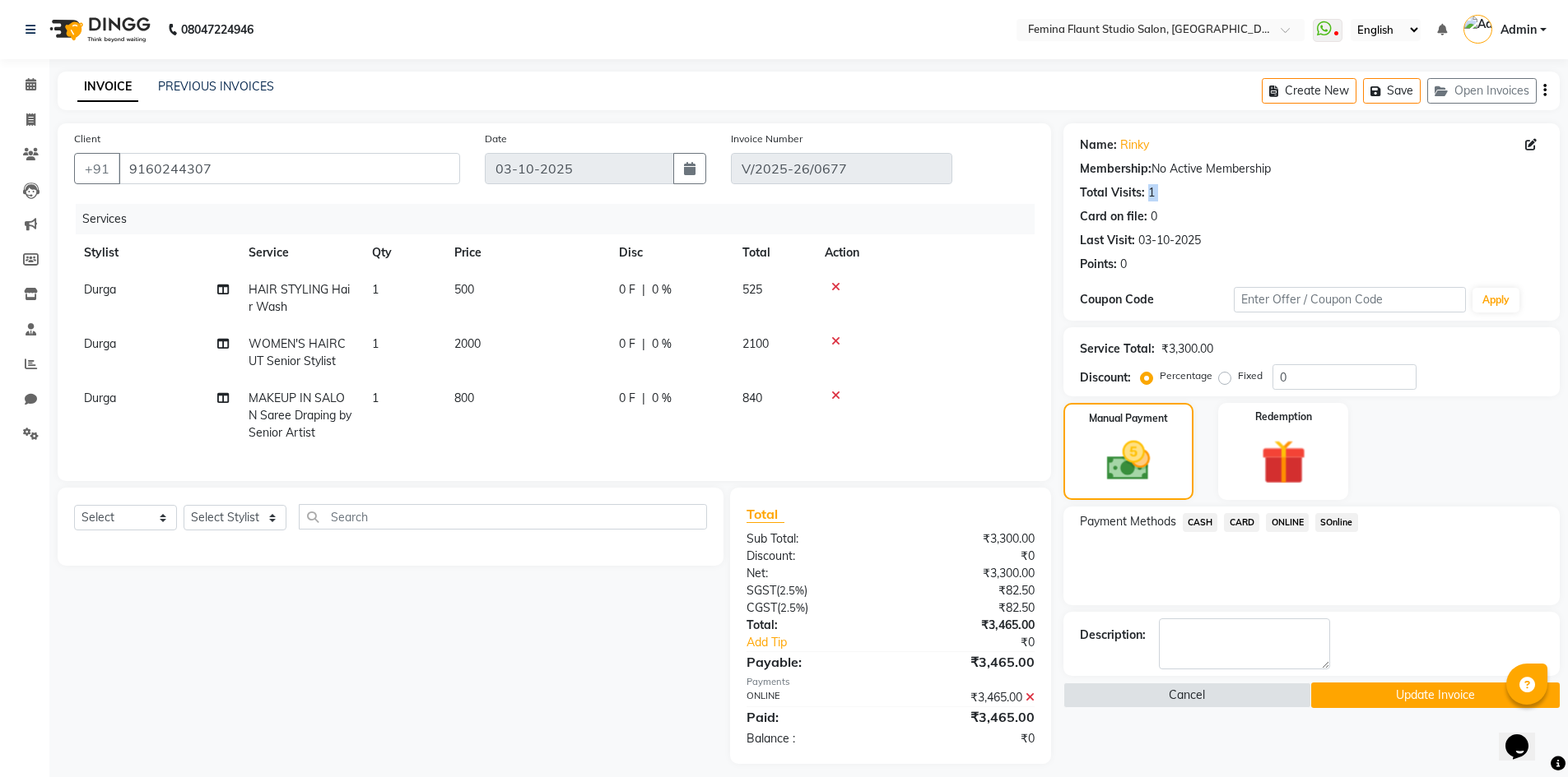
click at [1349, 522] on span "SOnline" at bounding box center [1337, 523] width 43 height 19
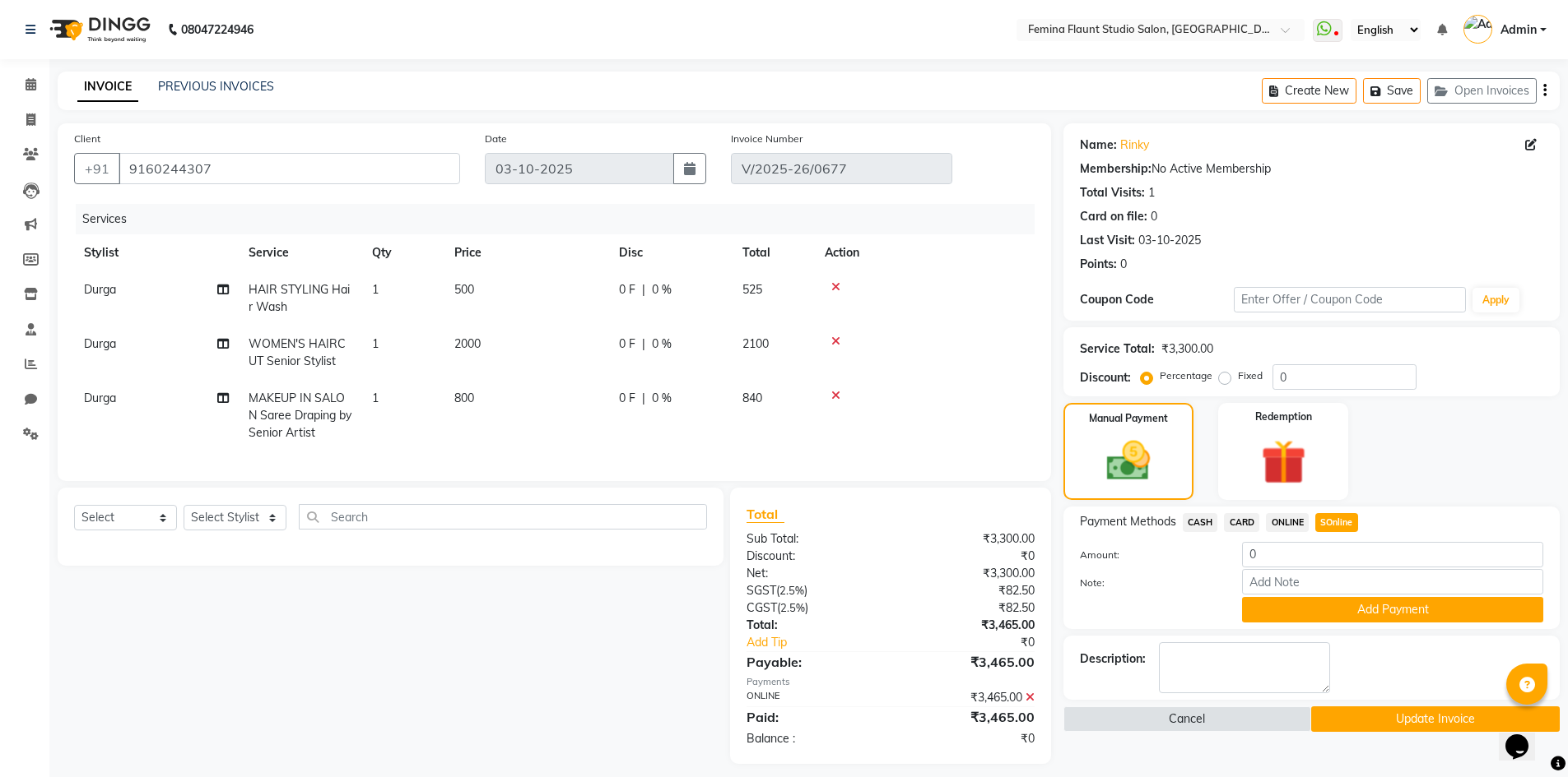
click at [1349, 522] on span "SOnline" at bounding box center [1337, 523] width 43 height 19
click at [1375, 715] on button "Update Invoice" at bounding box center [1435, 719] width 249 height 26
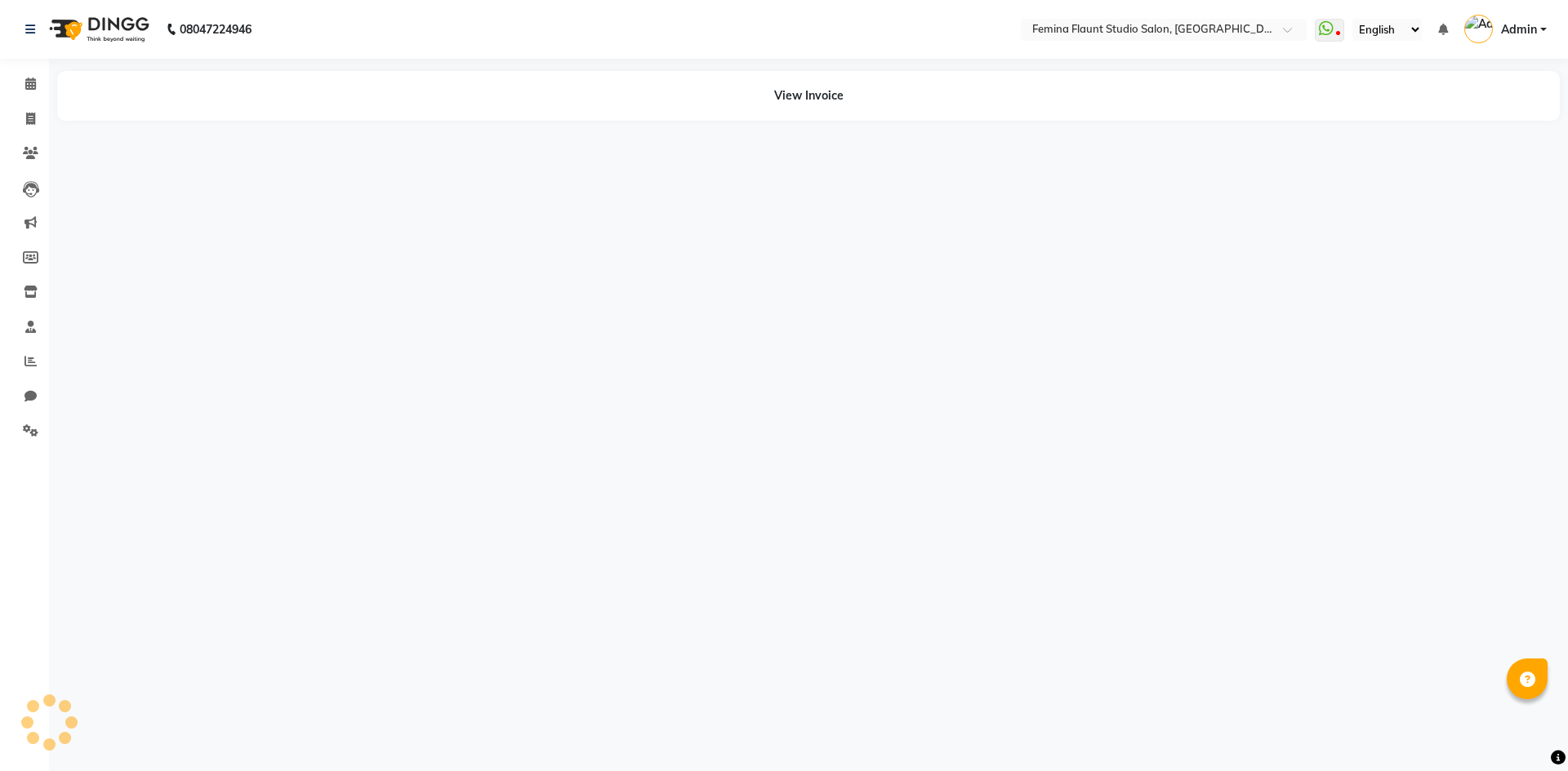
select select "en"
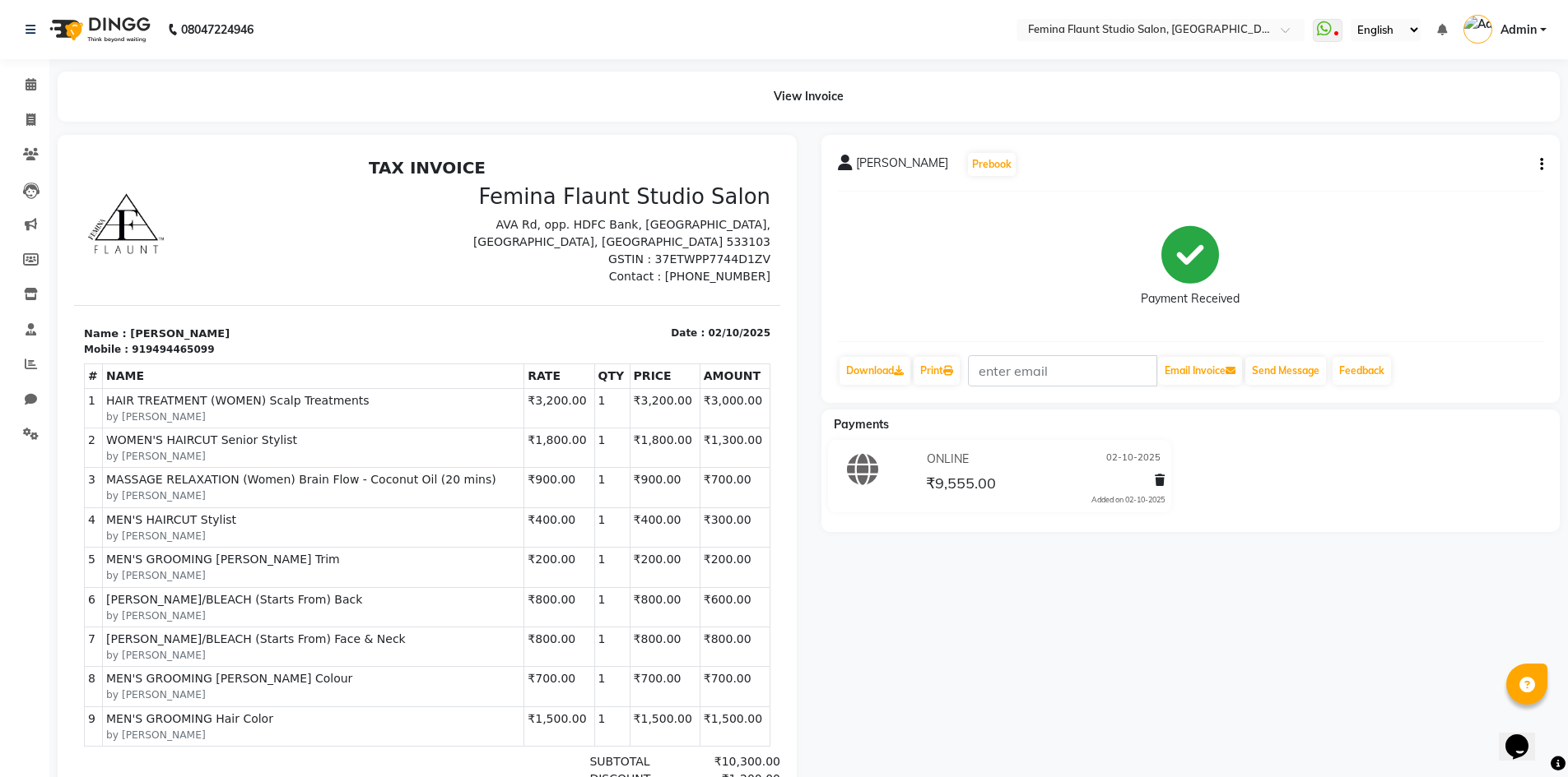
scroll to position [13, 0]
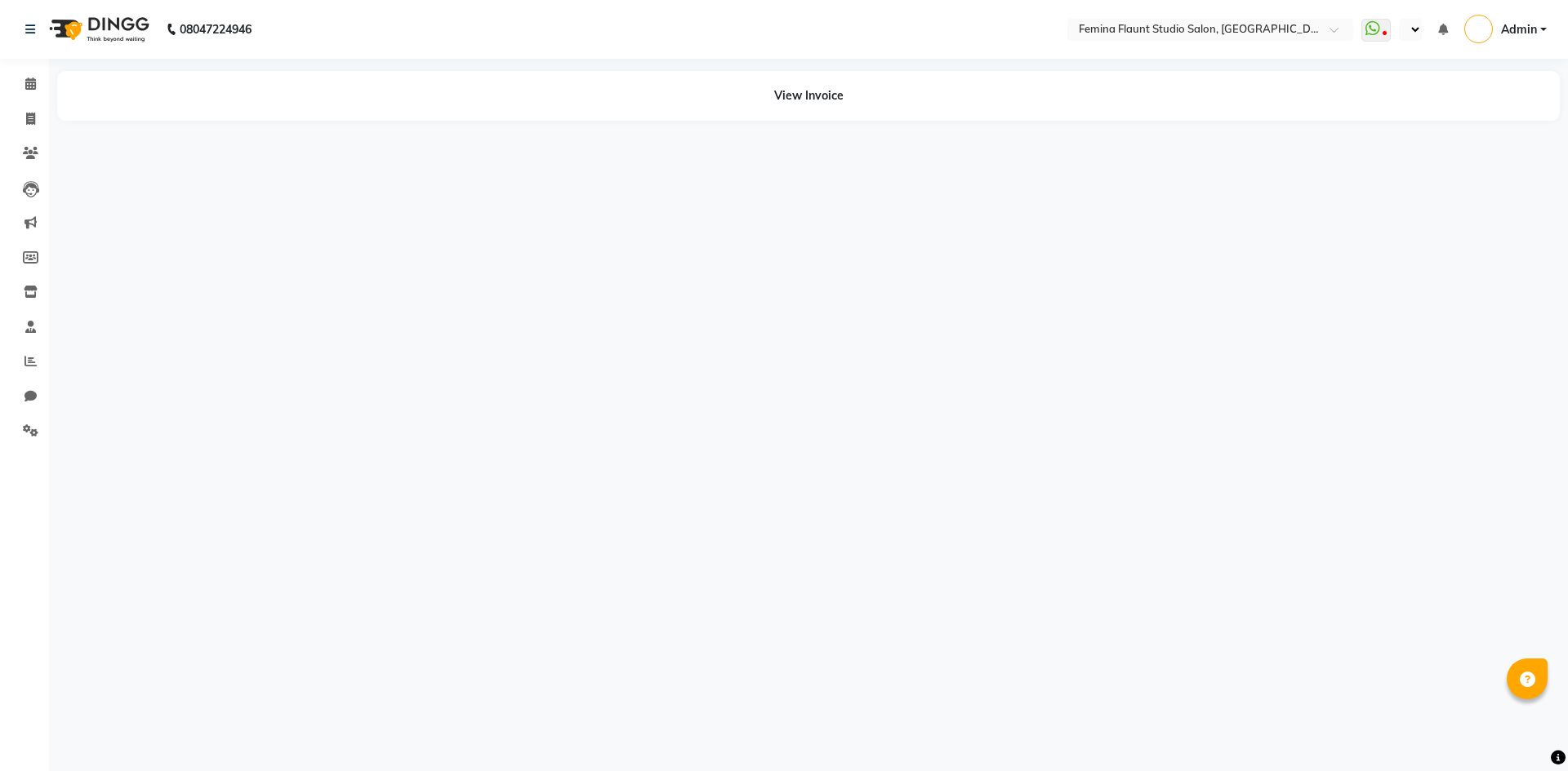
select select "en"
